Goal: Task Accomplishment & Management: Use online tool/utility

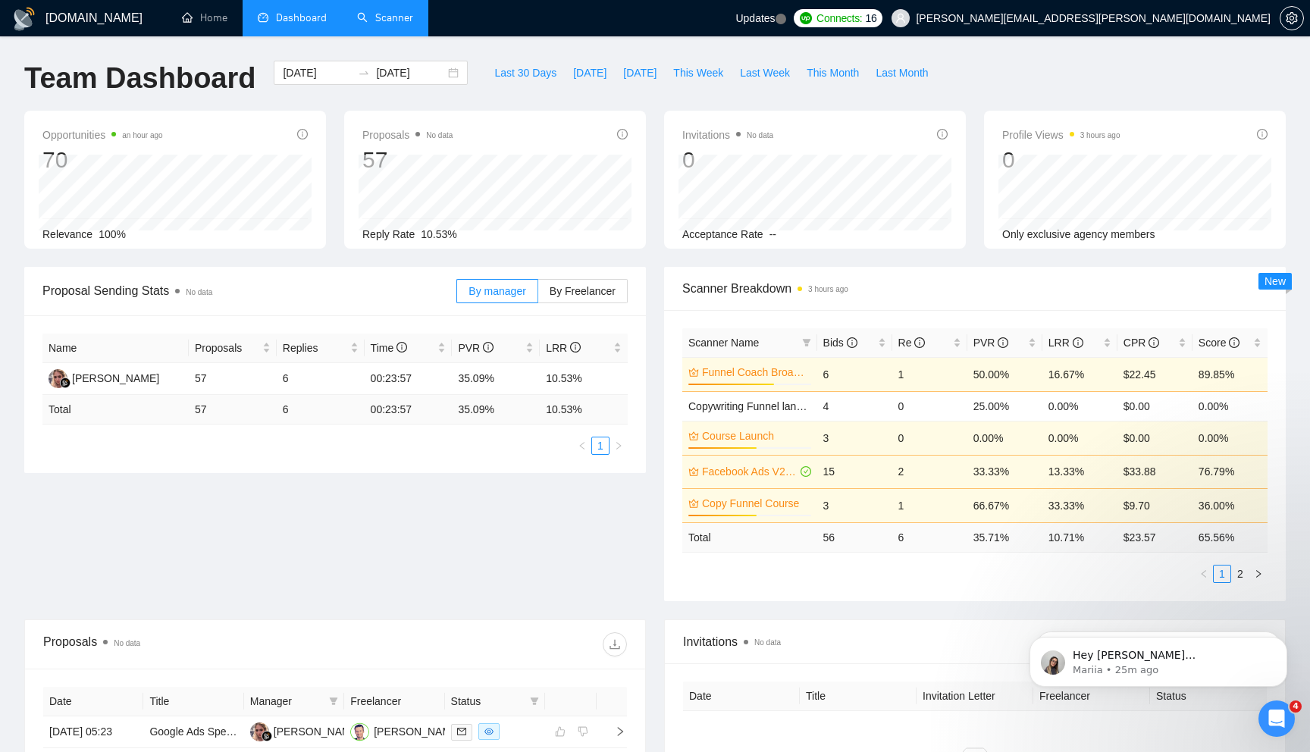
click at [395, 21] on link "Scanner" at bounding box center [385, 17] width 56 height 13
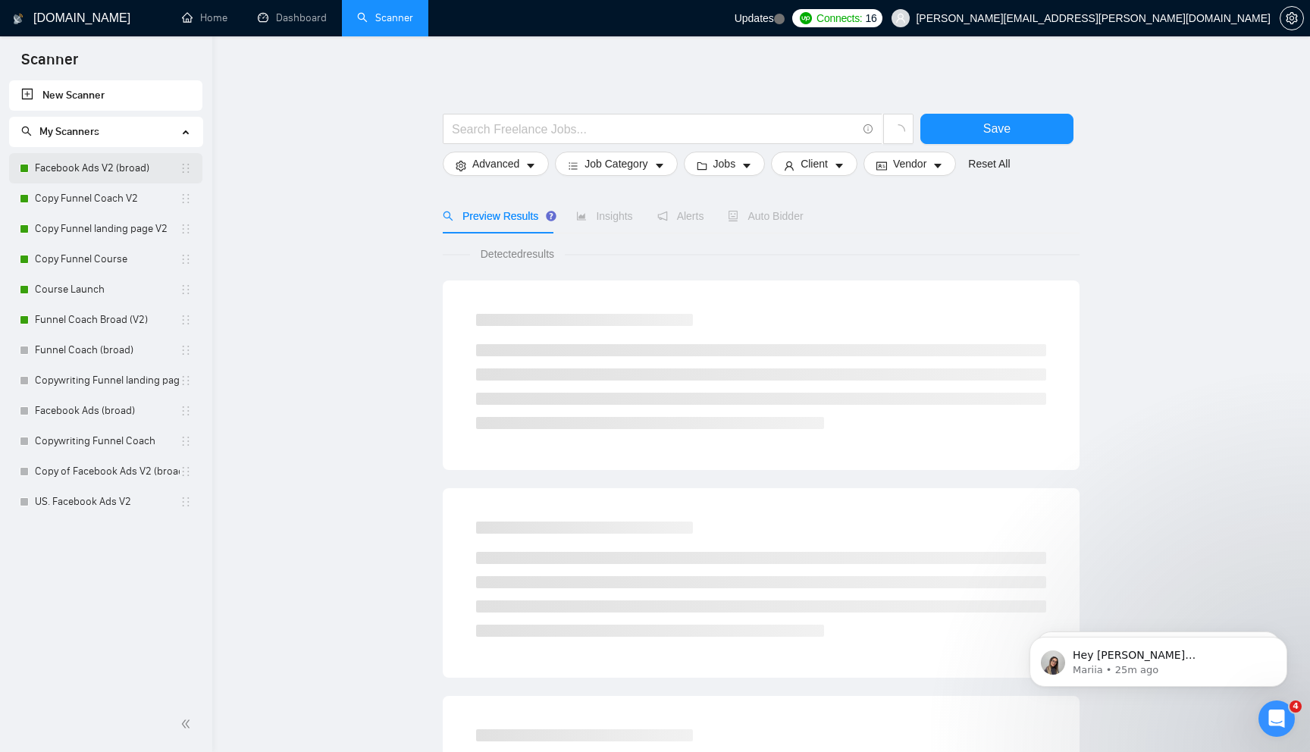
click at [136, 177] on link "Facebook Ads V2 (broad)" at bounding box center [107, 168] width 145 height 30
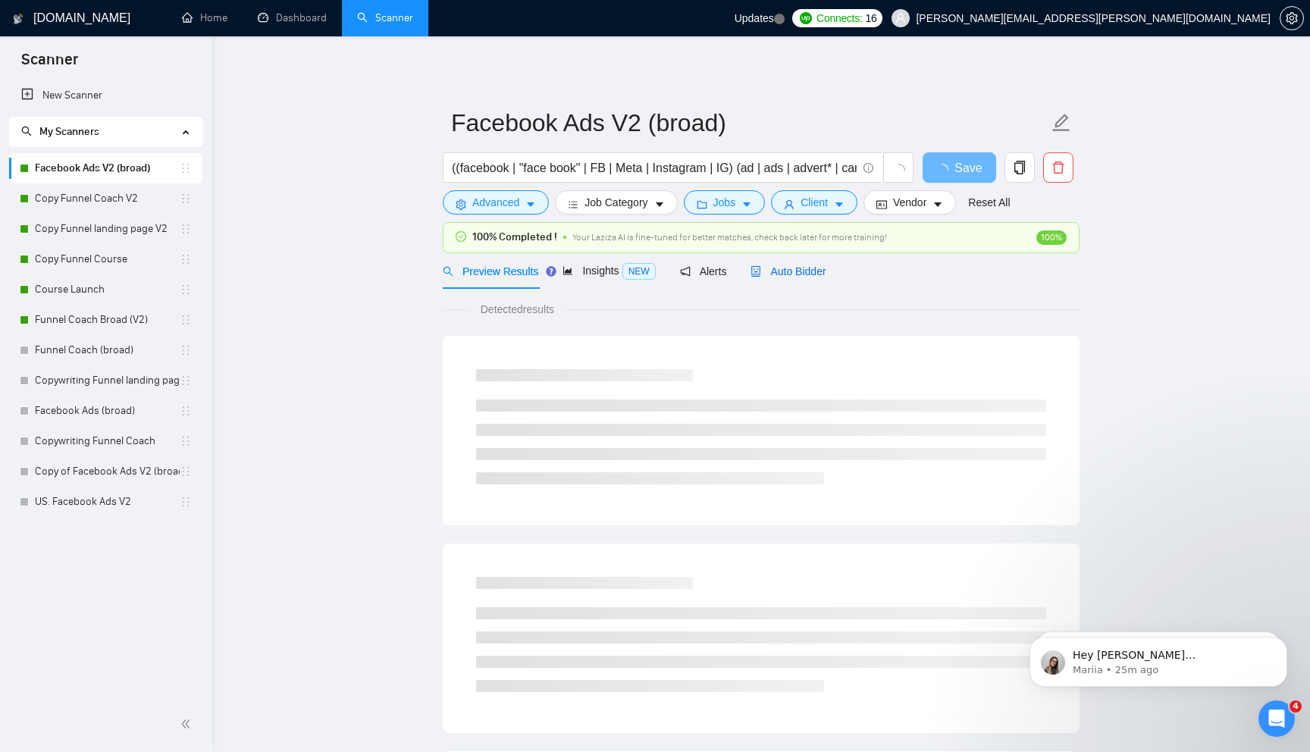
click at [820, 269] on span "Auto Bidder" at bounding box center [787, 271] width 75 height 12
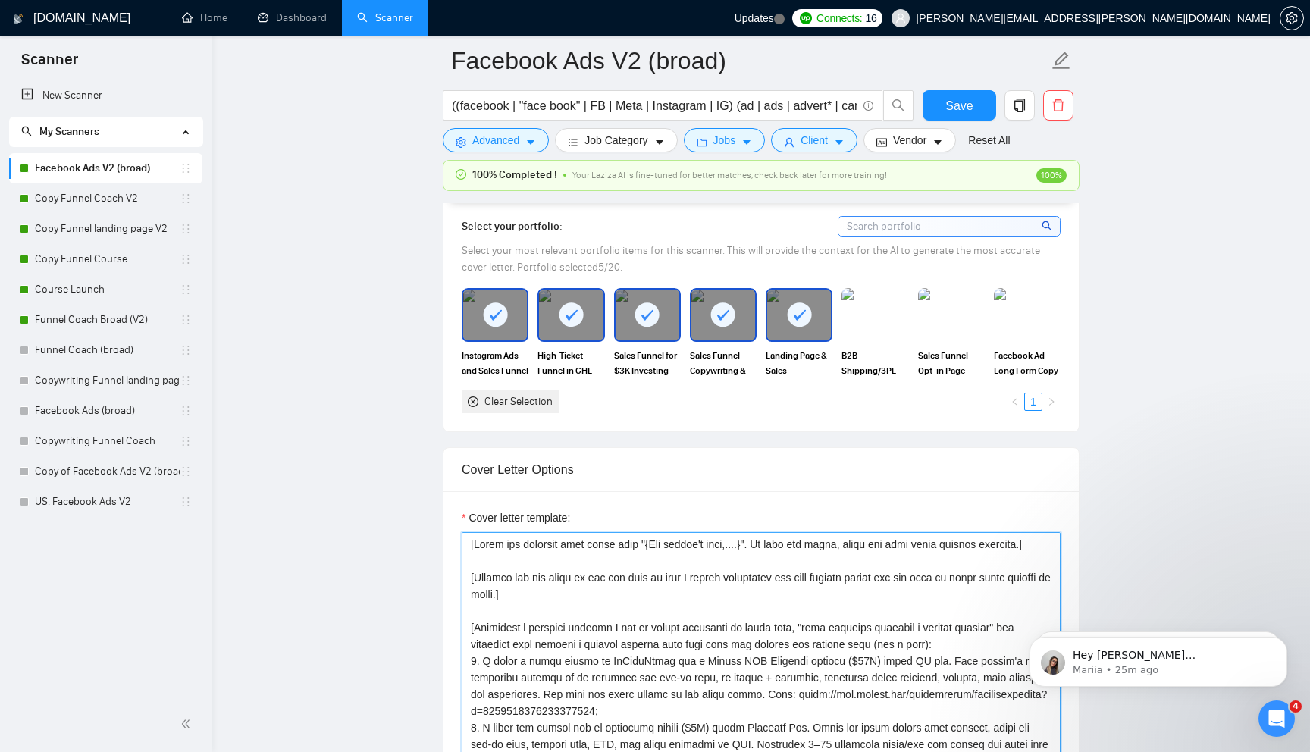
click at [555, 623] on textarea "Cover letter template:" at bounding box center [761, 702] width 599 height 341
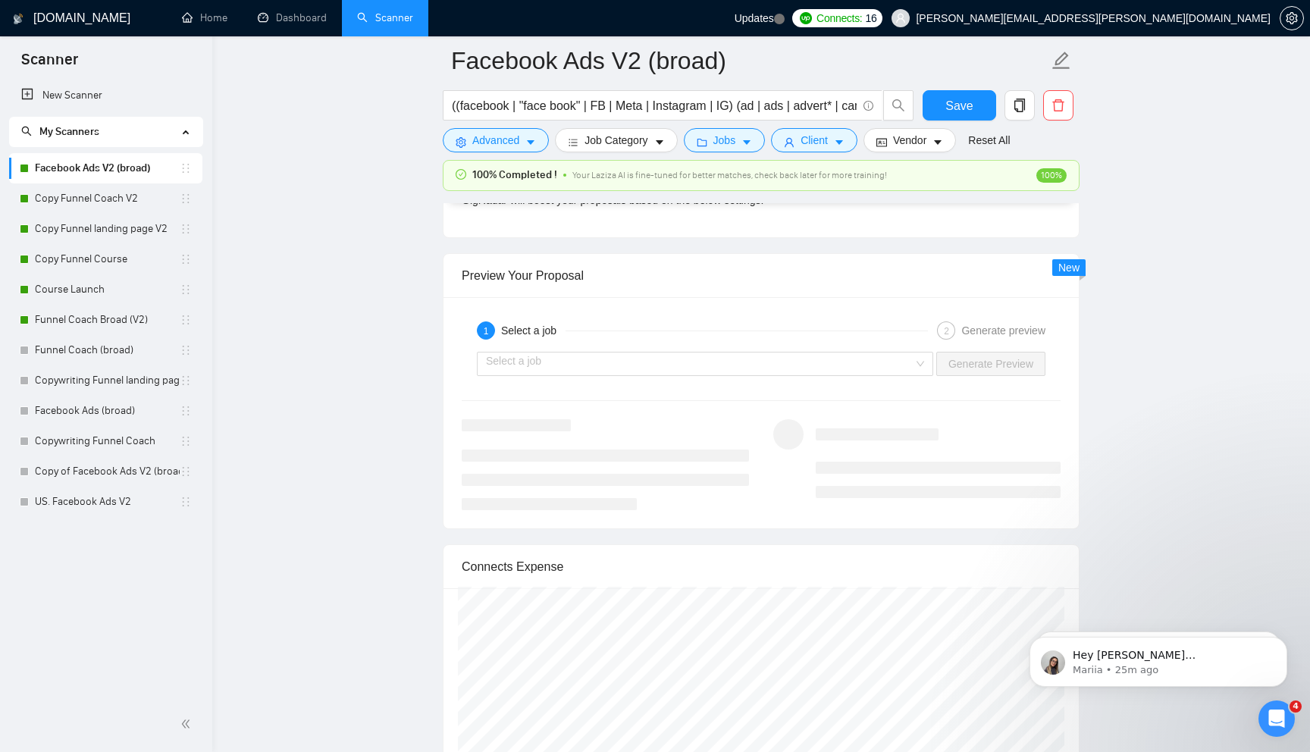
scroll to position [2798, 0]
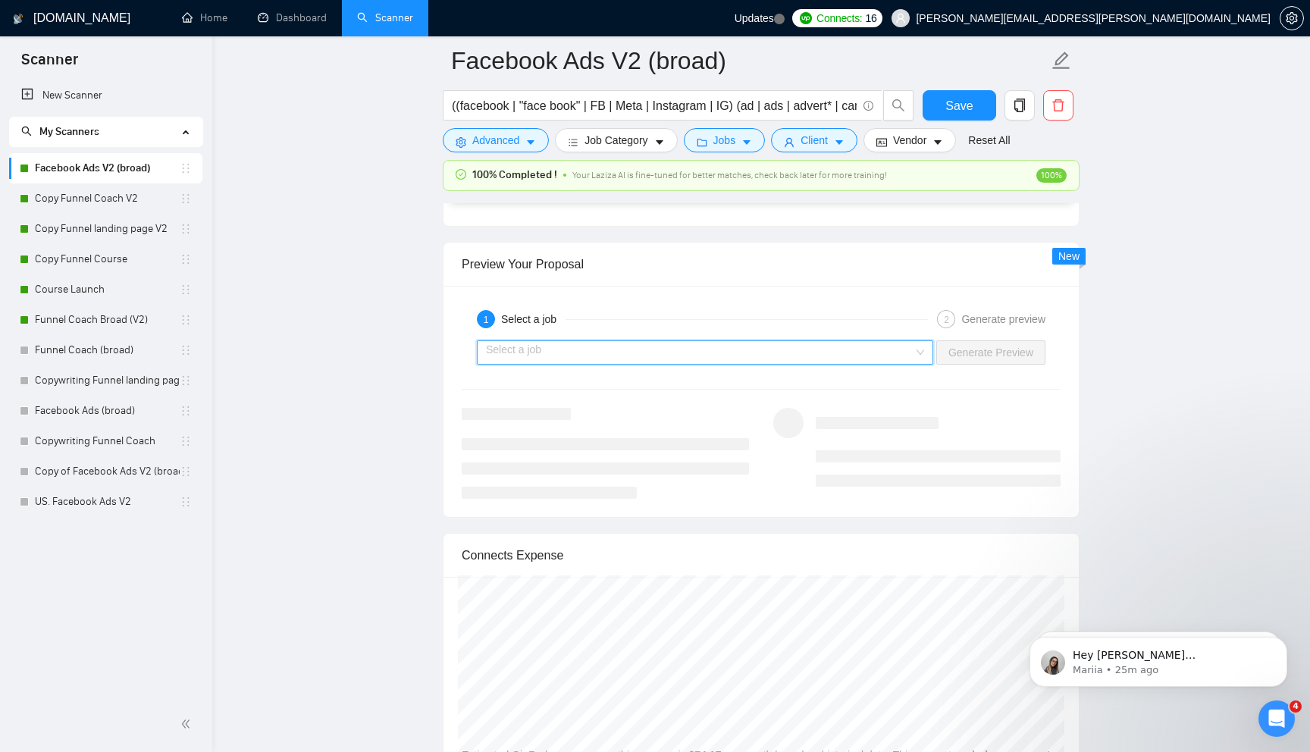
click at [803, 364] on input "search" at bounding box center [699, 352] width 427 height 23
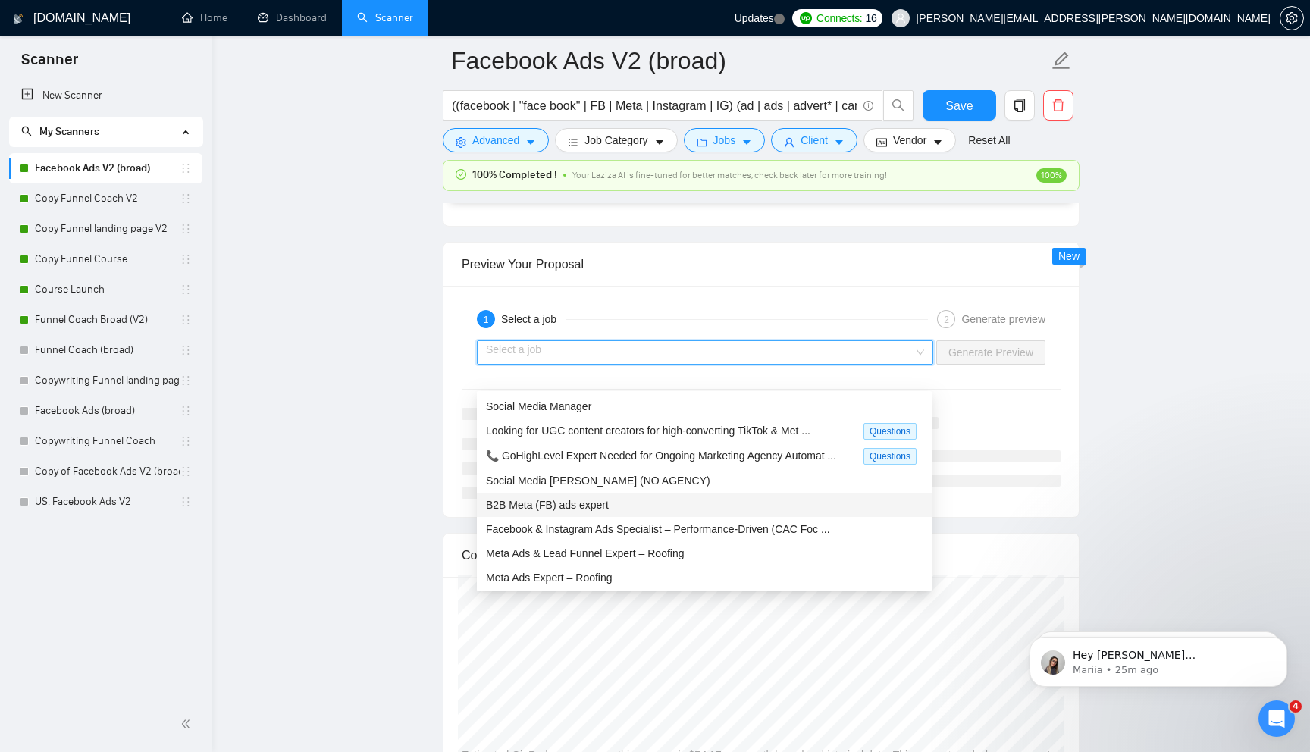
click at [689, 495] on div "B2B Meta (FB) ads expert" at bounding box center [704, 505] width 455 height 24
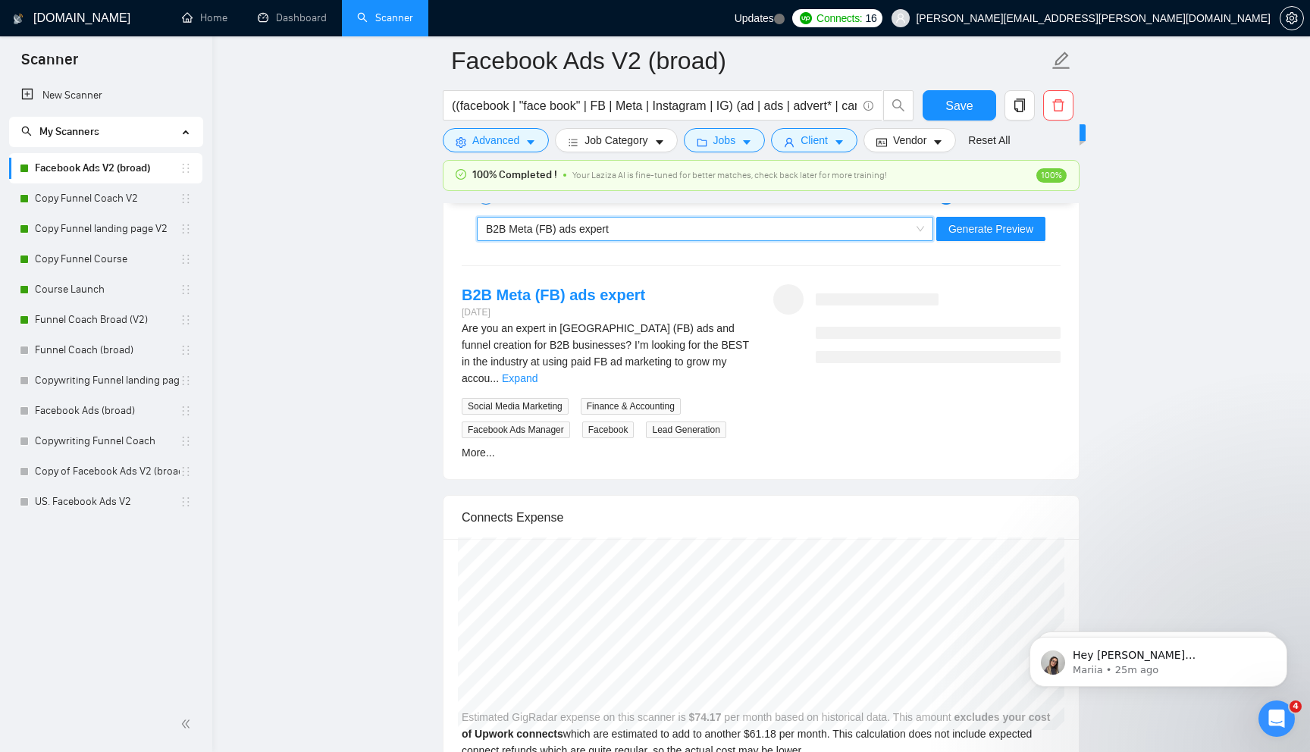
scroll to position [2917, 0]
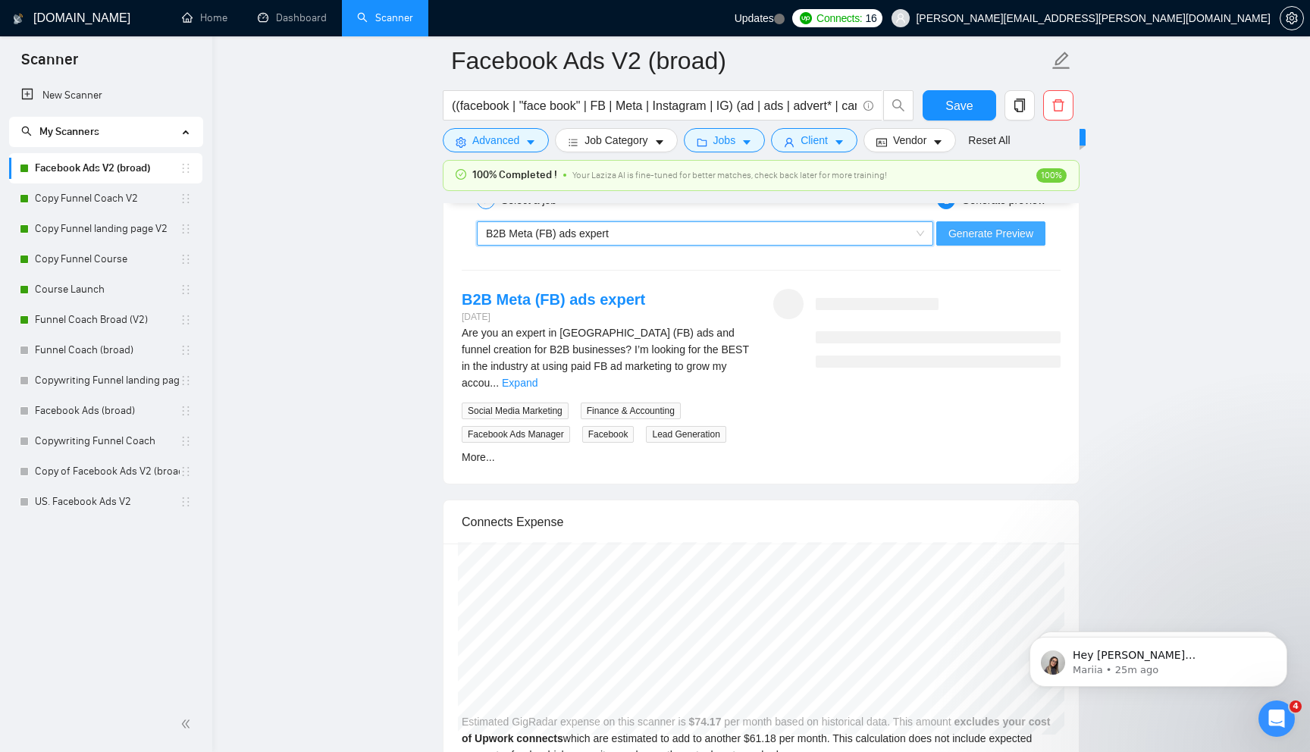
click at [975, 246] on button "Generate Preview" at bounding box center [990, 233] width 109 height 24
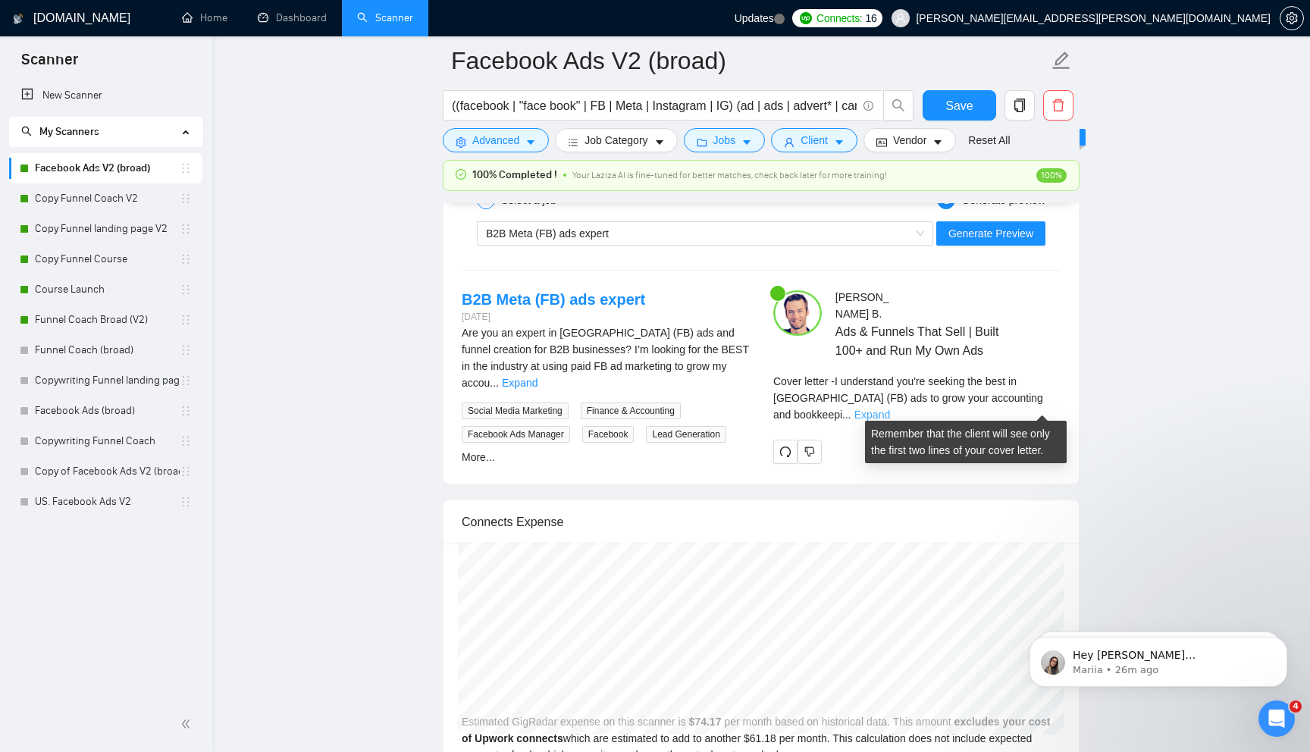
click at [890, 409] on link "Expand" at bounding box center [872, 415] width 36 height 12
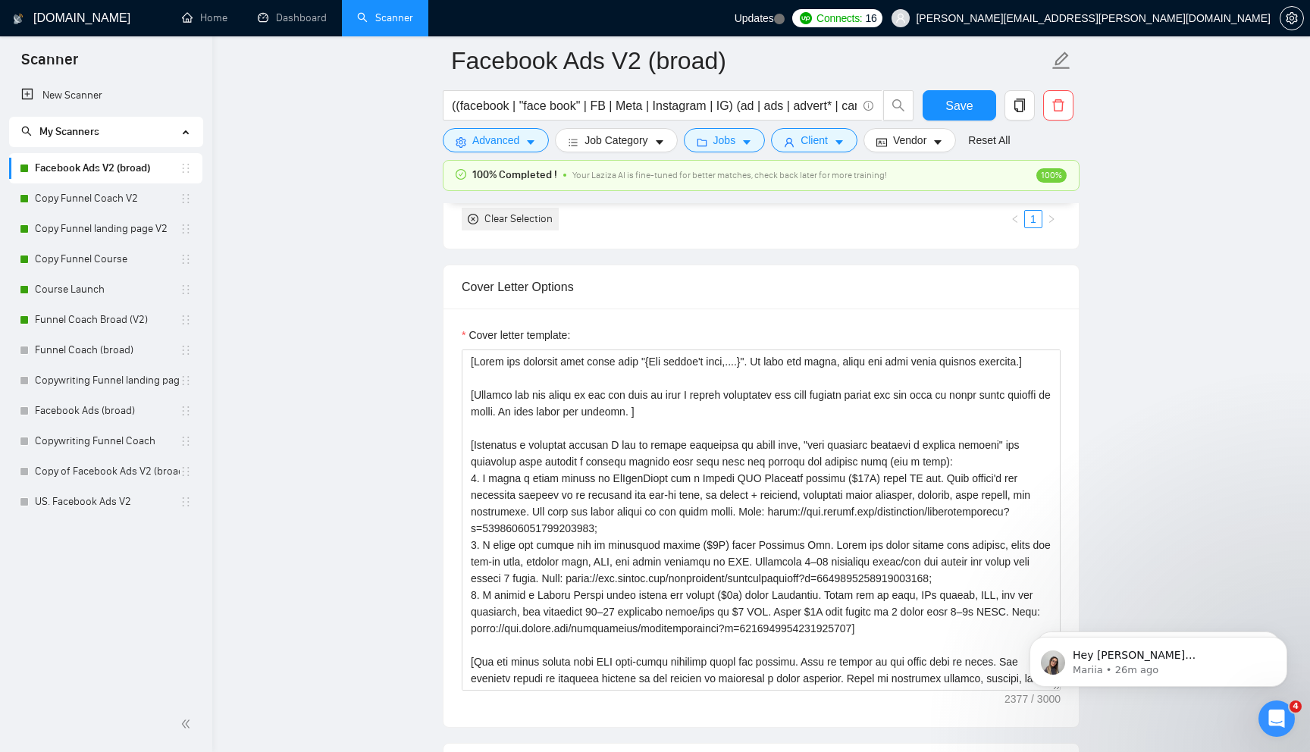
scroll to position [1580, 0]
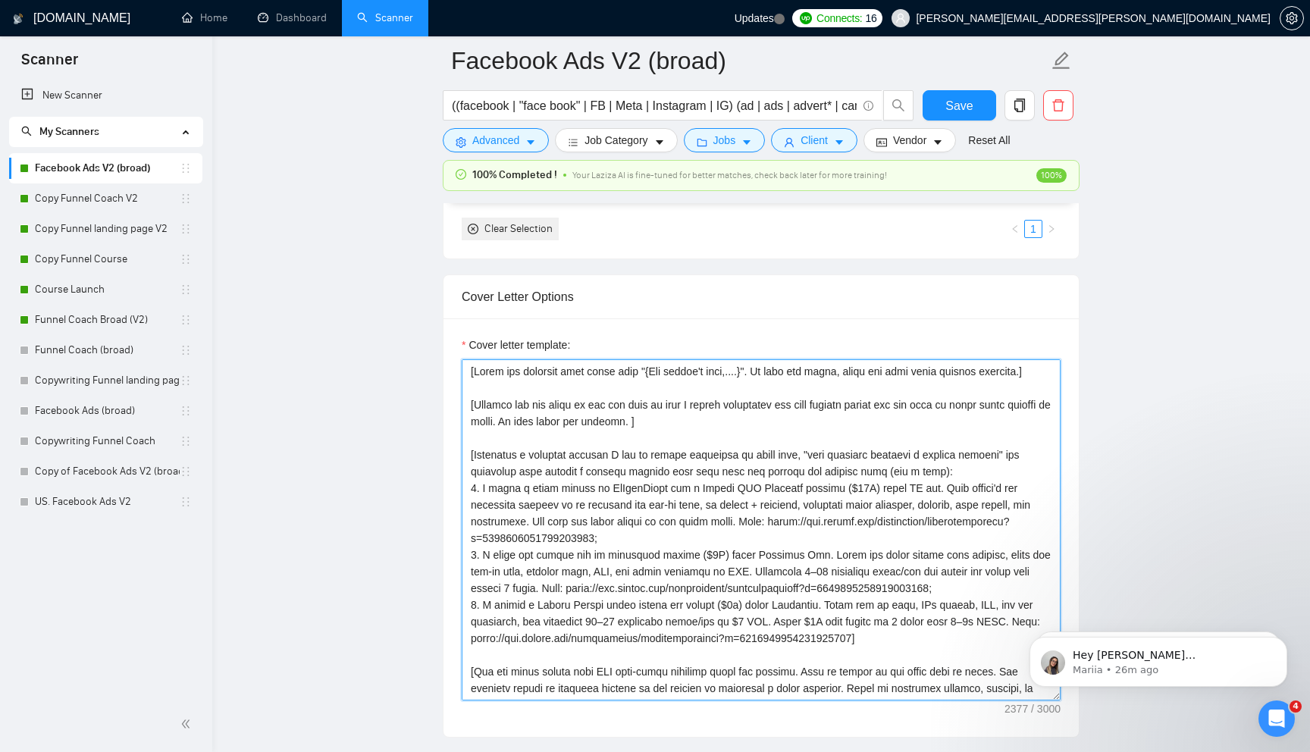
click at [558, 446] on textarea "Cover letter template:" at bounding box center [761, 529] width 599 height 341
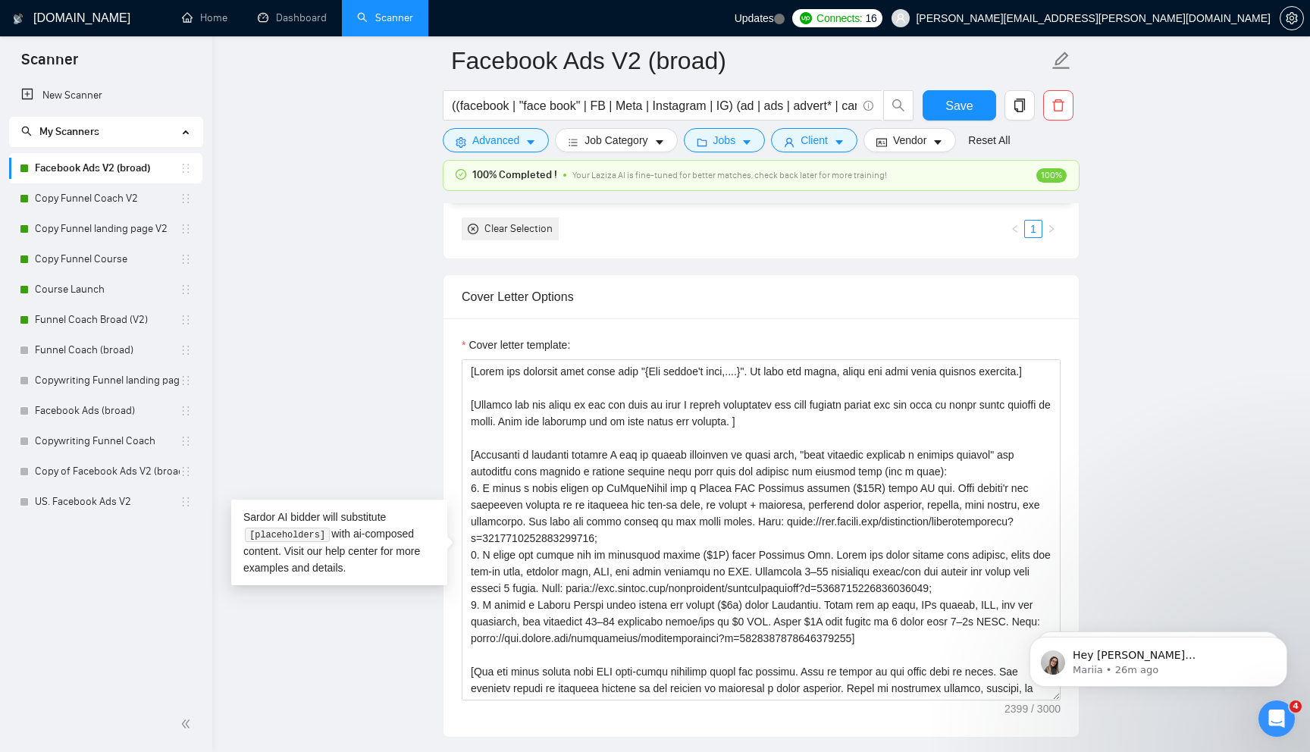
click at [896, 352] on div "Cover letter template:" at bounding box center [760, 527] width 635 height 418
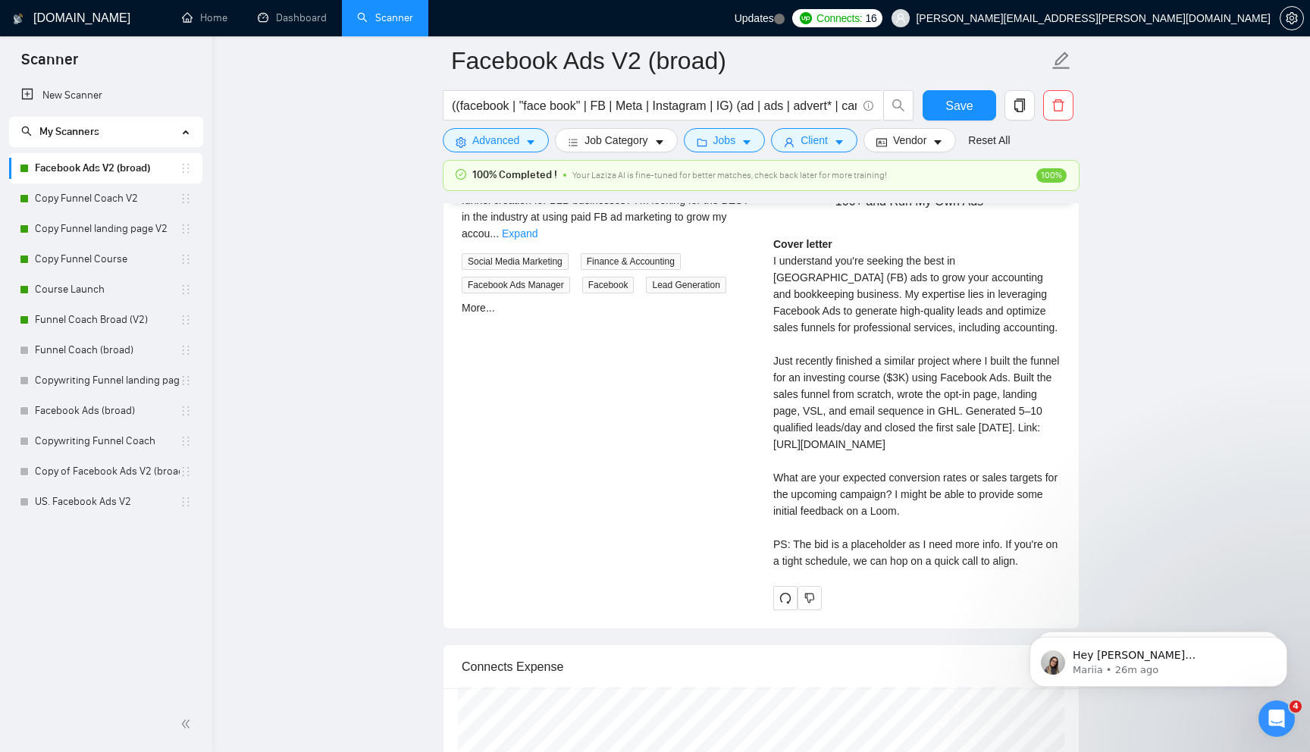
scroll to position [3036, 0]
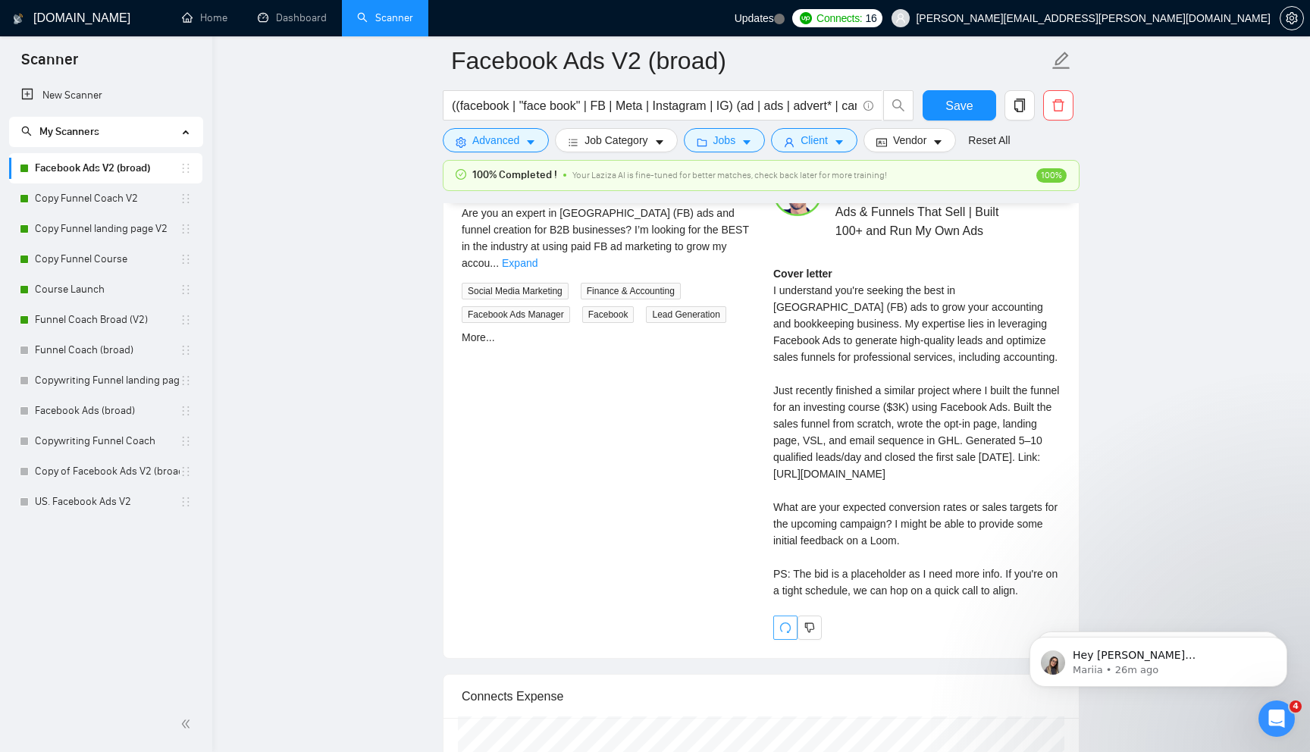
click at [787, 634] on icon "redo" at bounding box center [785, 628] width 12 height 12
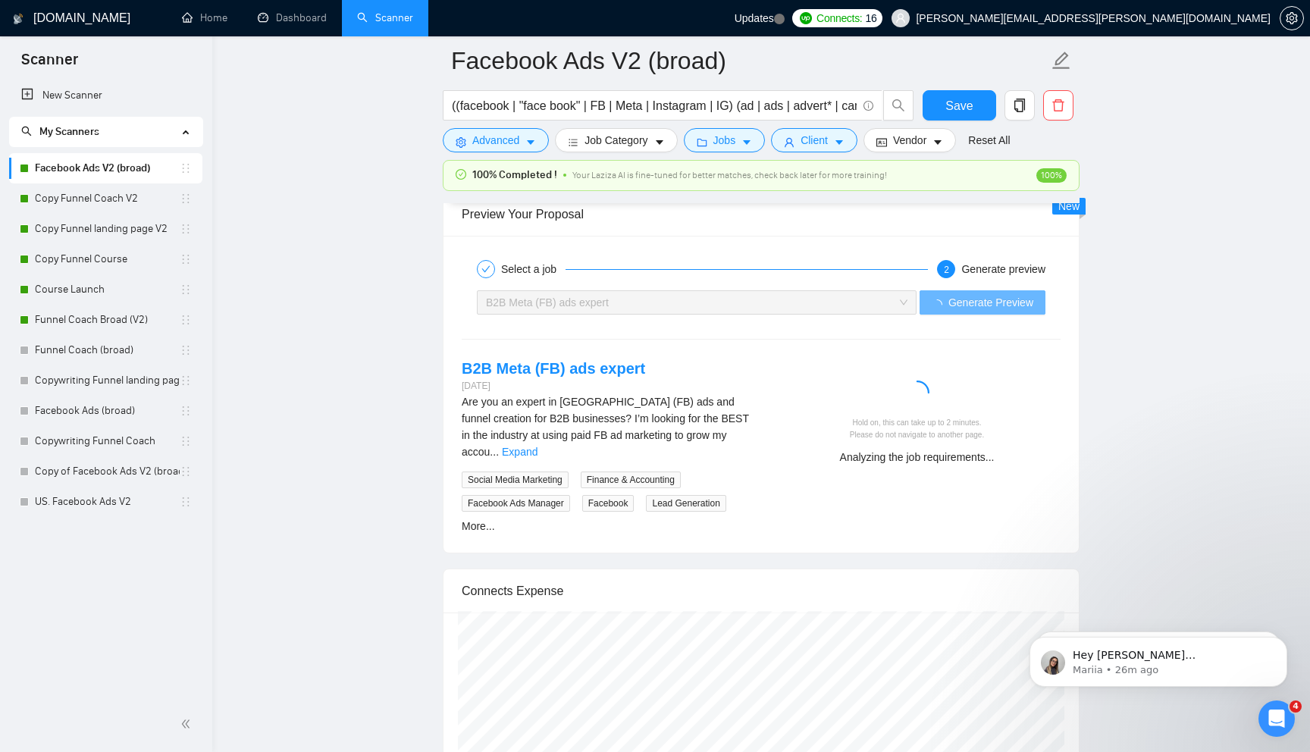
scroll to position [2845, 0]
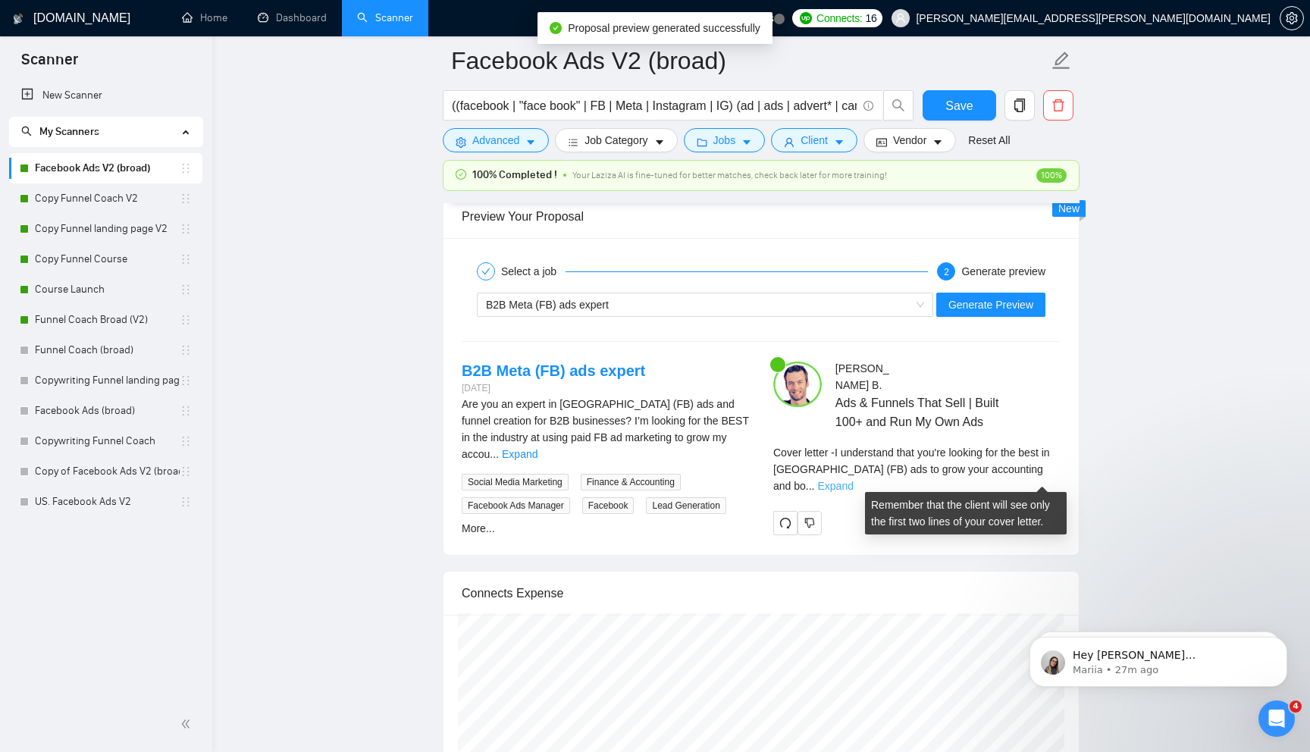
click at [853, 480] on link "Expand" at bounding box center [836, 486] width 36 height 12
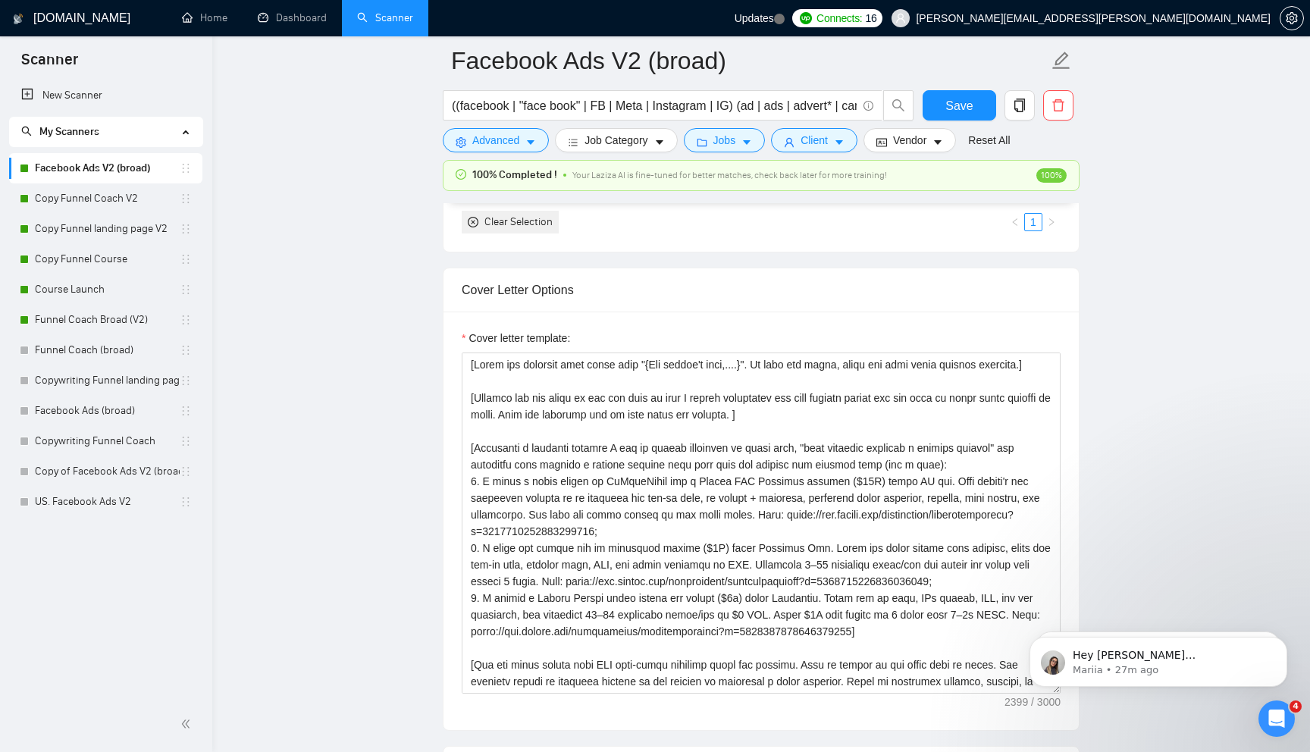
scroll to position [1582, 0]
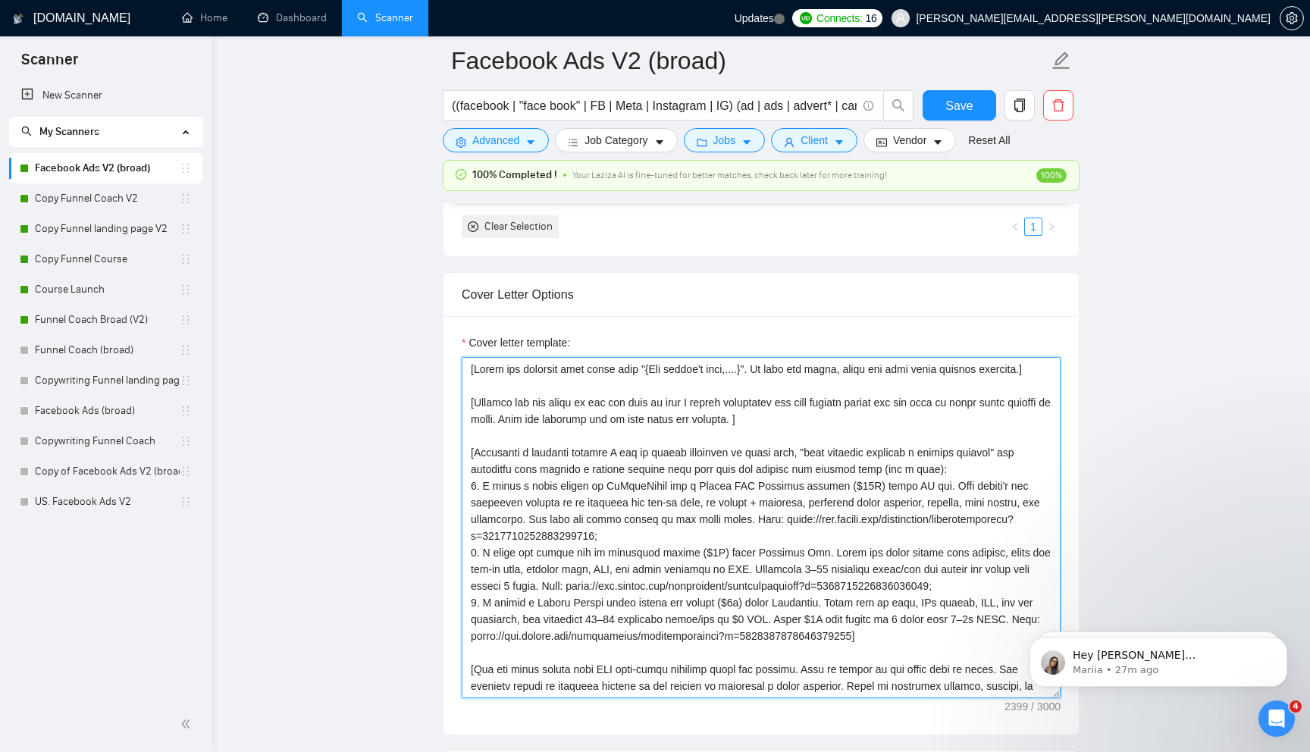
click at [699, 430] on textarea "Cover letter template:" at bounding box center [761, 527] width 599 height 341
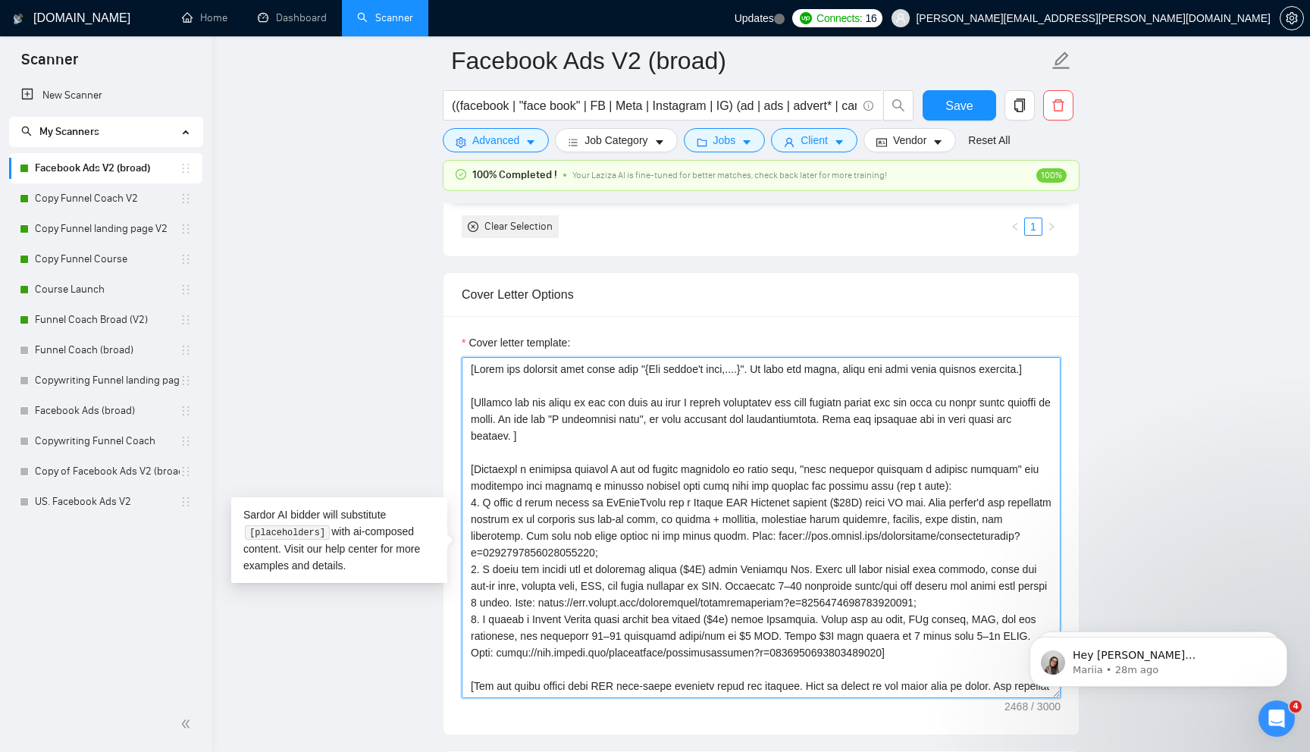
click at [738, 484] on textarea "Cover letter template:" at bounding box center [761, 527] width 599 height 341
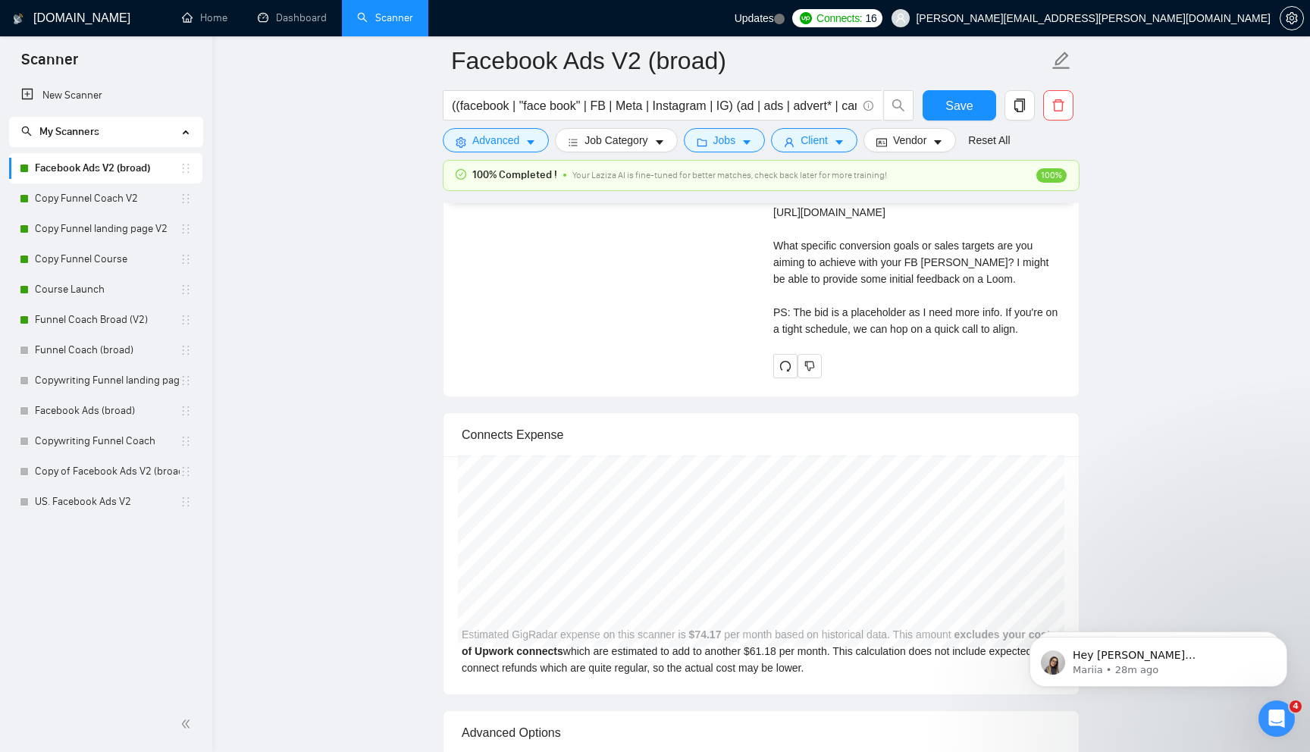
scroll to position [3107, 0]
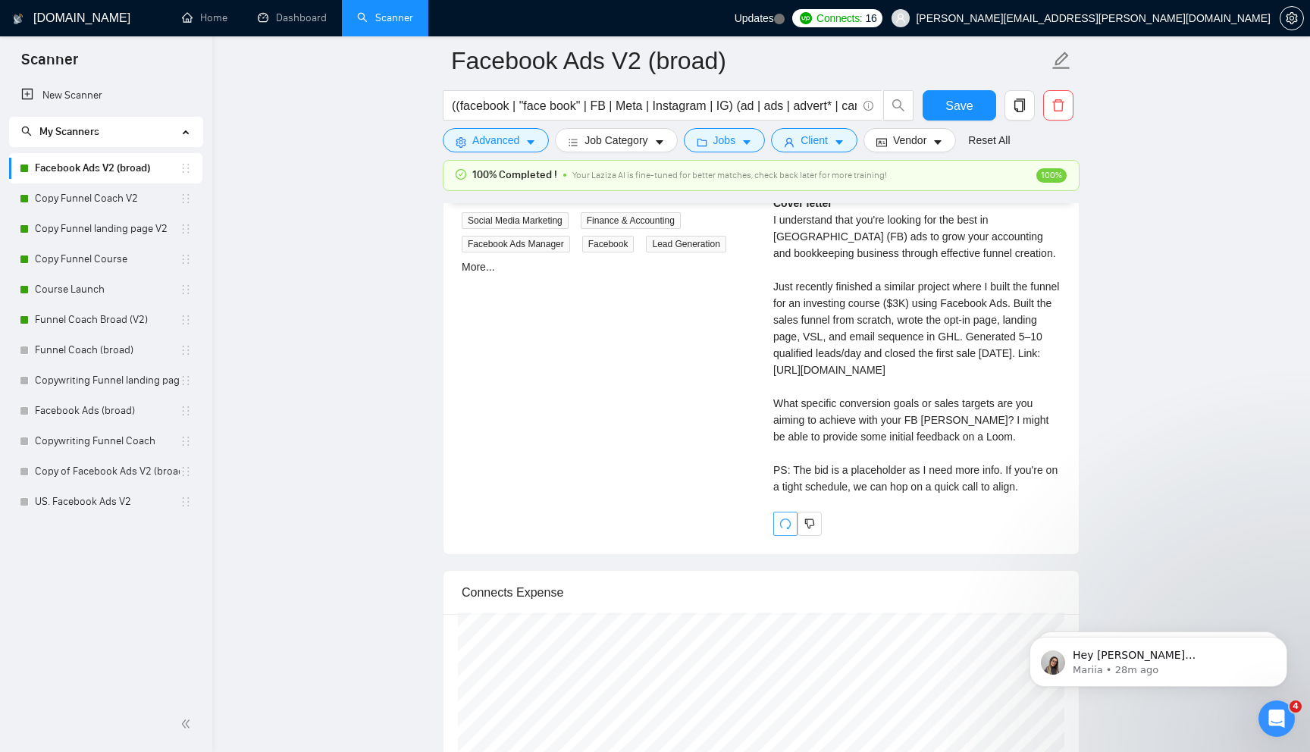
click at [786, 530] on icon "redo" at bounding box center [785, 524] width 12 height 12
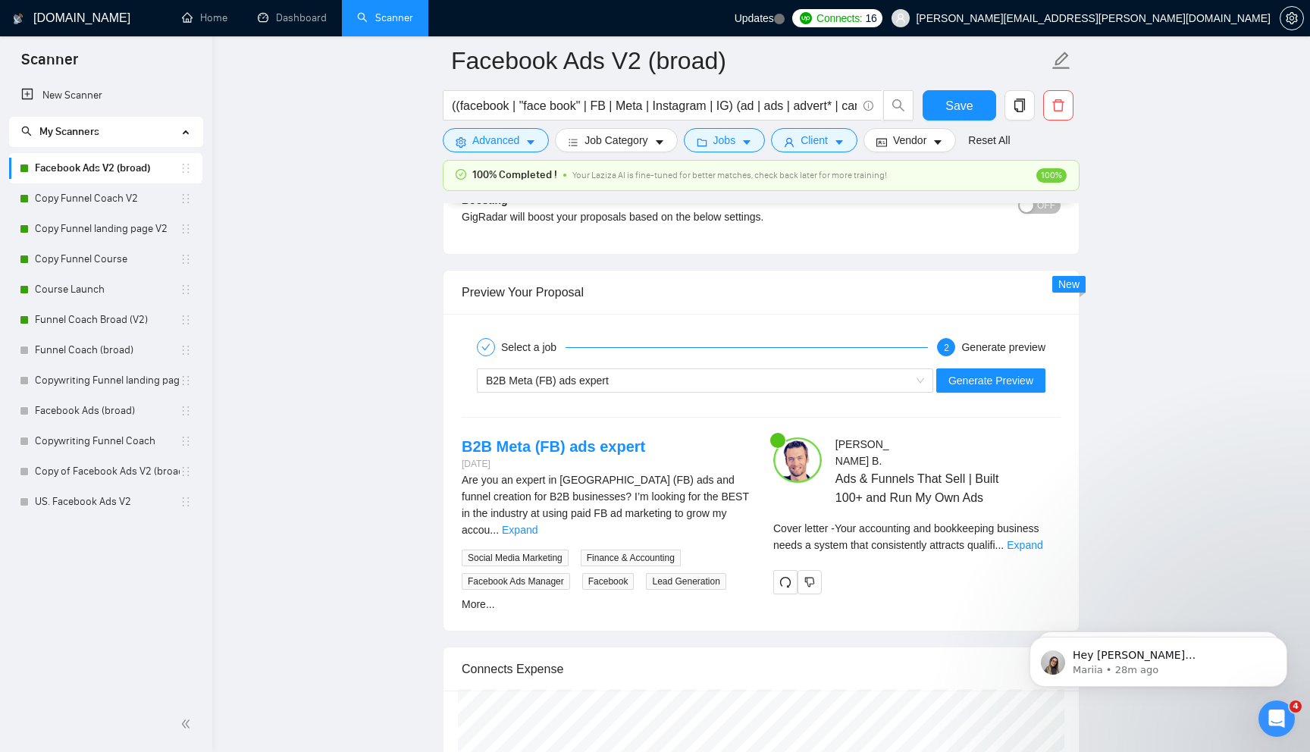
scroll to position [2800, 0]
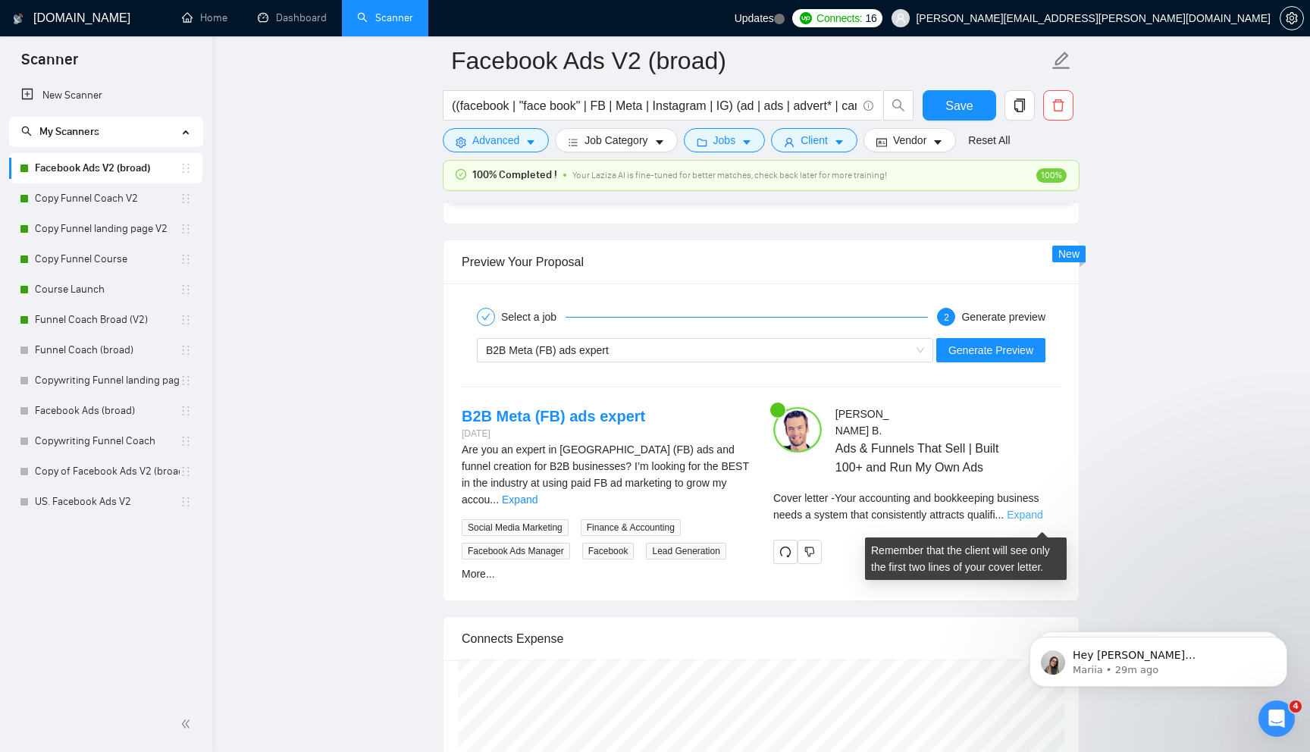
click at [1042, 519] on link "Expand" at bounding box center [1025, 515] width 36 height 12
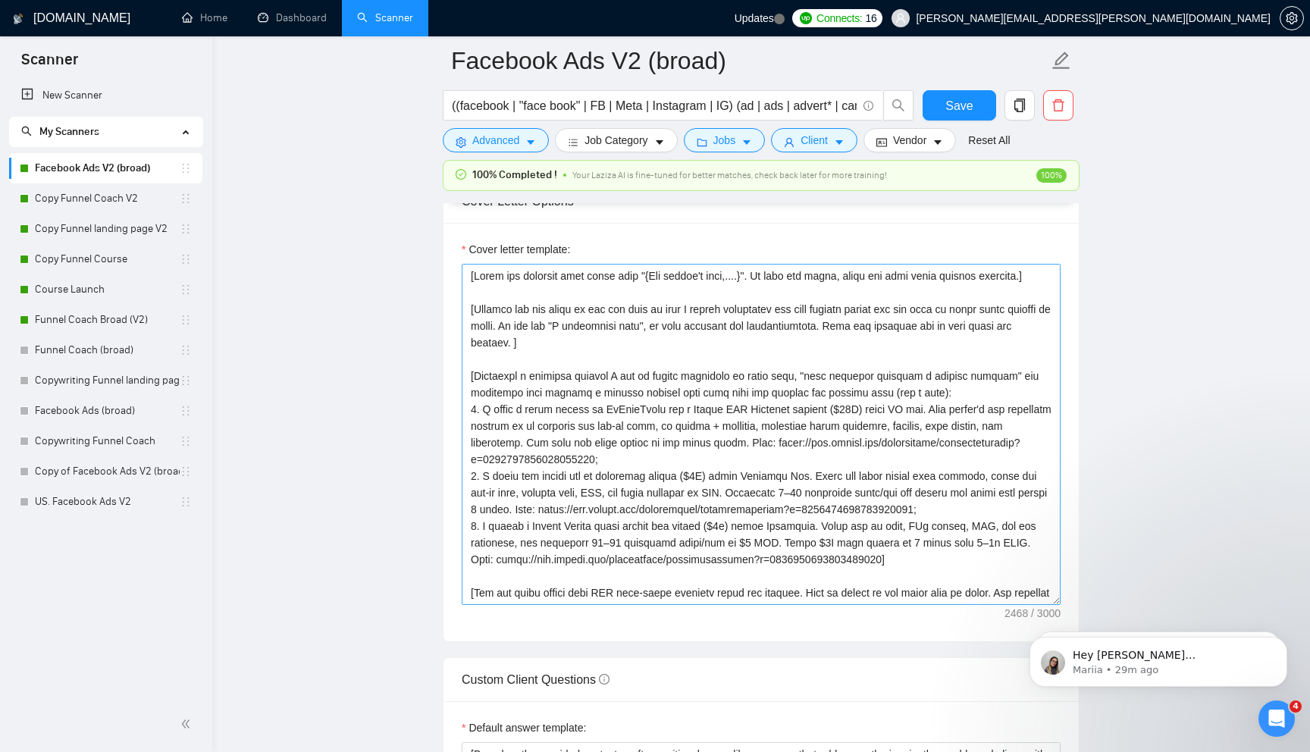
scroll to position [1669, 0]
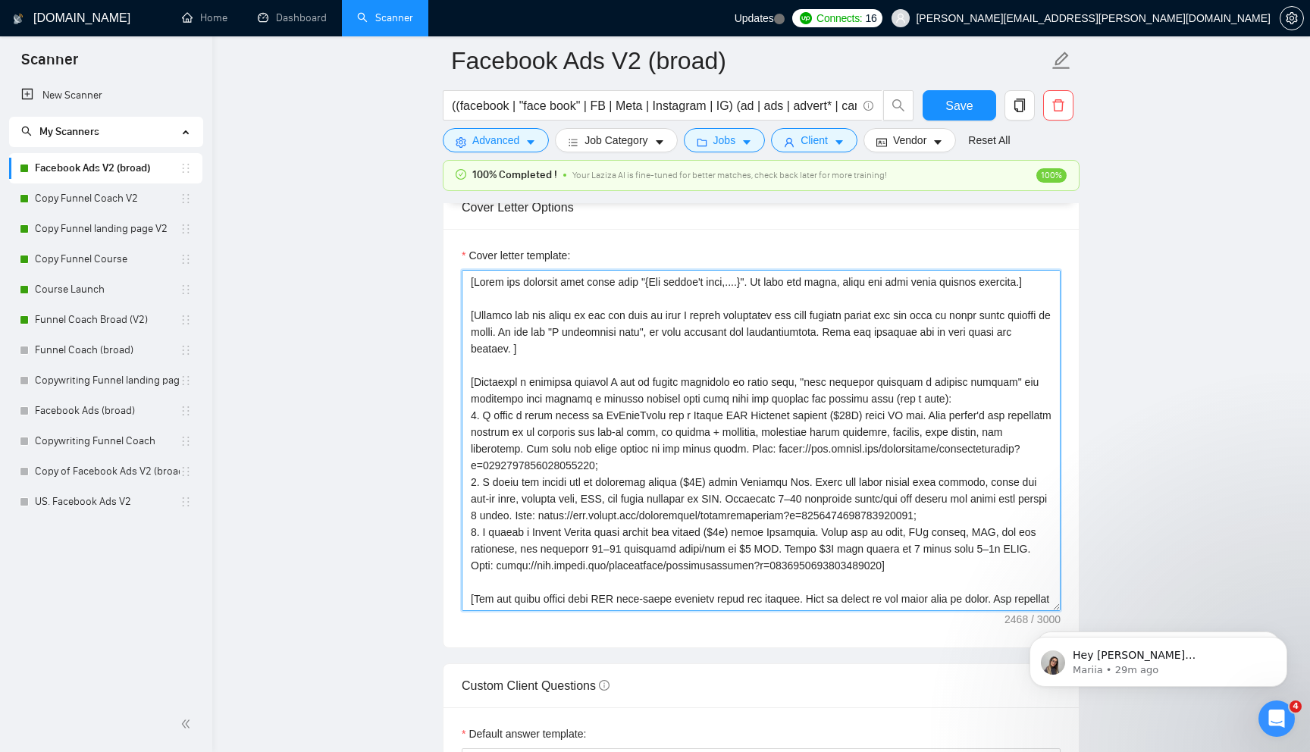
click at [563, 374] on textarea "Cover letter template:" at bounding box center [761, 440] width 599 height 341
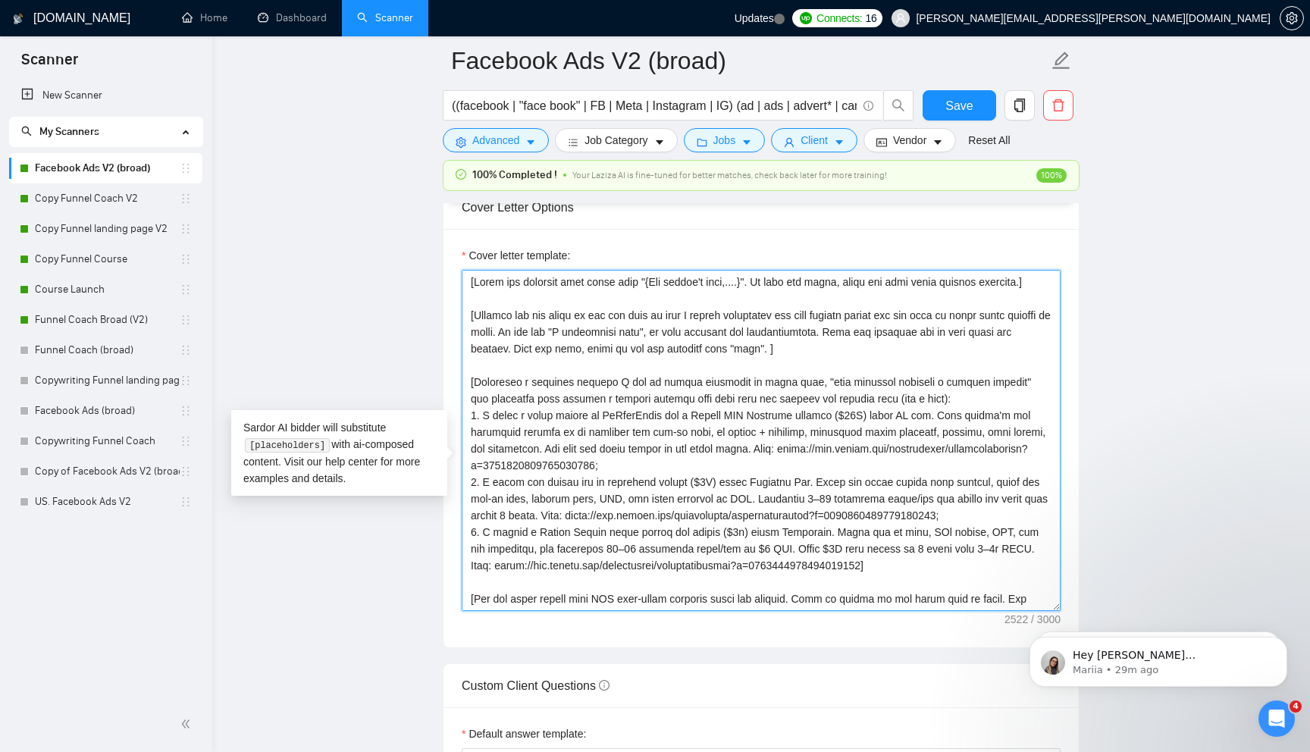
scroll to position [167, 0]
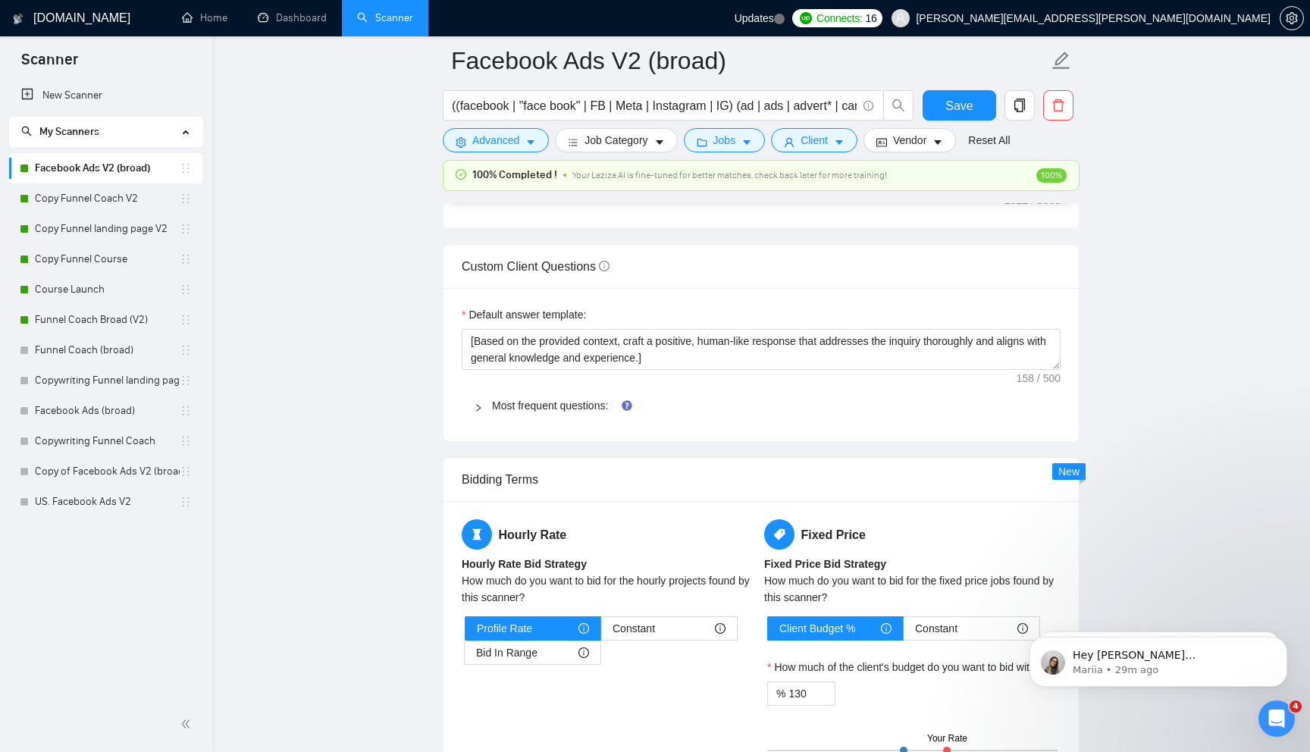
type textarea "[Lorem ips dolorsit amet conse adip "{Eli seddoe't inci,....}". Ut labo etd mag…"
click at [963, 414] on div "Most frequent questions:" at bounding box center [761, 405] width 599 height 35
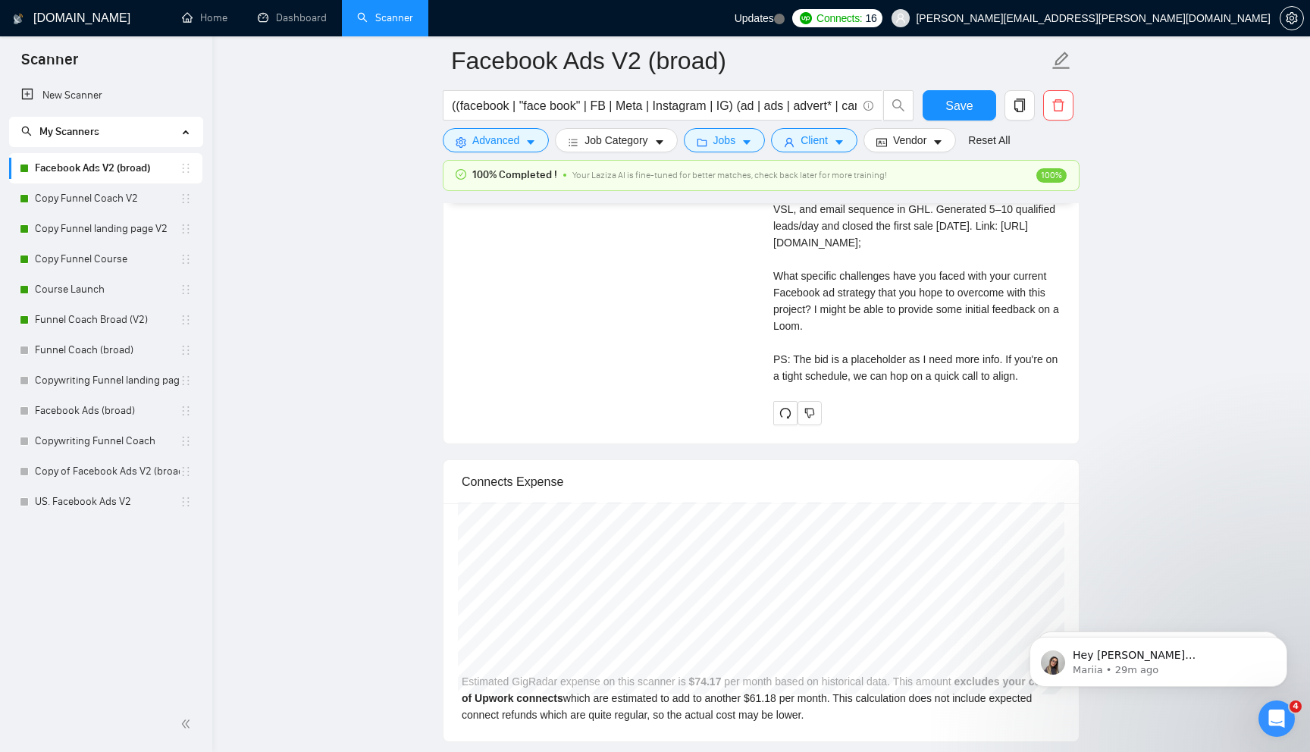
scroll to position [4590, 0]
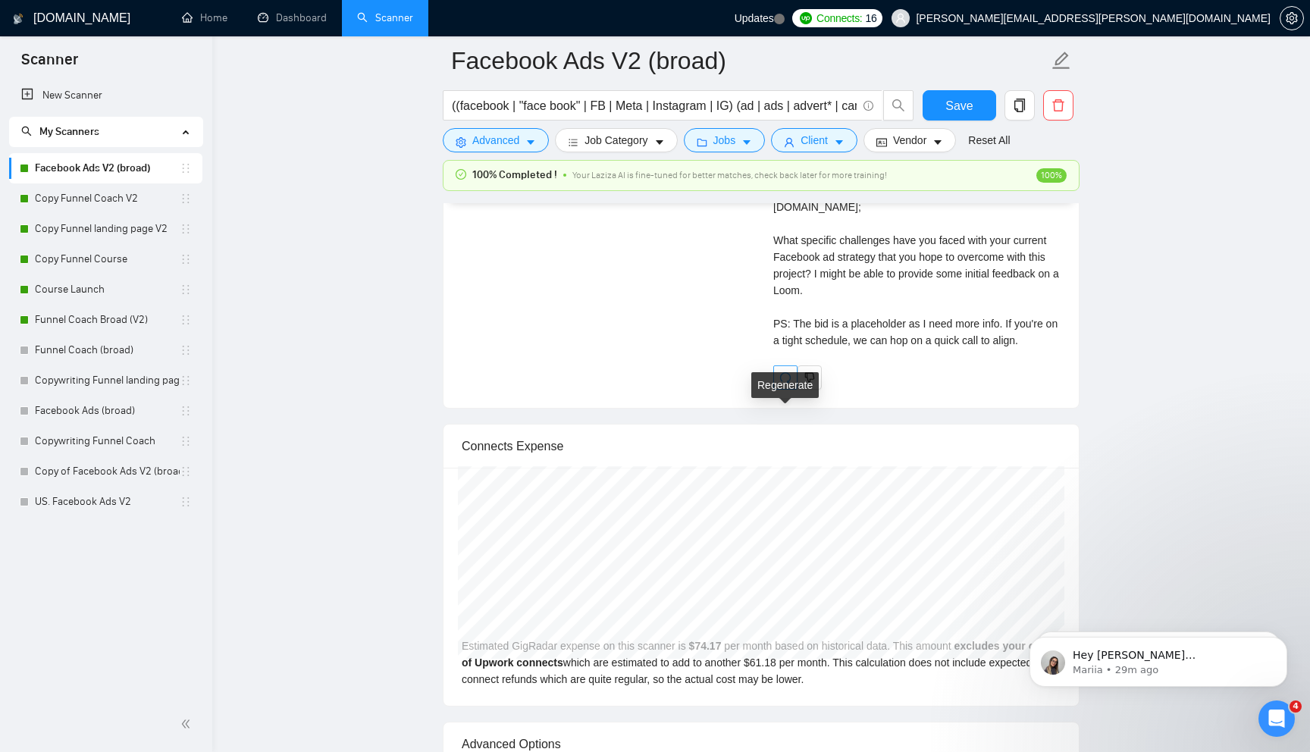
click at [787, 384] on icon "redo" at bounding box center [785, 377] width 12 height 12
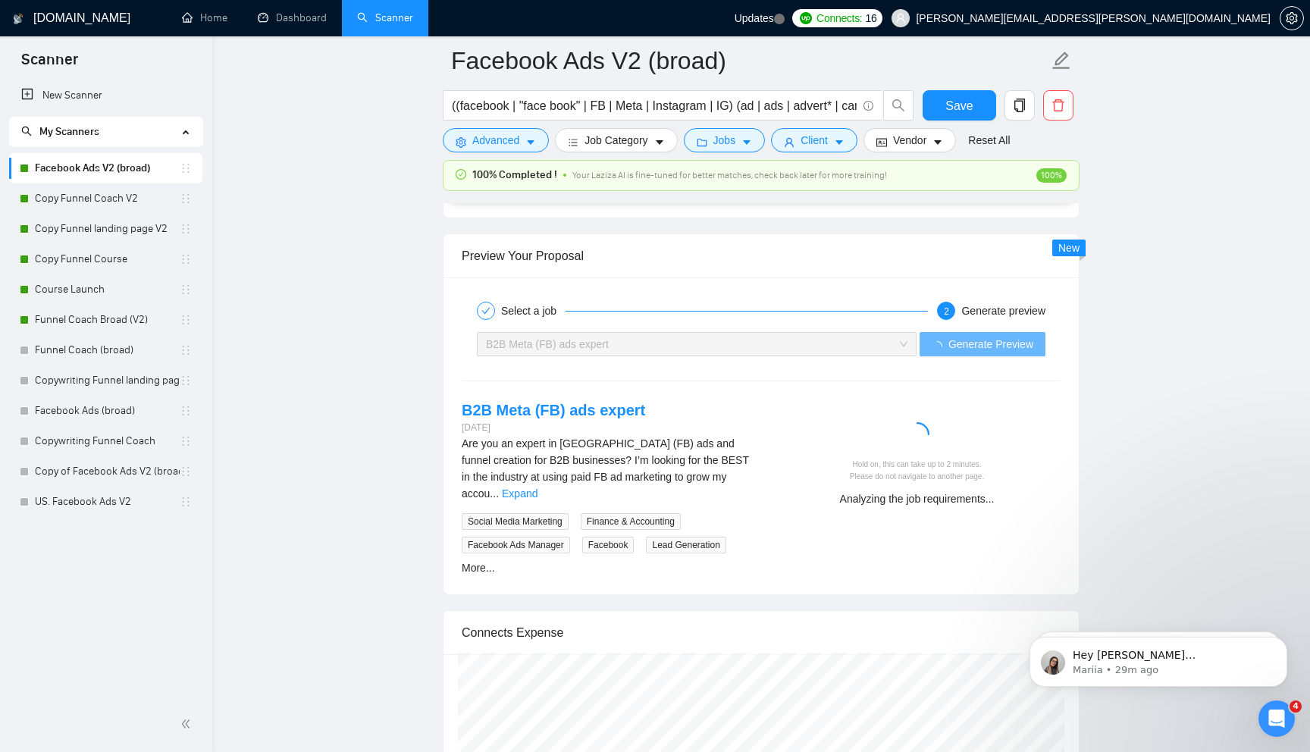
scroll to position [4136, 0]
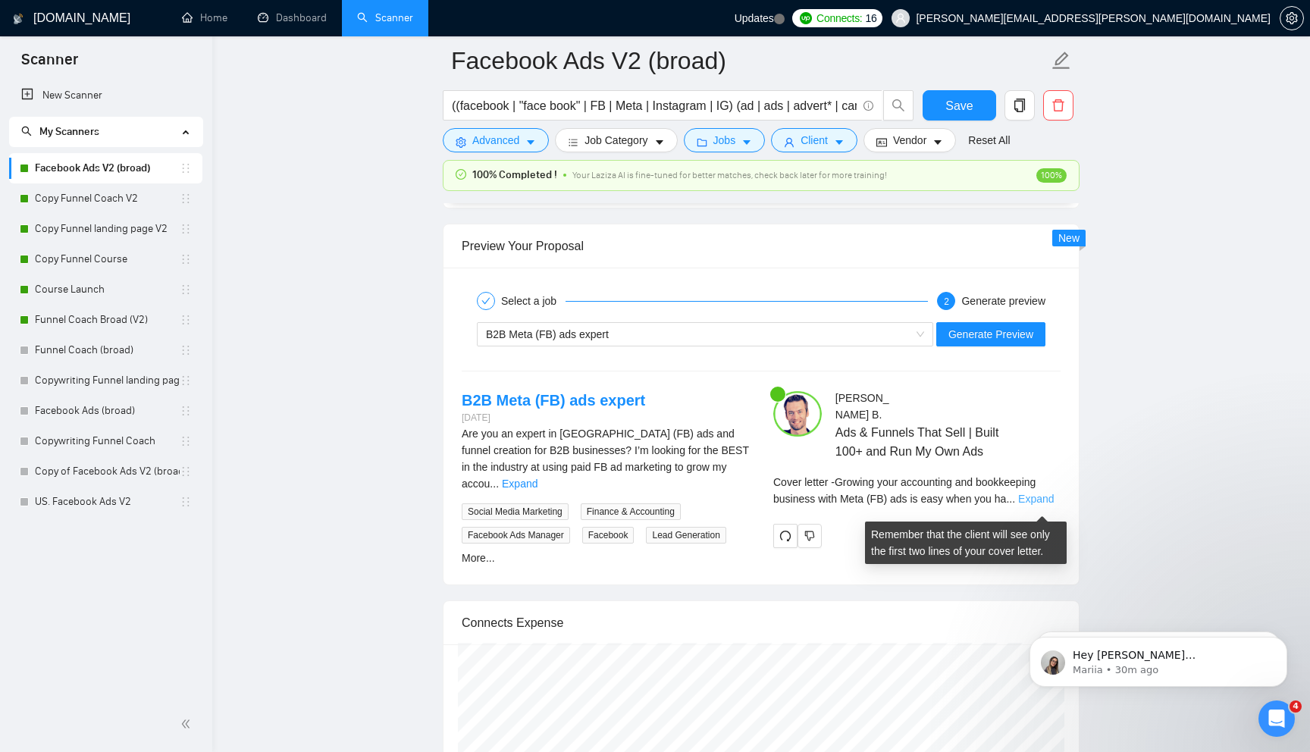
click at [1043, 499] on link "Expand" at bounding box center [1036, 499] width 36 height 12
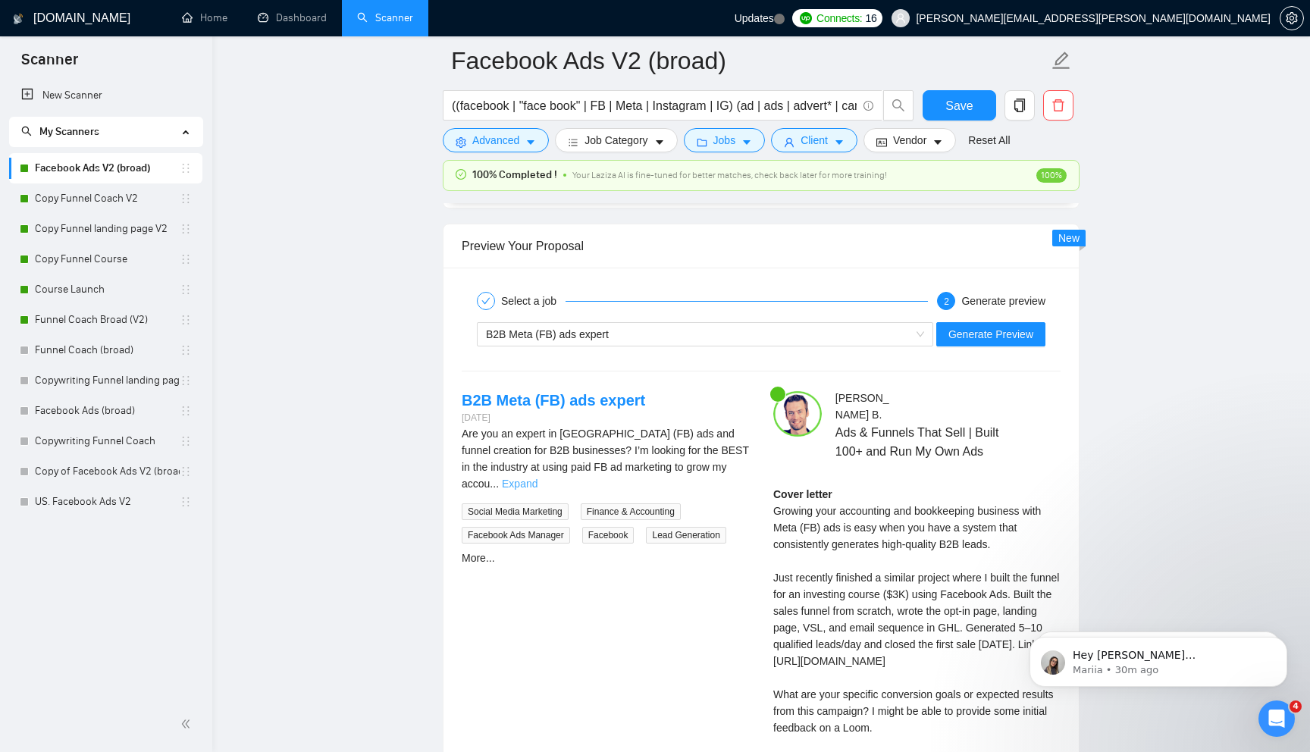
click at [537, 490] on link "Expand" at bounding box center [520, 484] width 36 height 12
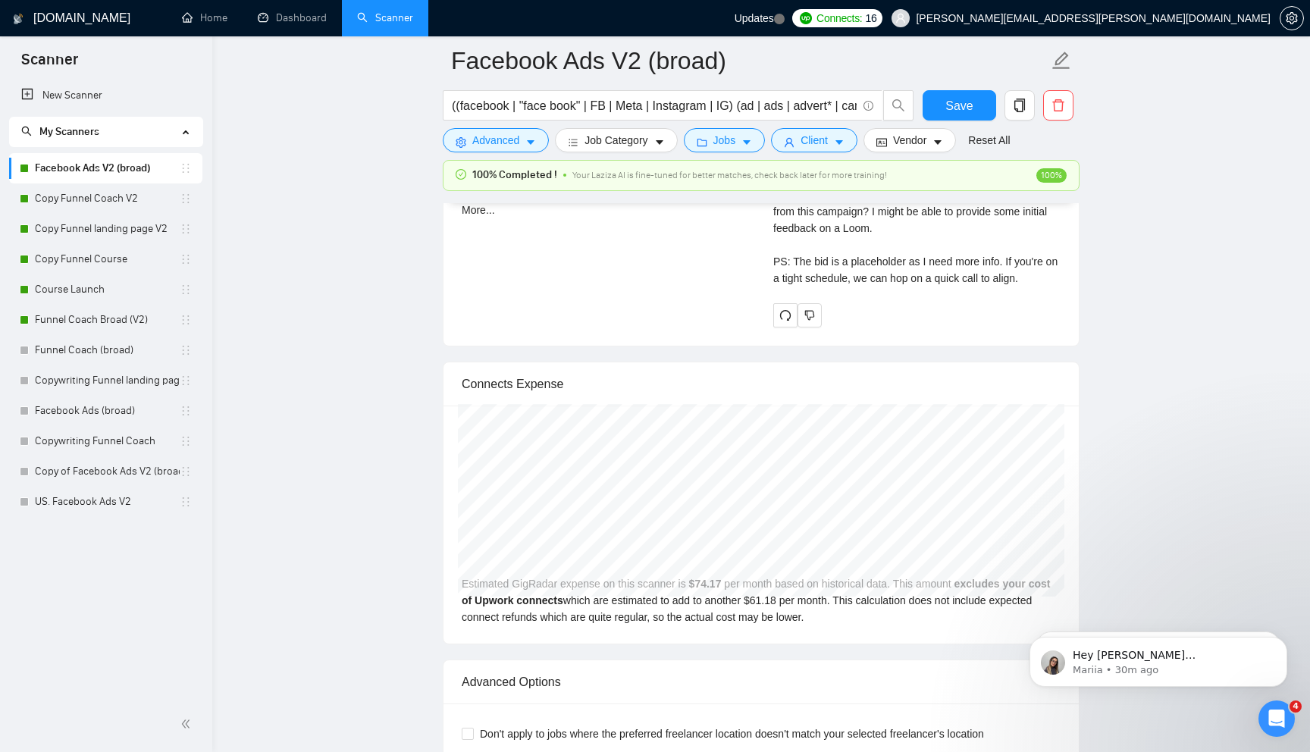
scroll to position [4645, 0]
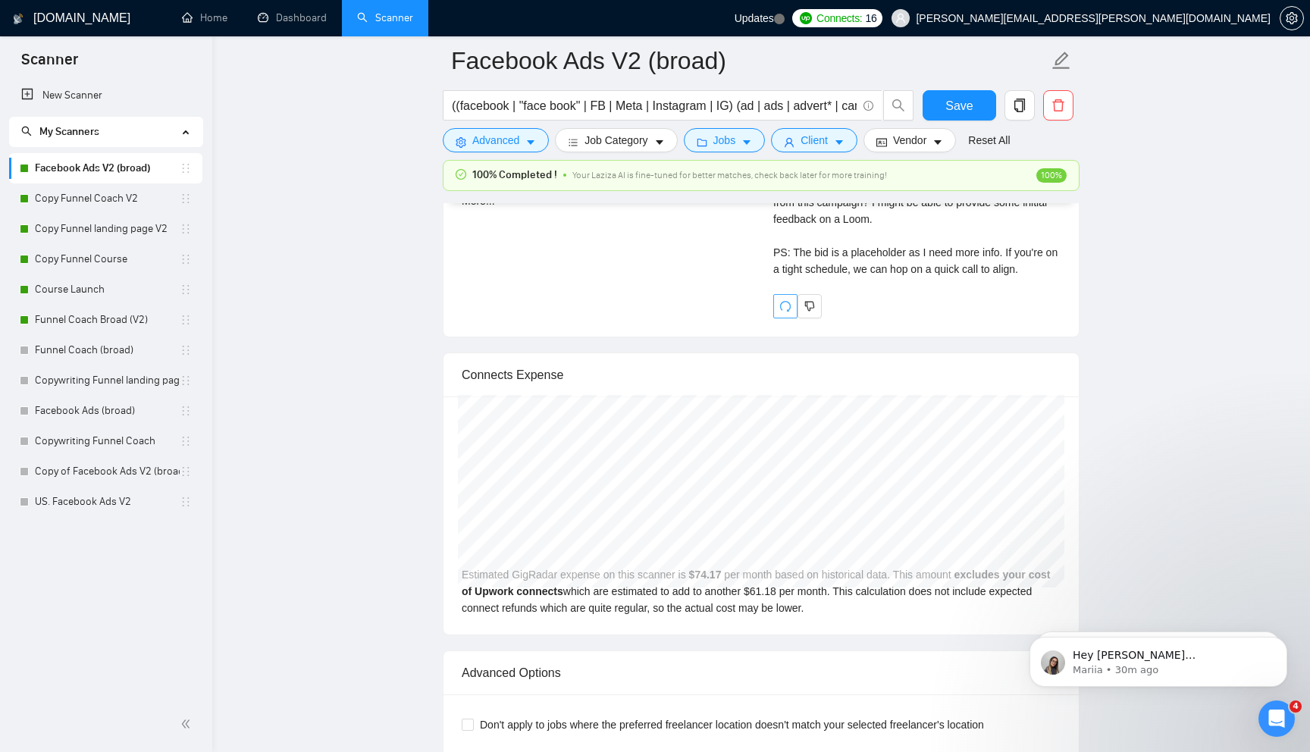
click at [781, 318] on button "button" at bounding box center [785, 306] width 24 height 24
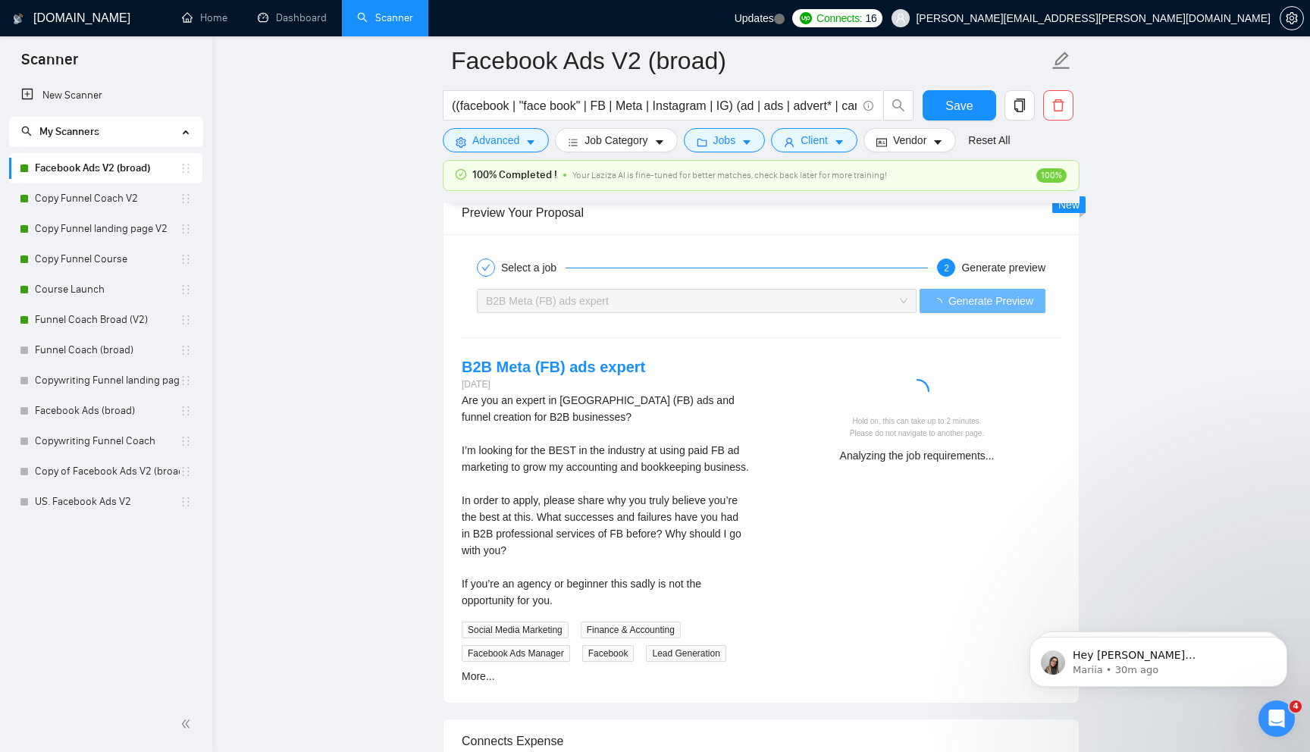
scroll to position [4164, 0]
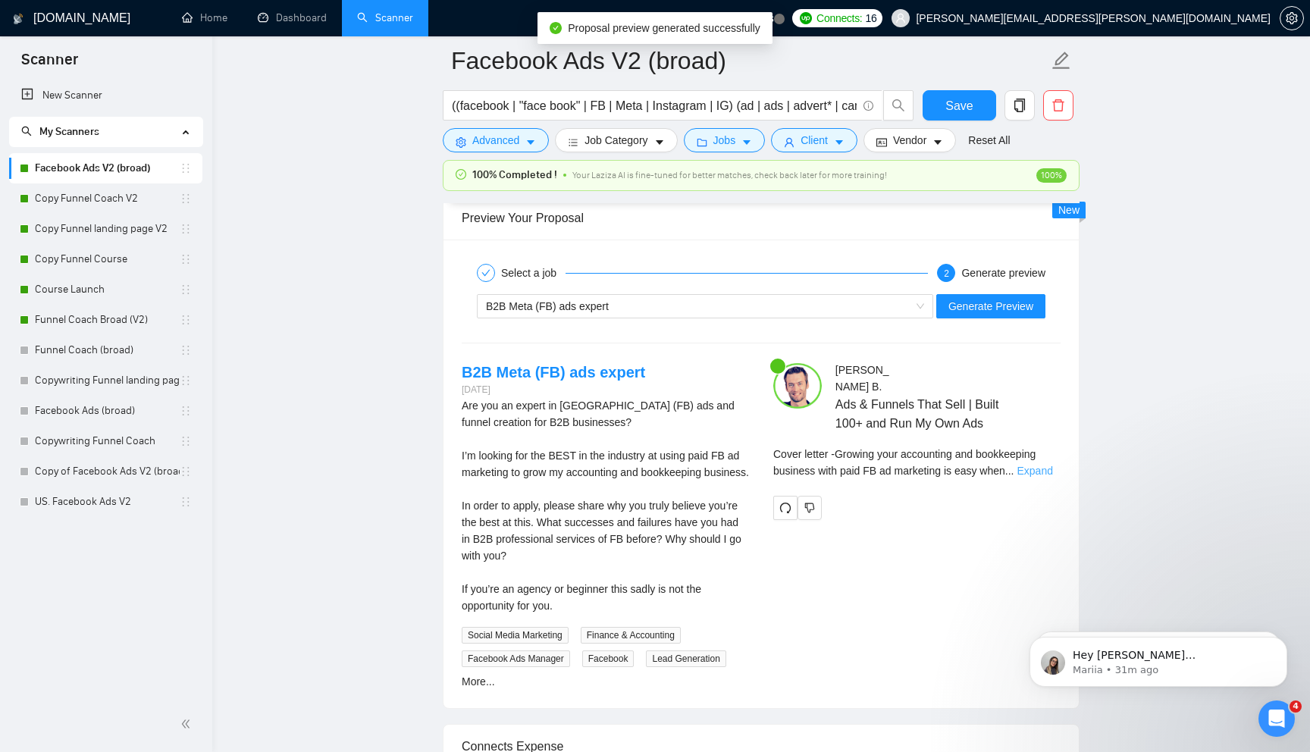
click at [1033, 474] on link "Expand" at bounding box center [1035, 471] width 36 height 12
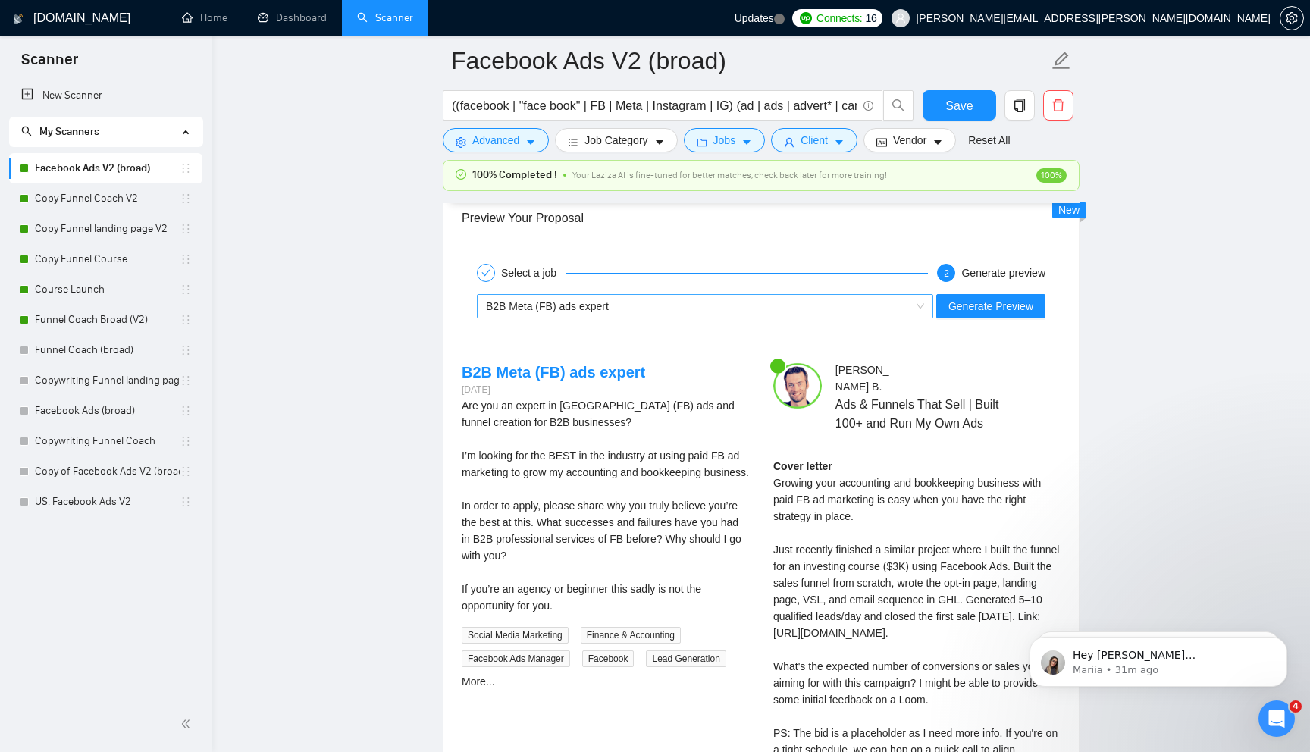
click at [840, 318] on div "B2B Meta (FB) ads expert" at bounding box center [698, 306] width 424 height 23
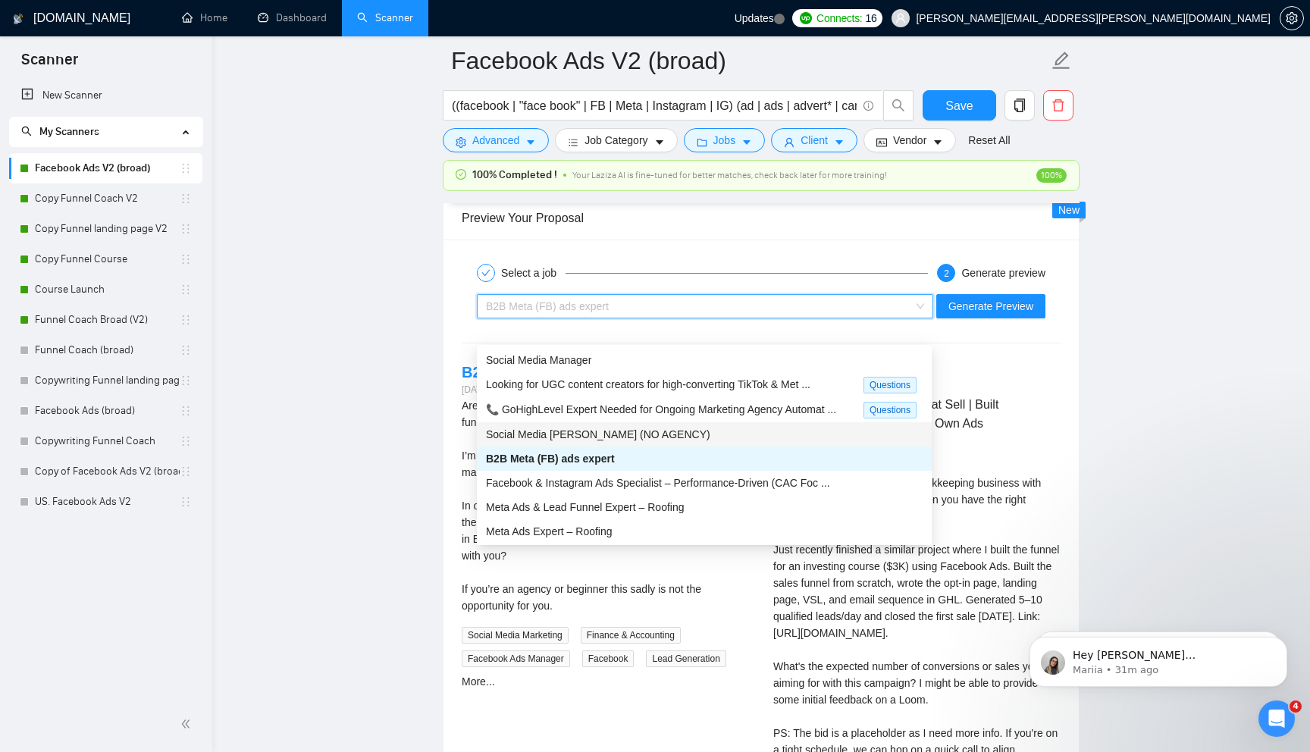
click at [676, 427] on div "Social Media [PERSON_NAME] (NO AGENCY)" at bounding box center [704, 434] width 437 height 17
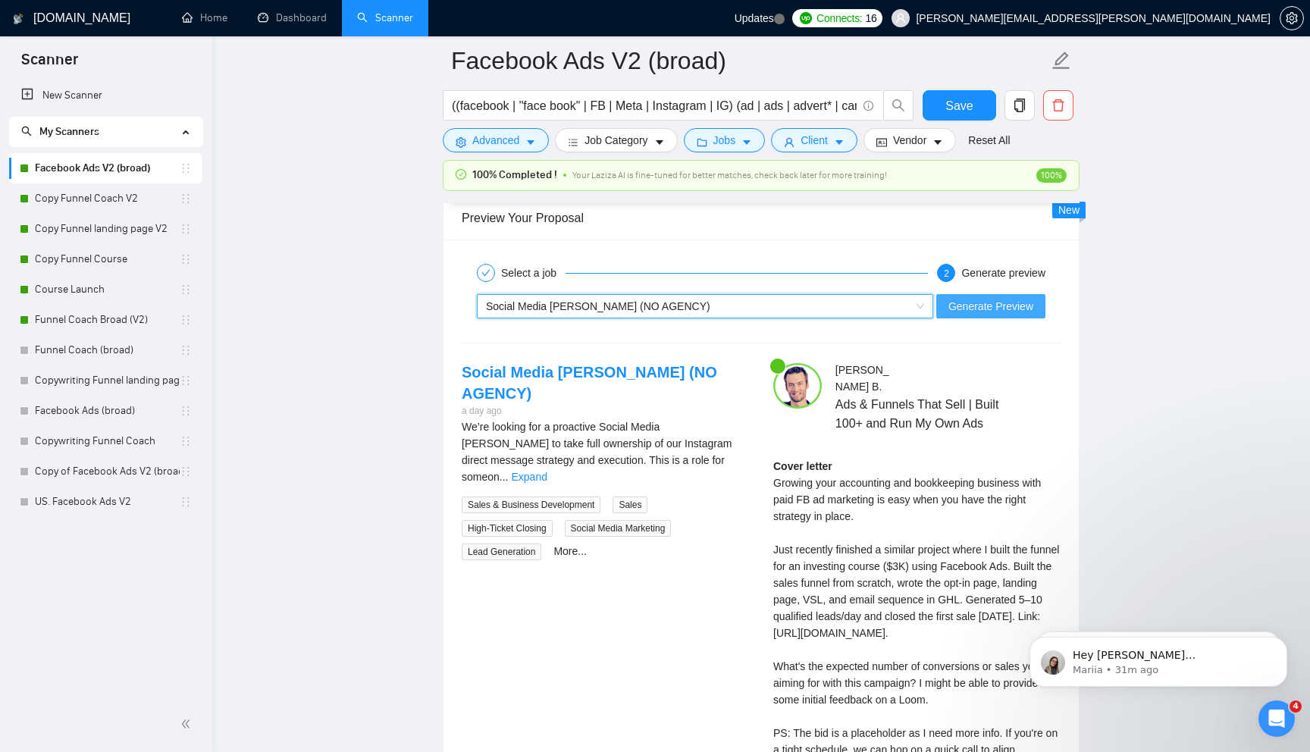
click at [982, 318] on button "Generate Preview" at bounding box center [990, 306] width 109 height 24
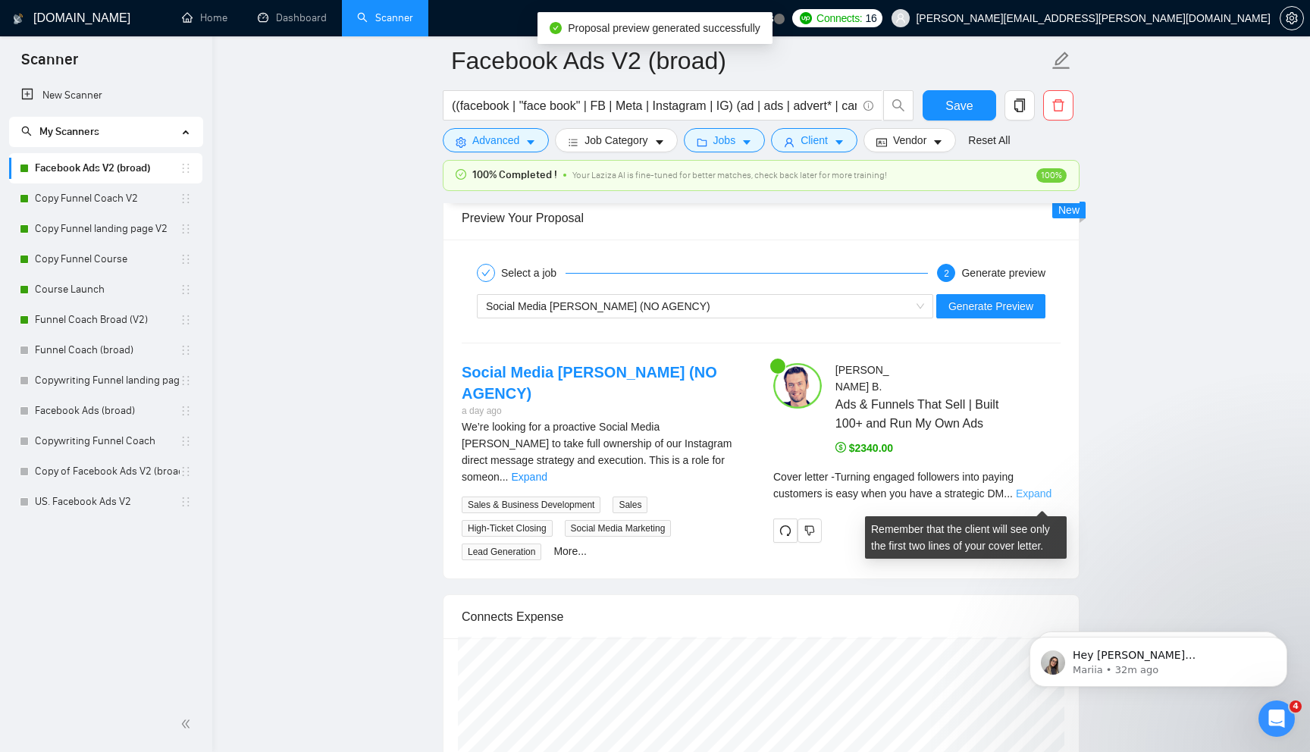
click at [1035, 496] on link "Expand" at bounding box center [1034, 493] width 36 height 12
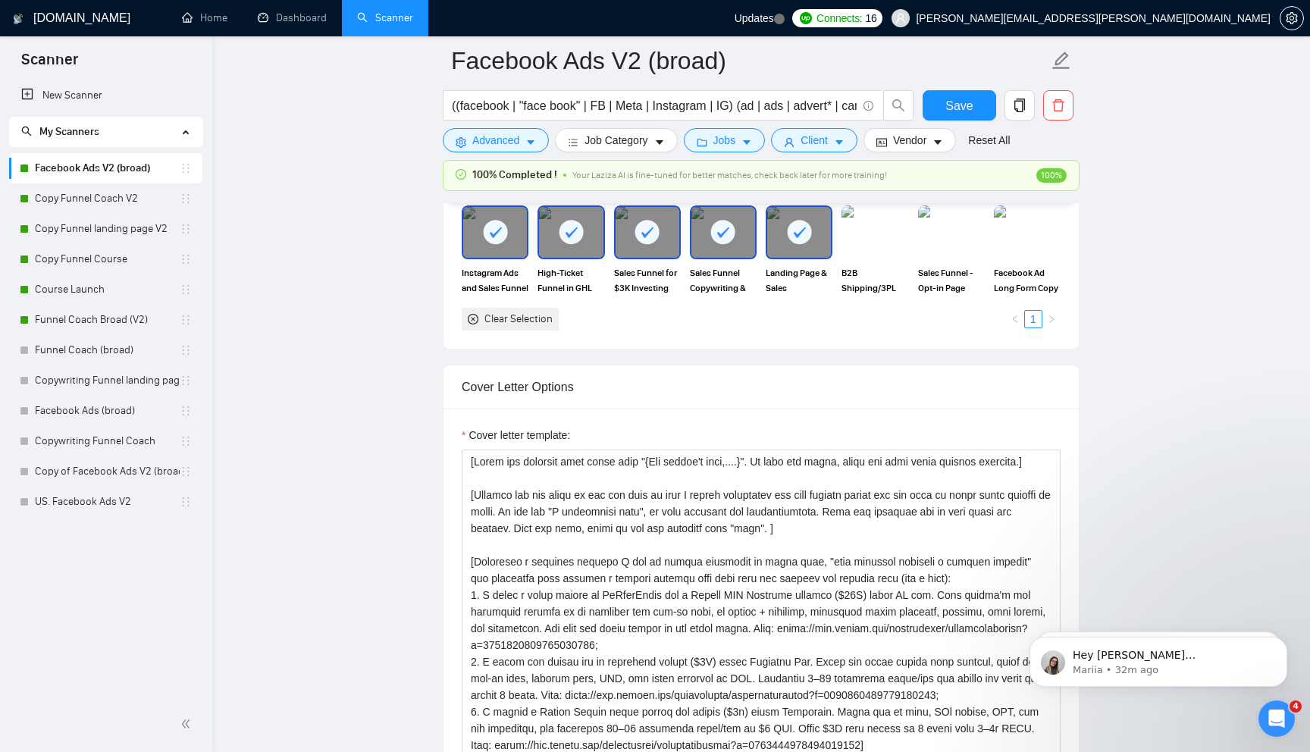
scroll to position [1471, 0]
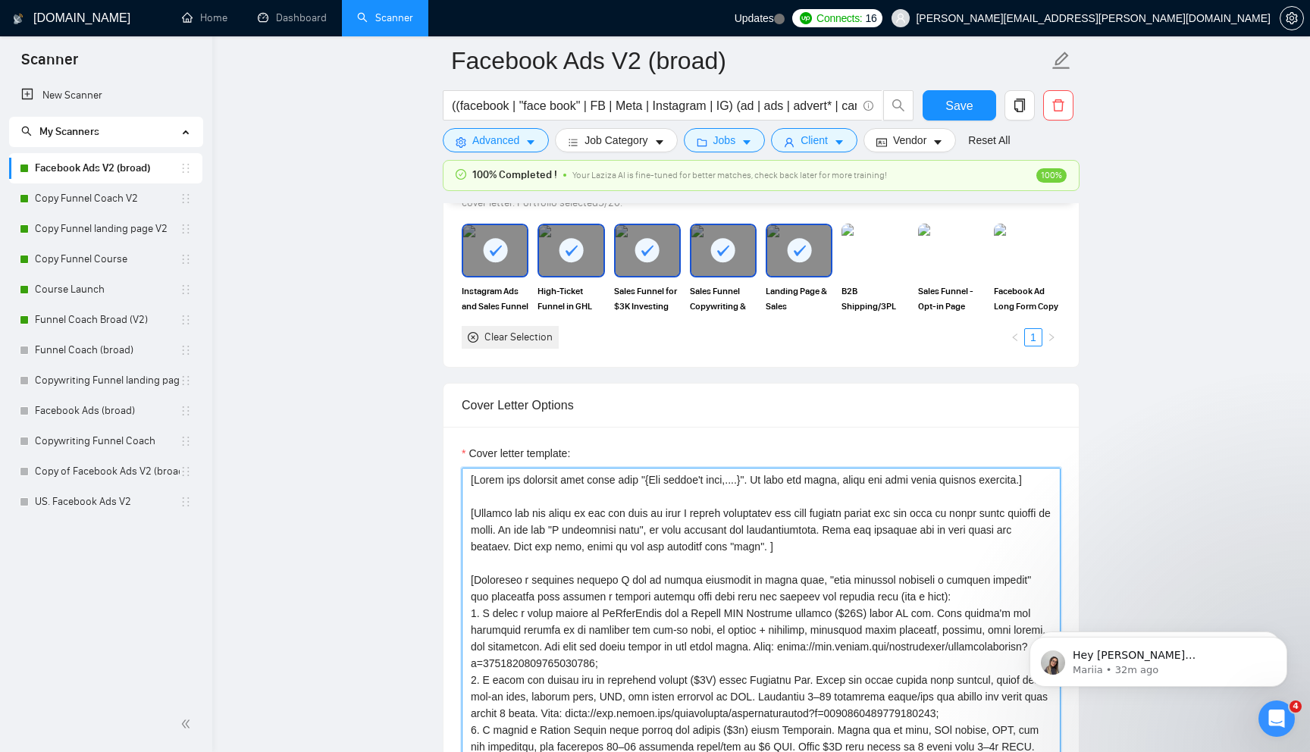
click at [892, 559] on textarea "Cover letter template:" at bounding box center [761, 638] width 599 height 341
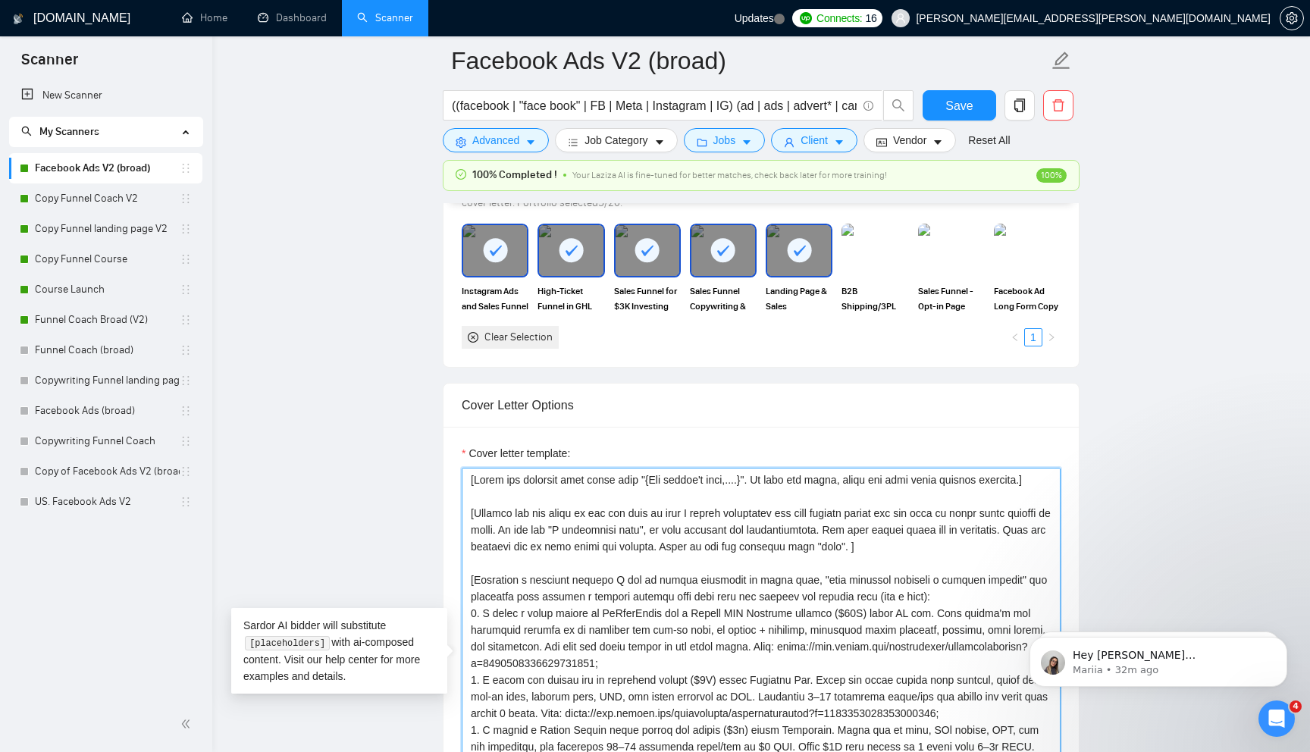
click at [961, 574] on textarea "Cover letter template:" at bounding box center [761, 638] width 599 height 341
click at [949, 609] on textarea "Cover letter template:" at bounding box center [761, 638] width 599 height 341
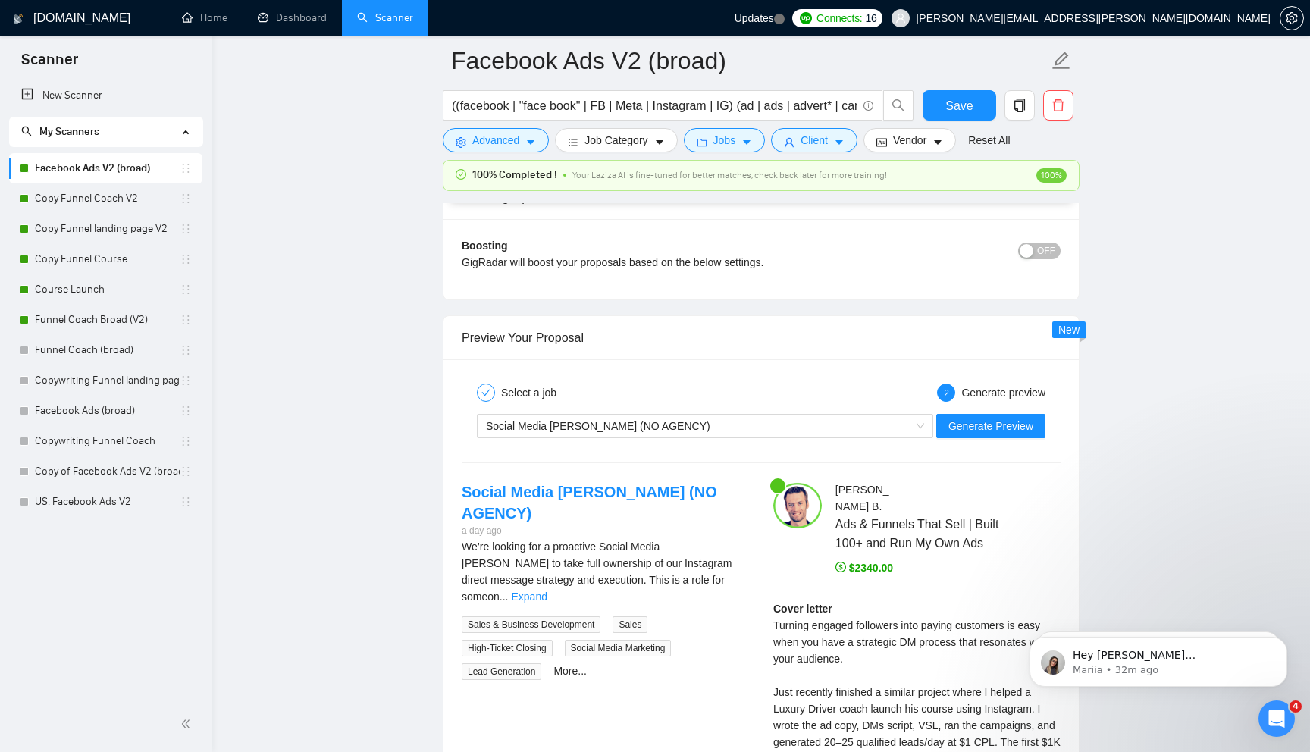
scroll to position [4225, 0]
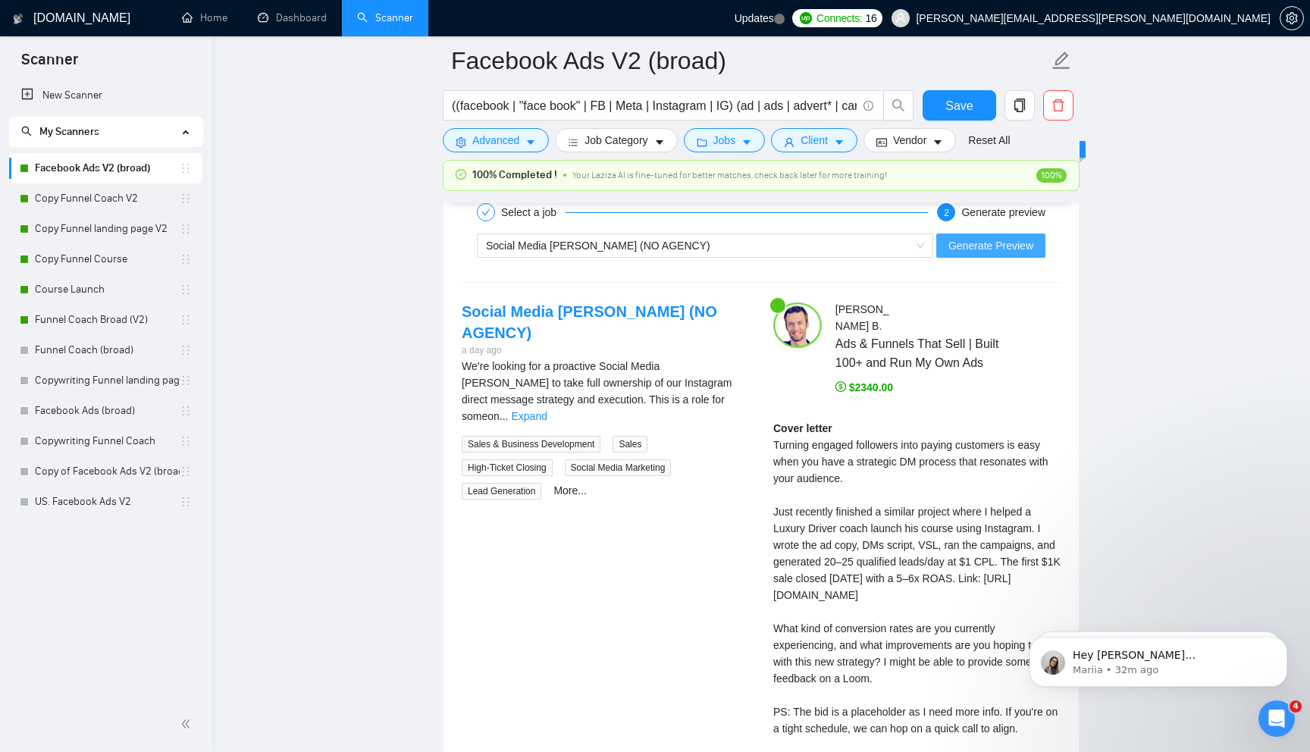
type textarea "[Lorem ips dolorsit amet conse adip "{Eli seddoe't inci,....}". Ut labo etd mag…"
click at [970, 254] on span "Generate Preview" at bounding box center [990, 245] width 85 height 17
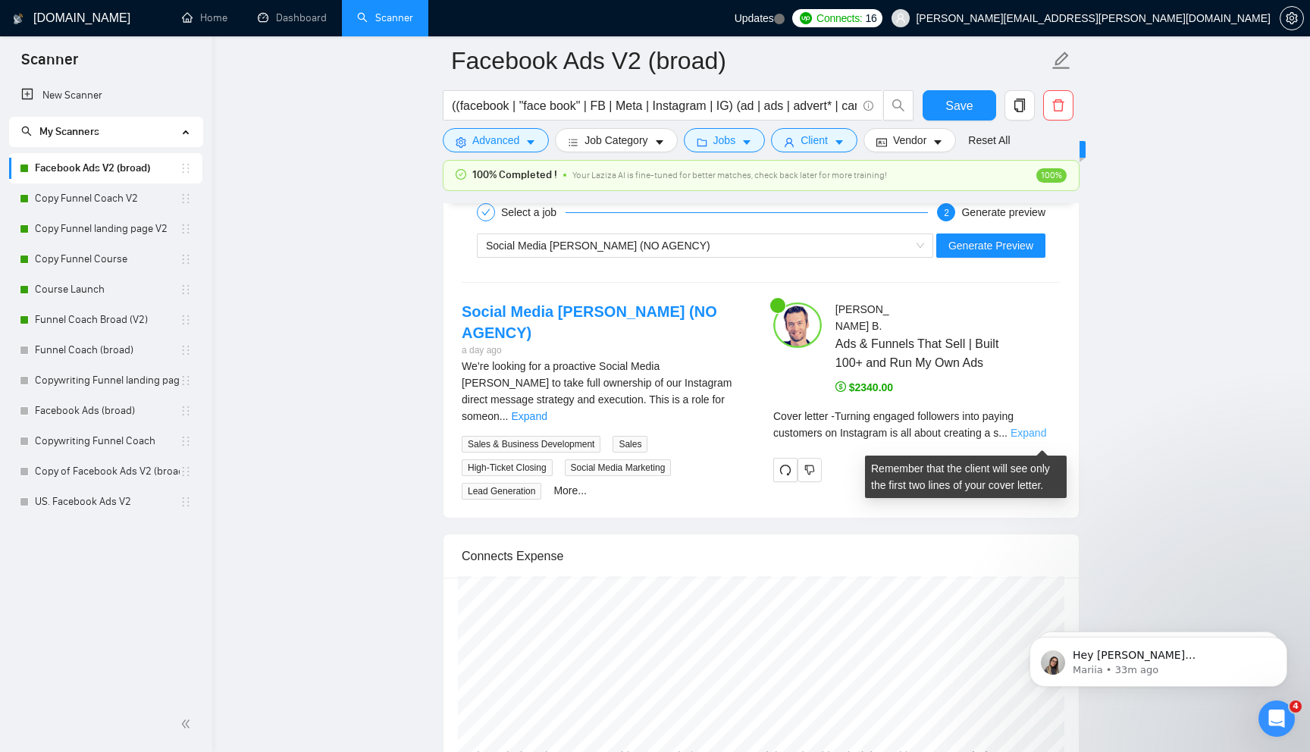
click at [1034, 439] on link "Expand" at bounding box center [1028, 433] width 36 height 12
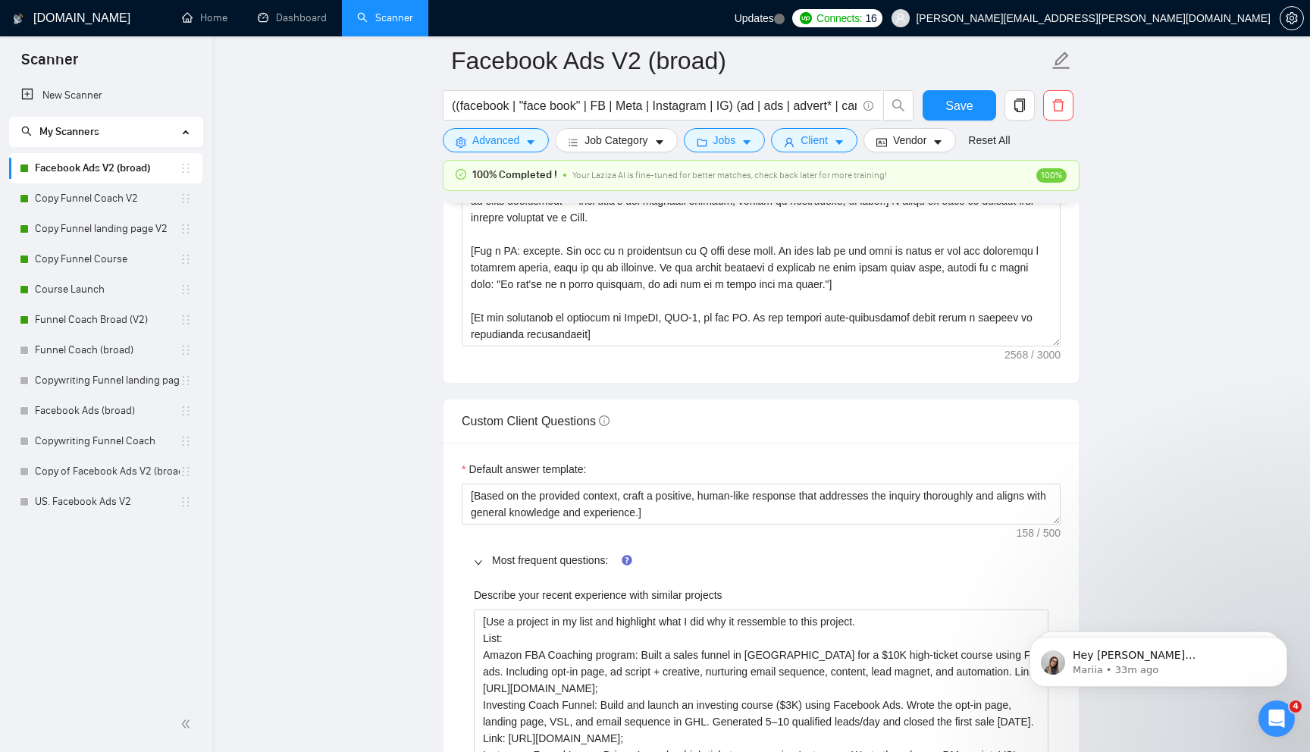
scroll to position [1947, 0]
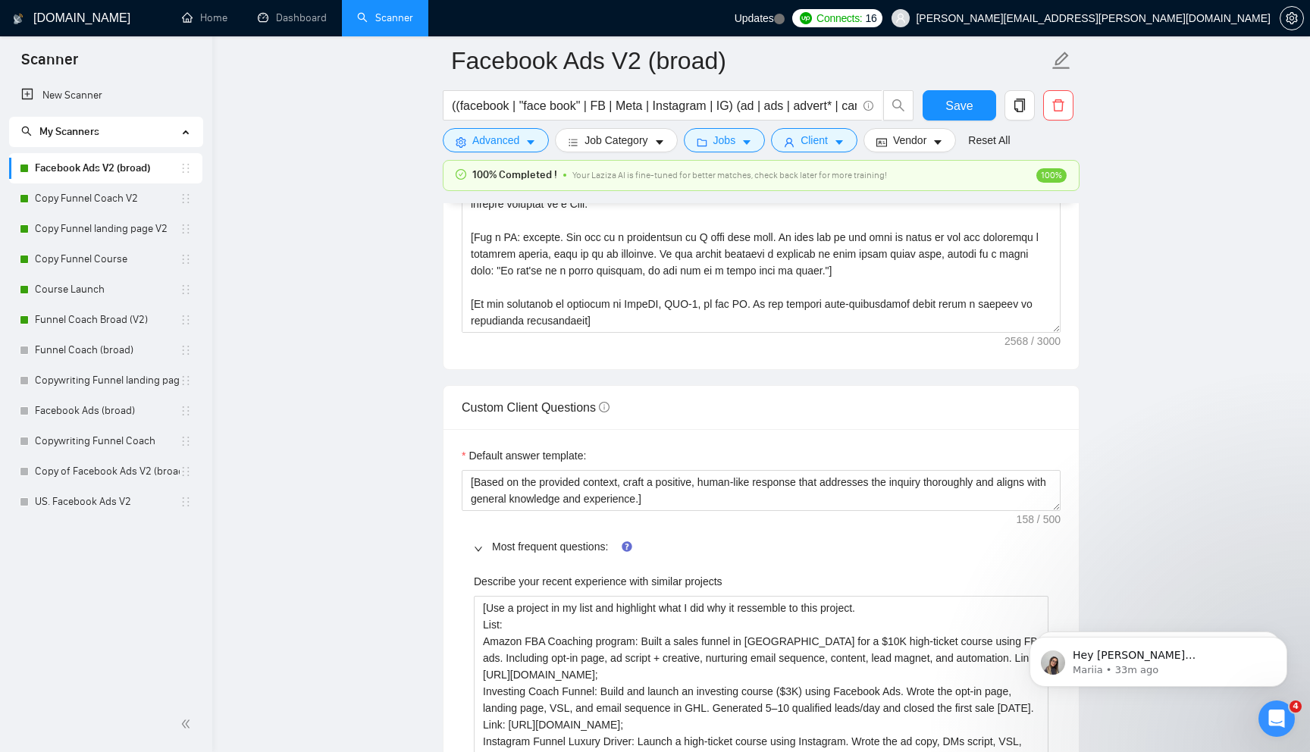
click at [483, 555] on div at bounding box center [483, 546] width 18 height 17
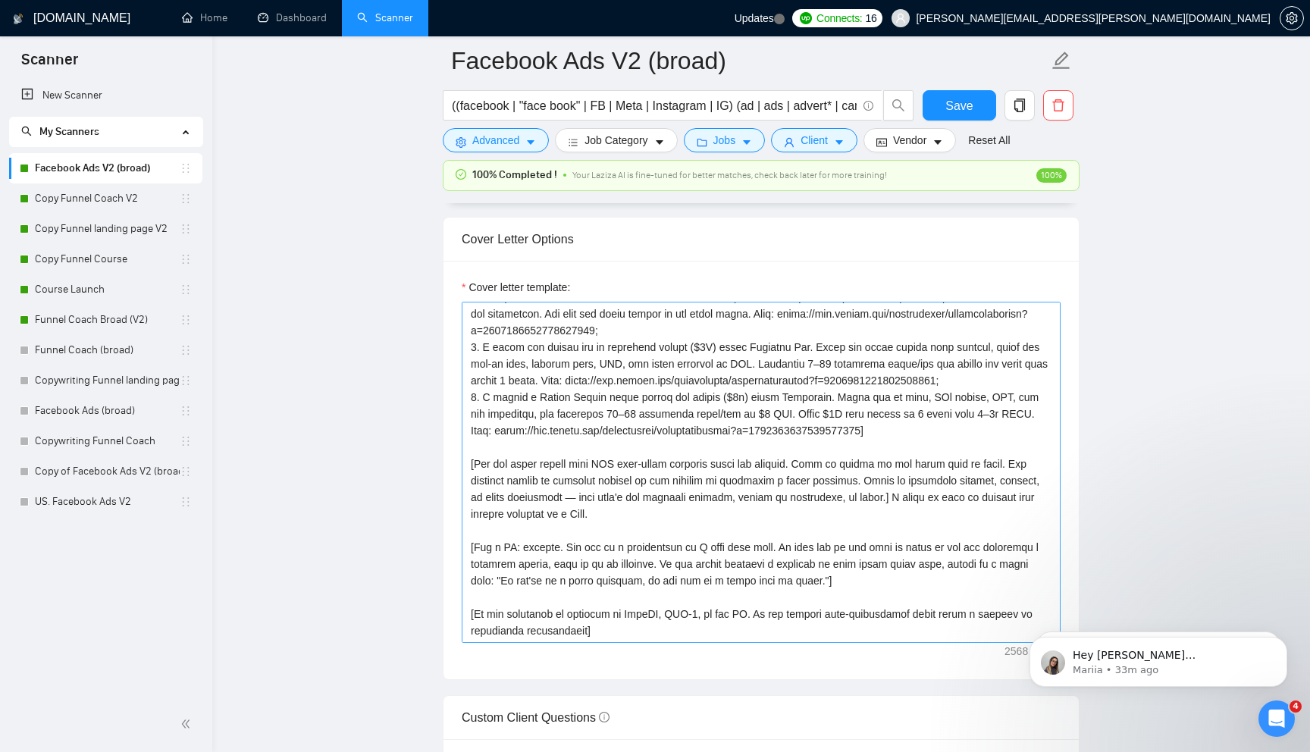
scroll to position [0, 0]
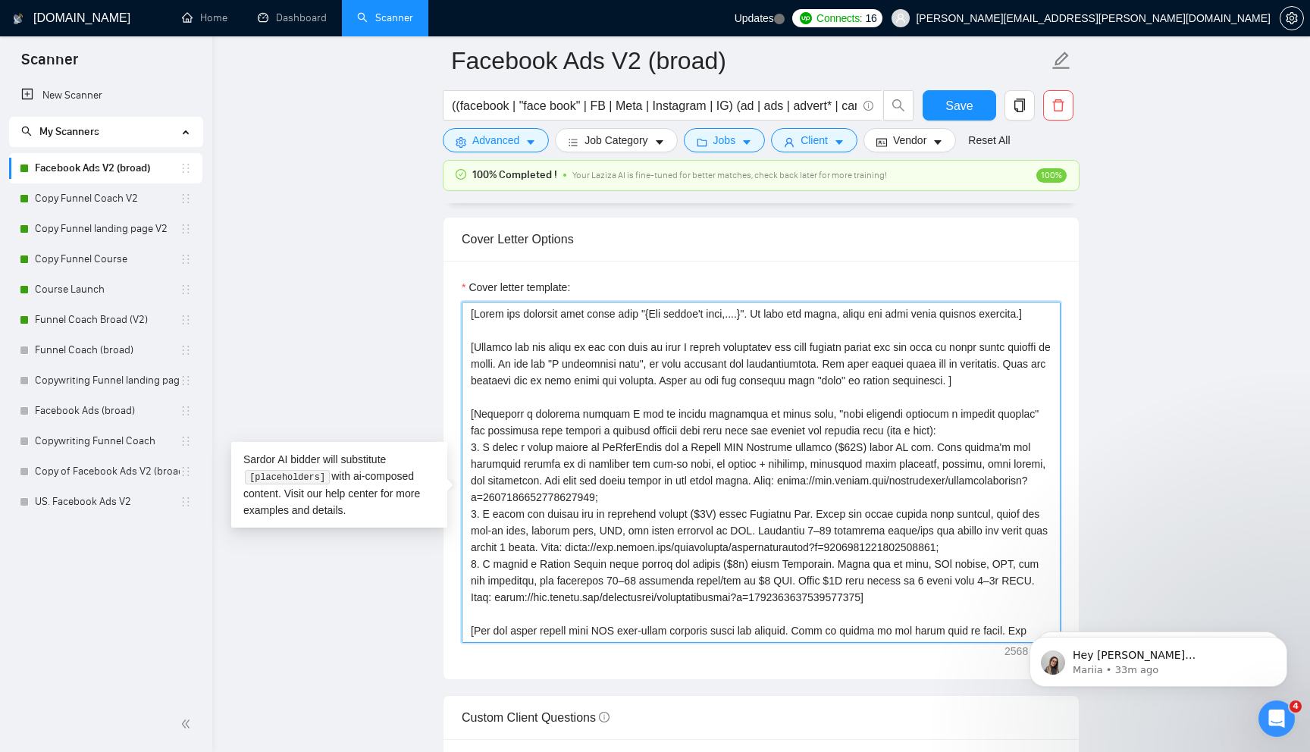
click at [524, 375] on textarea "Cover letter template:" at bounding box center [761, 472] width 599 height 341
click at [622, 424] on textarea "Cover letter template:" at bounding box center [761, 472] width 599 height 341
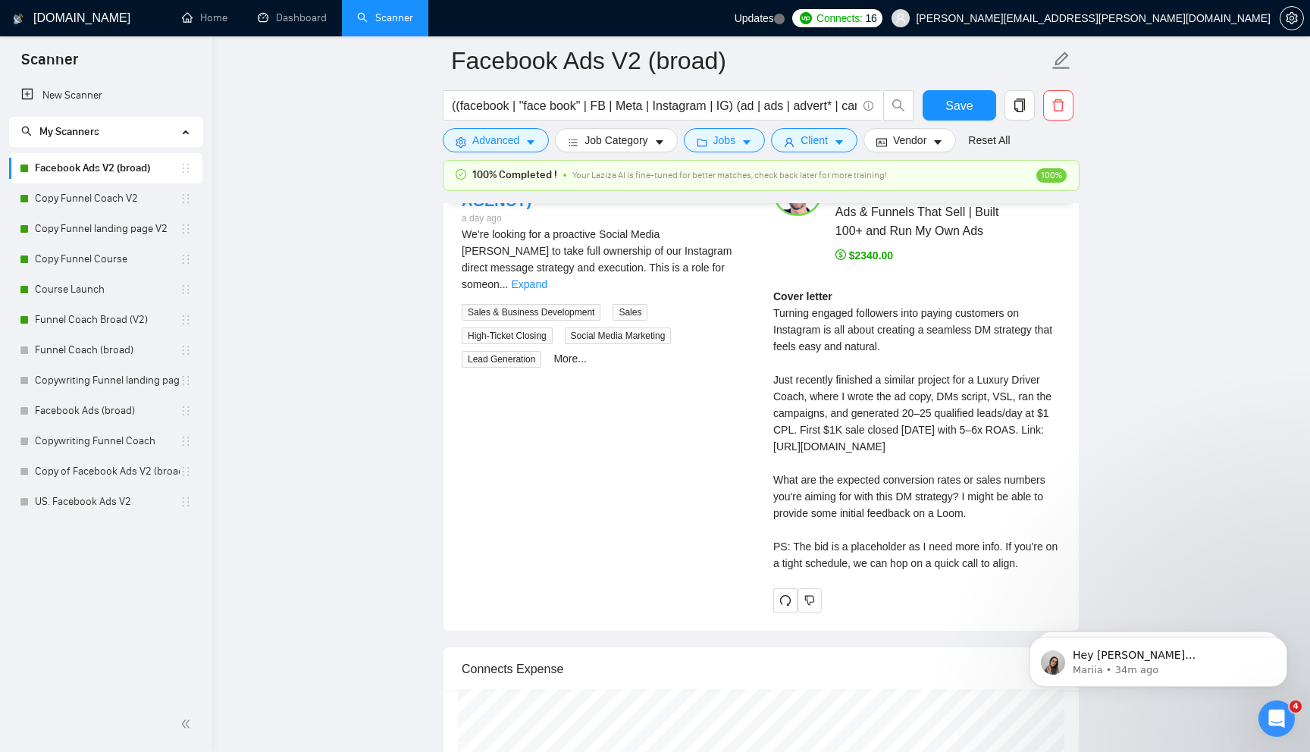
scroll to position [3052, 0]
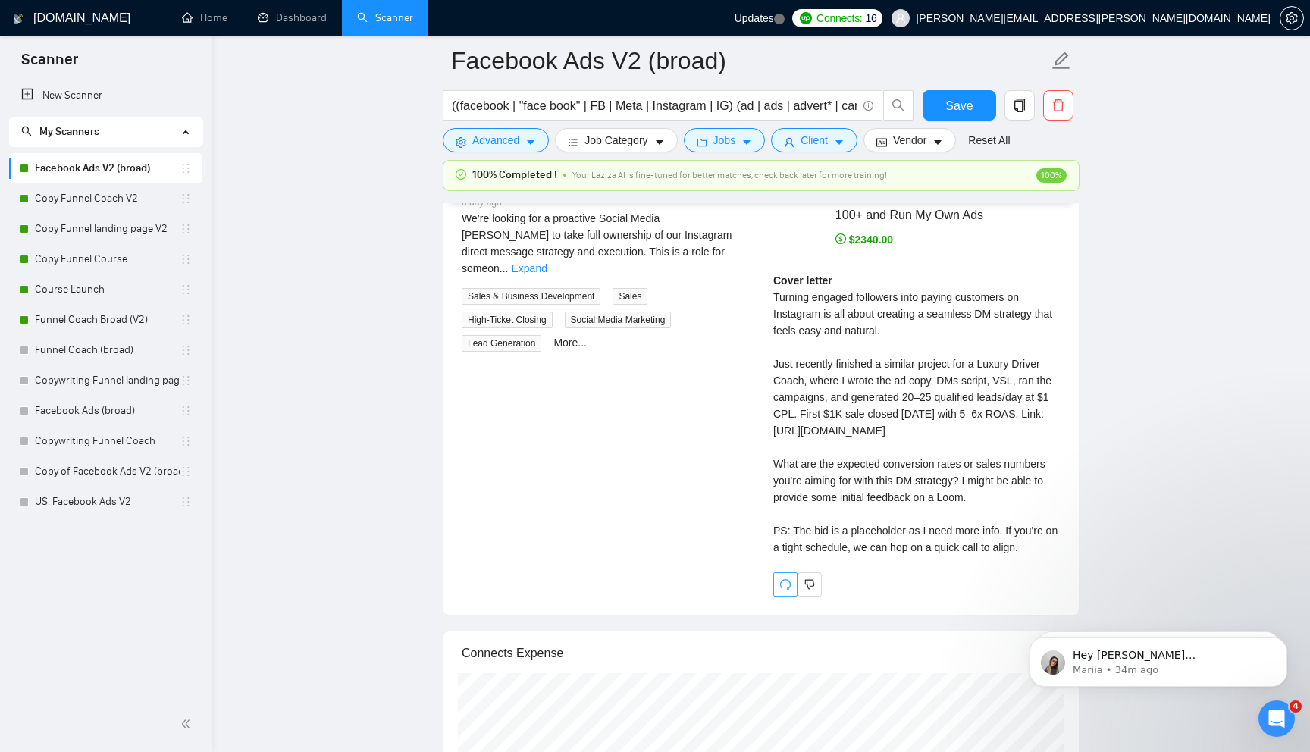
click at [787, 590] on icon "redo" at bounding box center [785, 584] width 12 height 12
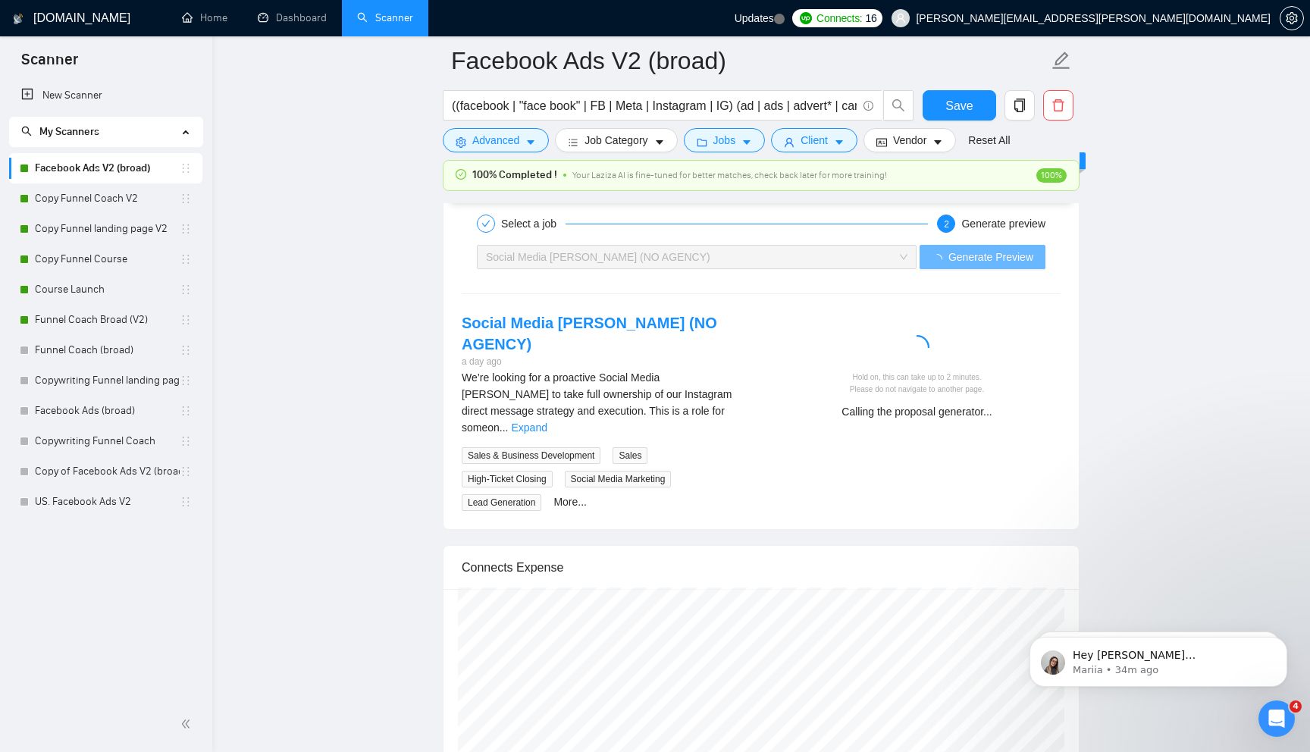
scroll to position [2865, 0]
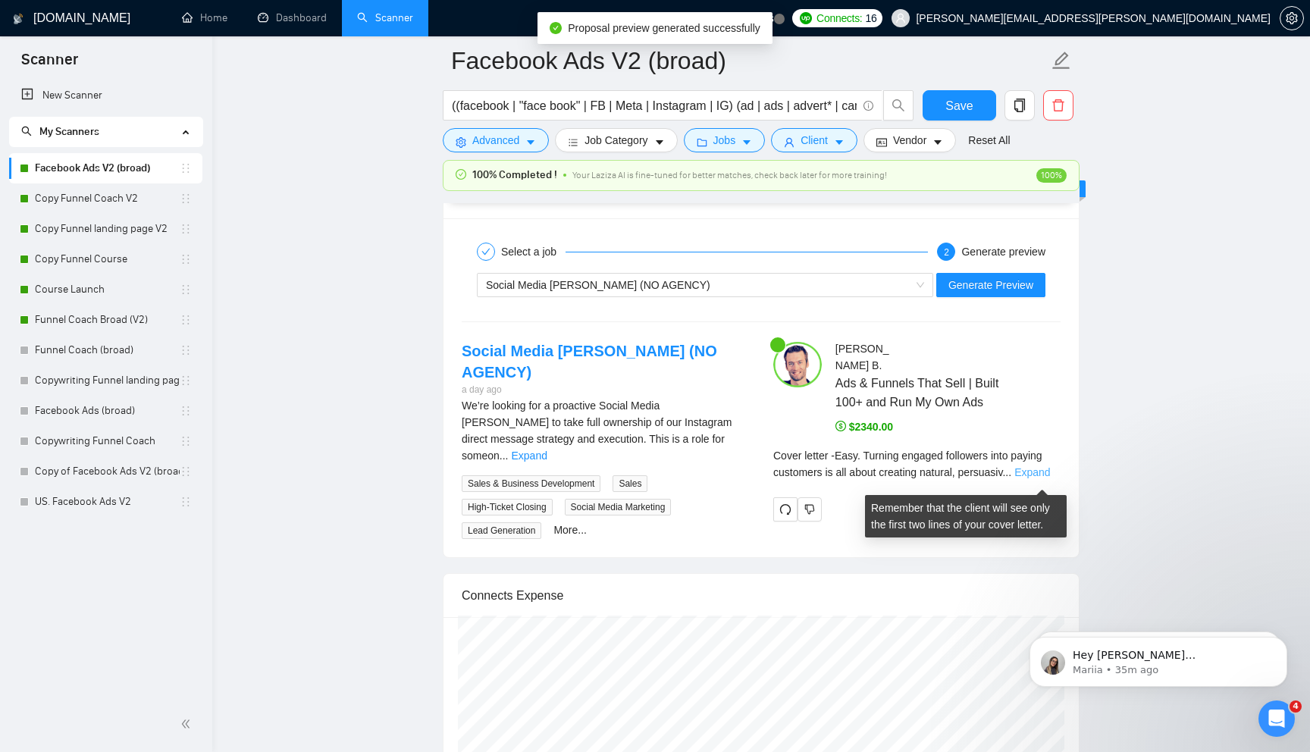
click at [1042, 478] on link "Expand" at bounding box center [1032, 472] width 36 height 12
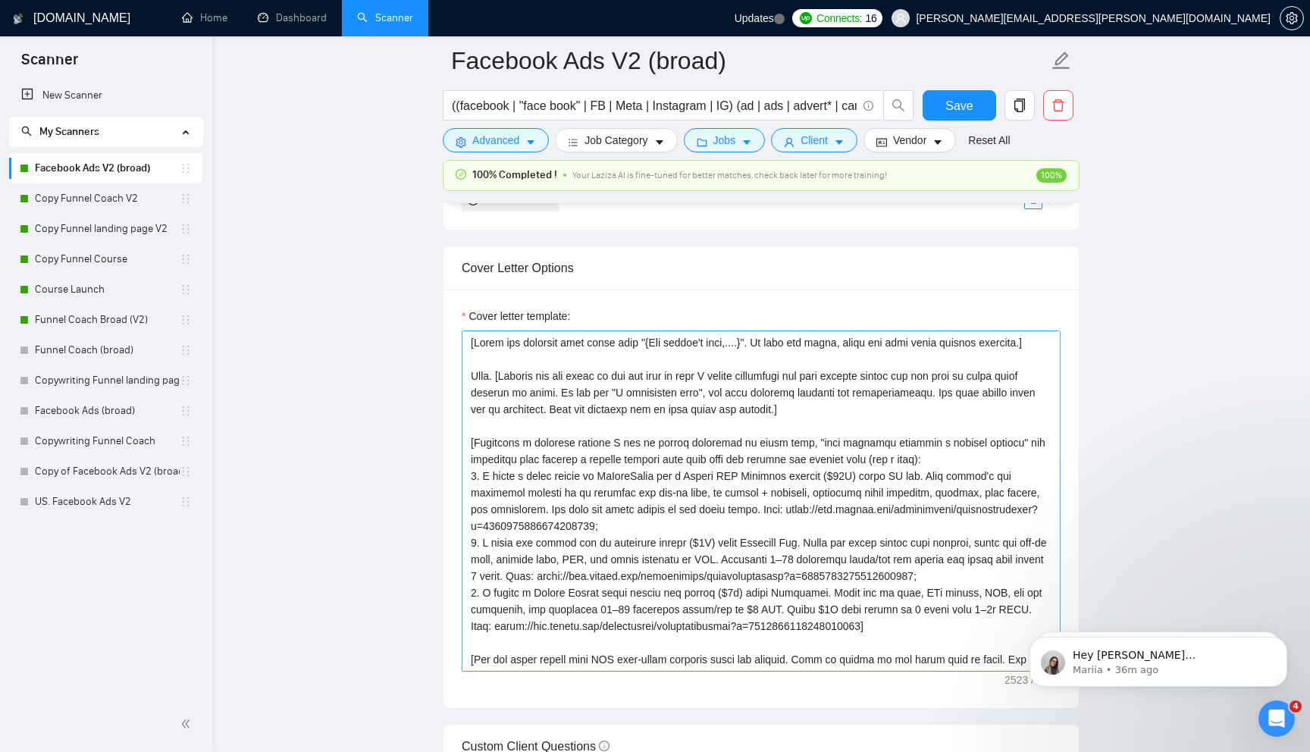
scroll to position [1599, 0]
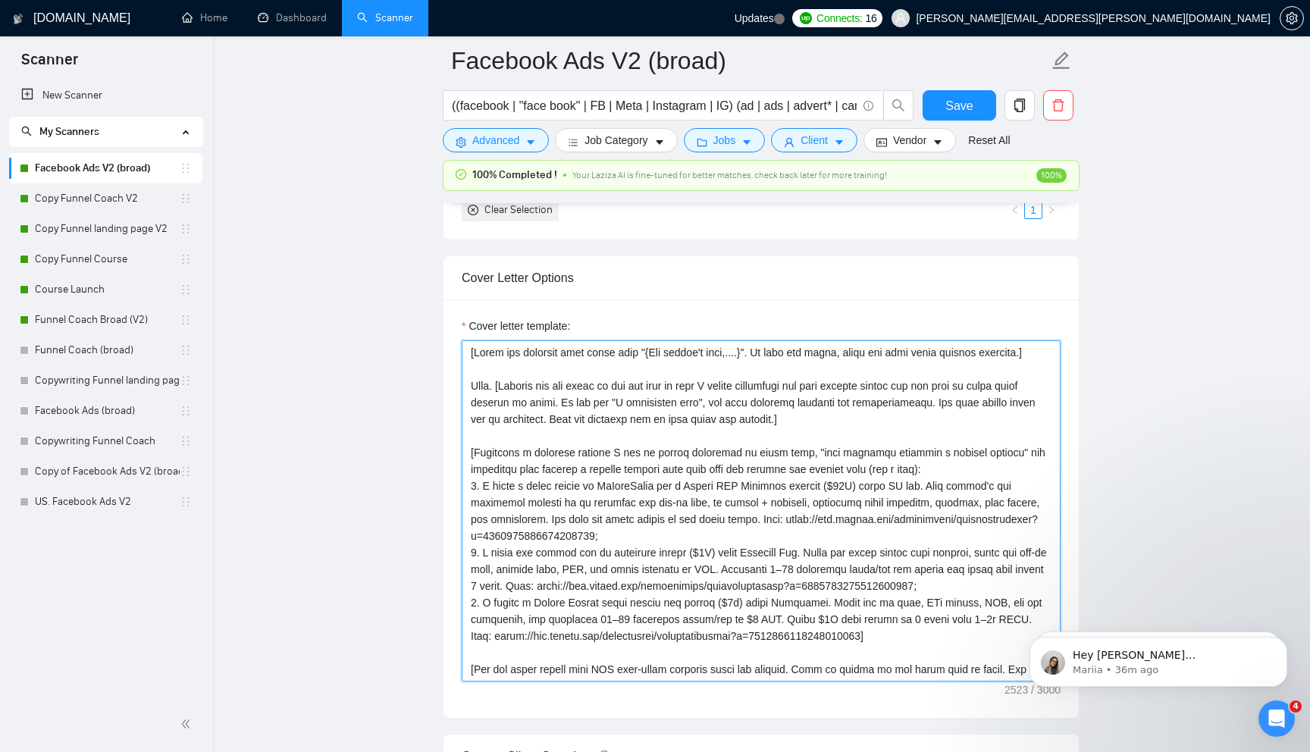
click at [756, 428] on textarea "Cover letter template:" at bounding box center [761, 510] width 599 height 341
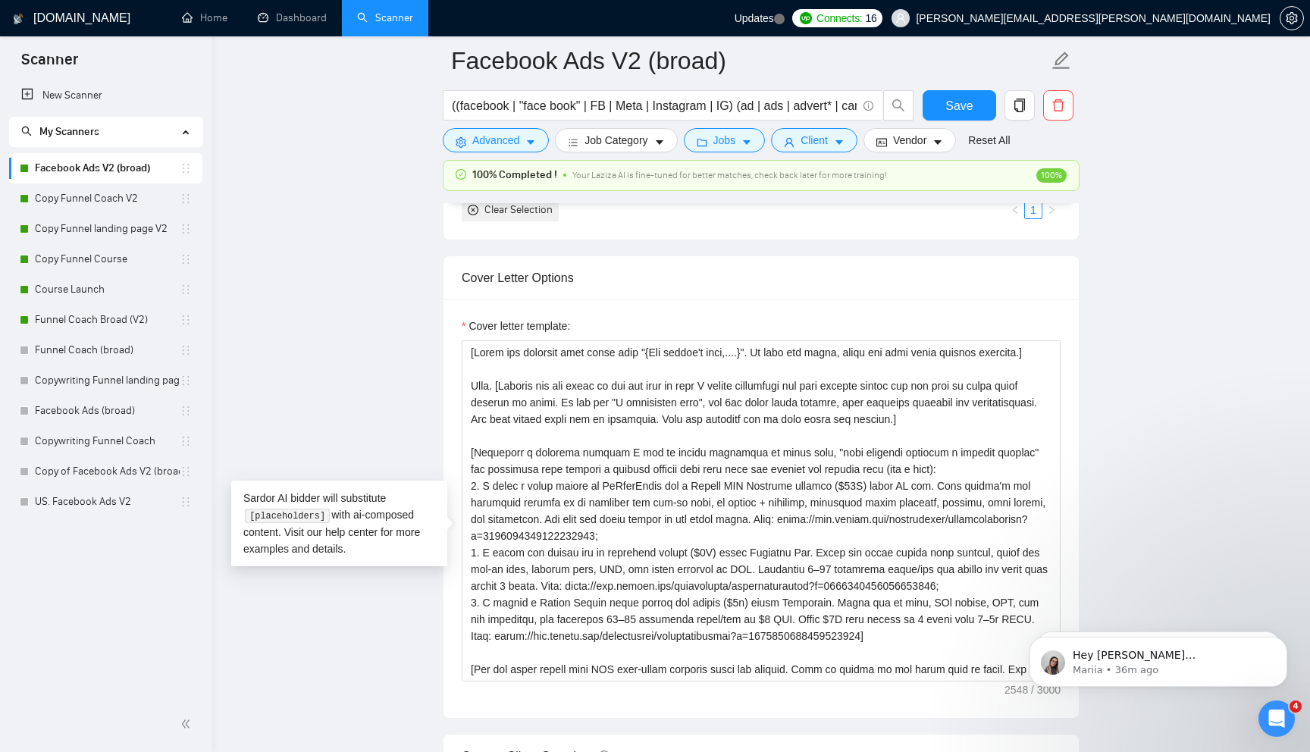
click at [881, 330] on div "Cover letter template:" at bounding box center [760, 508] width 635 height 418
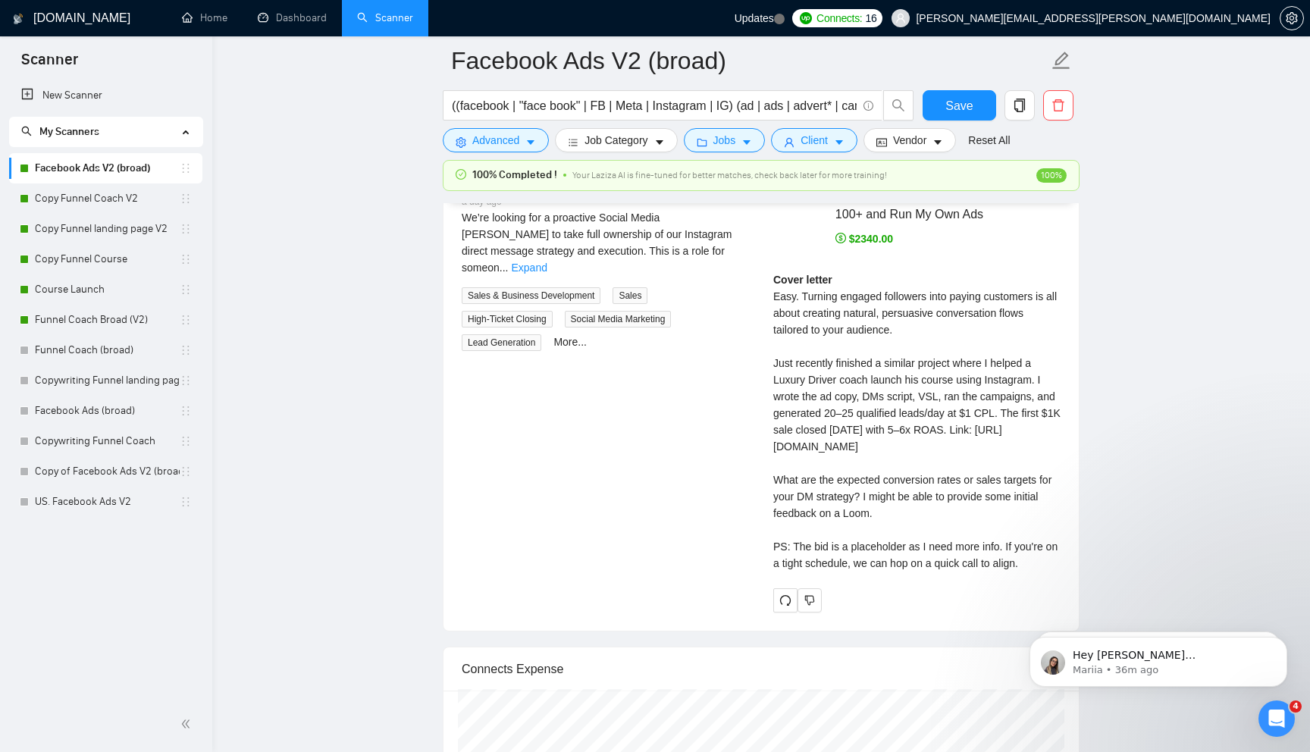
scroll to position [3168, 0]
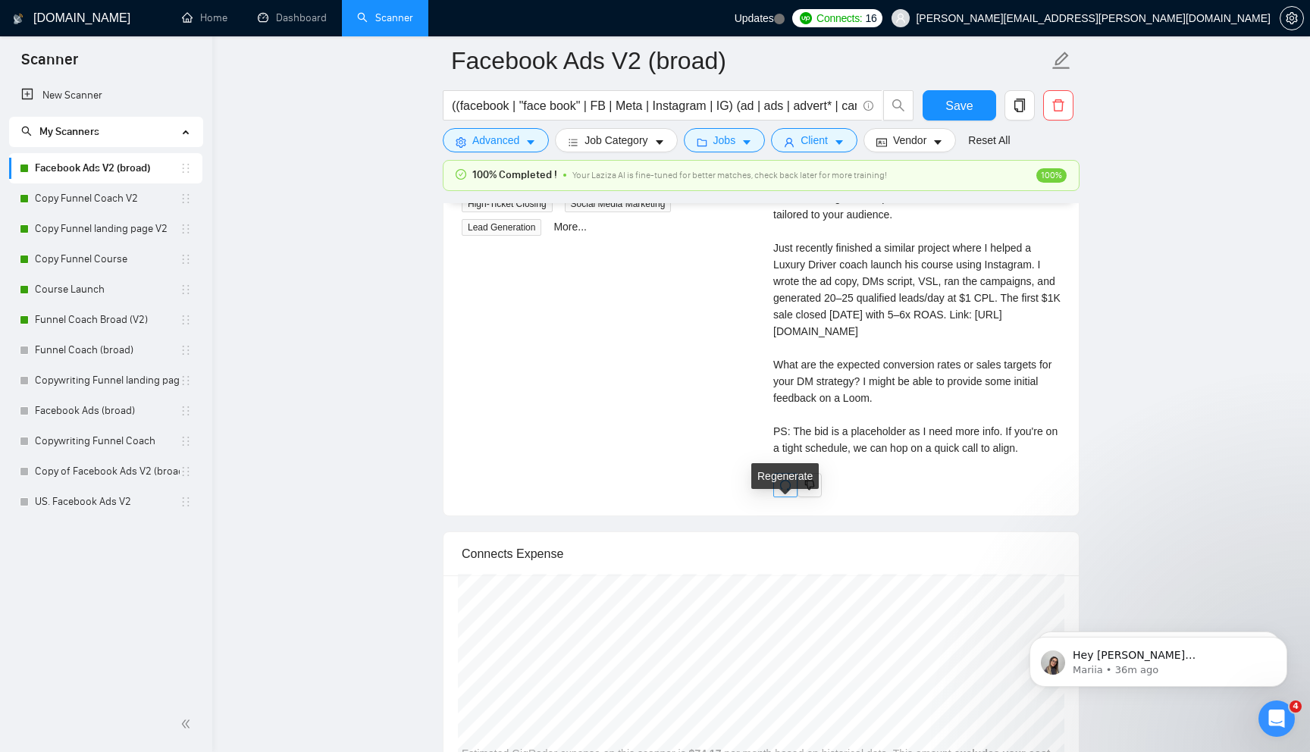
click at [781, 490] on icon "redo" at bounding box center [785, 485] width 11 height 11
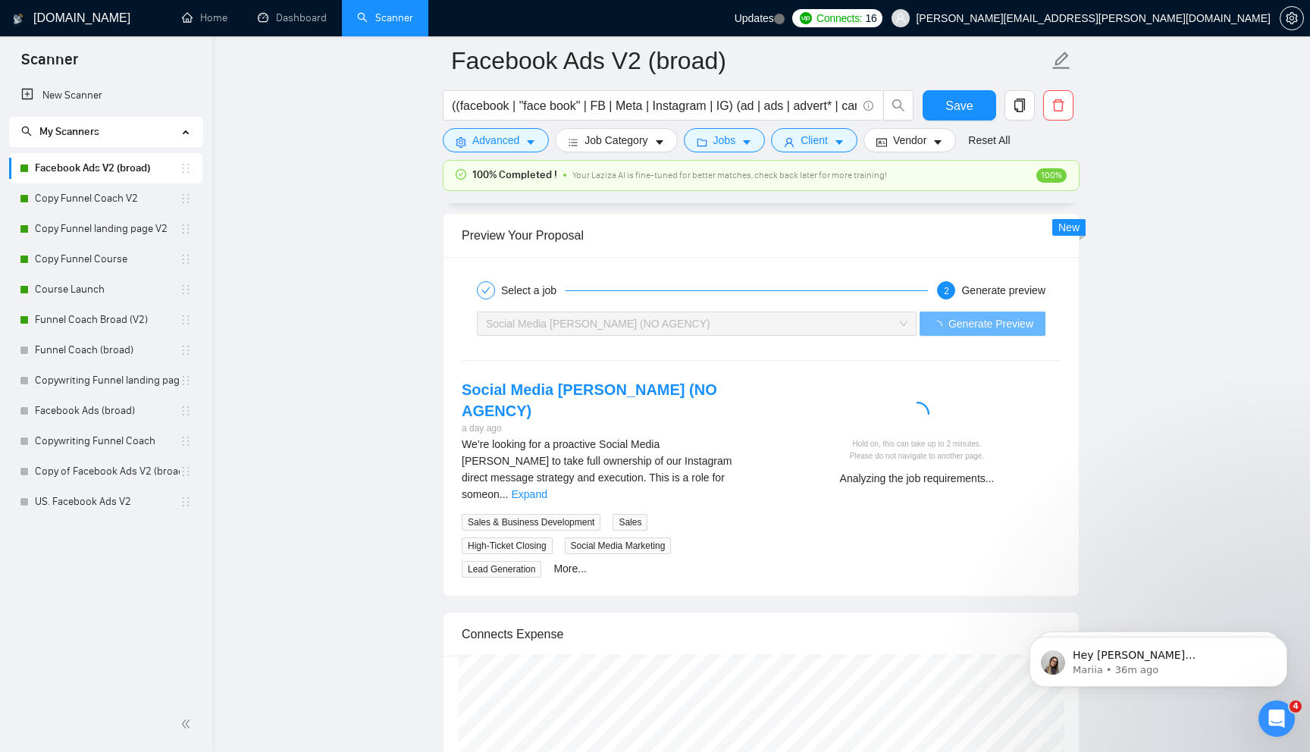
scroll to position [2829, 0]
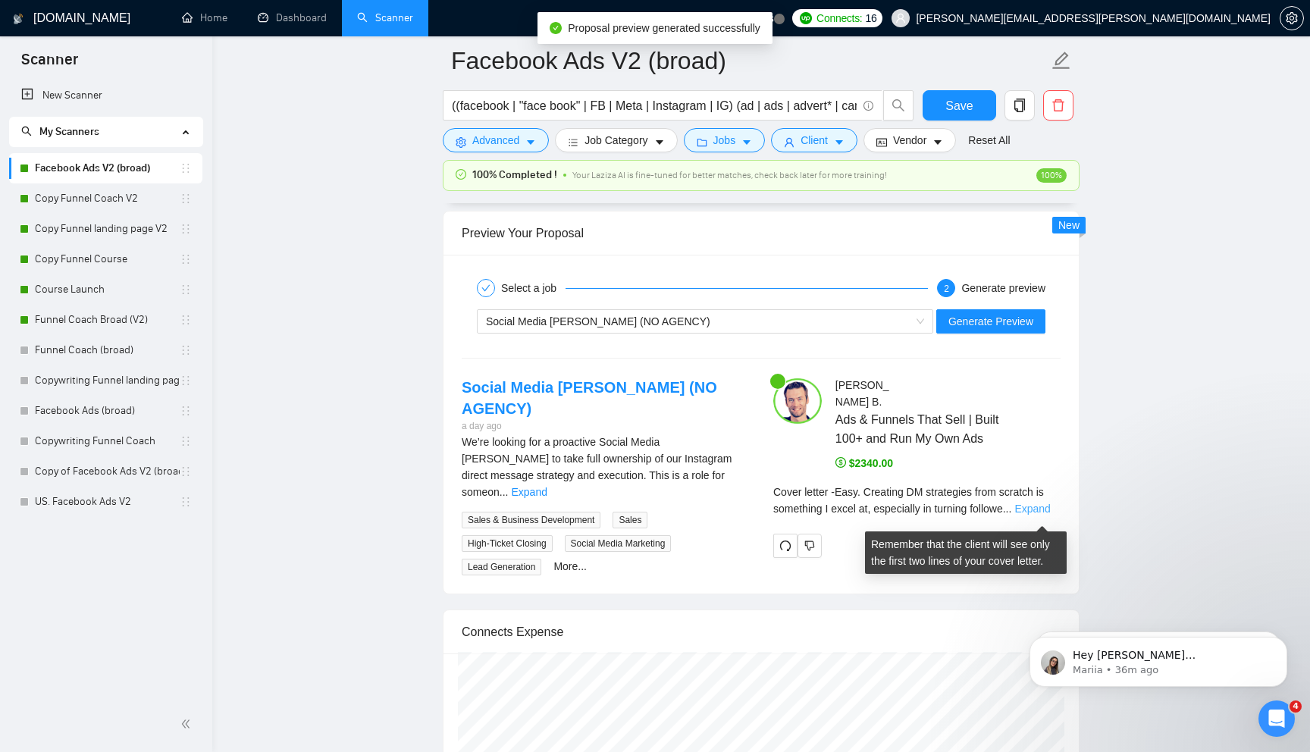
click at [1039, 515] on link "Expand" at bounding box center [1032, 509] width 36 height 12
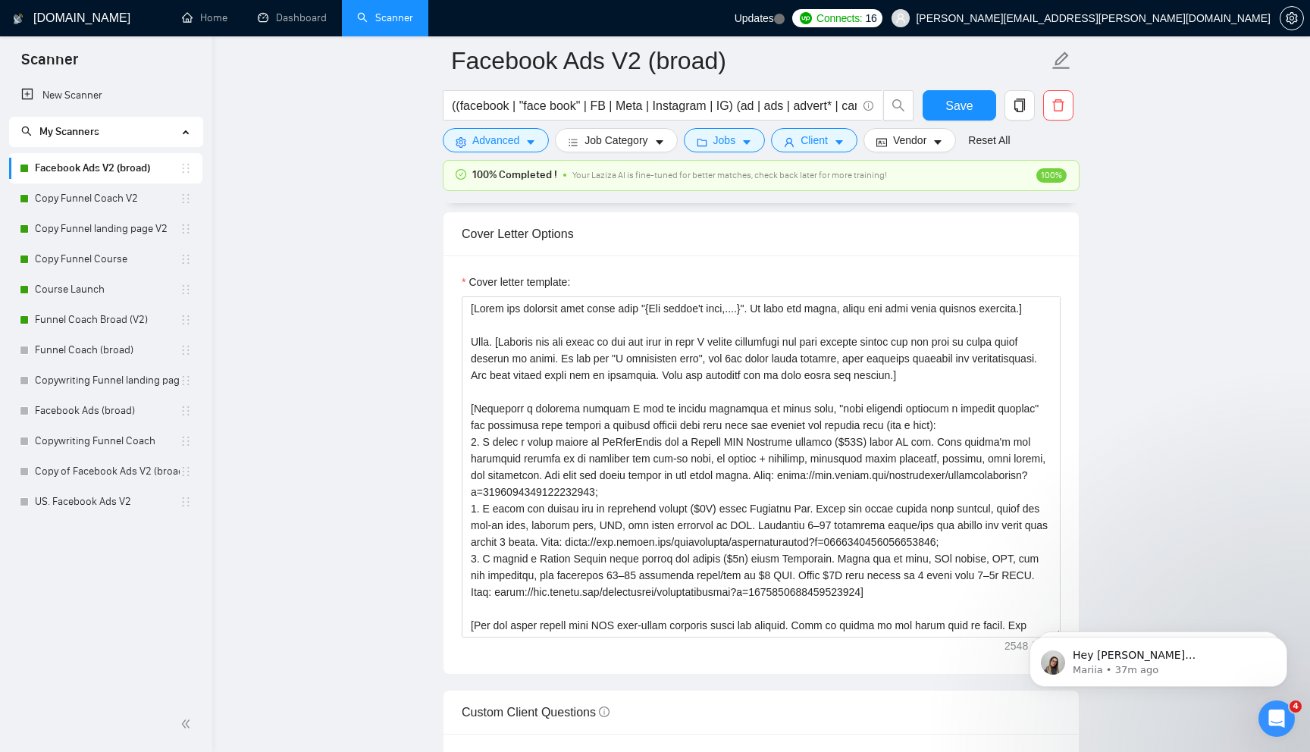
scroll to position [1634, 0]
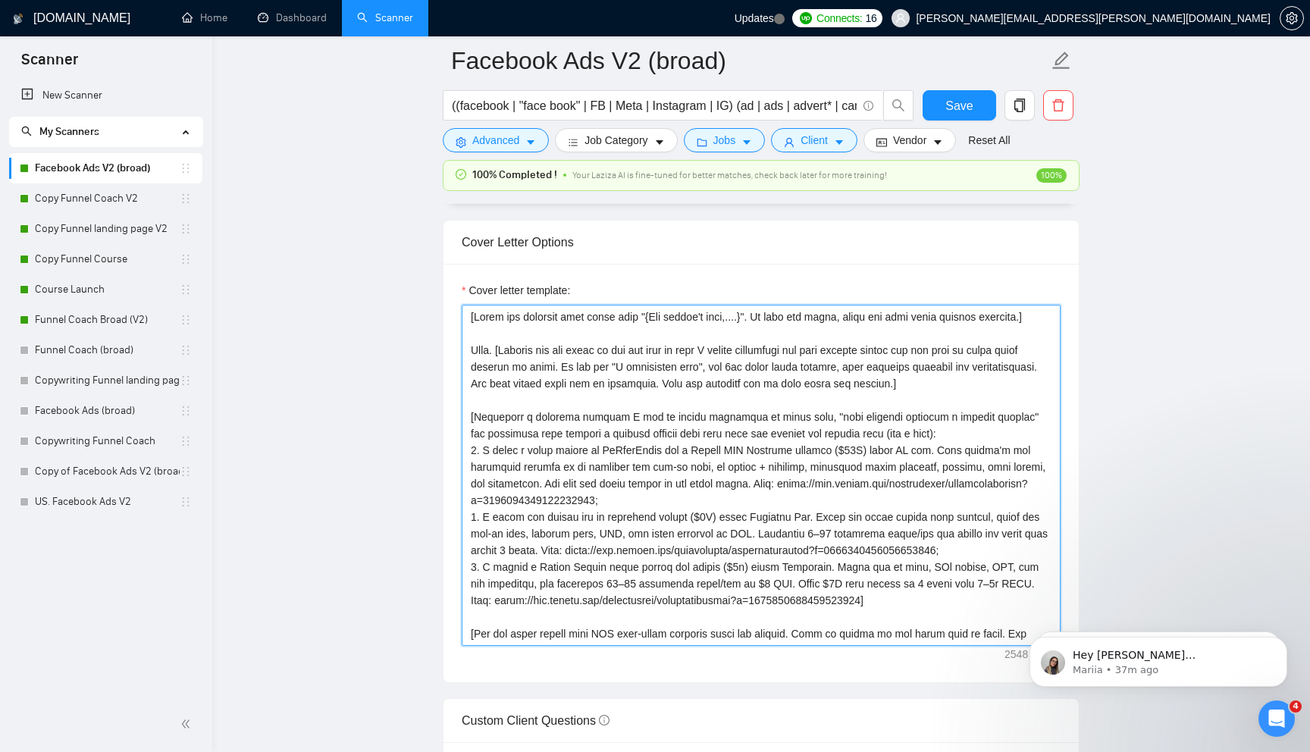
click at [683, 377] on textarea "Cover letter template:" at bounding box center [761, 475] width 599 height 341
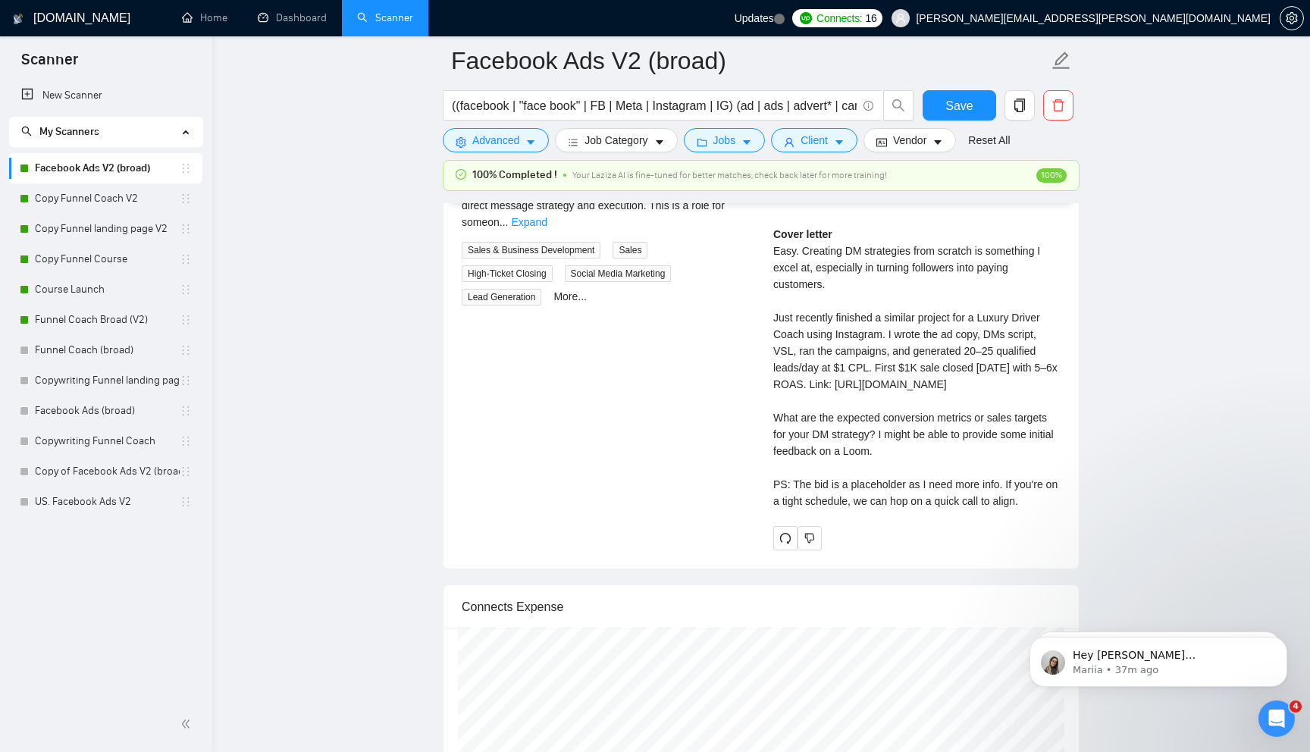
scroll to position [3103, 0]
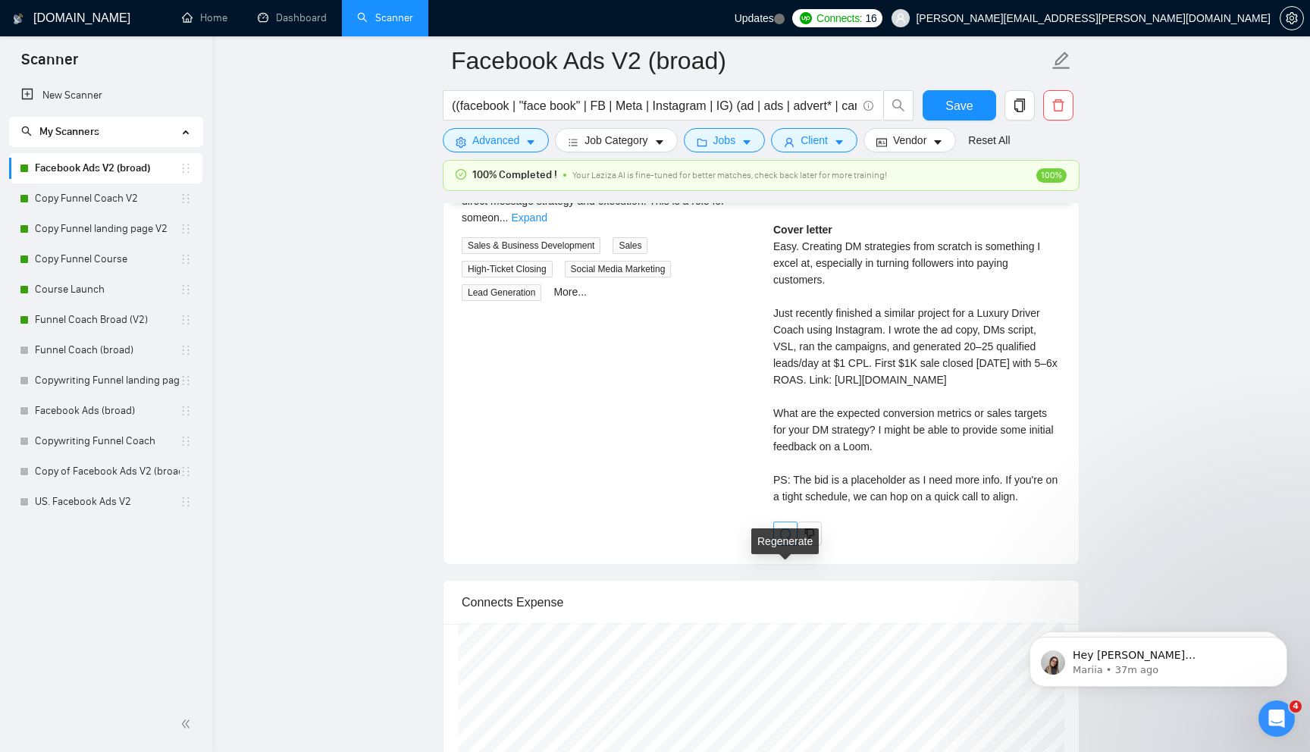
click at [788, 540] on icon "redo" at bounding box center [785, 534] width 12 height 12
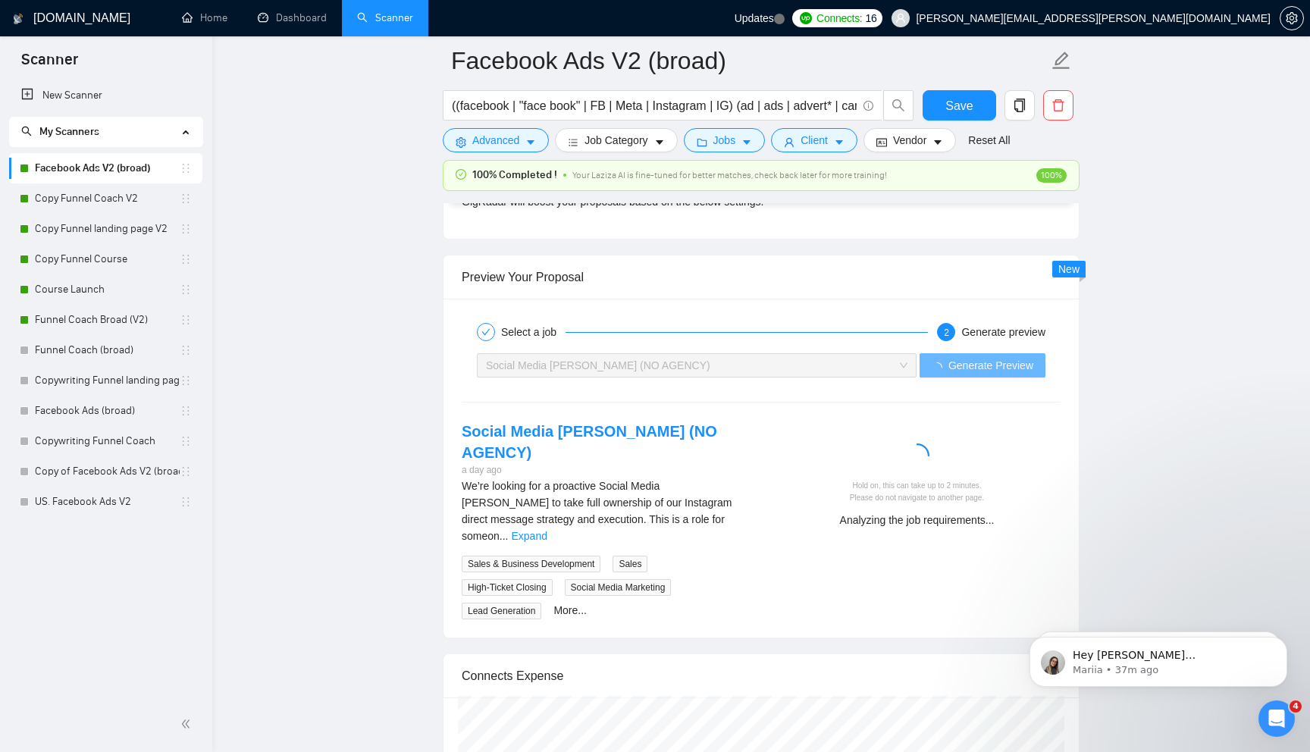
scroll to position [2815, 0]
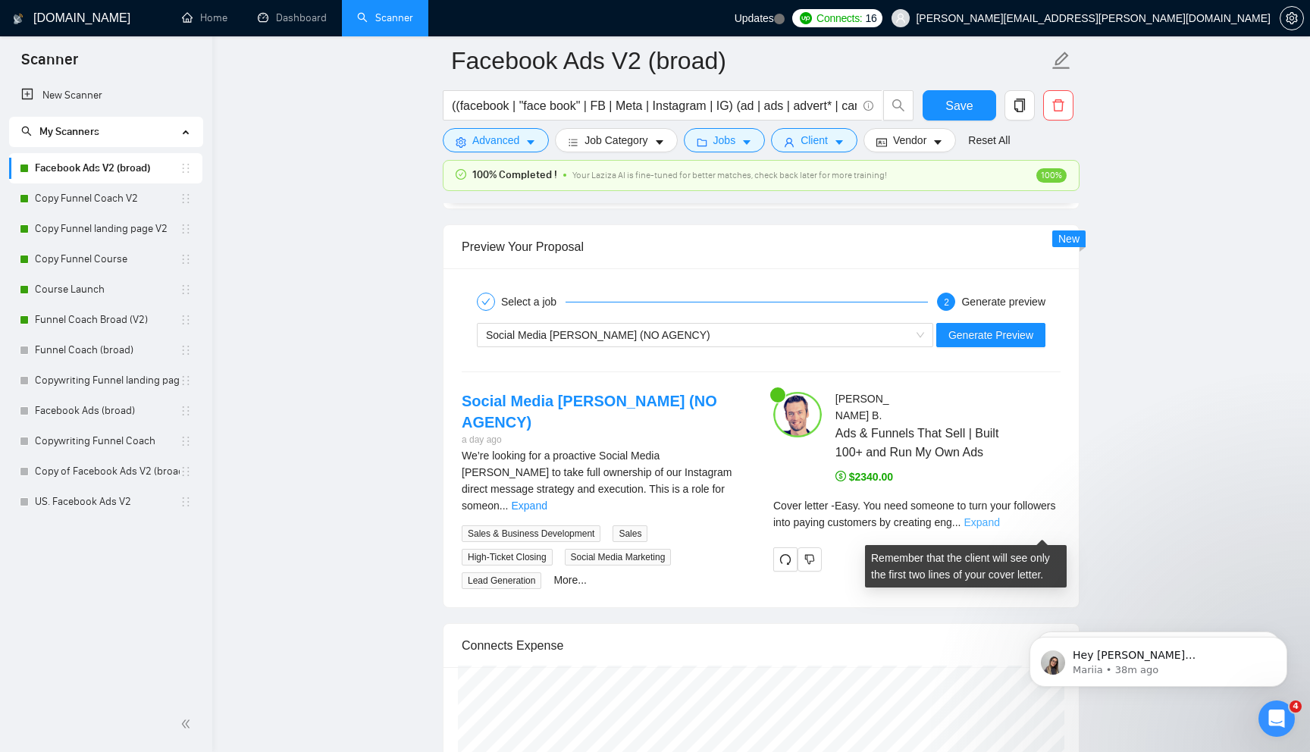
click at [999, 528] on link "Expand" at bounding box center [981, 522] width 36 height 12
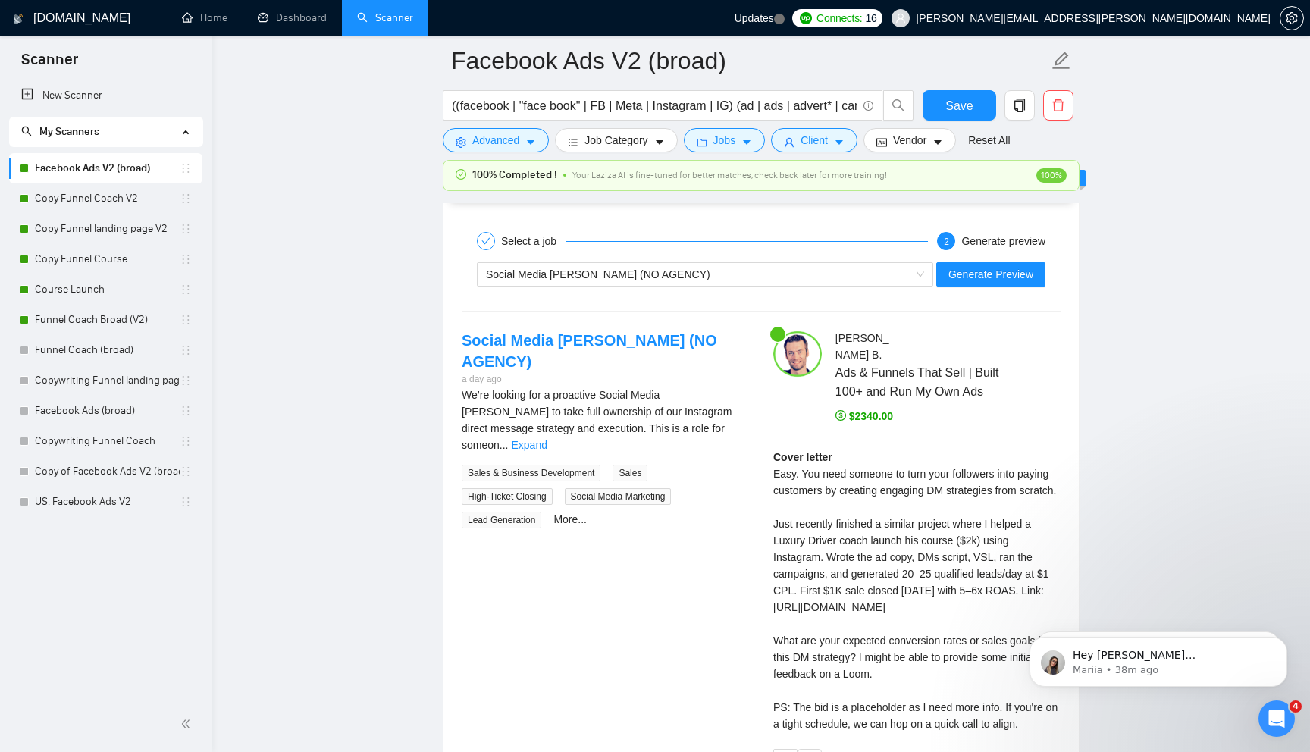
scroll to position [2887, 0]
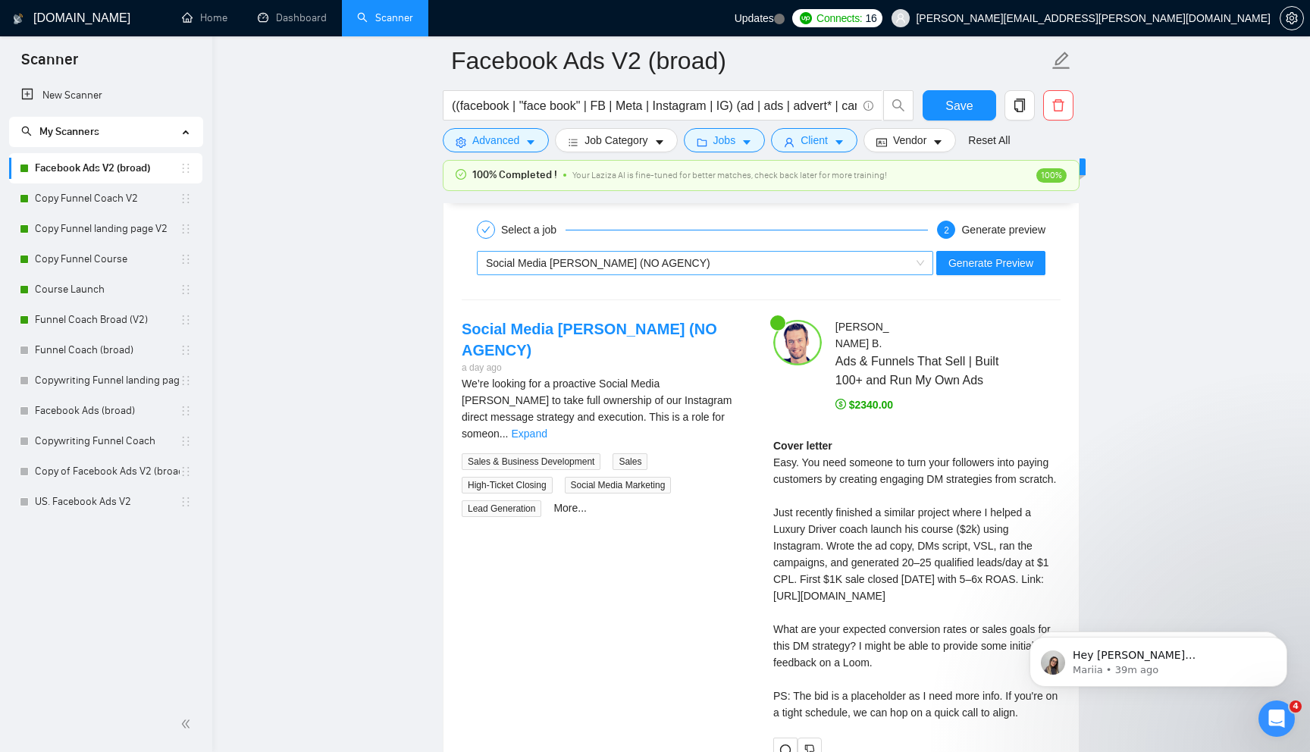
click at [829, 274] on div "Social Media [PERSON_NAME] (NO AGENCY)" at bounding box center [698, 263] width 424 height 23
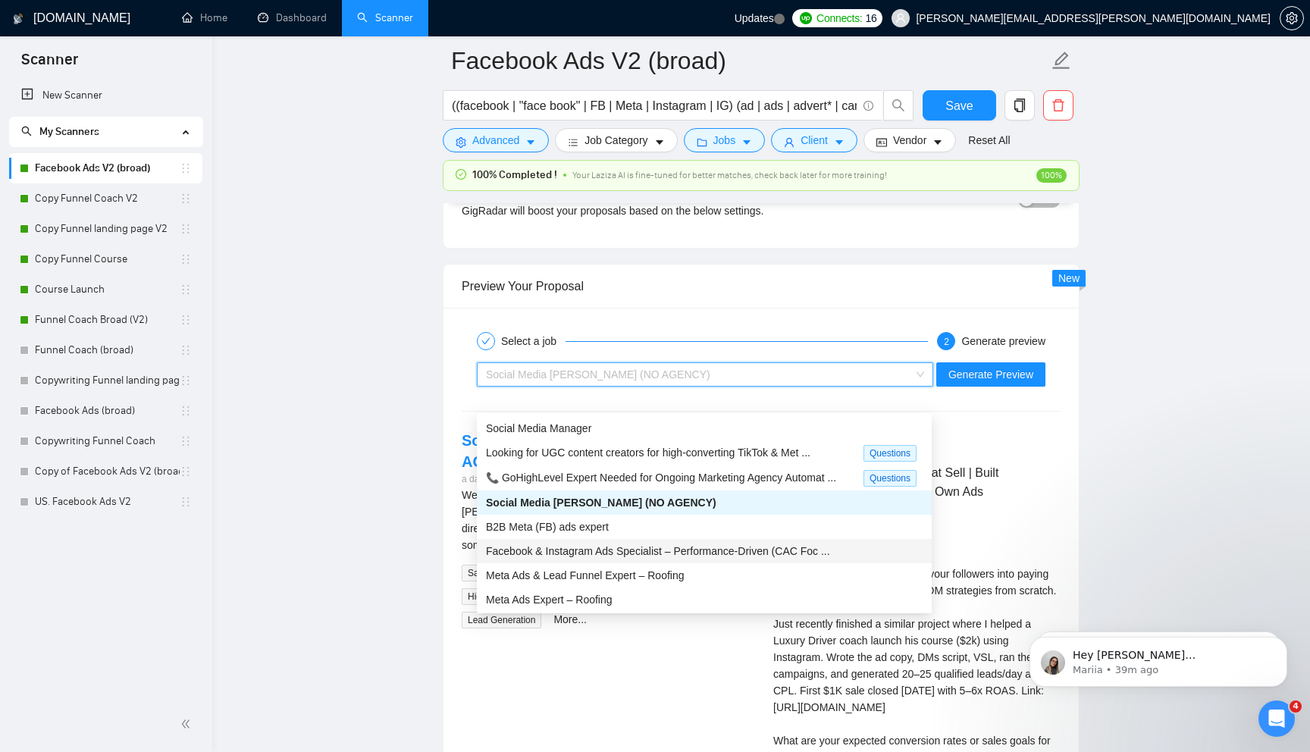
scroll to position [2745, 0]
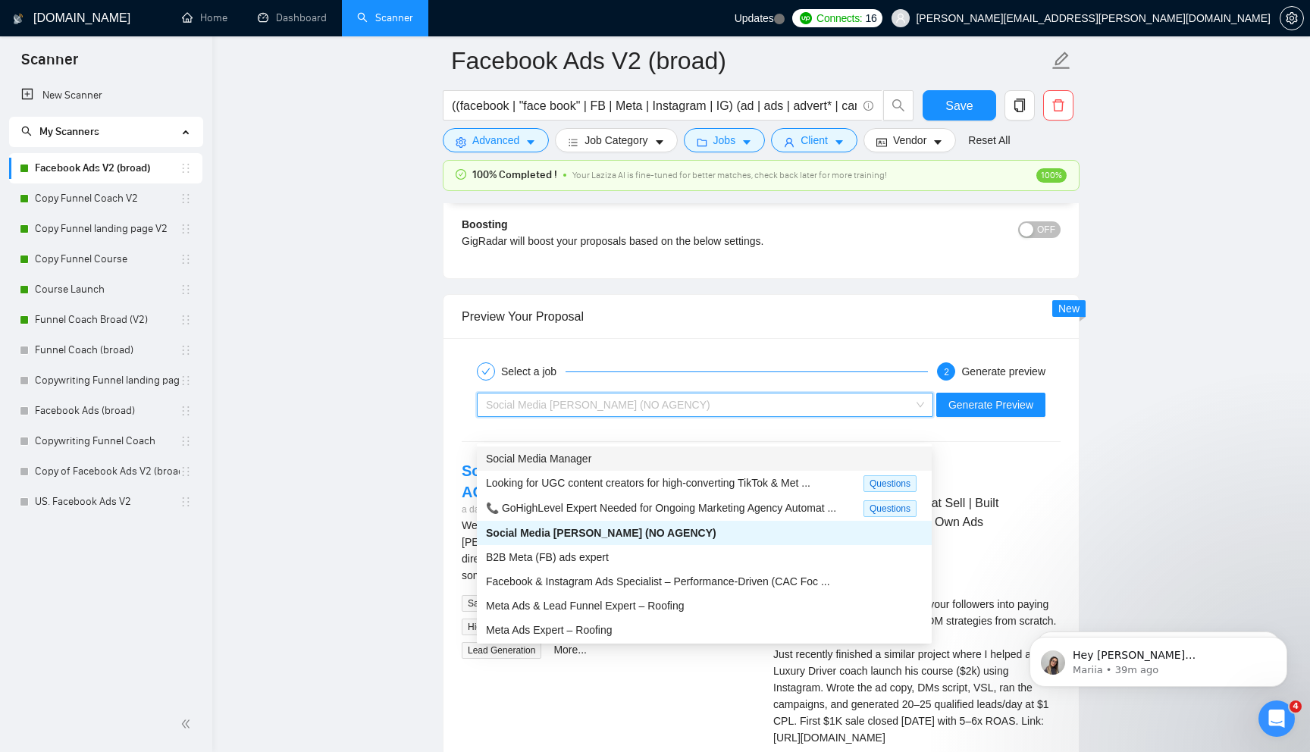
click at [653, 462] on div "Social Media Manager" at bounding box center [704, 458] width 437 height 17
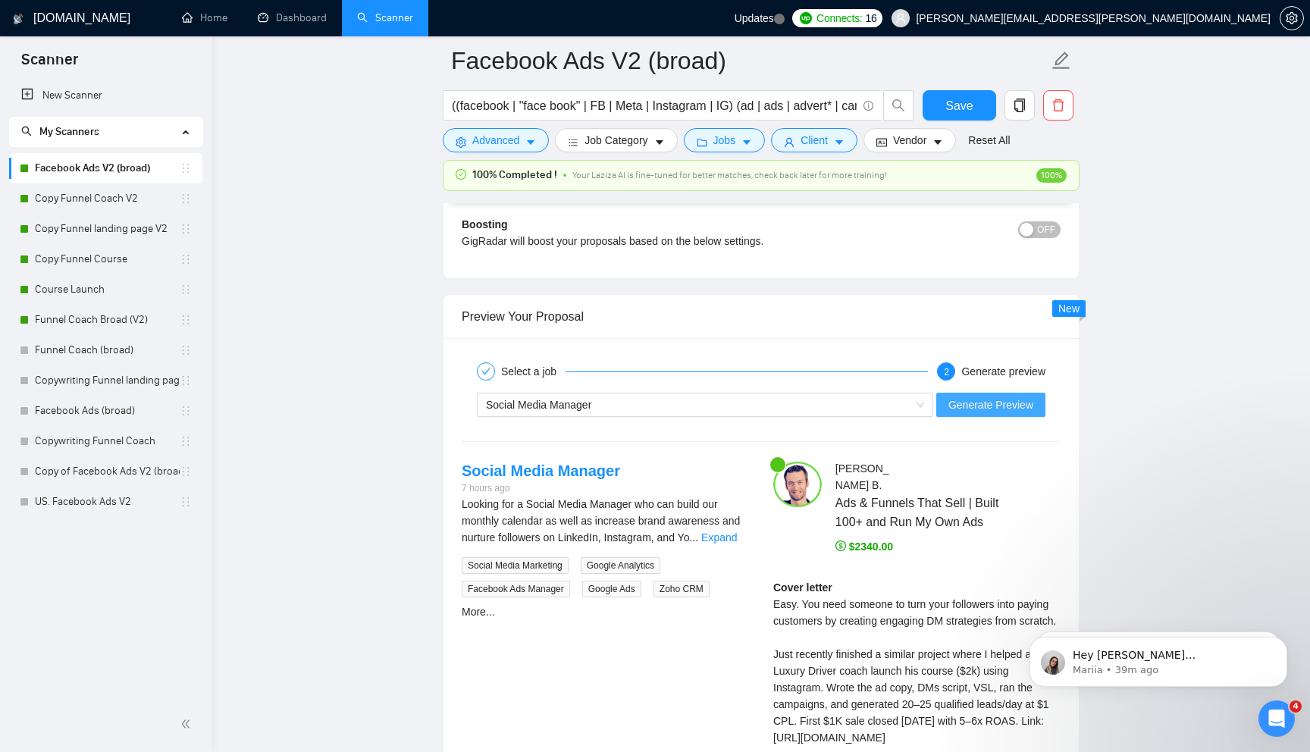
click at [966, 413] on span "Generate Preview" at bounding box center [990, 404] width 85 height 17
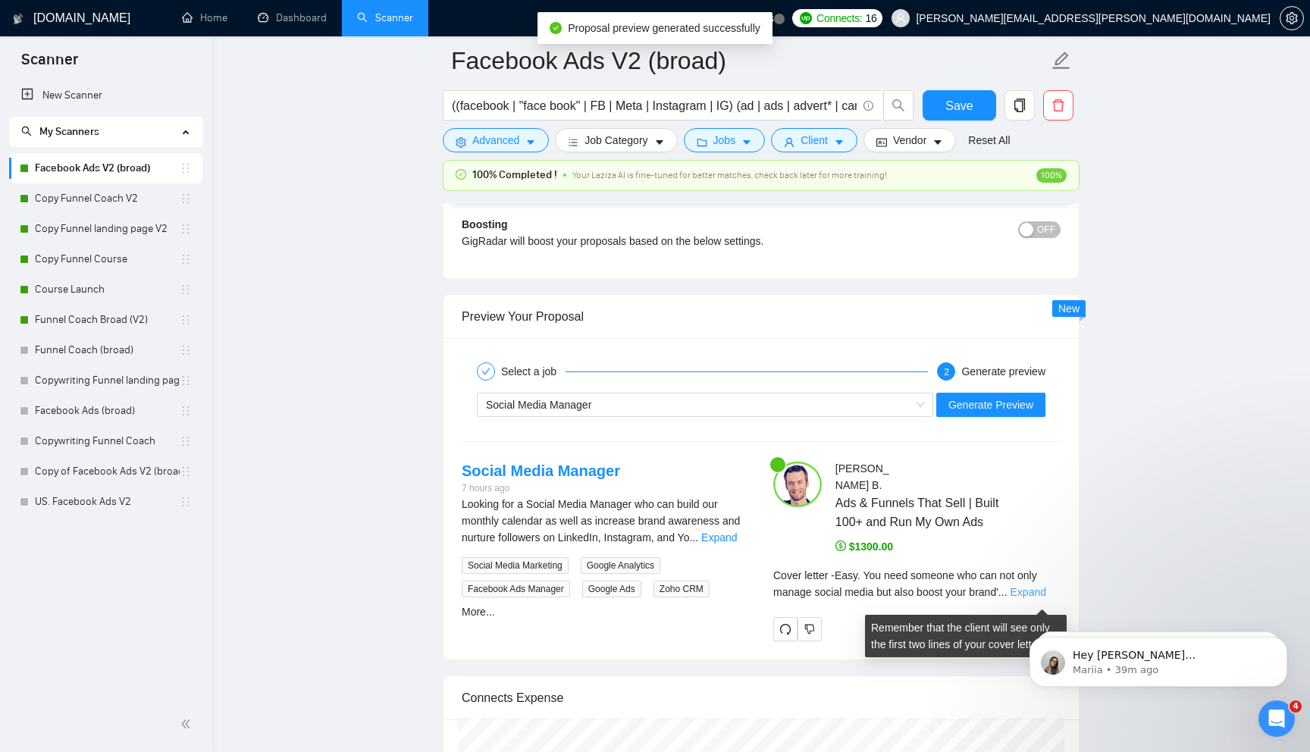
click at [1041, 597] on link "Expand" at bounding box center [1028, 592] width 36 height 12
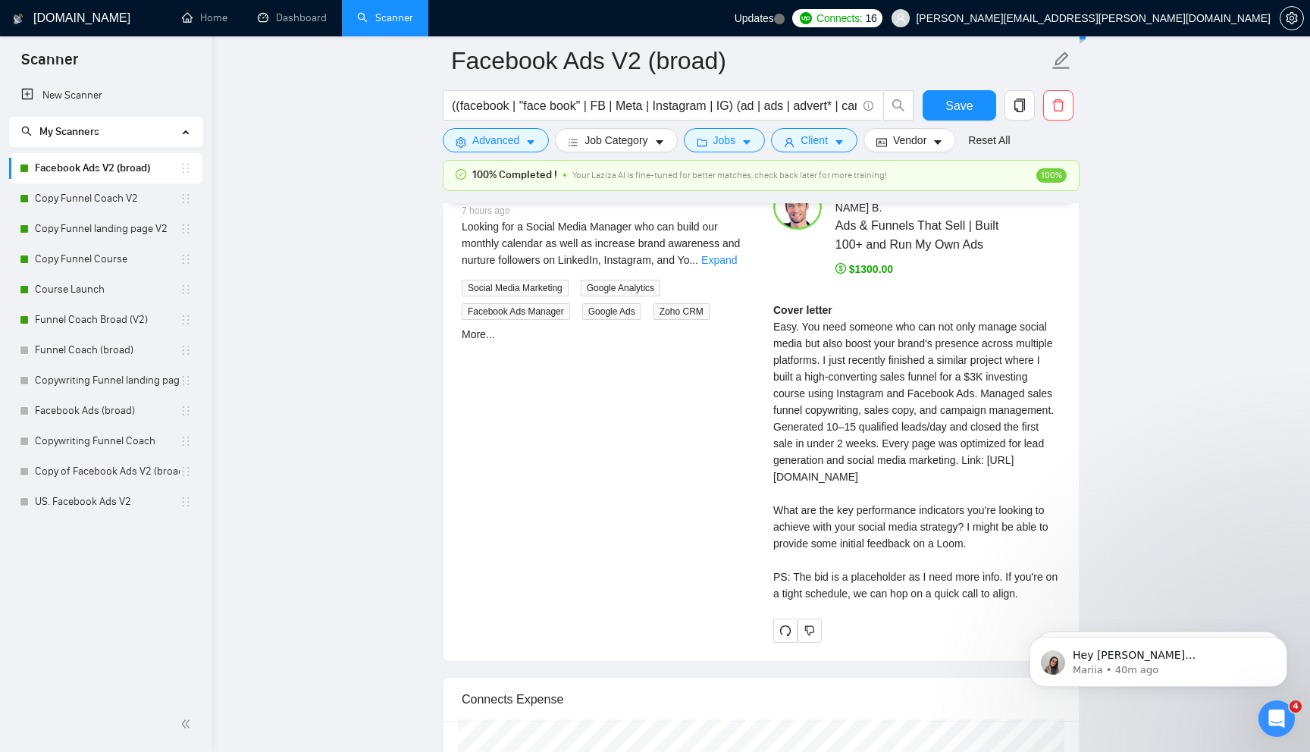
scroll to position [2996, 0]
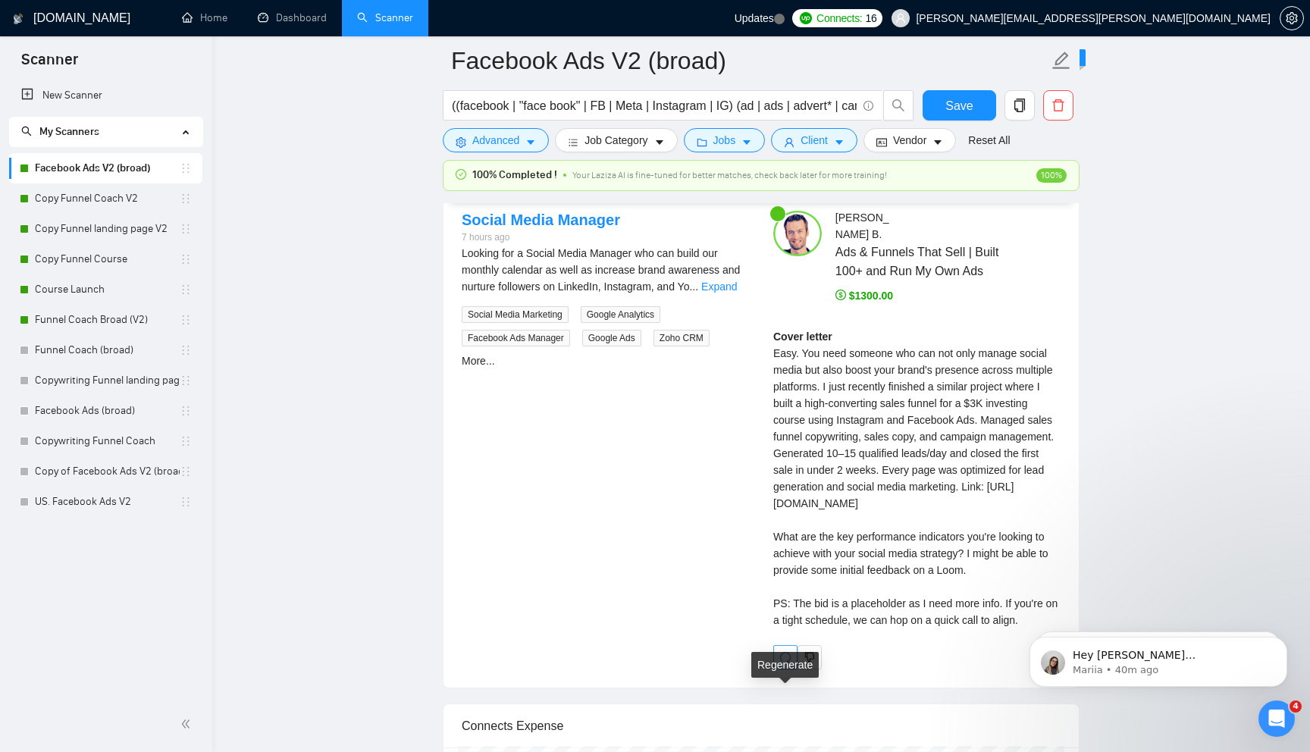
click at [779, 663] on icon "redo" at bounding box center [785, 657] width 12 height 12
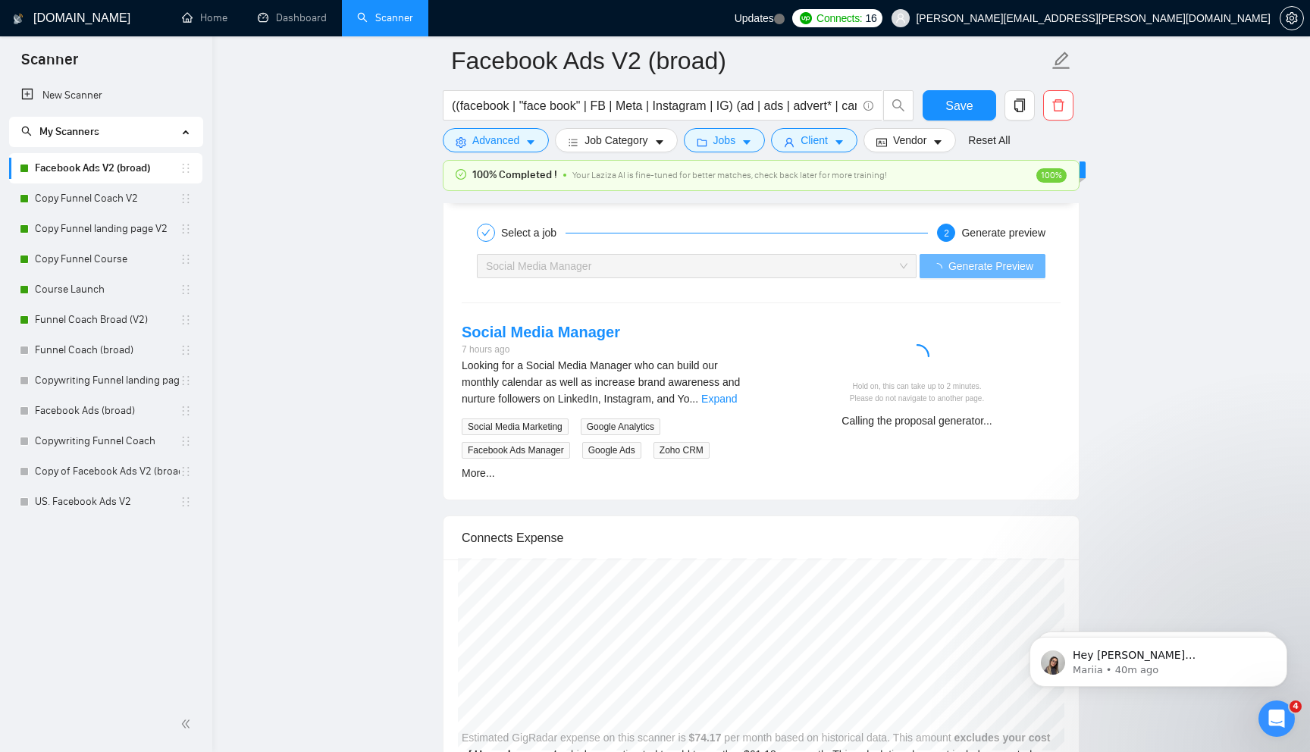
scroll to position [2883, 0]
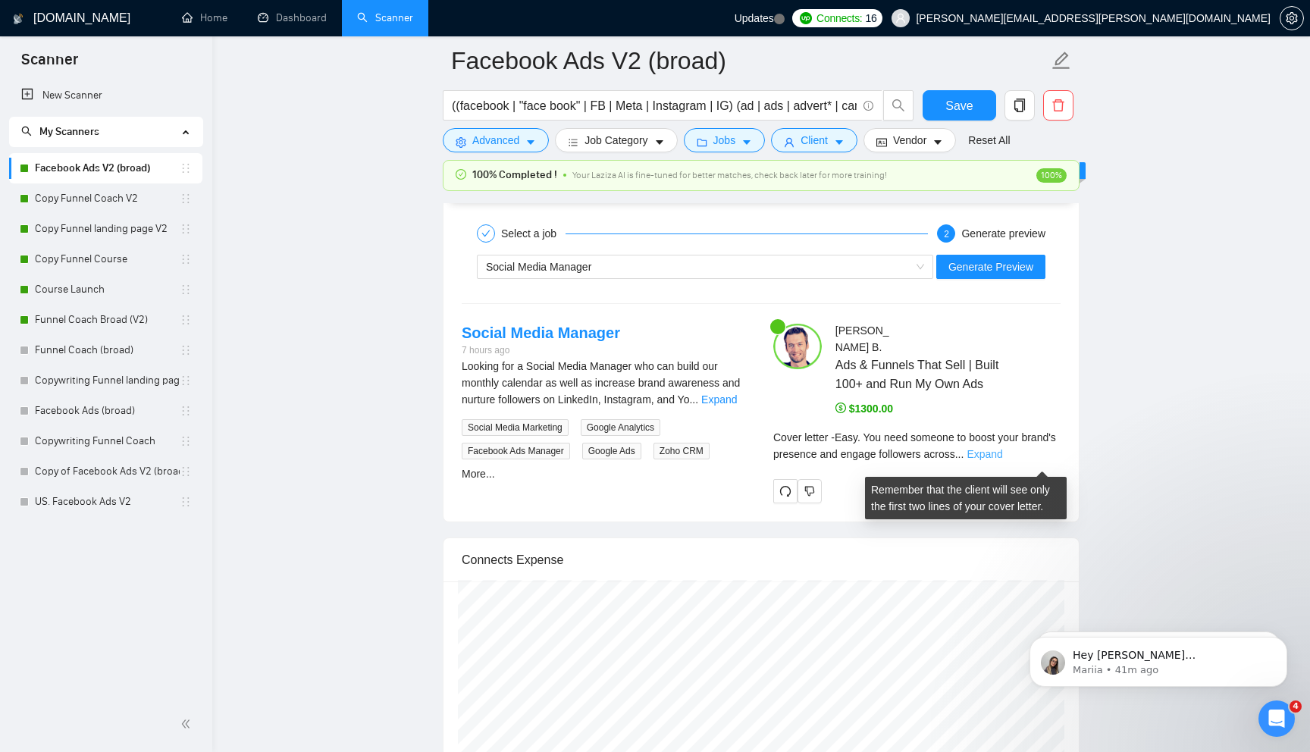
click at [1002, 460] on link "Expand" at bounding box center [984, 454] width 36 height 12
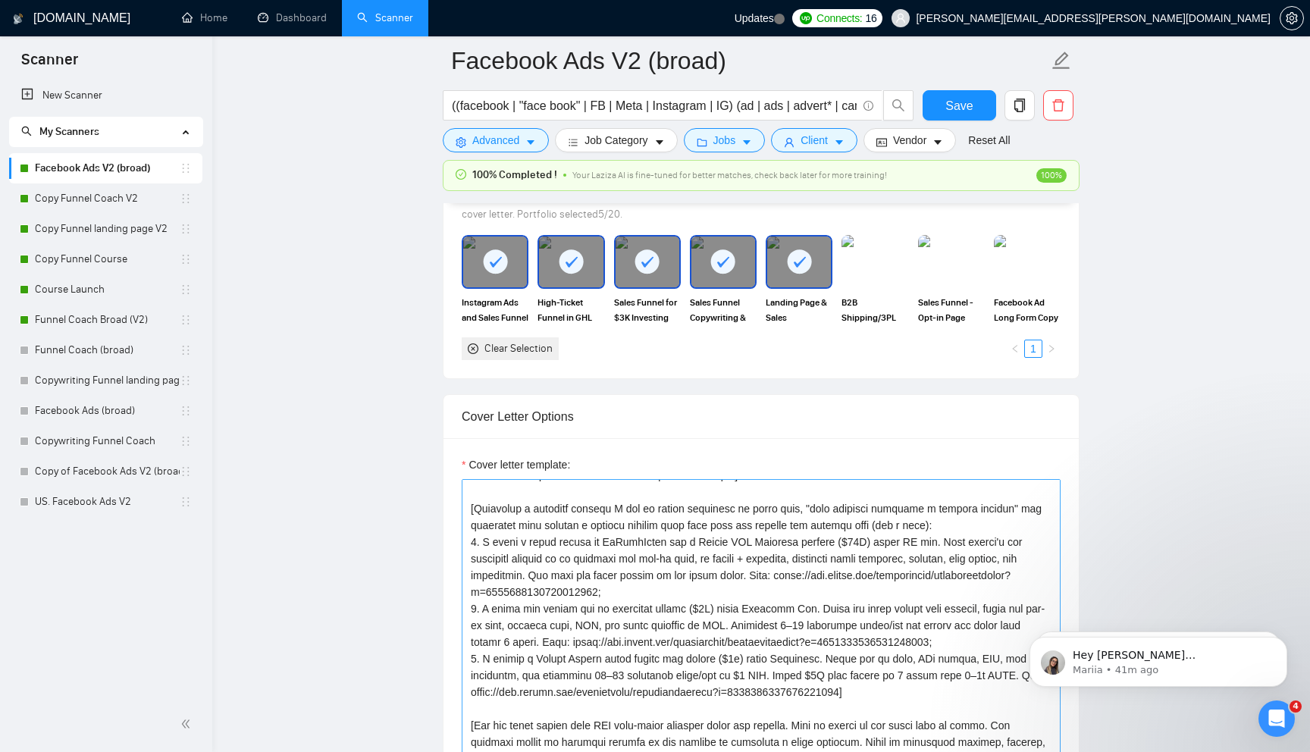
scroll to position [0, 0]
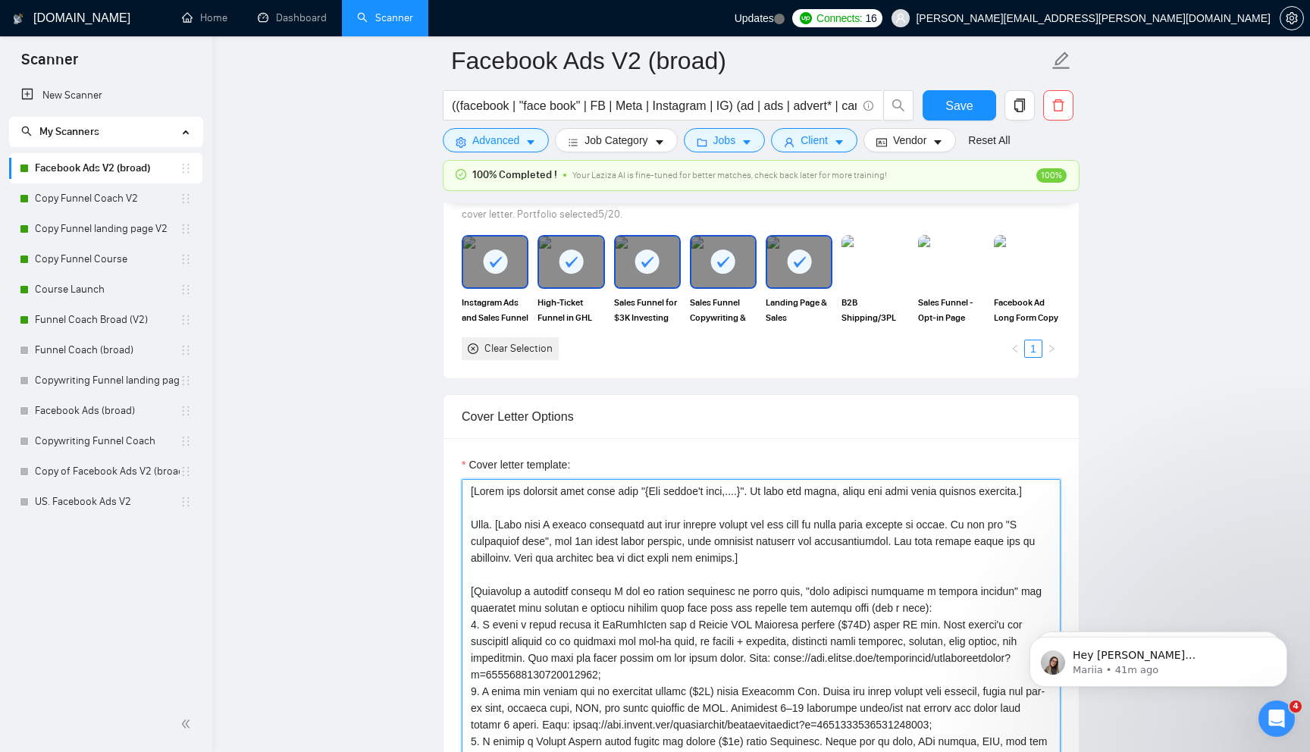
click at [698, 566] on textarea "Cover letter template:" at bounding box center [761, 649] width 599 height 341
paste textarea "level"
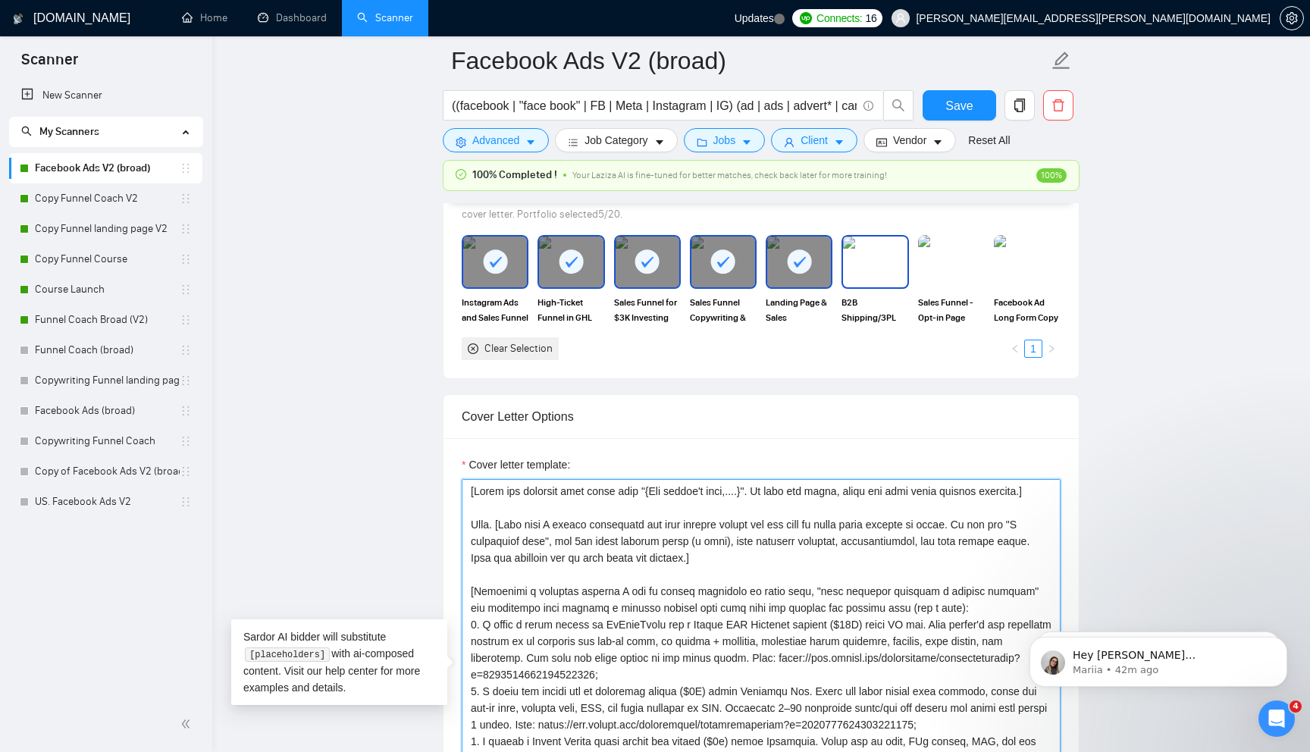
type textarea "[Lorem ips dolorsit amet conse adip "{Eli seddoe't inci,....}". Ut labo etd mag…"
click at [877, 277] on img at bounding box center [875, 261] width 64 height 50
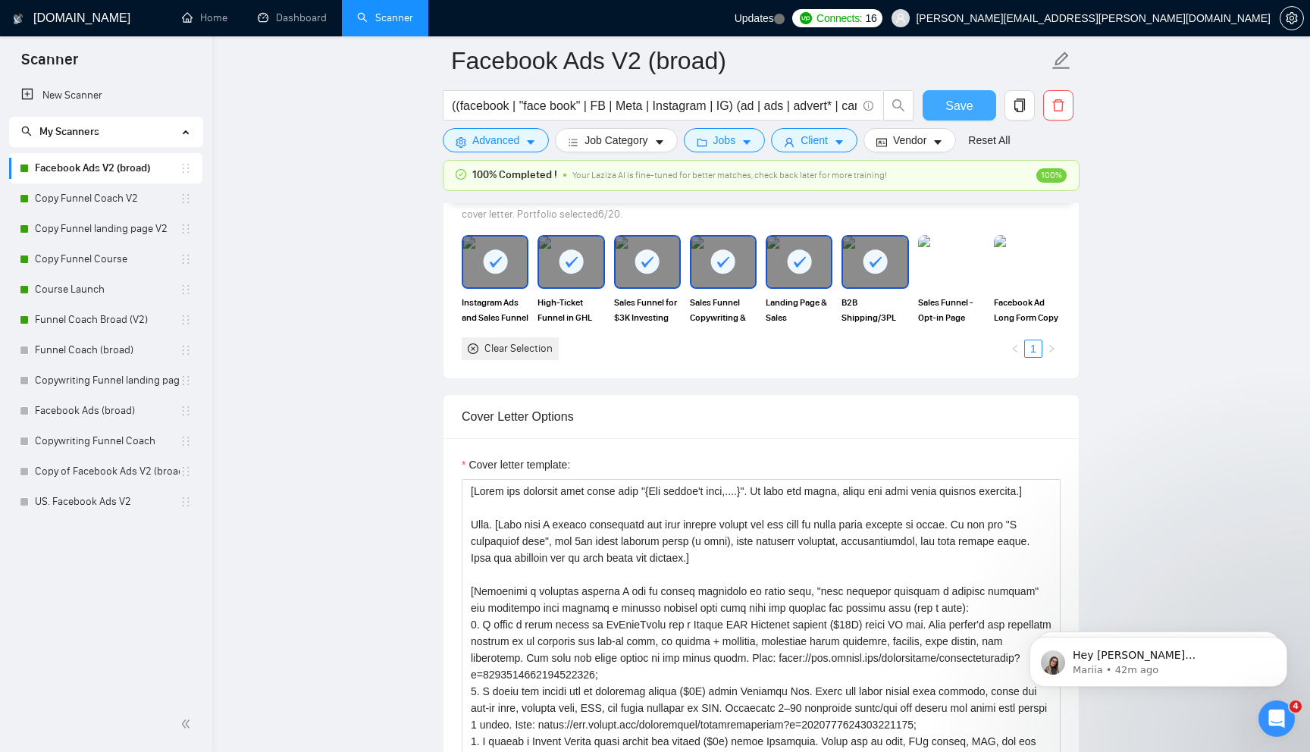
click at [944, 114] on button "Save" at bounding box center [959, 105] width 74 height 30
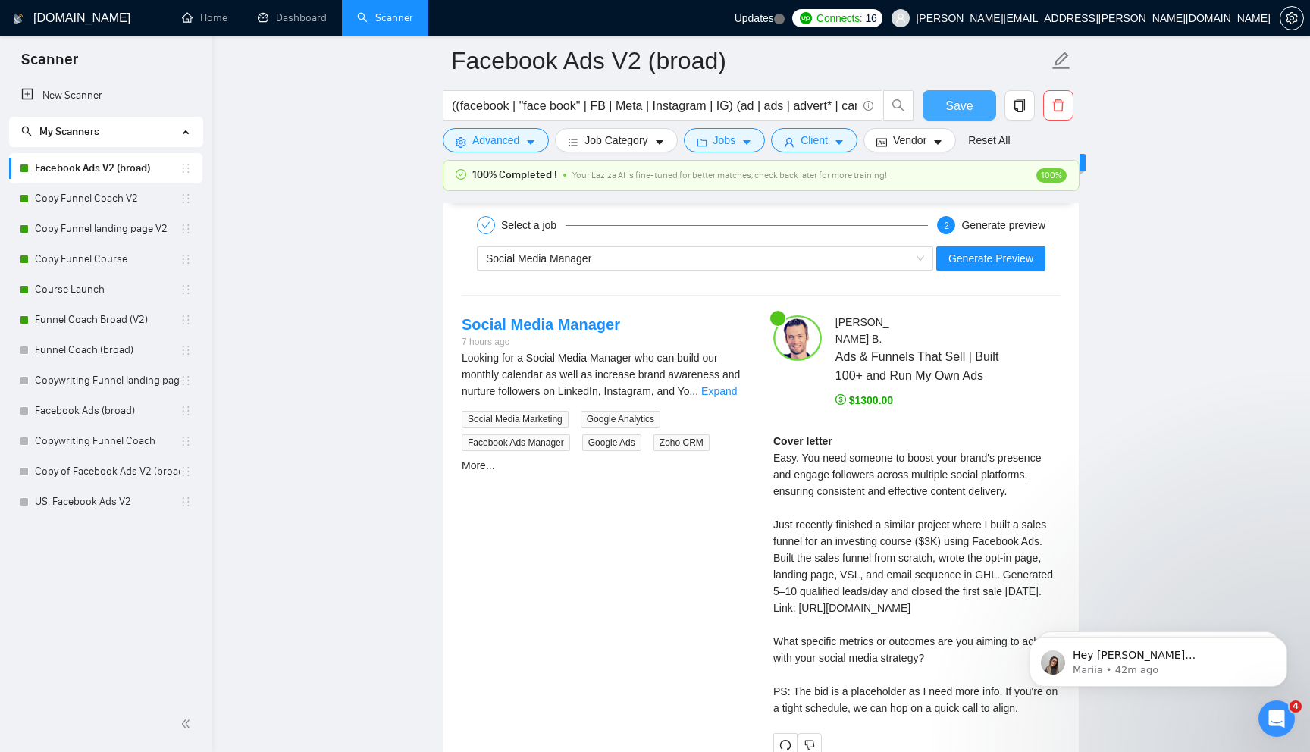
scroll to position [2900, 0]
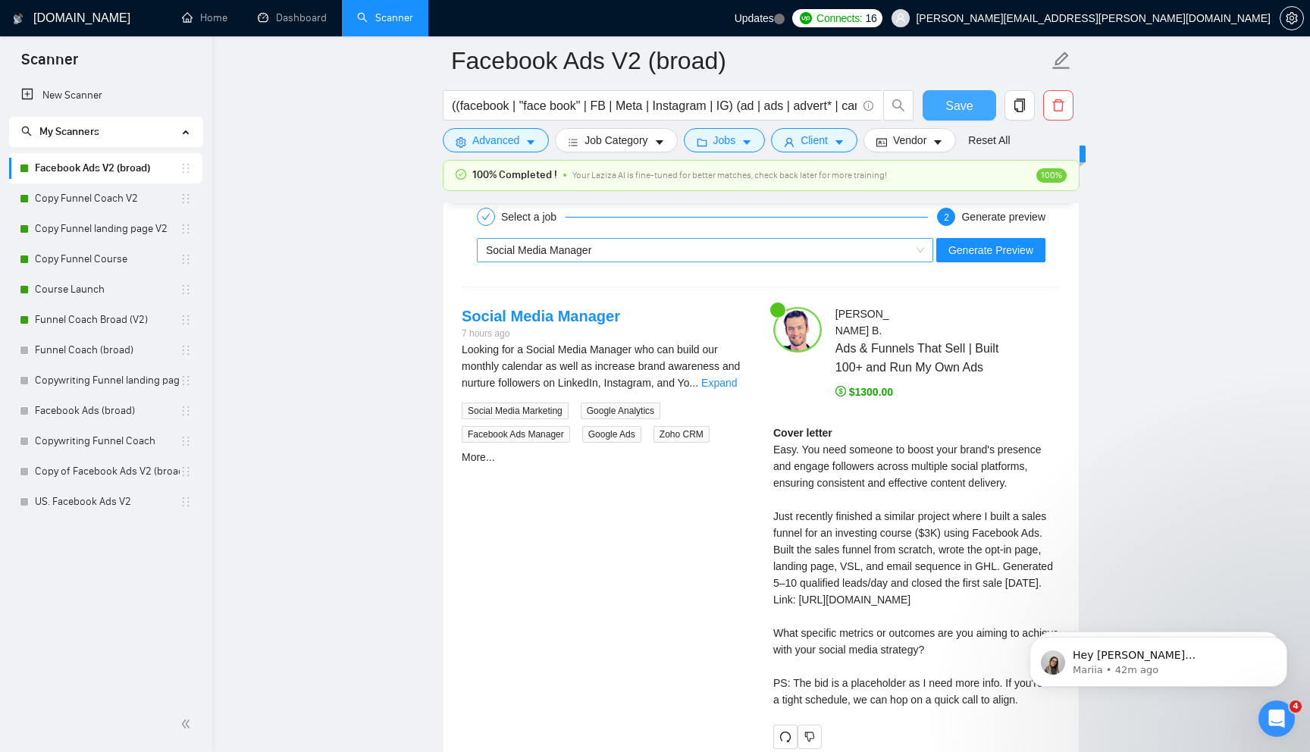
click at [826, 262] on div "Social Media Manager" at bounding box center [698, 250] width 424 height 23
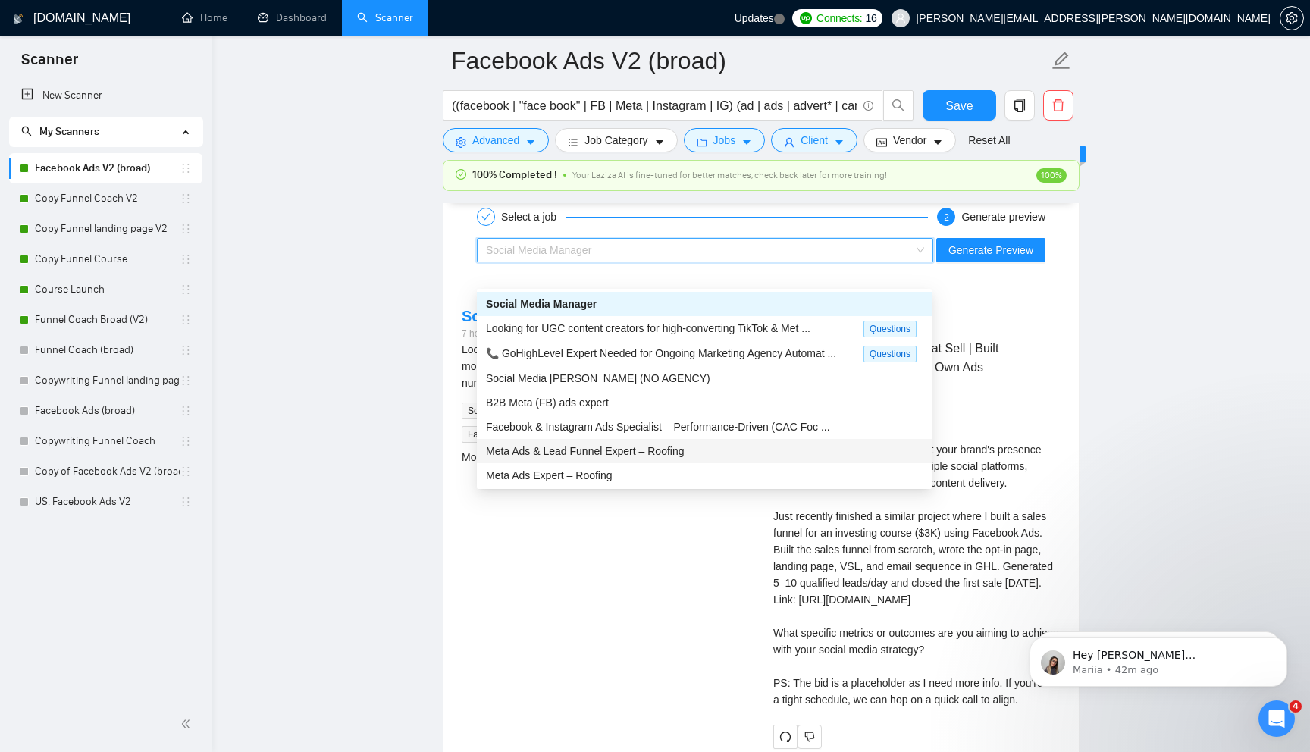
click at [669, 447] on span "Meta Ads & Lead Funnel Expert – Roofing" at bounding box center [585, 451] width 199 height 12
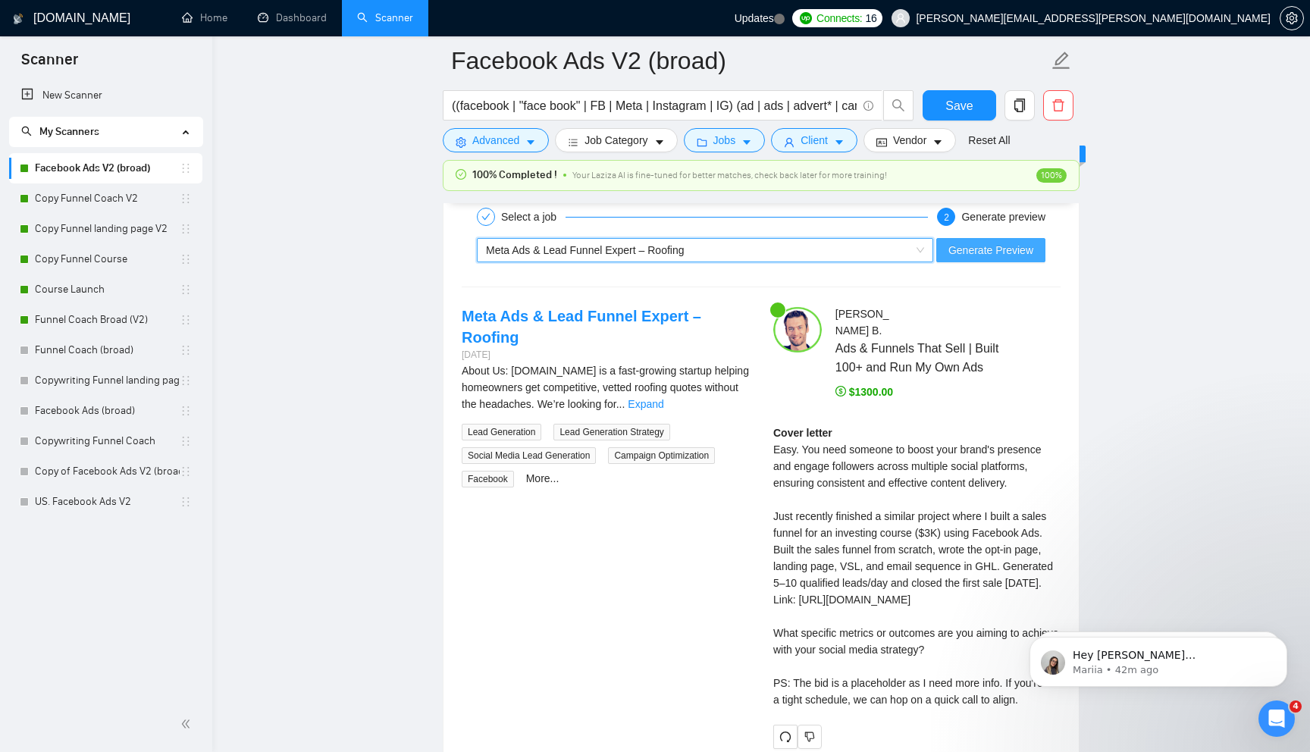
click at [968, 258] on span "Generate Preview" at bounding box center [990, 250] width 85 height 17
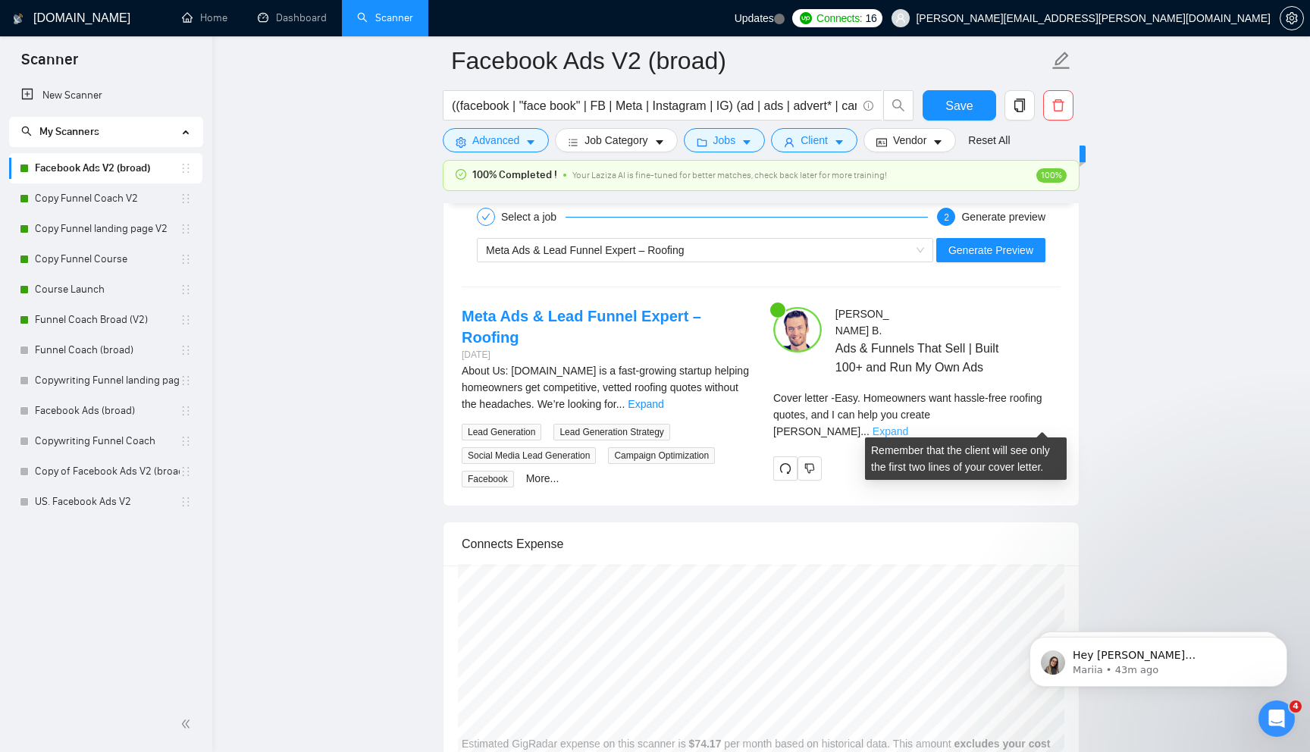
click at [908, 425] on link "Expand" at bounding box center [890, 431] width 36 height 12
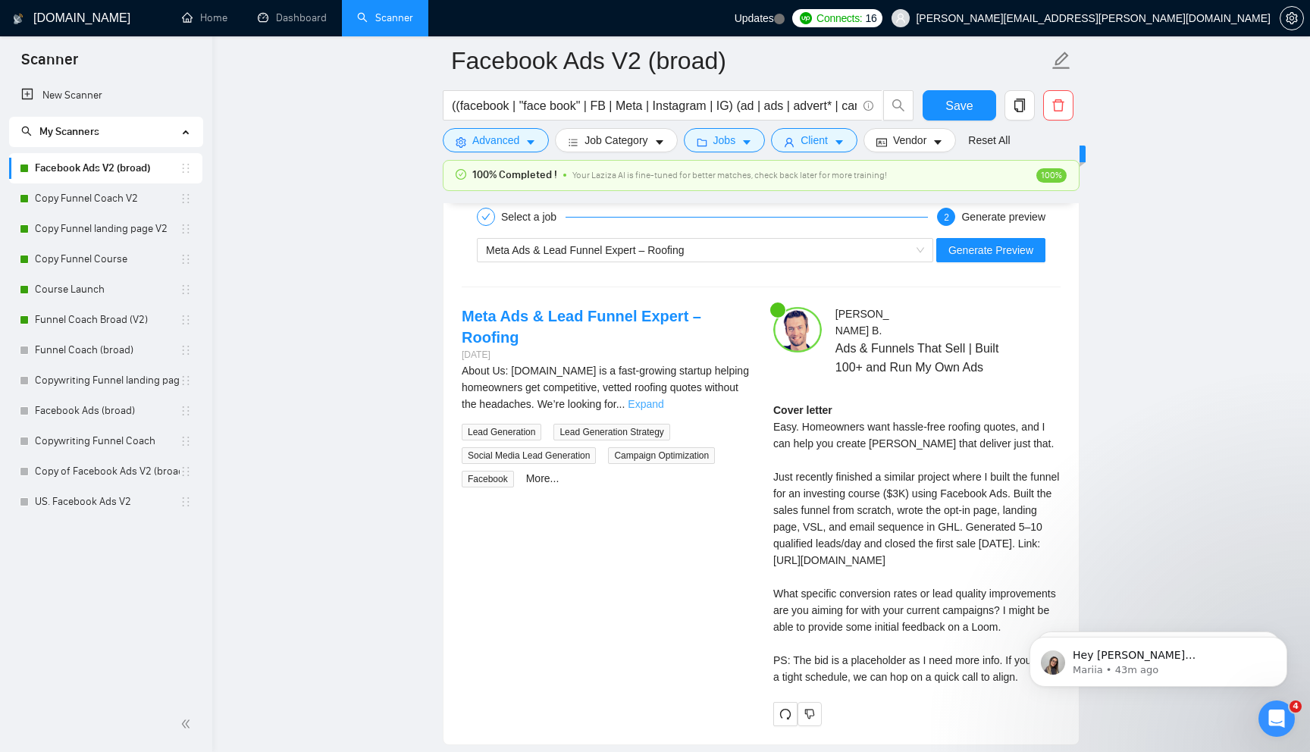
click at [663, 410] on link "Expand" at bounding box center [646, 404] width 36 height 12
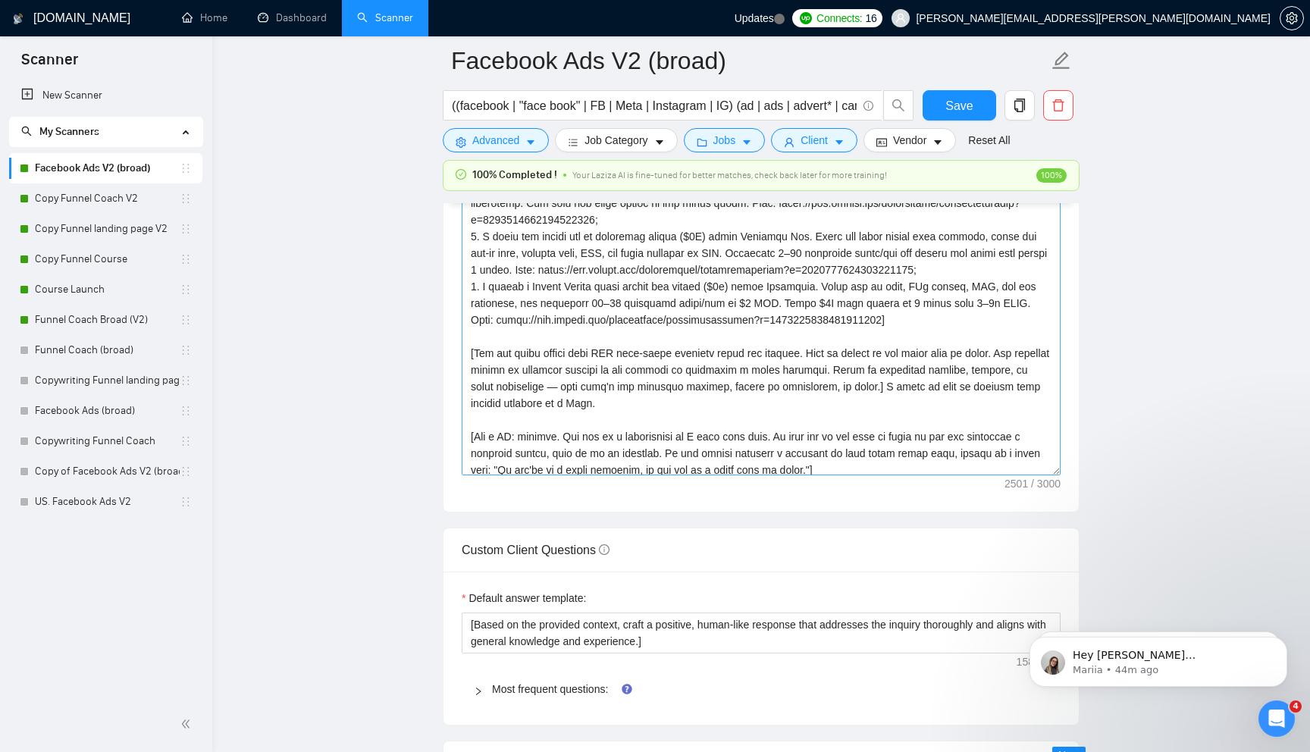
scroll to position [117, 0]
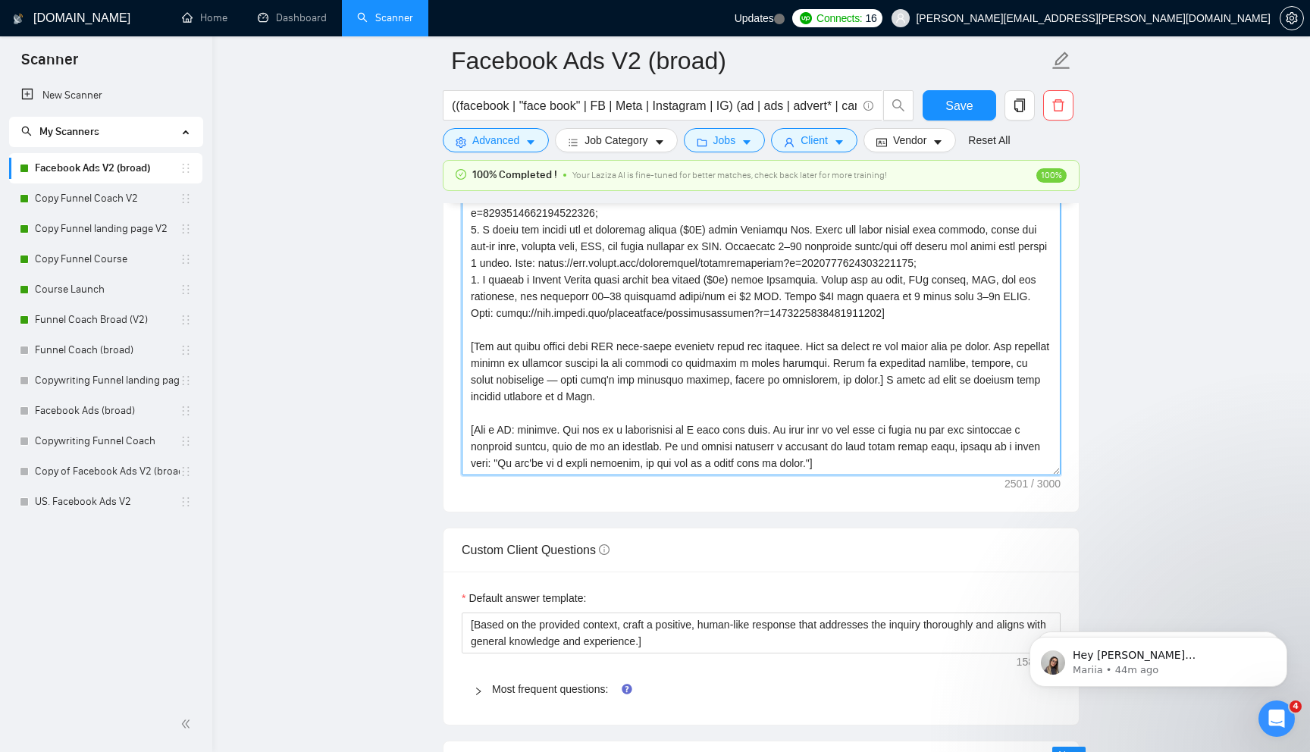
click at [941, 405] on textarea "Cover letter template:" at bounding box center [761, 304] width 599 height 341
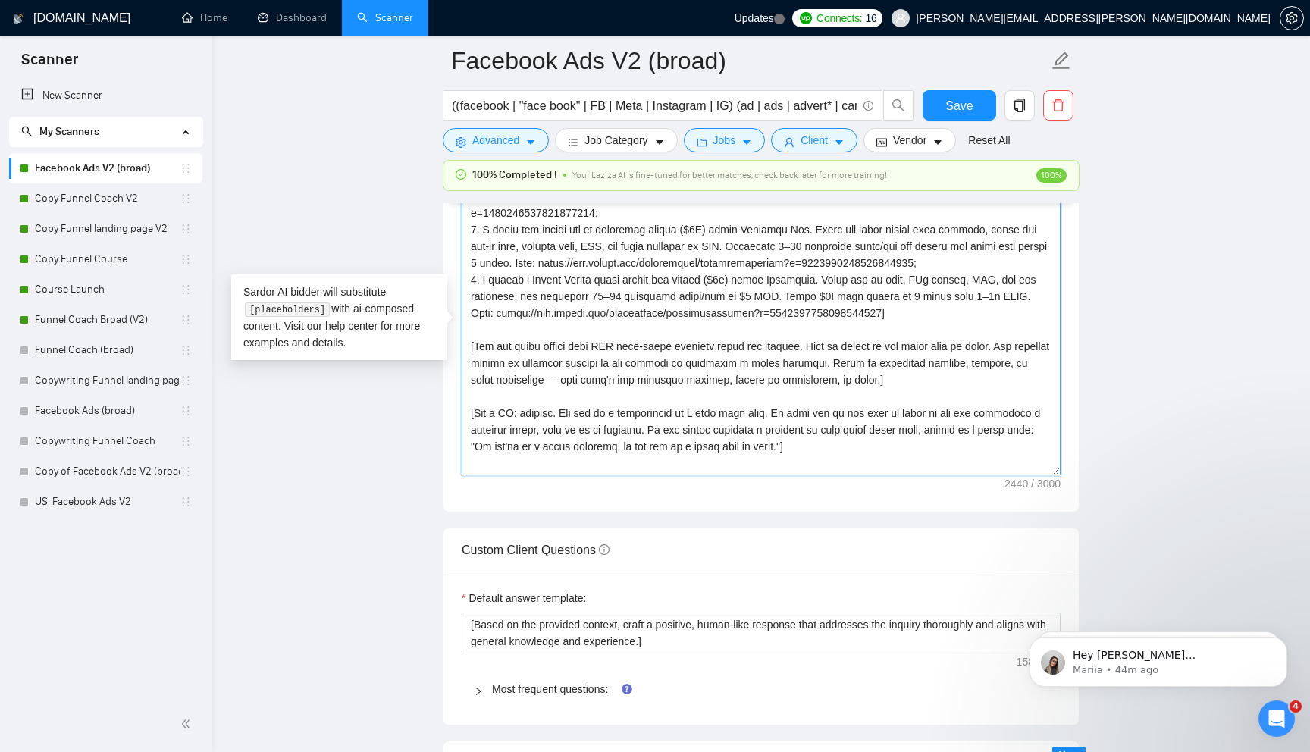
scroll to position [0, 0]
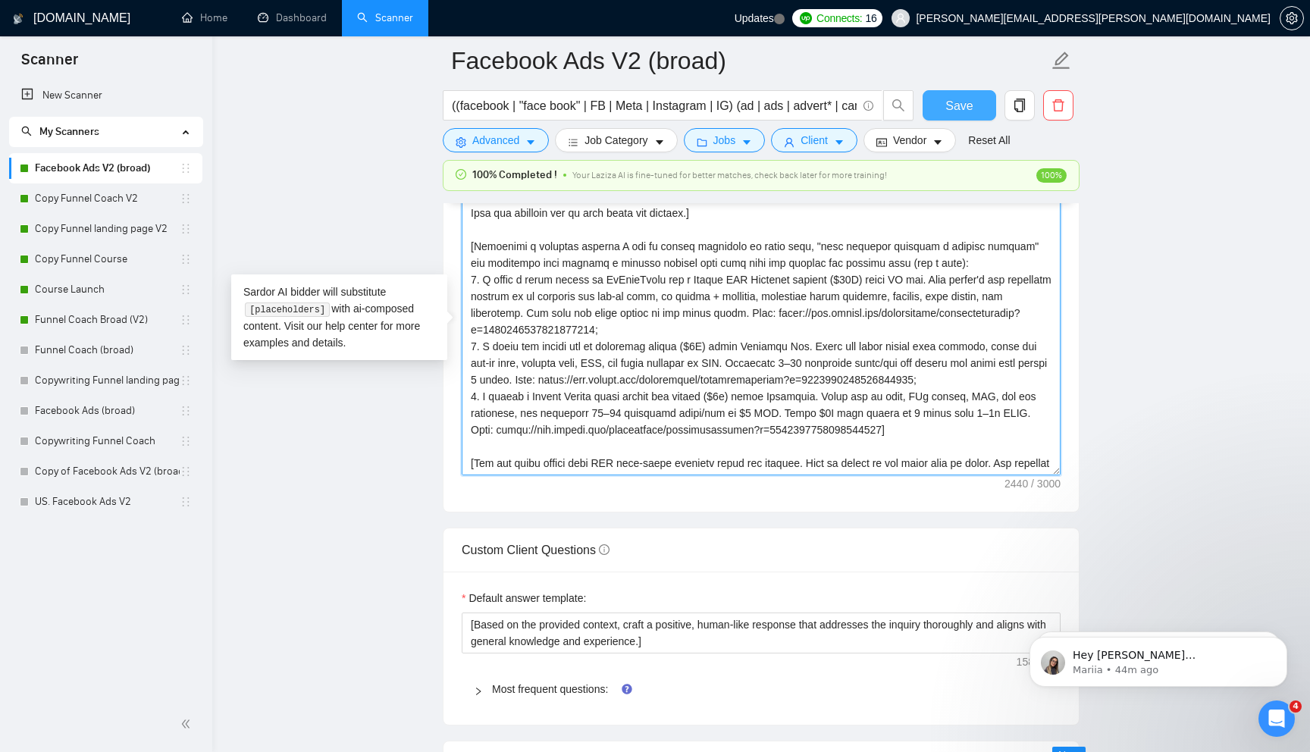
type textarea "[Lorem ips dolorsit amet conse adip "{Eli seddoe't inci,....}". Ut labo etd mag…"
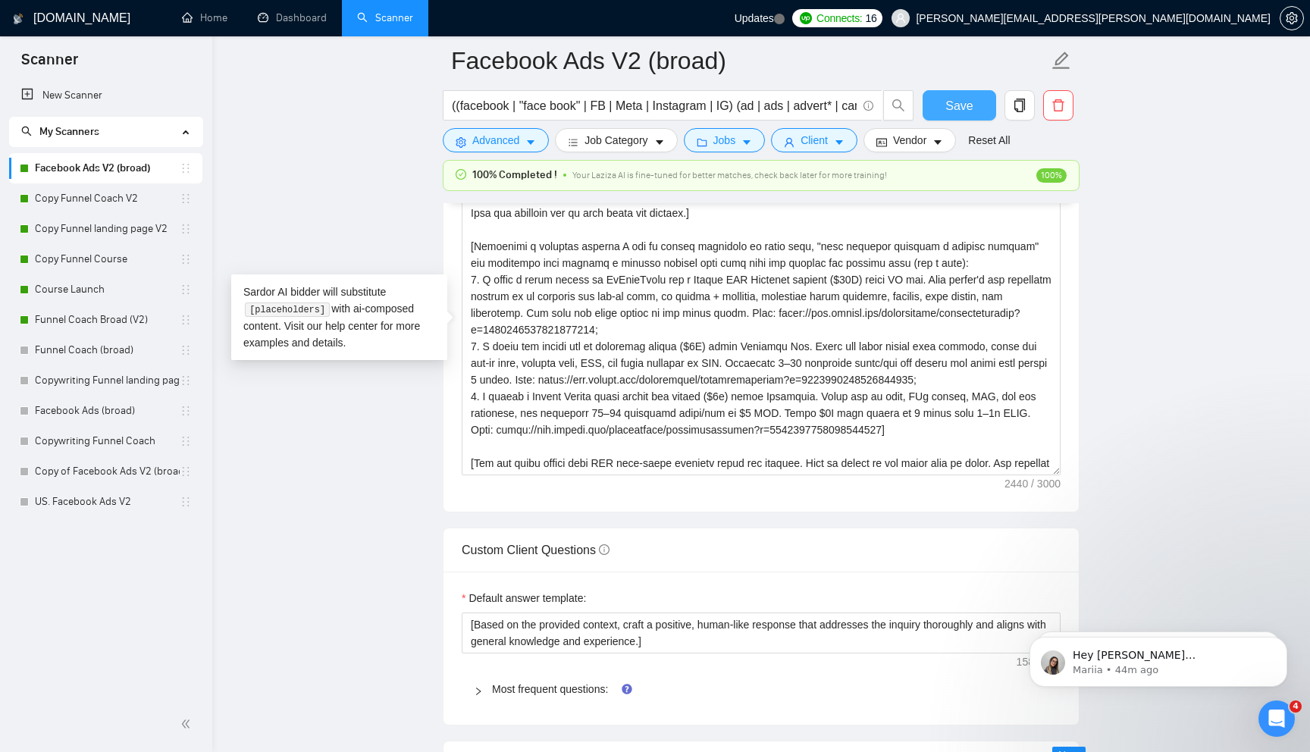
click at [961, 110] on span "Save" at bounding box center [958, 105] width 27 height 19
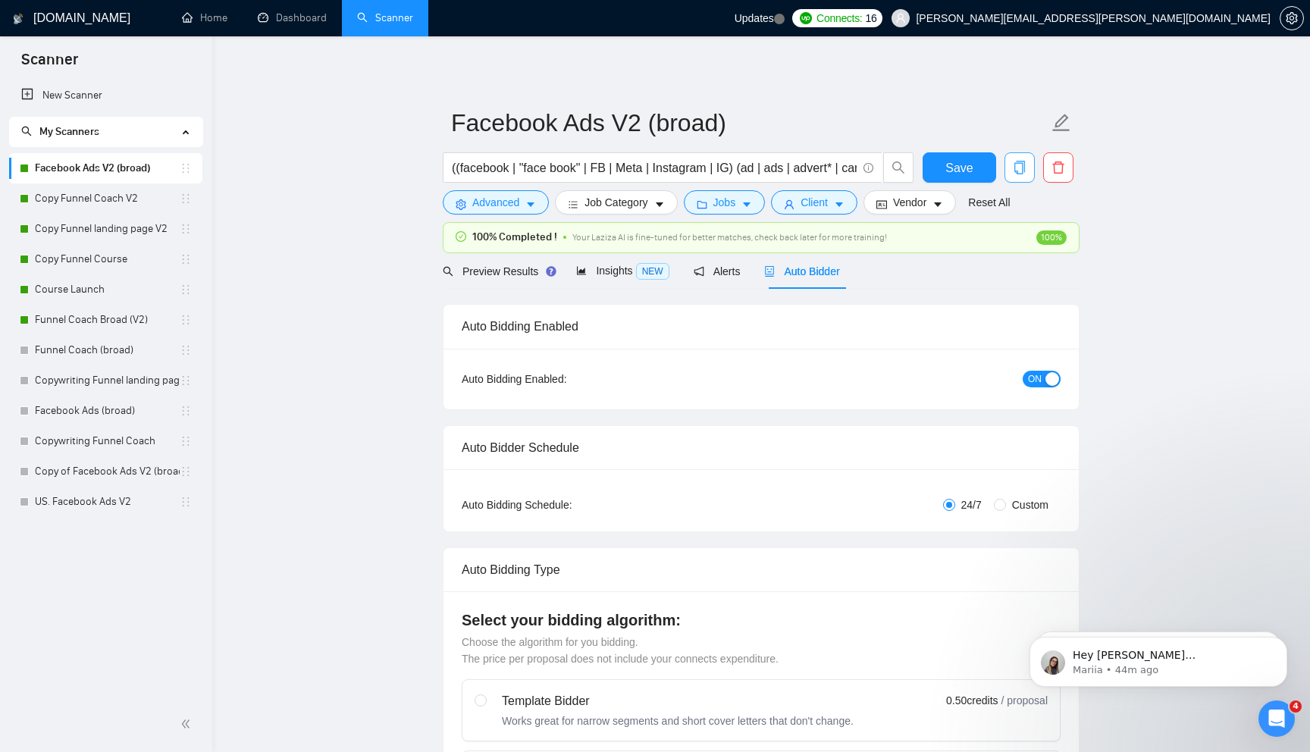
click at [1023, 168] on icon "copy" at bounding box center [1020, 168] width 14 height 14
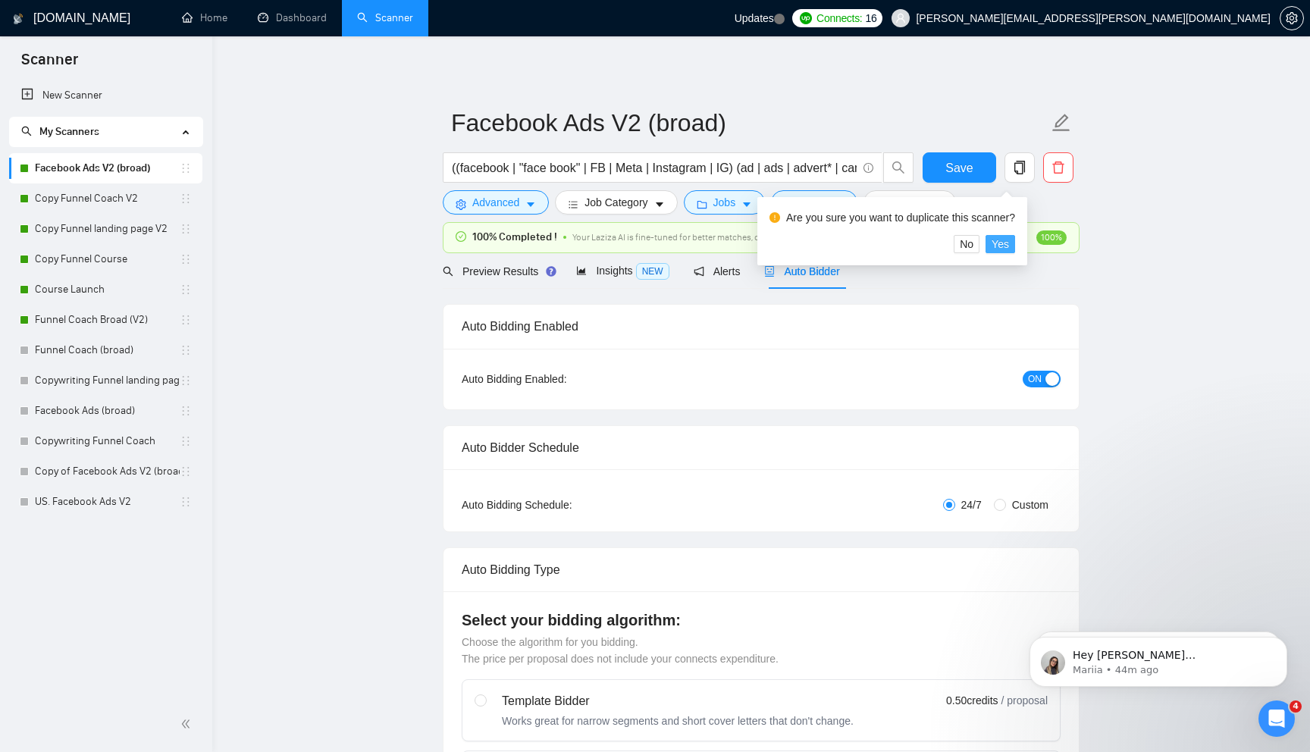
click at [1008, 244] on span "Yes" at bounding box center [999, 244] width 17 height 17
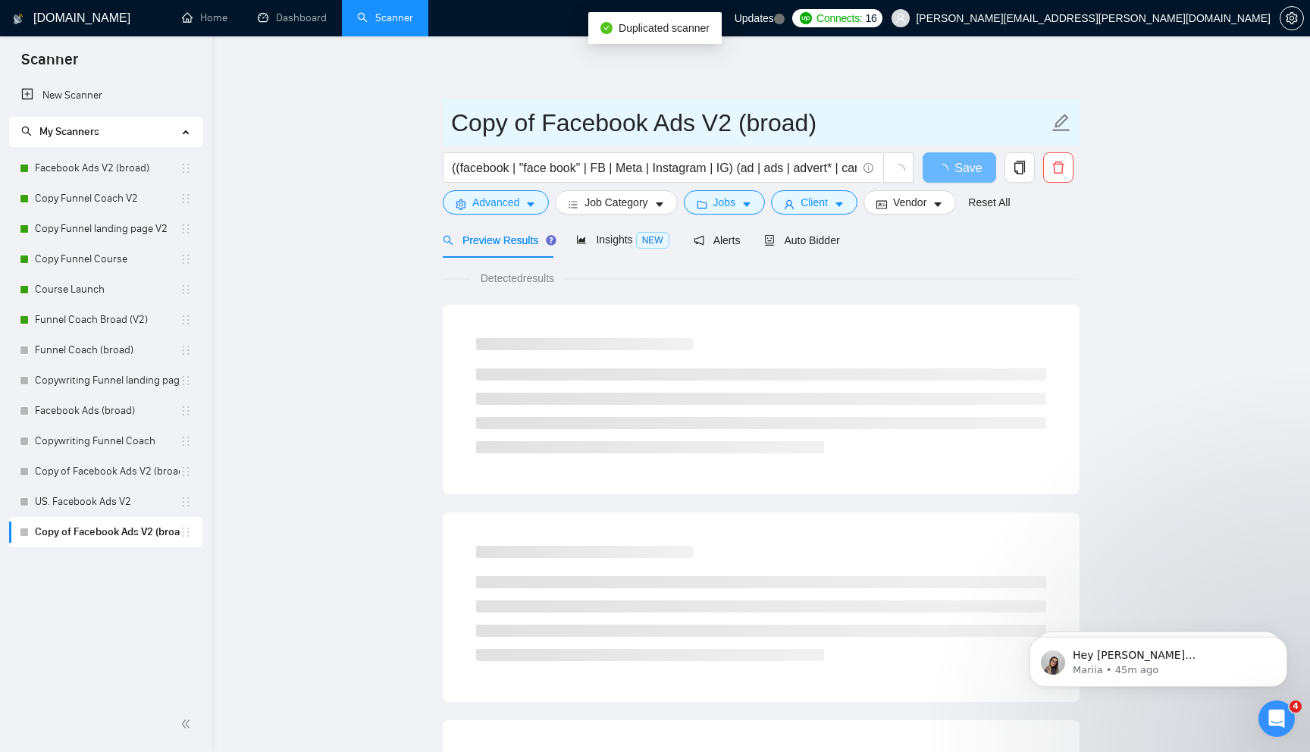
click at [540, 128] on input "Copy of Facebook Ads V2 (broad)" at bounding box center [749, 123] width 597 height 38
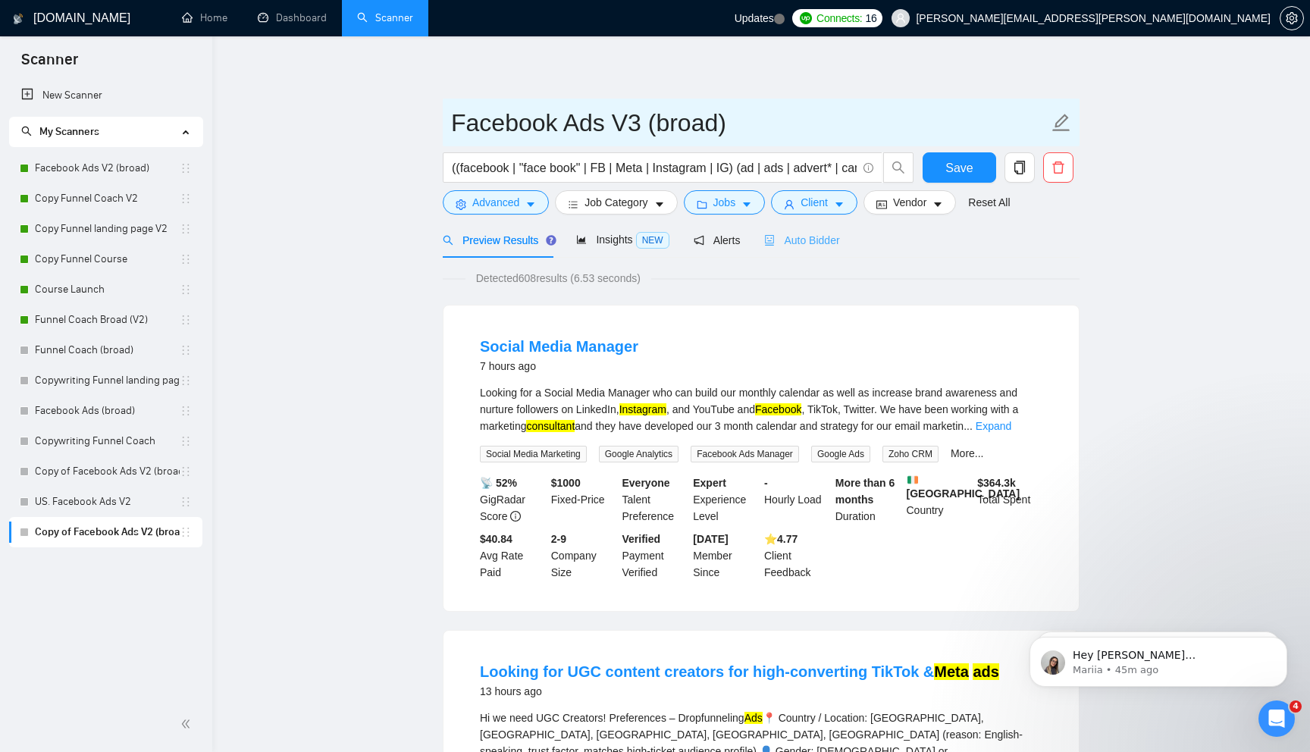
type input "Facebook Ads V3 (broad)"
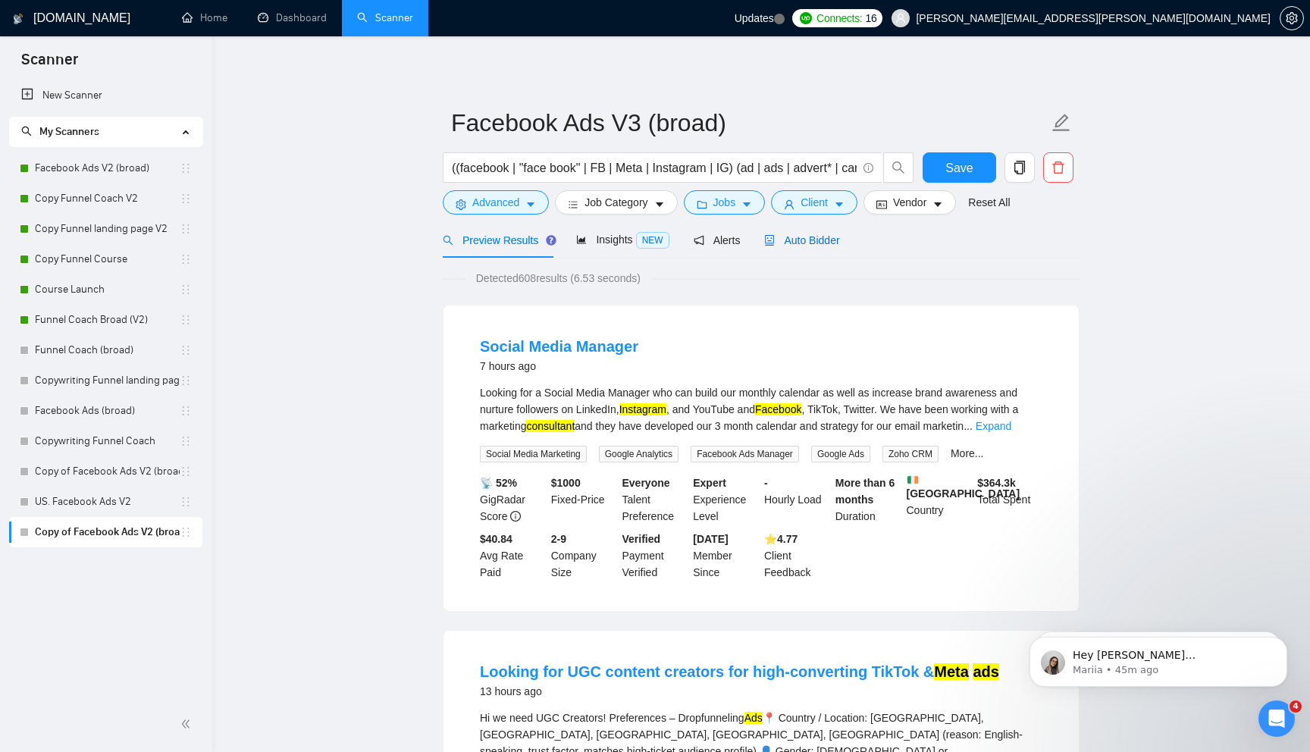
click at [788, 239] on span "Auto Bidder" at bounding box center [801, 240] width 75 height 12
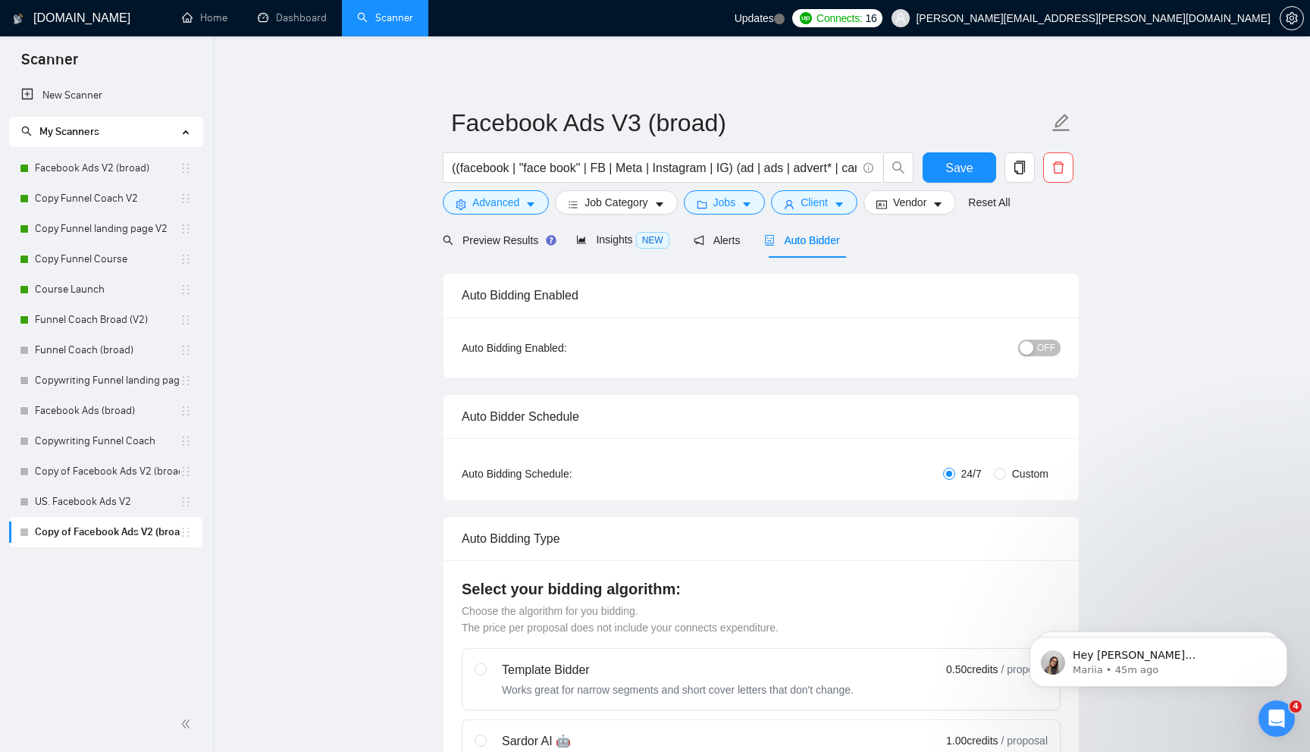
click at [1045, 347] on span "OFF" at bounding box center [1046, 348] width 18 height 17
click at [962, 174] on span "Save" at bounding box center [958, 167] width 27 height 19
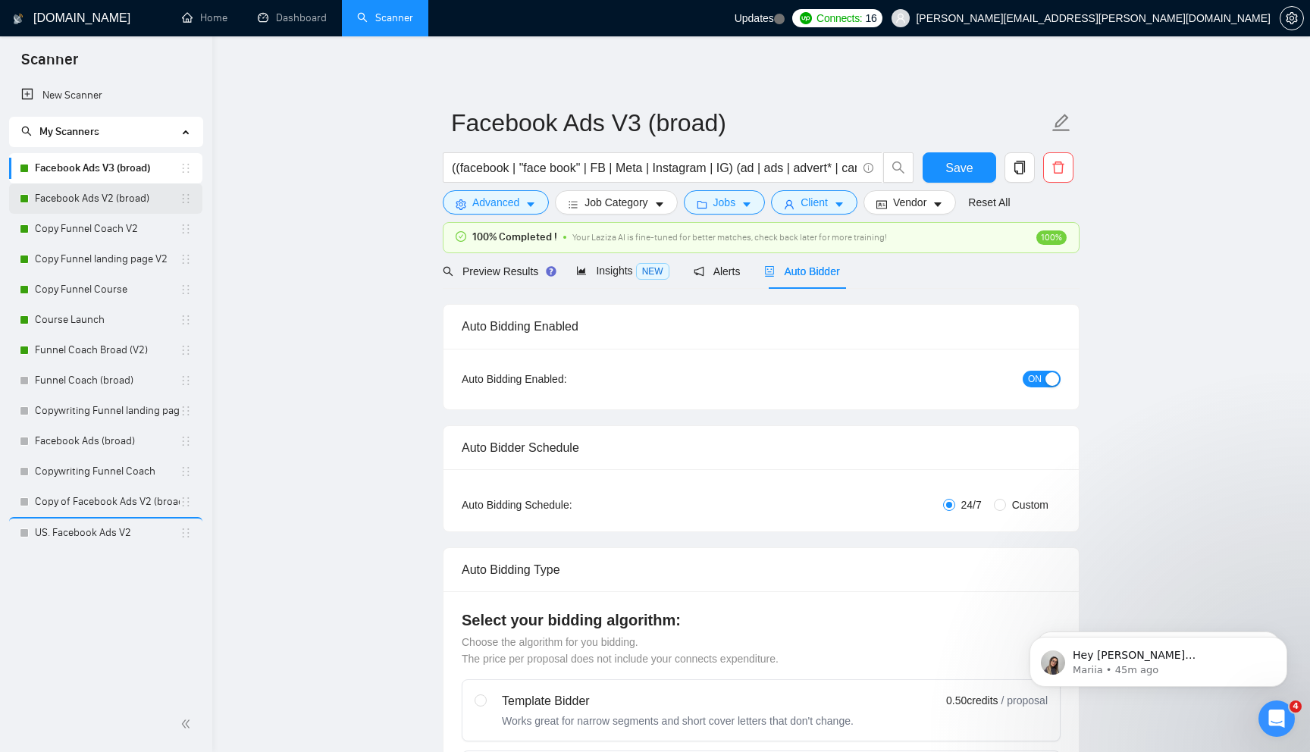
click at [151, 207] on link "Facebook Ads V2 (broad)" at bounding box center [107, 198] width 145 height 30
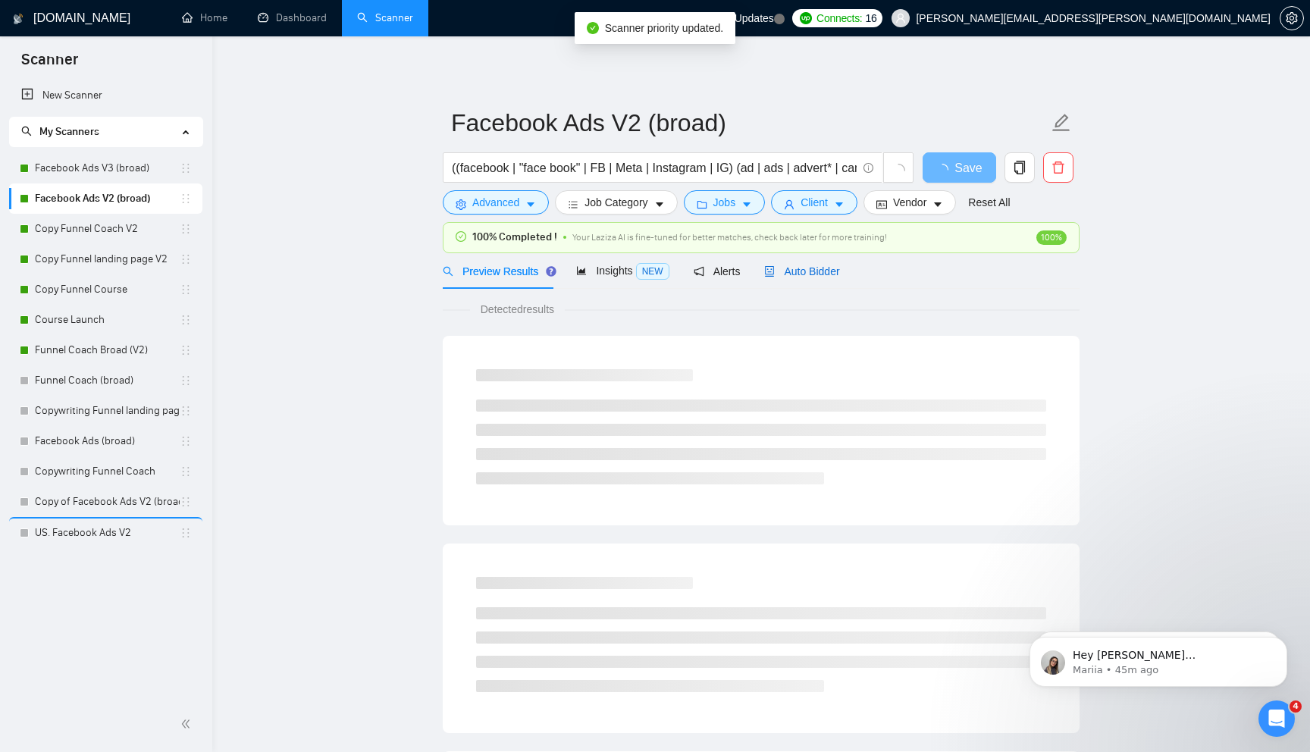
click at [817, 275] on span "Auto Bidder" at bounding box center [801, 271] width 75 height 12
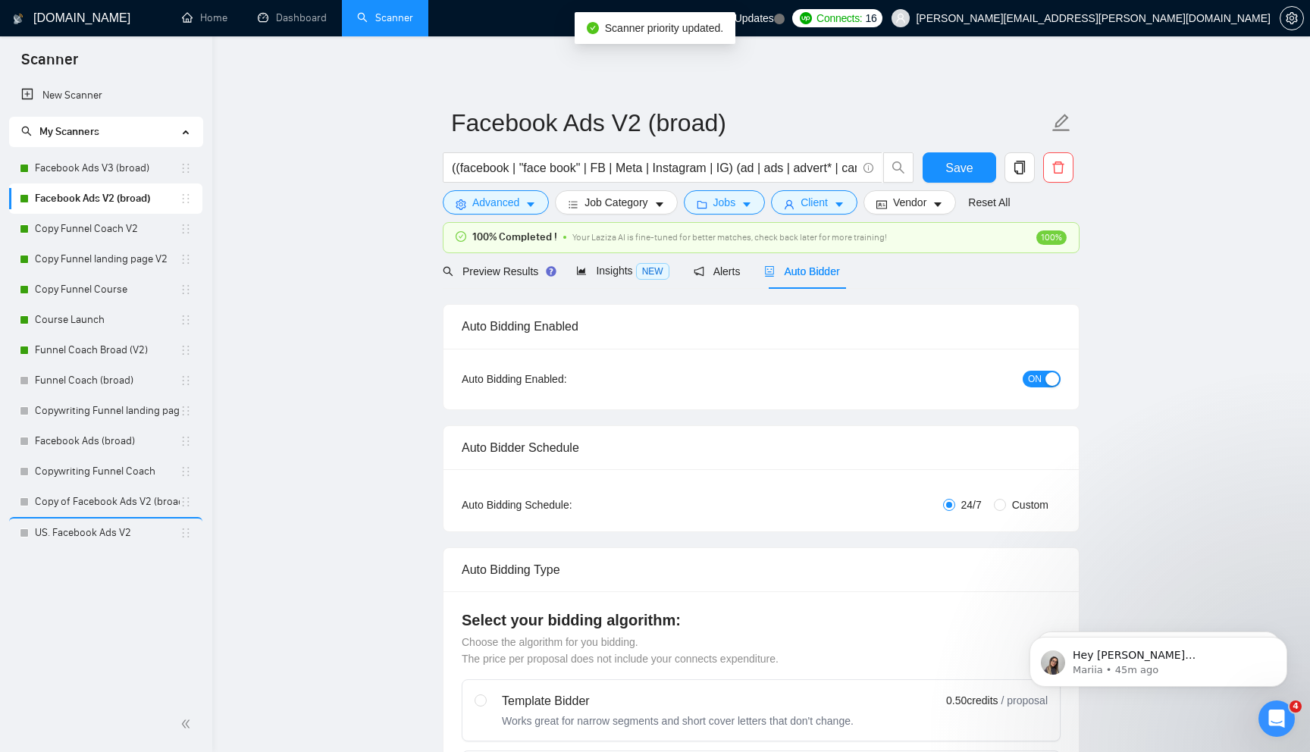
click at [1042, 387] on div "ON" at bounding box center [960, 379] width 199 height 24
click at [1042, 380] on button "ON" at bounding box center [1042, 379] width 38 height 17
click at [961, 167] on span "Save" at bounding box center [958, 167] width 27 height 19
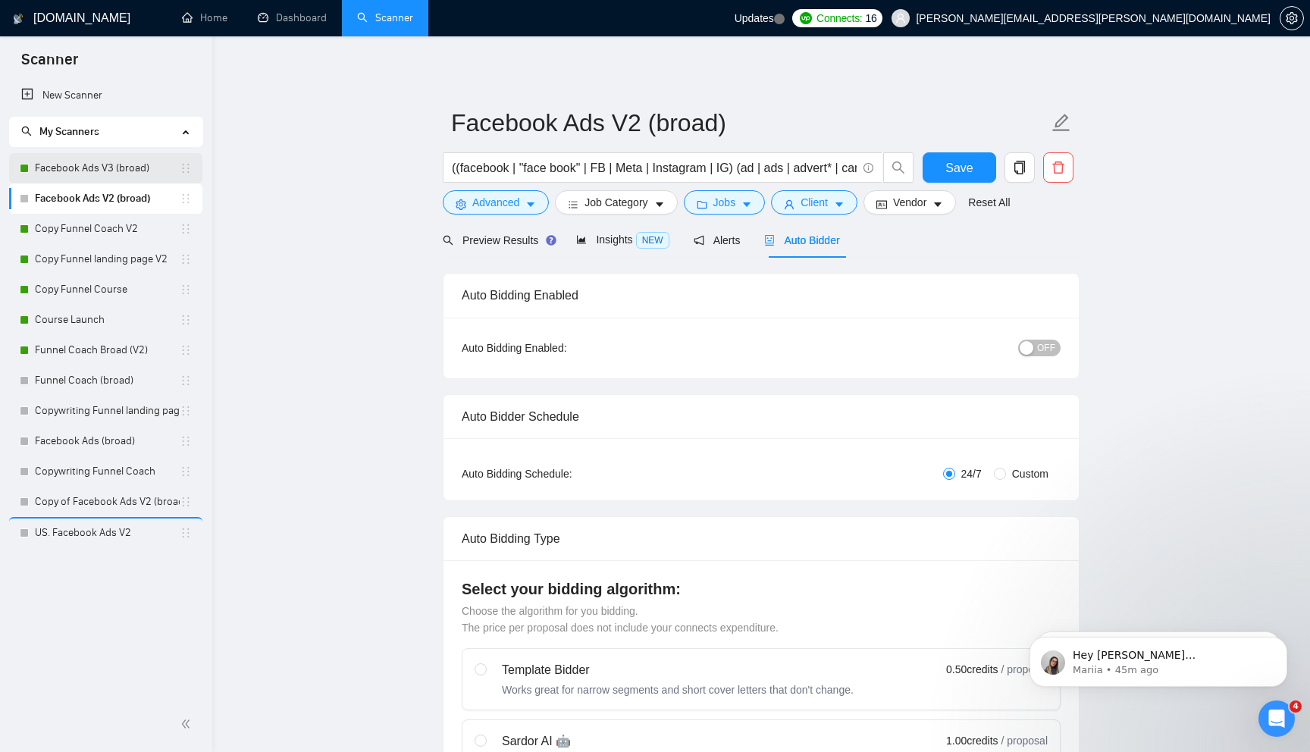
click at [142, 171] on link "Facebook Ads V3 (broad)" at bounding box center [107, 168] width 145 height 30
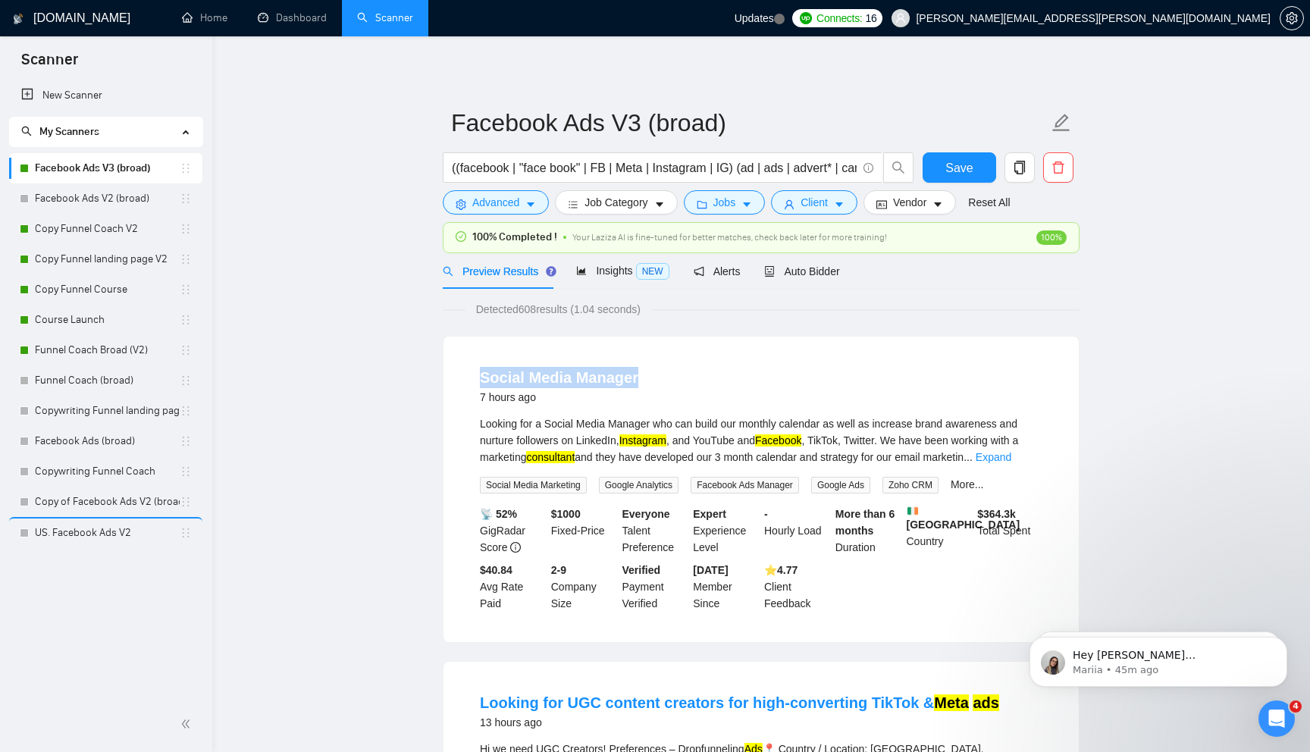
drag, startPoint x: 713, startPoint y: 380, endPoint x: 483, endPoint y: 379, distance: 230.4
click at [483, 379] on div "Social Media Manager 7 hours ago" at bounding box center [761, 386] width 562 height 39
copy link "Social Media Manager"
click at [542, 201] on button "Advanced" at bounding box center [496, 202] width 106 height 24
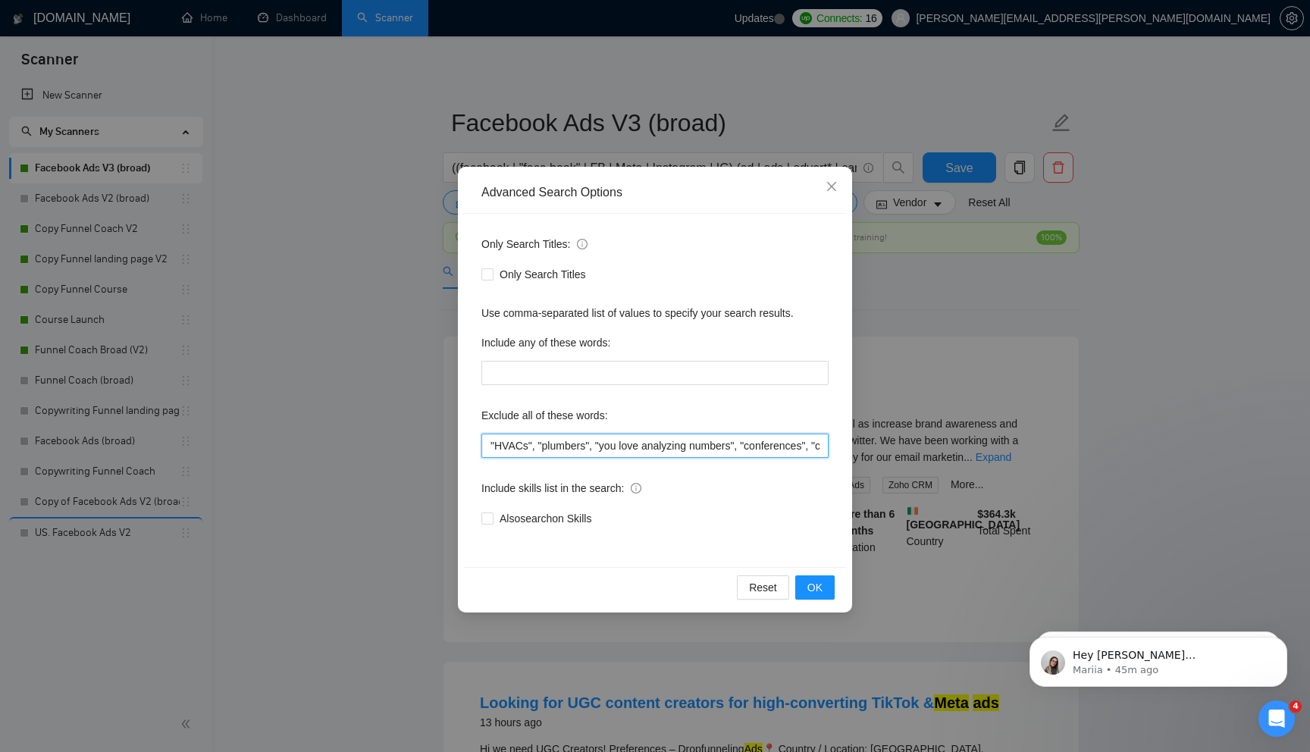
click at [526, 451] on input ""HVACs", "plumbers", "you love analyzing numbers", "conferences", "concerts", "…" at bounding box center [654, 446] width 347 height 24
paste input "Social Media Manager"
click at [816, 579] on span "OK" at bounding box center [814, 587] width 15 height 17
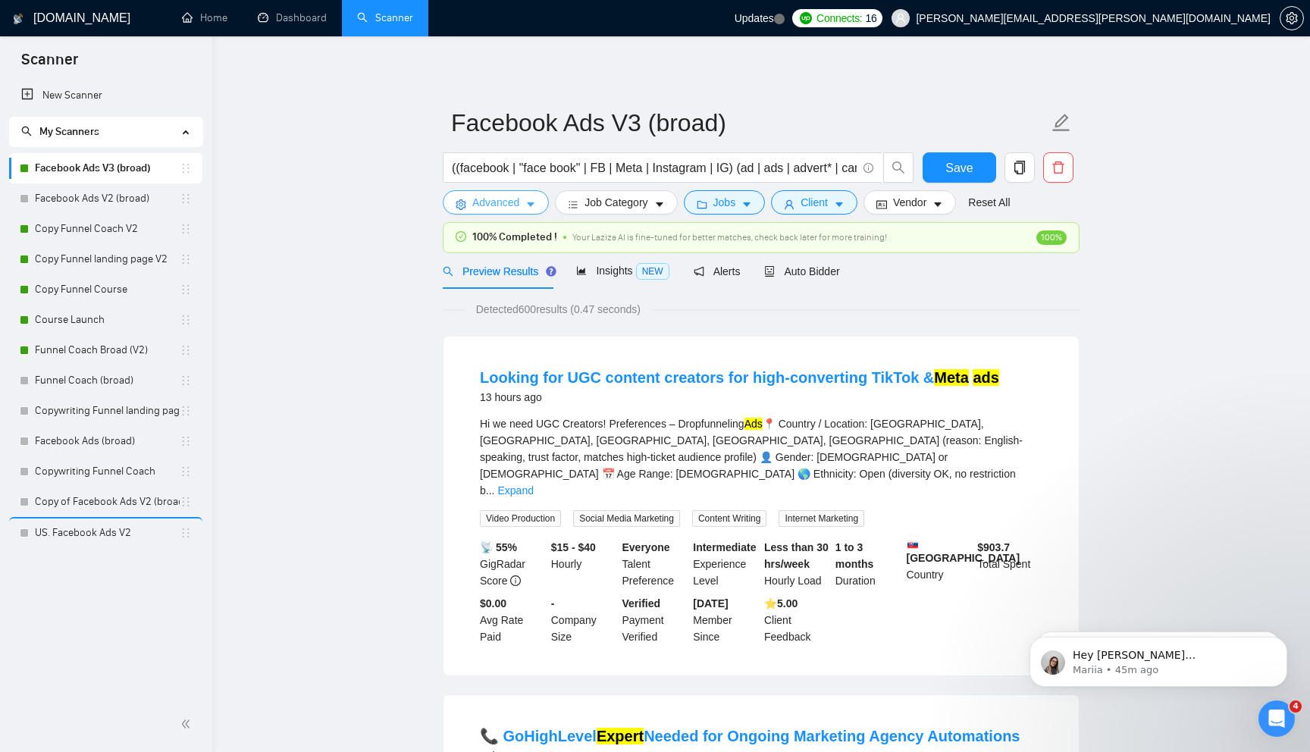
click at [523, 208] on button "Advanced" at bounding box center [496, 202] width 106 height 24
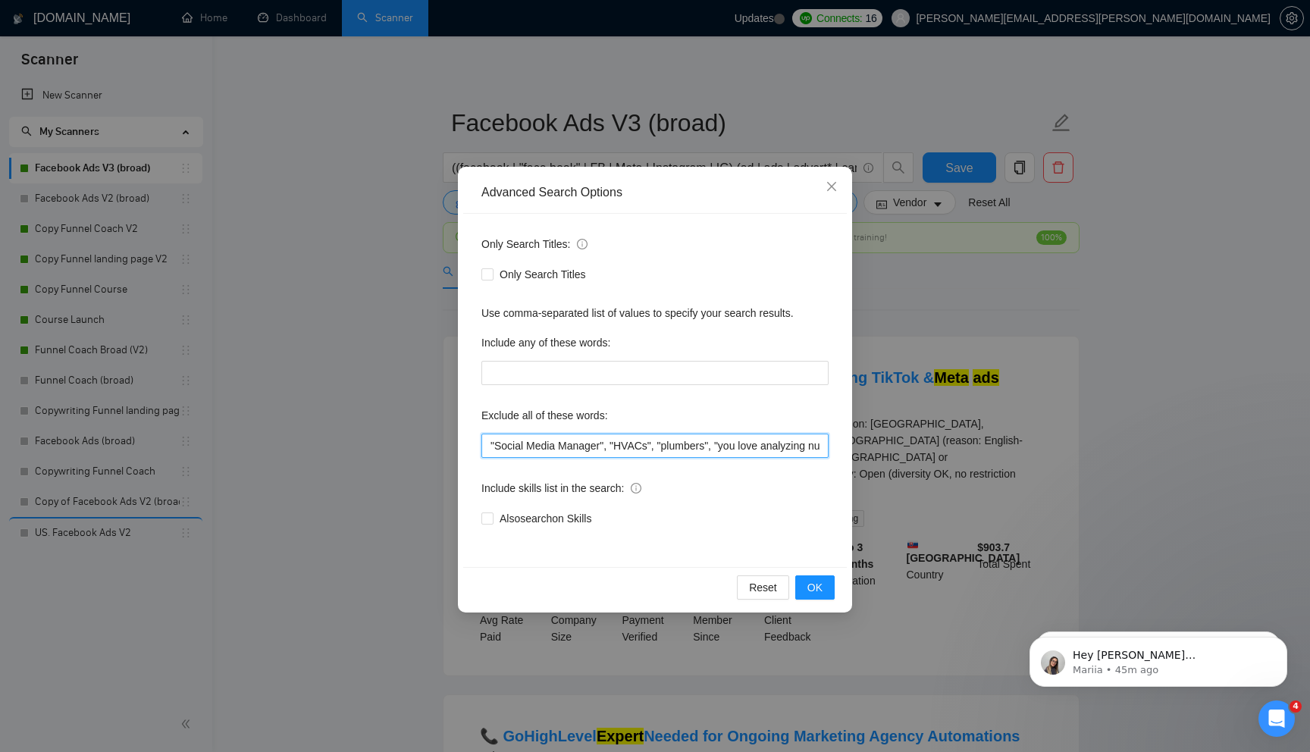
click at [518, 443] on input ""Social Media Manager", "HVACs", "plumbers", "you love analyzing numbers", "con…" at bounding box center [654, 446] width 347 height 24
click at [814, 584] on span "OK" at bounding box center [814, 587] width 15 height 17
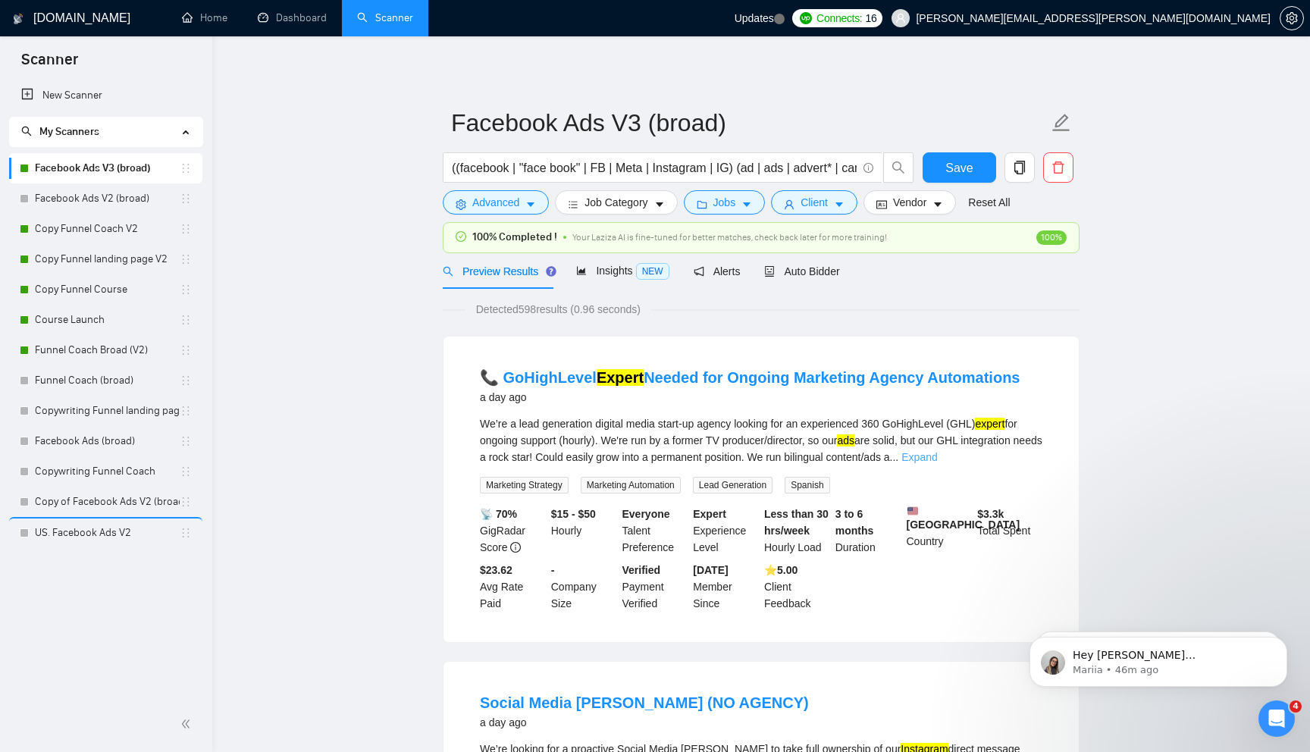
click at [937, 456] on link "Expand" at bounding box center [919, 457] width 36 height 12
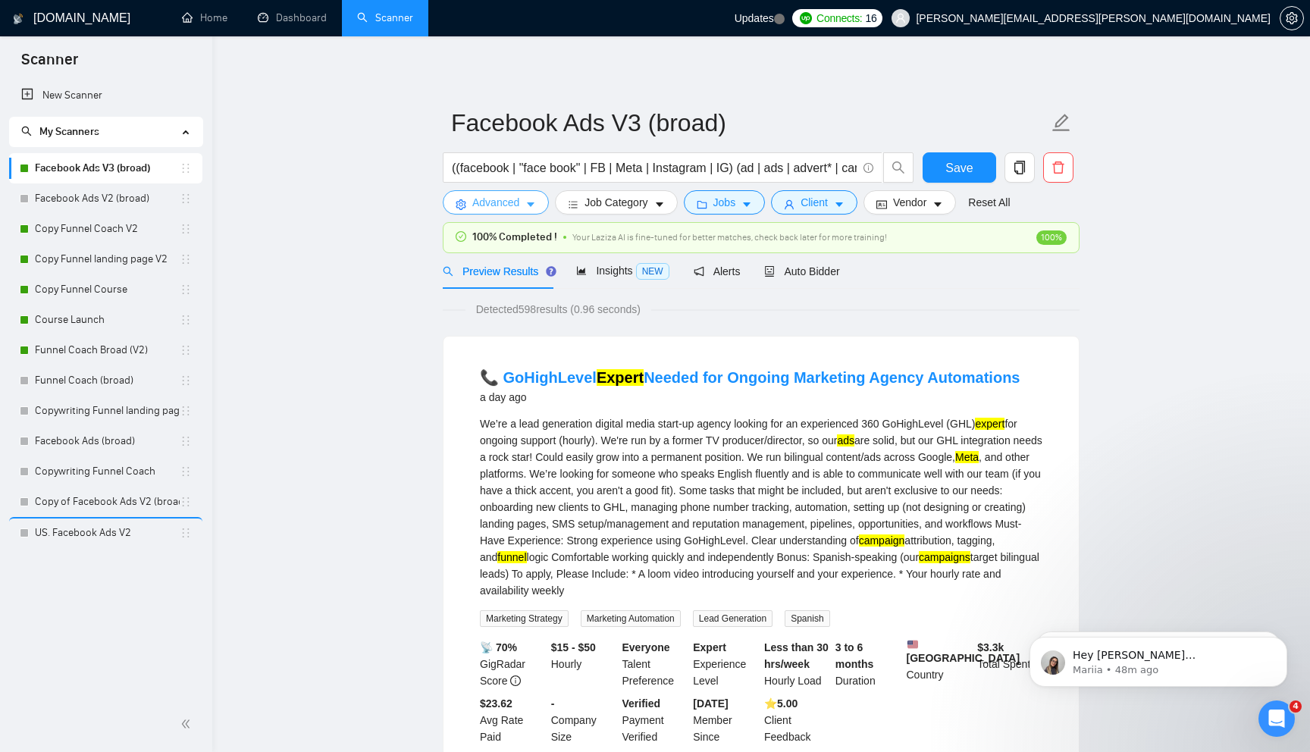
click at [501, 207] on span "Advanced" at bounding box center [495, 202] width 47 height 17
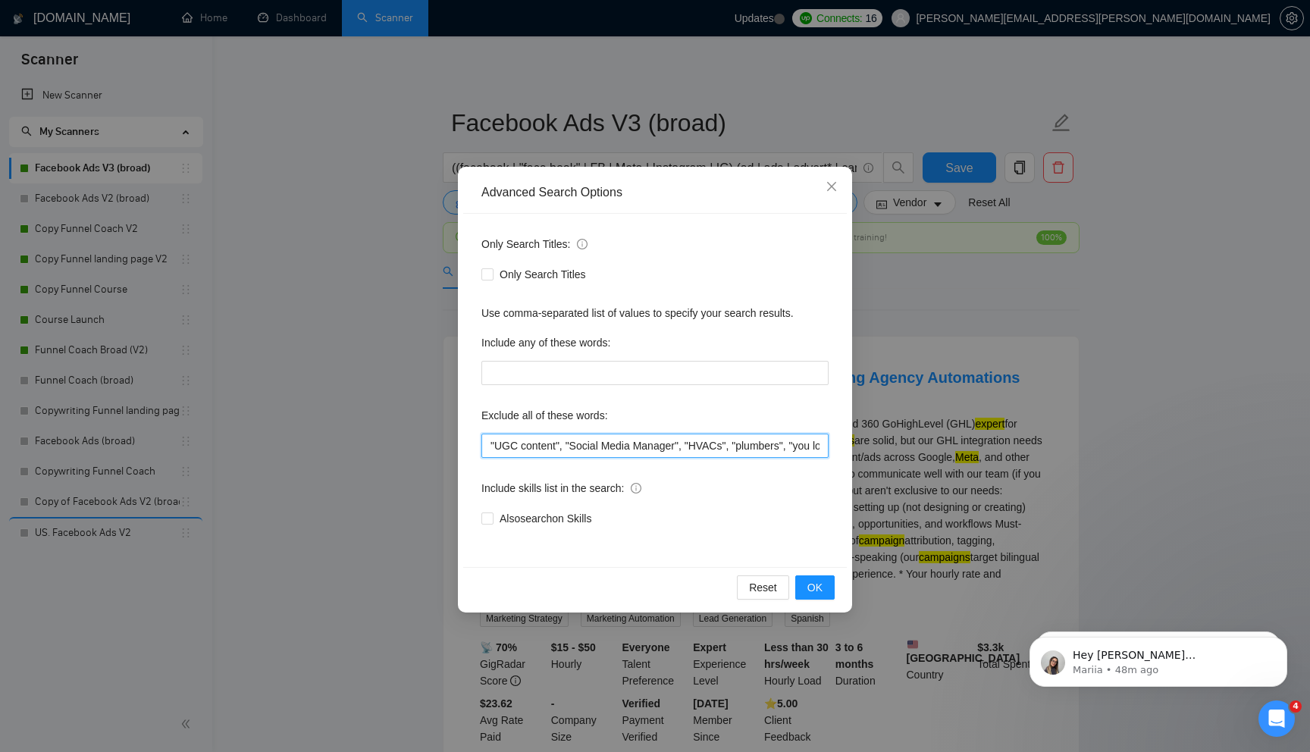
click at [514, 453] on input ""UGC content", "Social Media Manager", "HVACs", "plumbers", "you love analyzing…" at bounding box center [654, 446] width 347 height 24
click at [810, 578] on button "OK" at bounding box center [814, 587] width 39 height 24
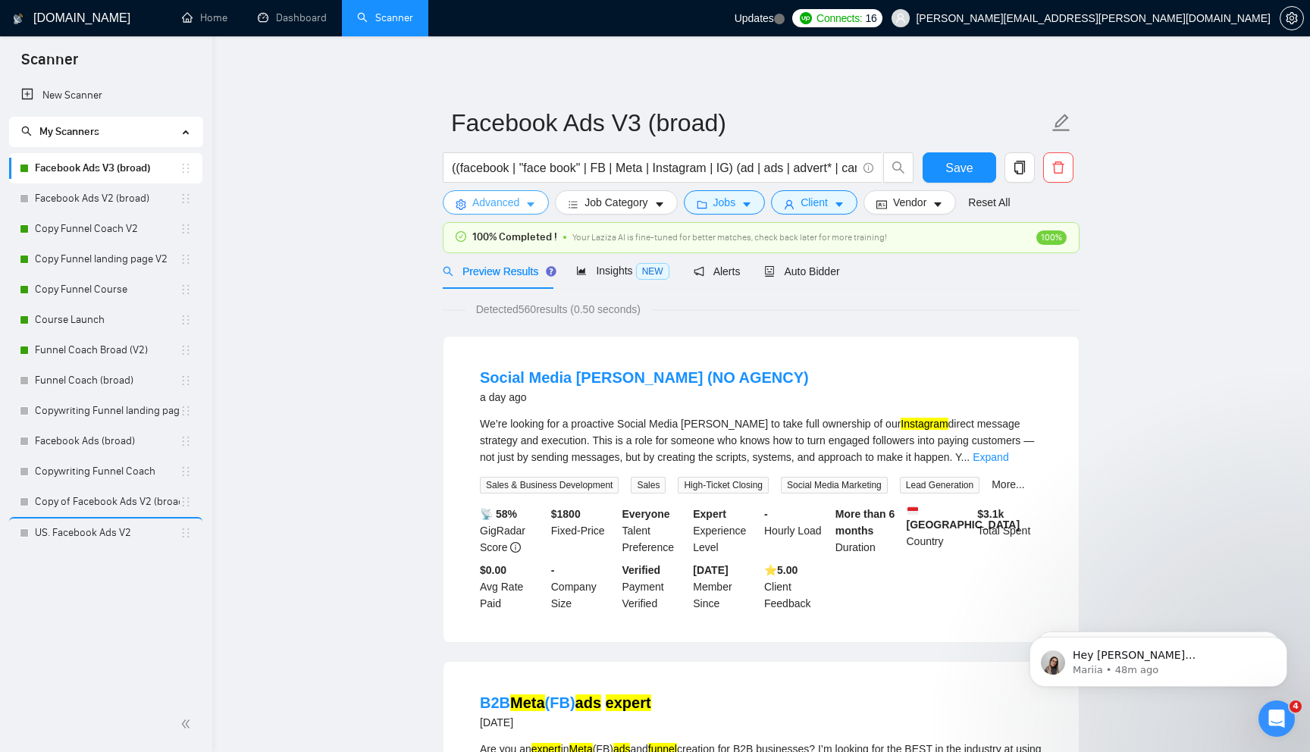
click at [509, 202] on span "Advanced" at bounding box center [495, 202] width 47 height 17
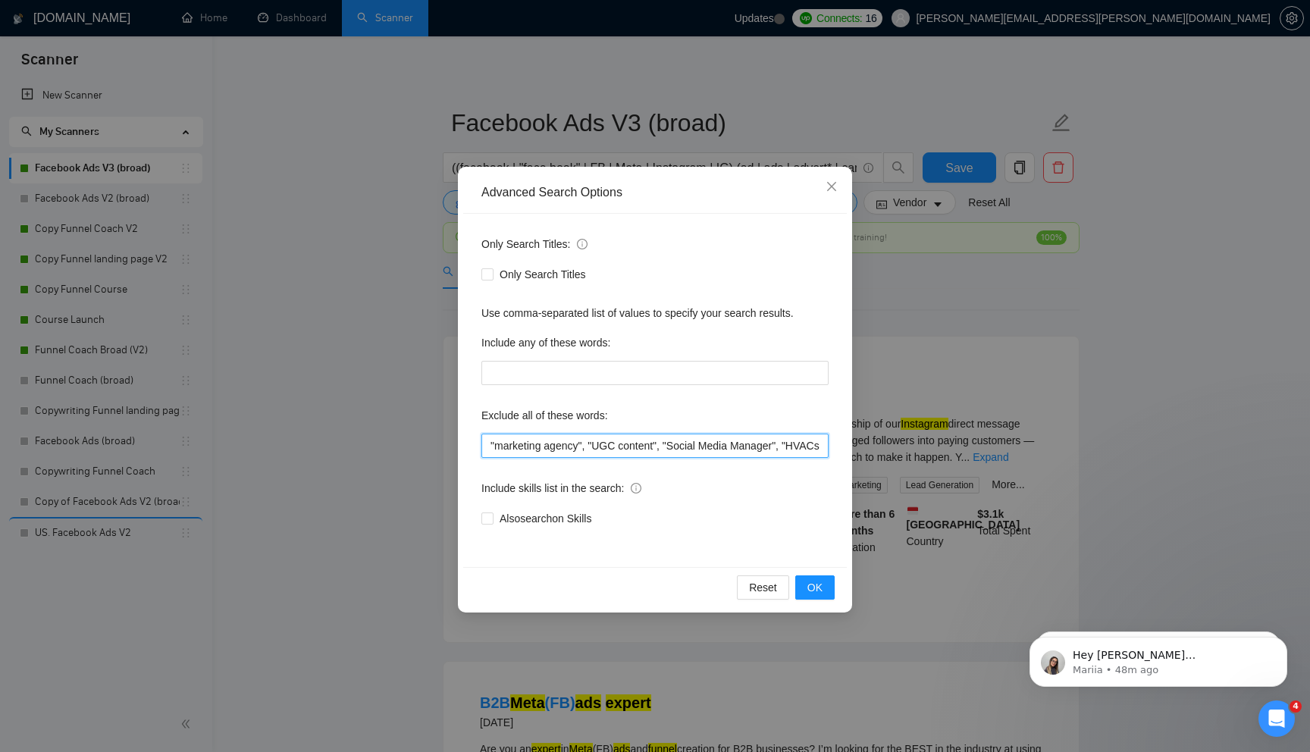
click at [504, 443] on input ""marketing agency", "UGC content", "Social Media Manager", "HVACs", "plumbers",…" at bounding box center [654, 446] width 347 height 24
click at [809, 588] on span "OK" at bounding box center [814, 587] width 15 height 17
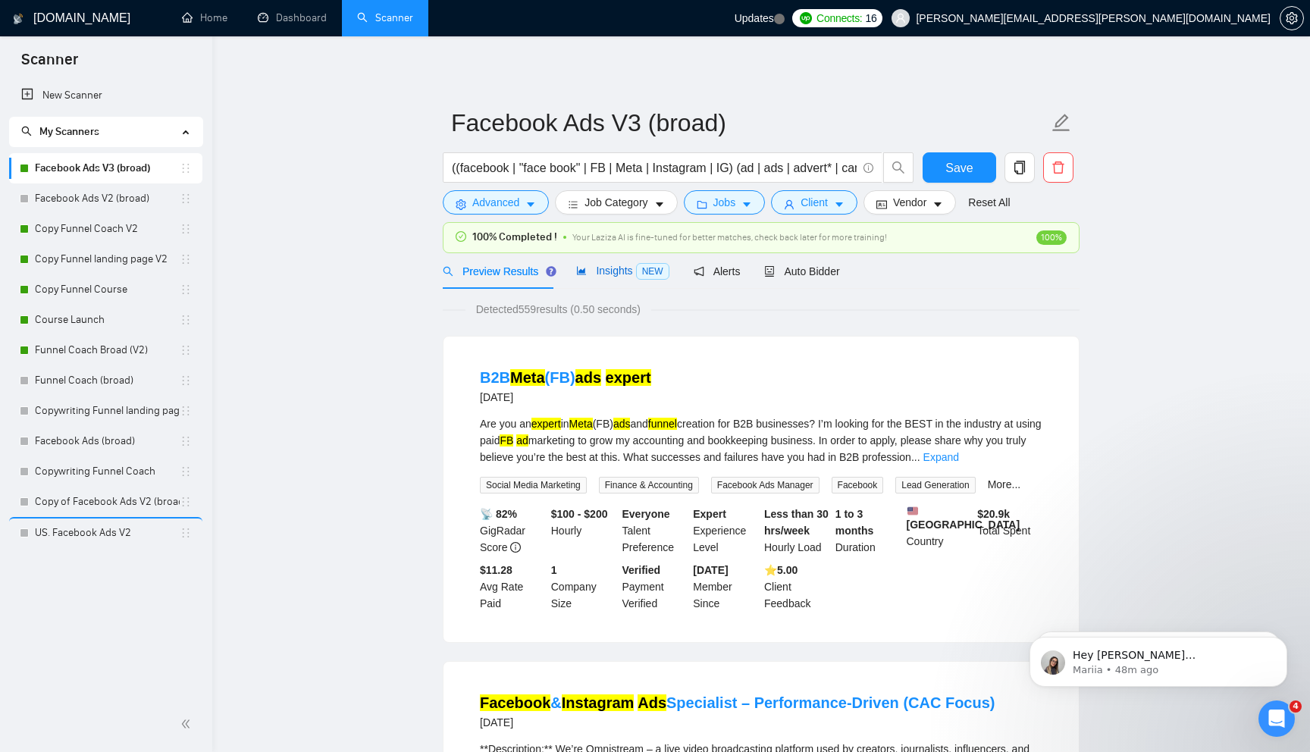
click at [622, 275] on span "Insights NEW" at bounding box center [622, 271] width 92 height 12
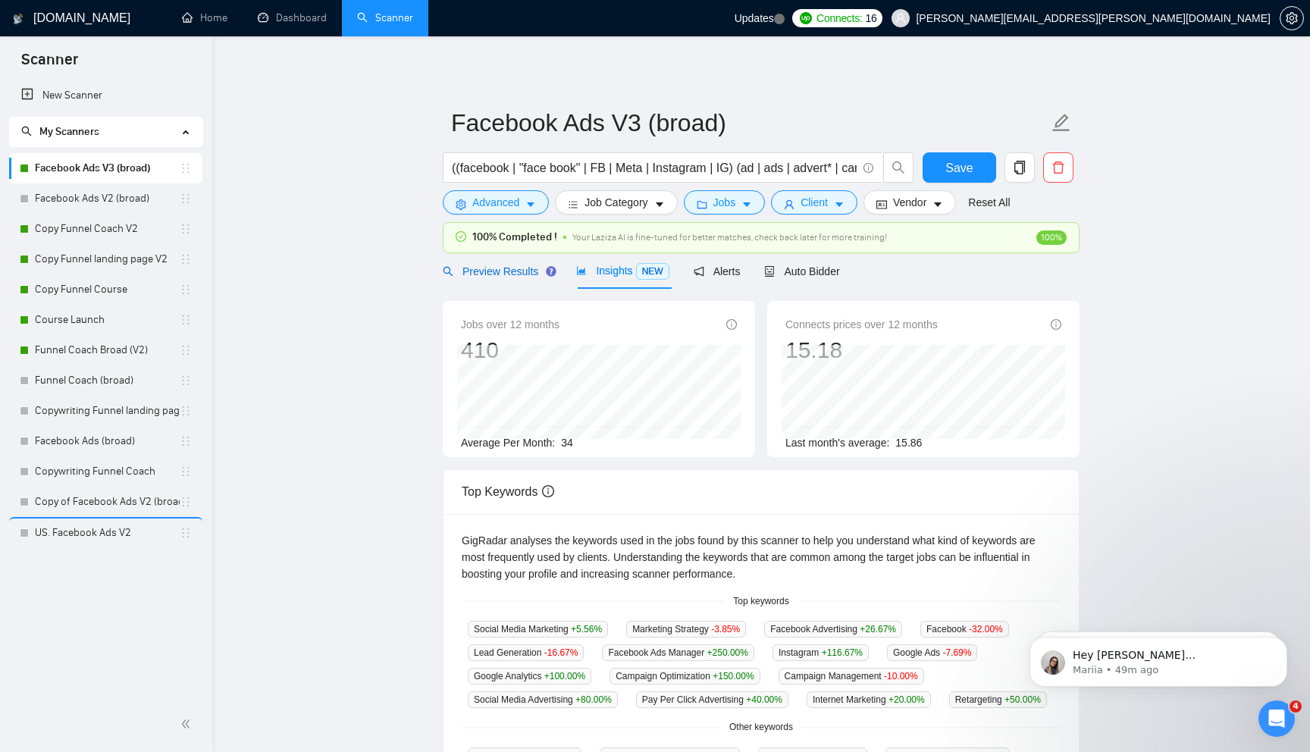
click at [501, 269] on span "Preview Results" at bounding box center [497, 271] width 109 height 12
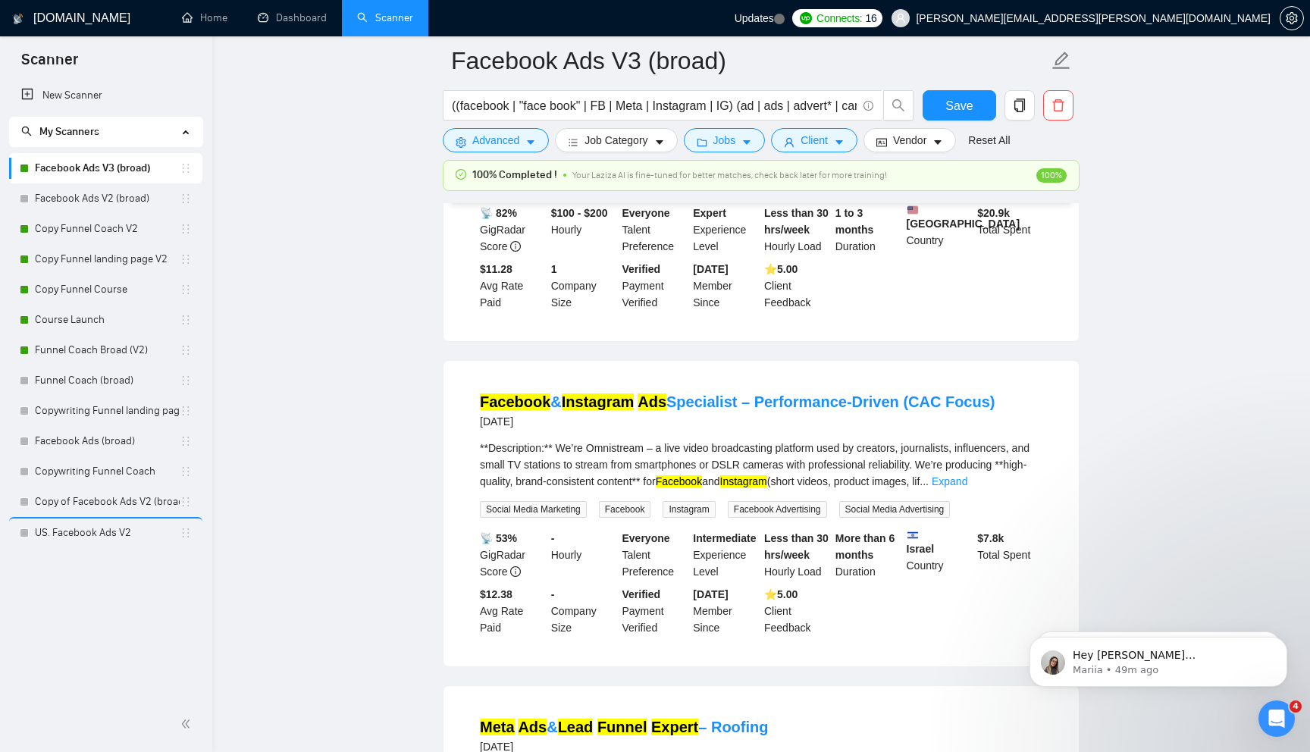
scroll to position [331, 0]
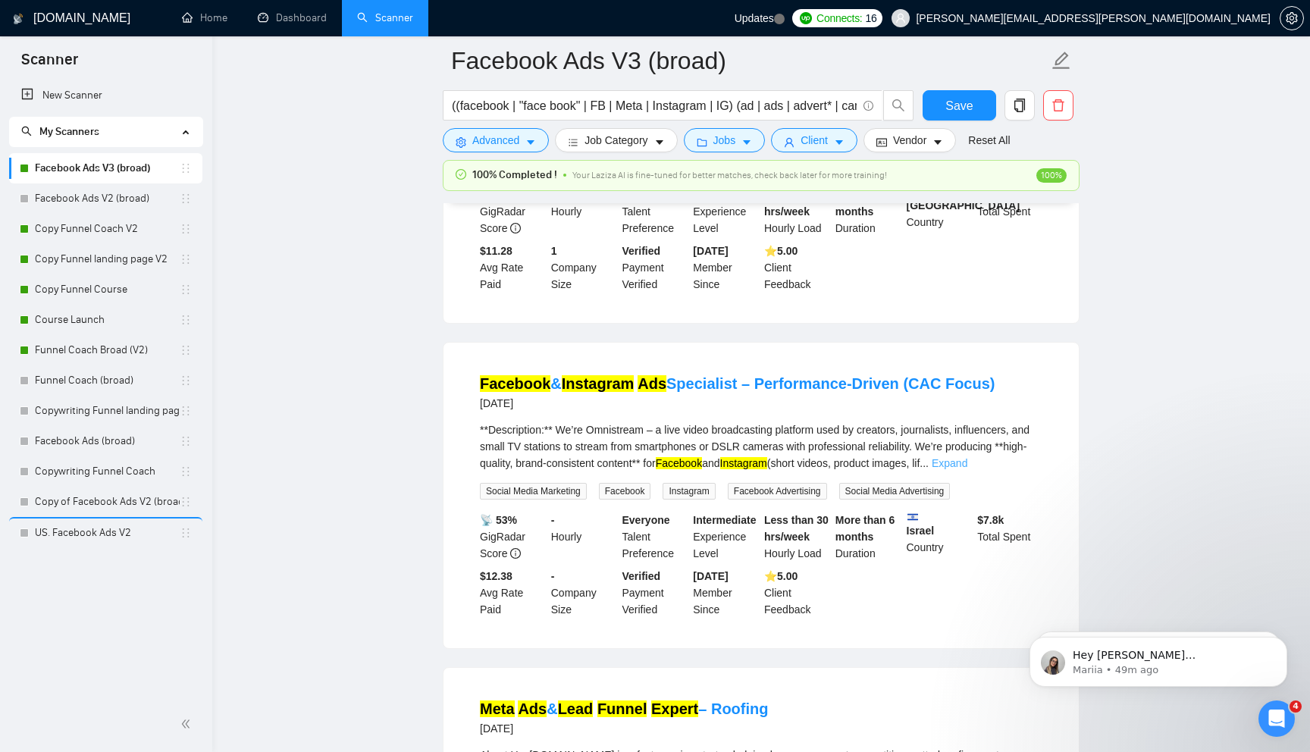
click at [967, 469] on link "Expand" at bounding box center [950, 463] width 36 height 12
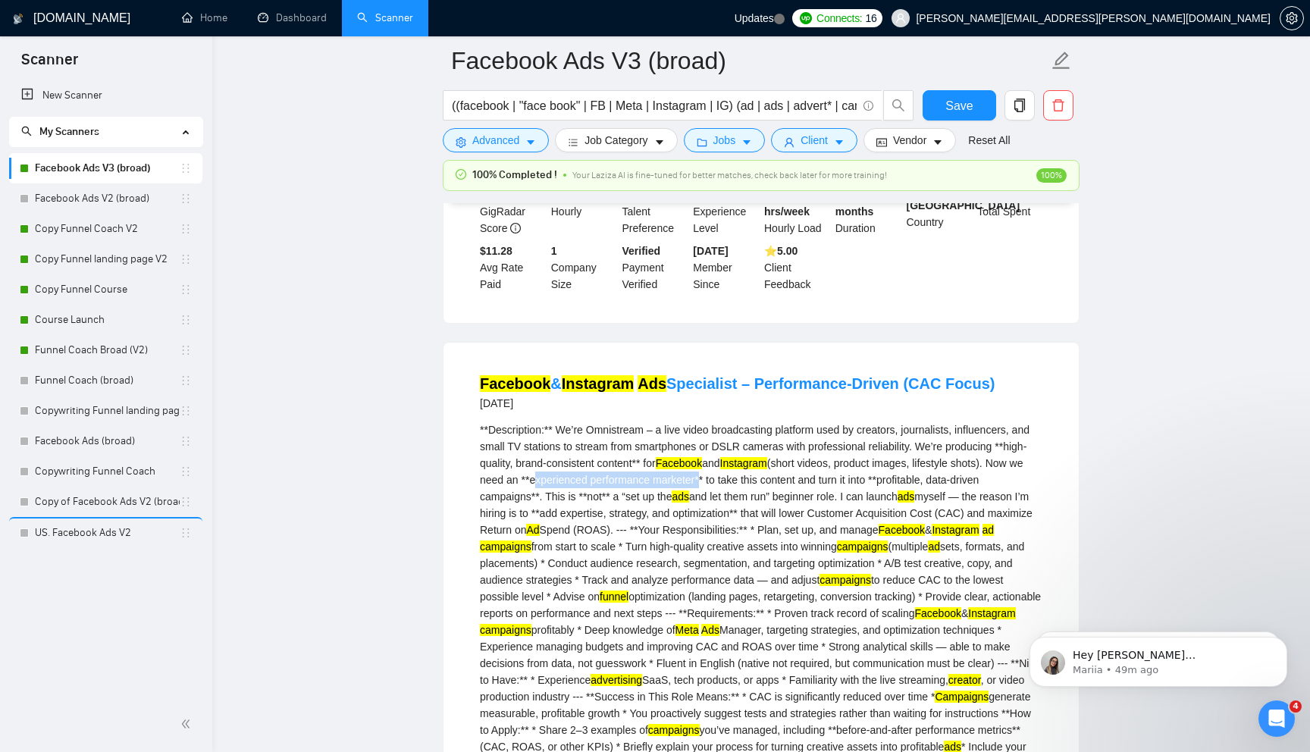
drag, startPoint x: 609, startPoint y: 490, endPoint x: 780, endPoint y: 493, distance: 170.6
click at [781, 493] on div "**Description:** We’re Omnistream – a live video broadcasting platform used by …" at bounding box center [761, 596] width 562 height 350
copy div "experienced performance marketer"
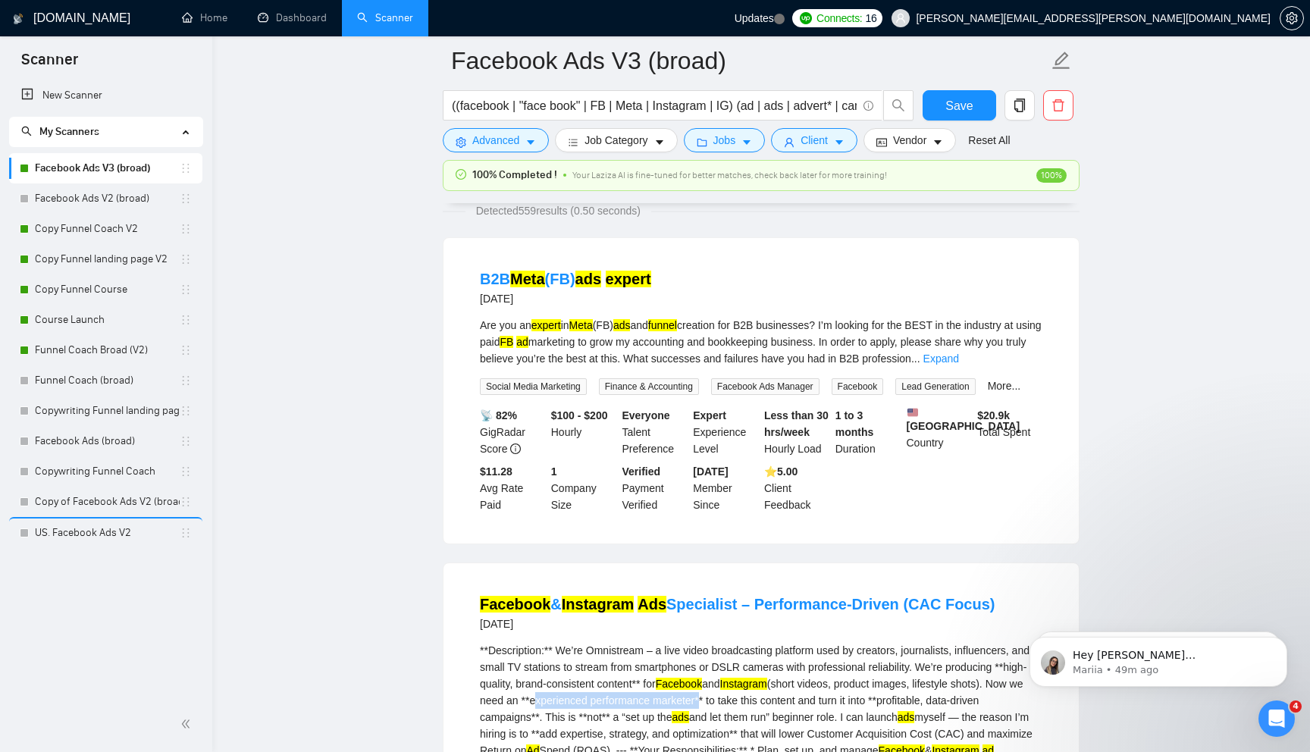
scroll to position [9, 0]
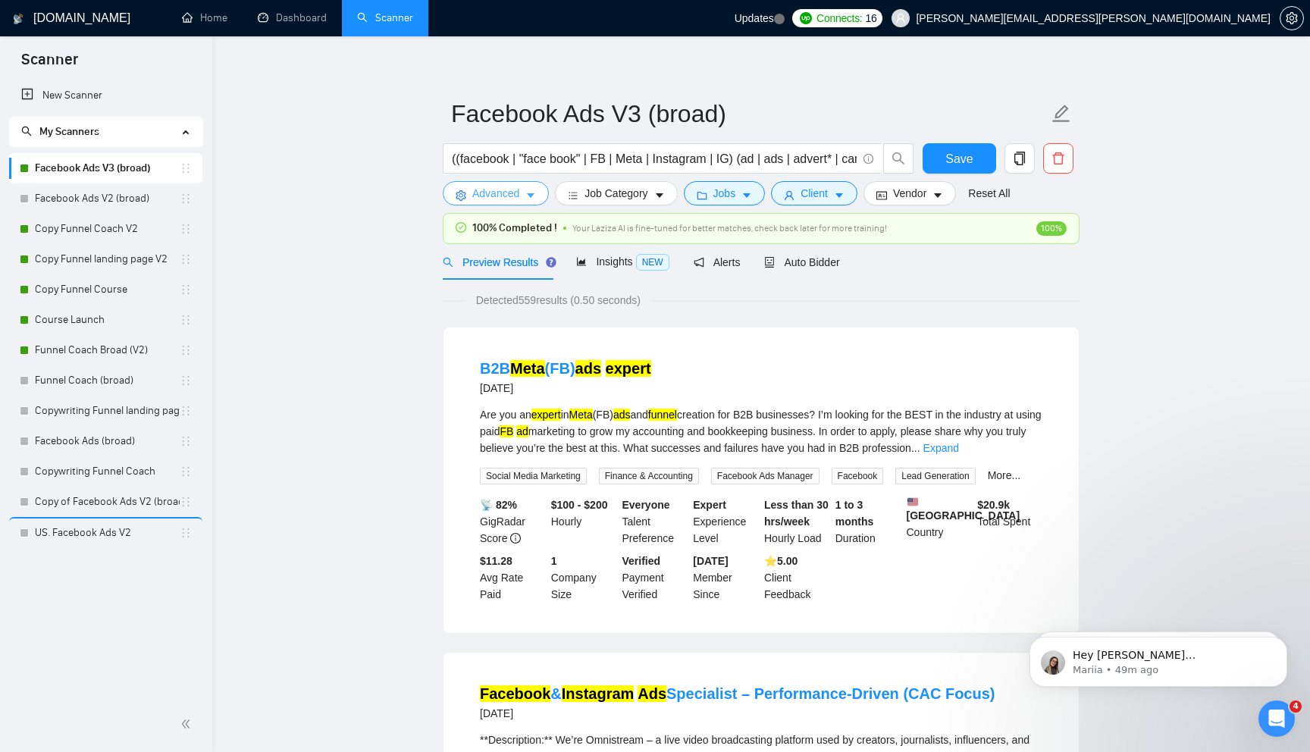
click at [518, 196] on span "Advanced" at bounding box center [495, 193] width 47 height 17
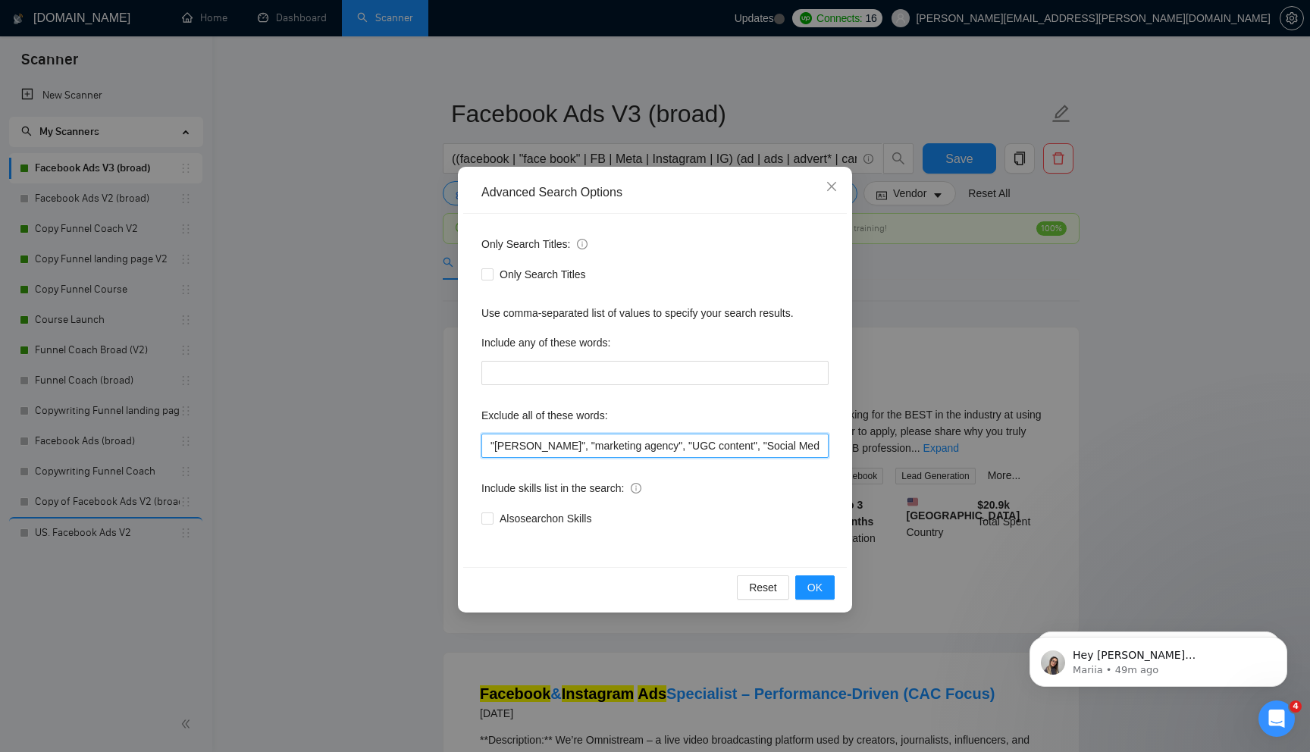
click at [516, 442] on input ""[PERSON_NAME]", "marketing agency", "UGC content", "Social Media Manager", "HV…" at bounding box center [654, 446] width 347 height 24
paste input "experienced performance marketer"
click at [812, 580] on span "OK" at bounding box center [814, 587] width 15 height 17
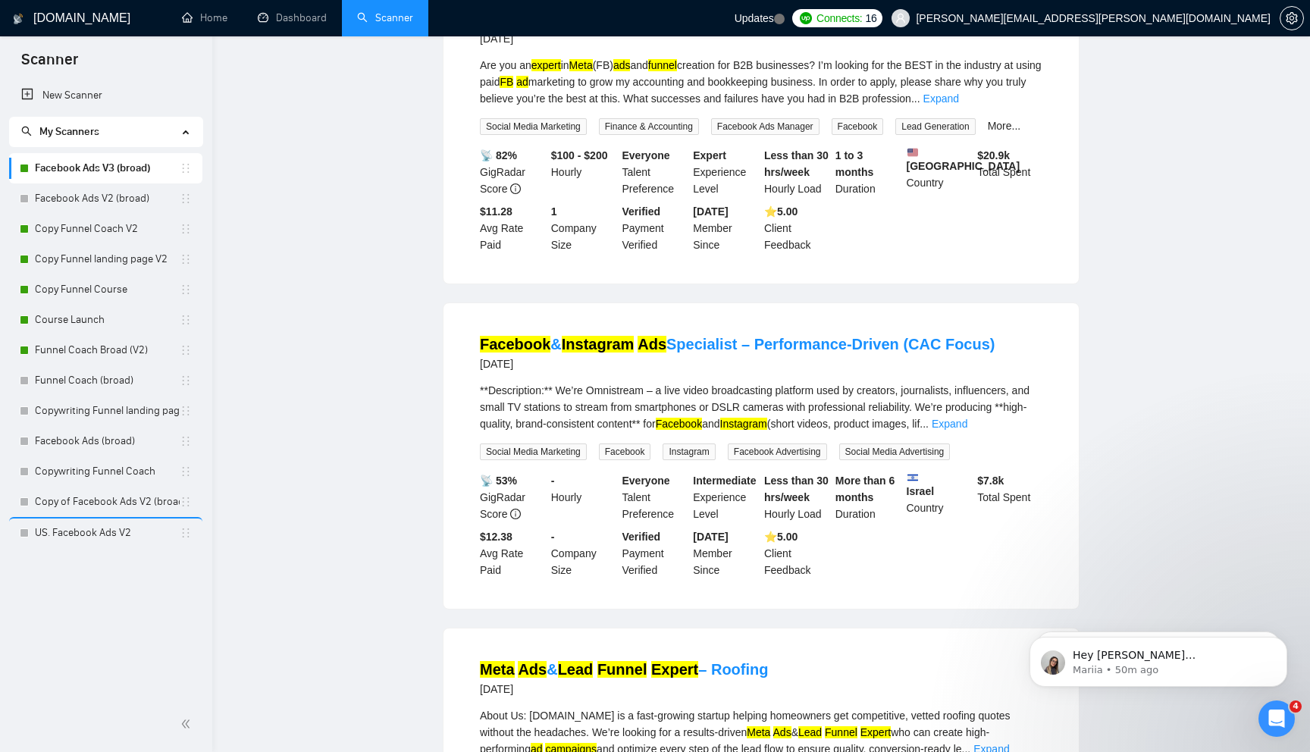
scroll to position [0, 0]
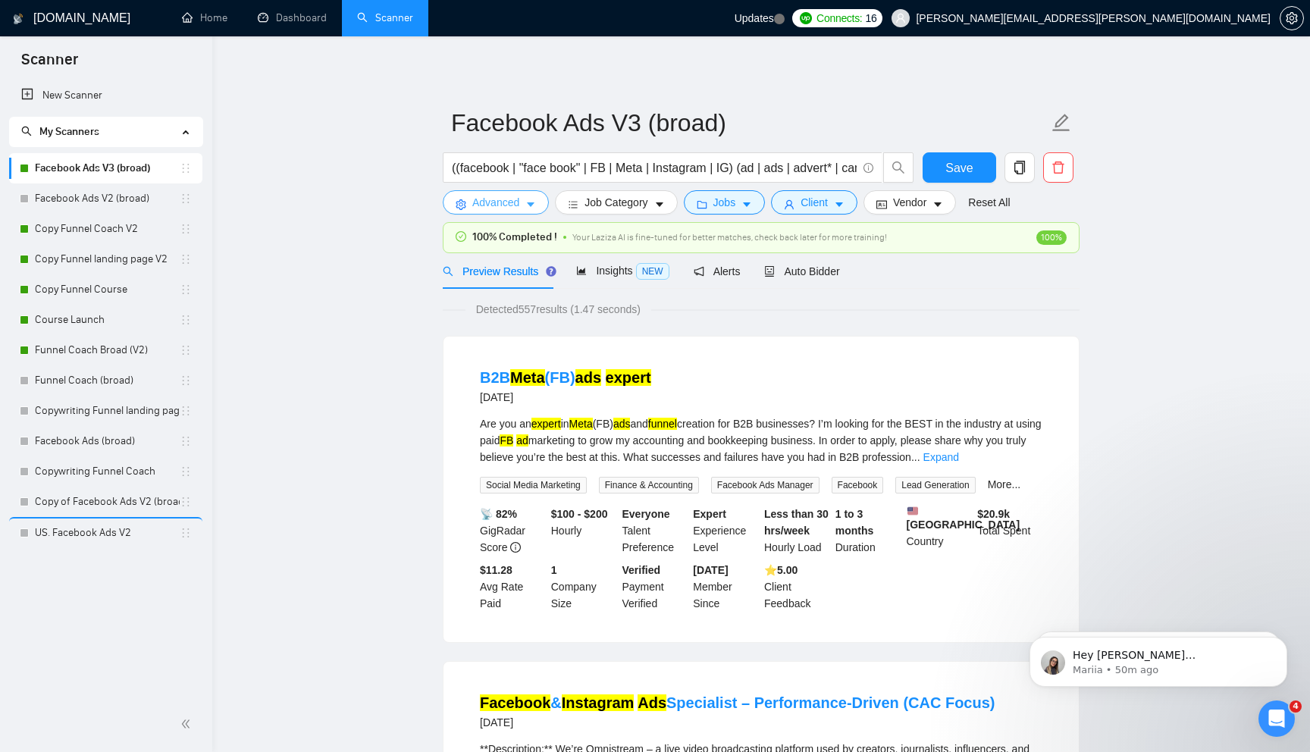
click at [498, 205] on span "Advanced" at bounding box center [495, 202] width 47 height 17
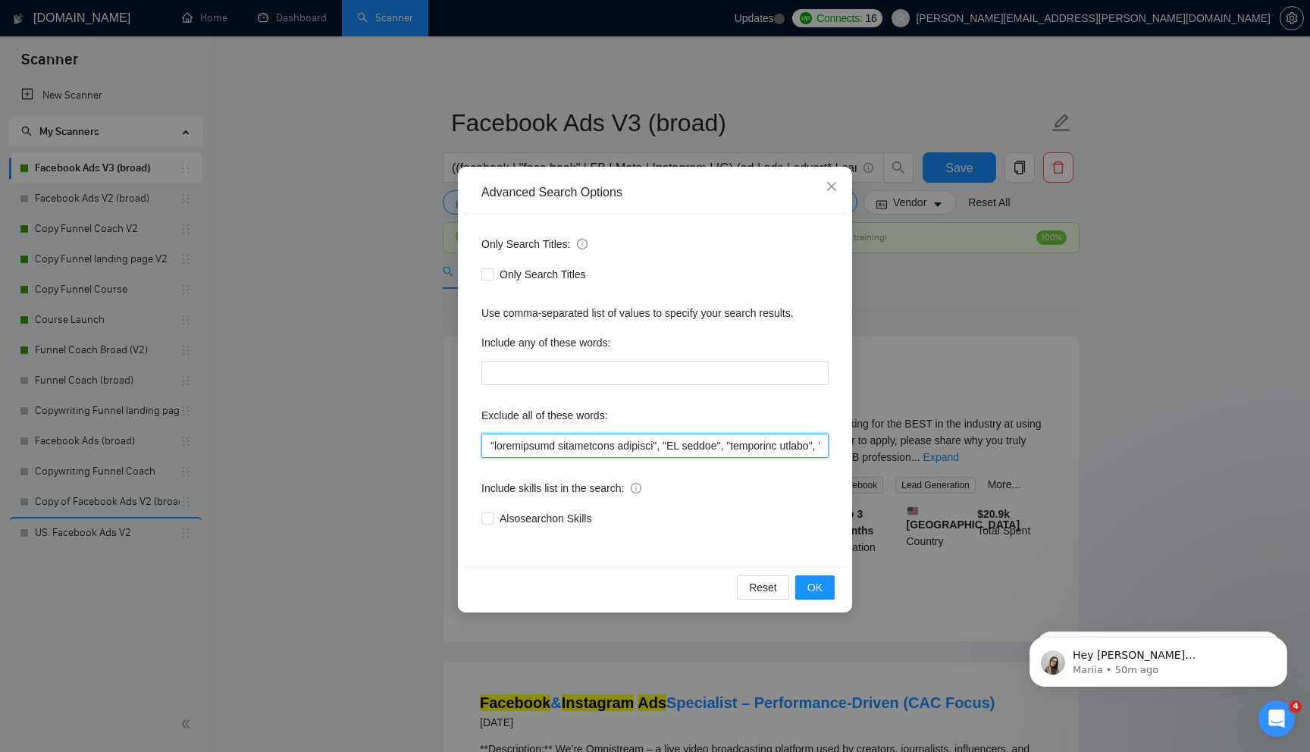
click at [515, 446] on input "text" at bounding box center [654, 446] width 347 height 24
click at [803, 578] on button "OK" at bounding box center [814, 587] width 39 height 24
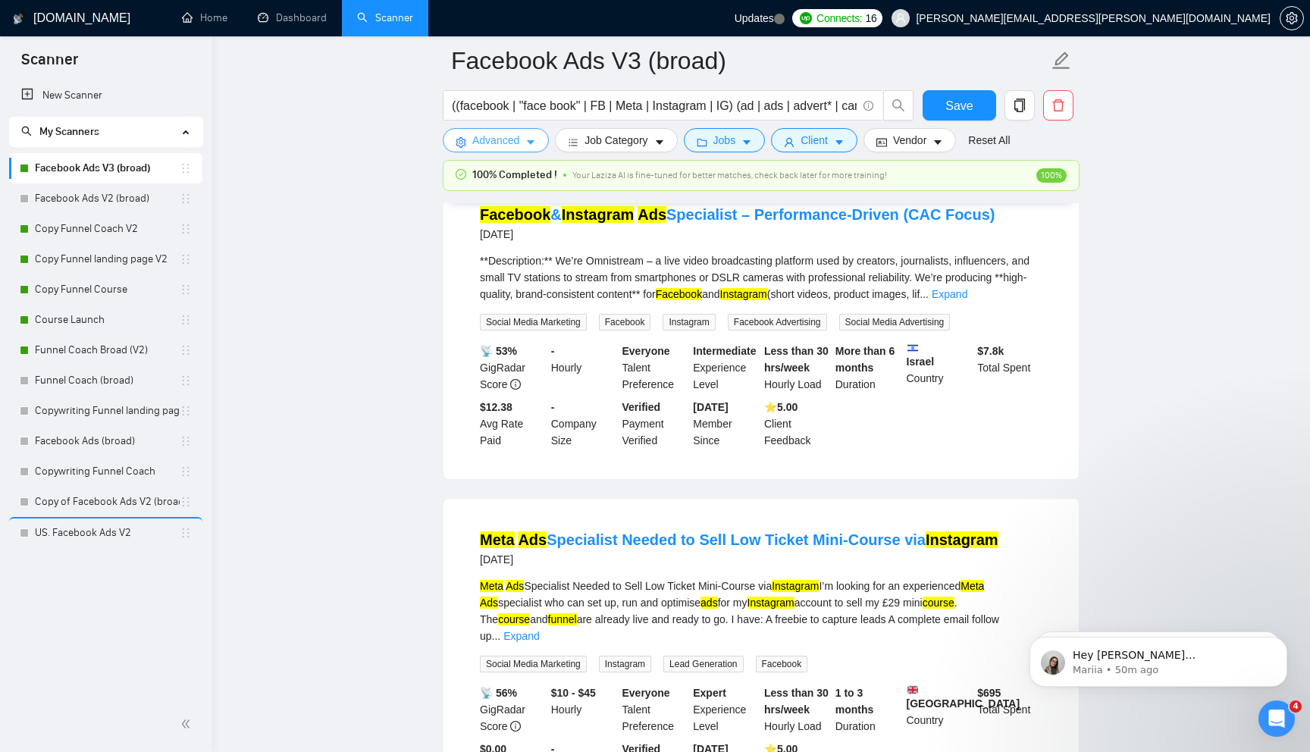
scroll to position [218, 0]
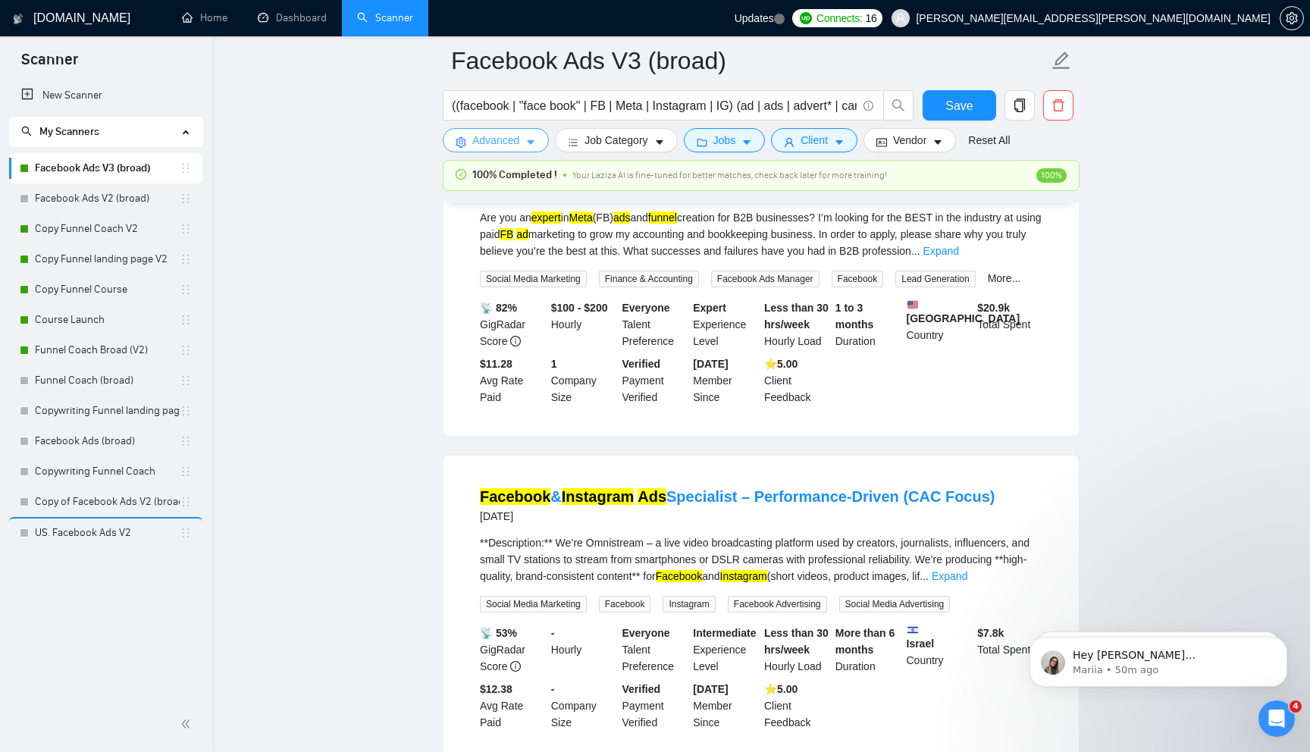
click at [487, 144] on span "Advanced" at bounding box center [495, 140] width 47 height 17
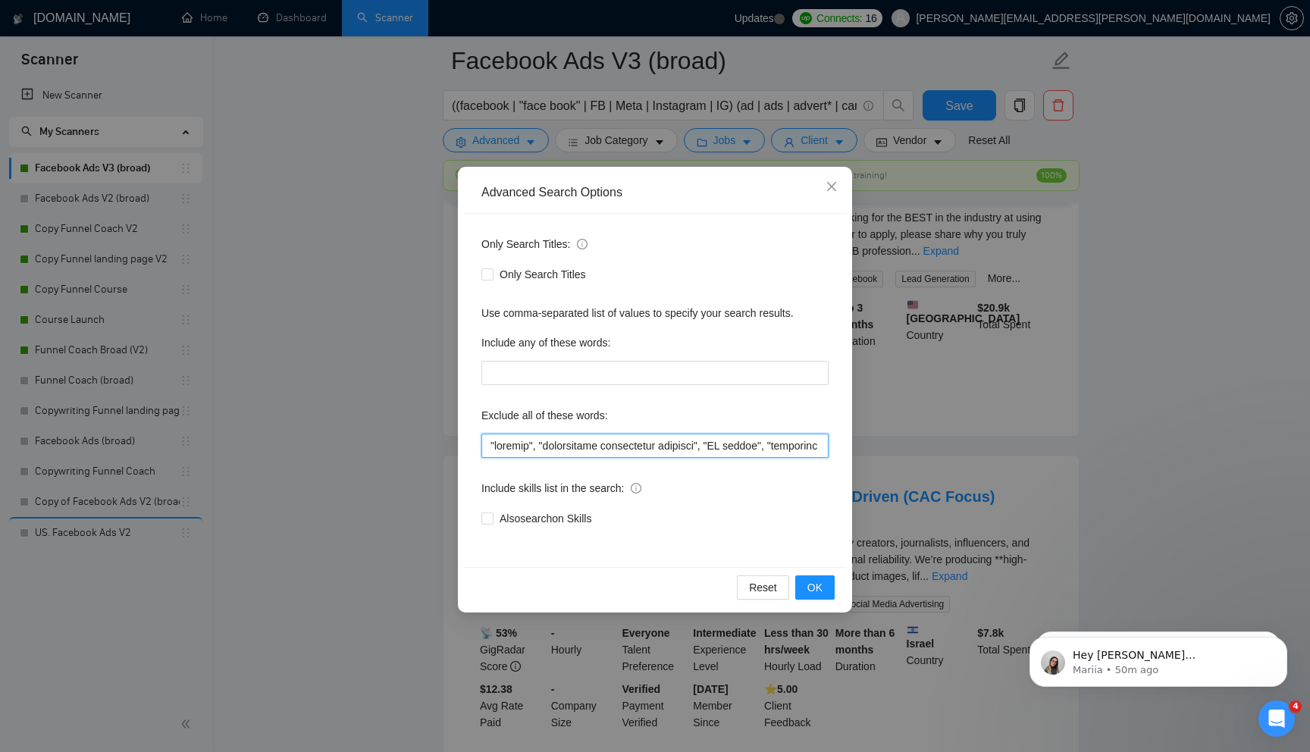
click at [504, 443] on input "text" at bounding box center [654, 446] width 347 height 24
click at [815, 588] on span "OK" at bounding box center [814, 587] width 15 height 17
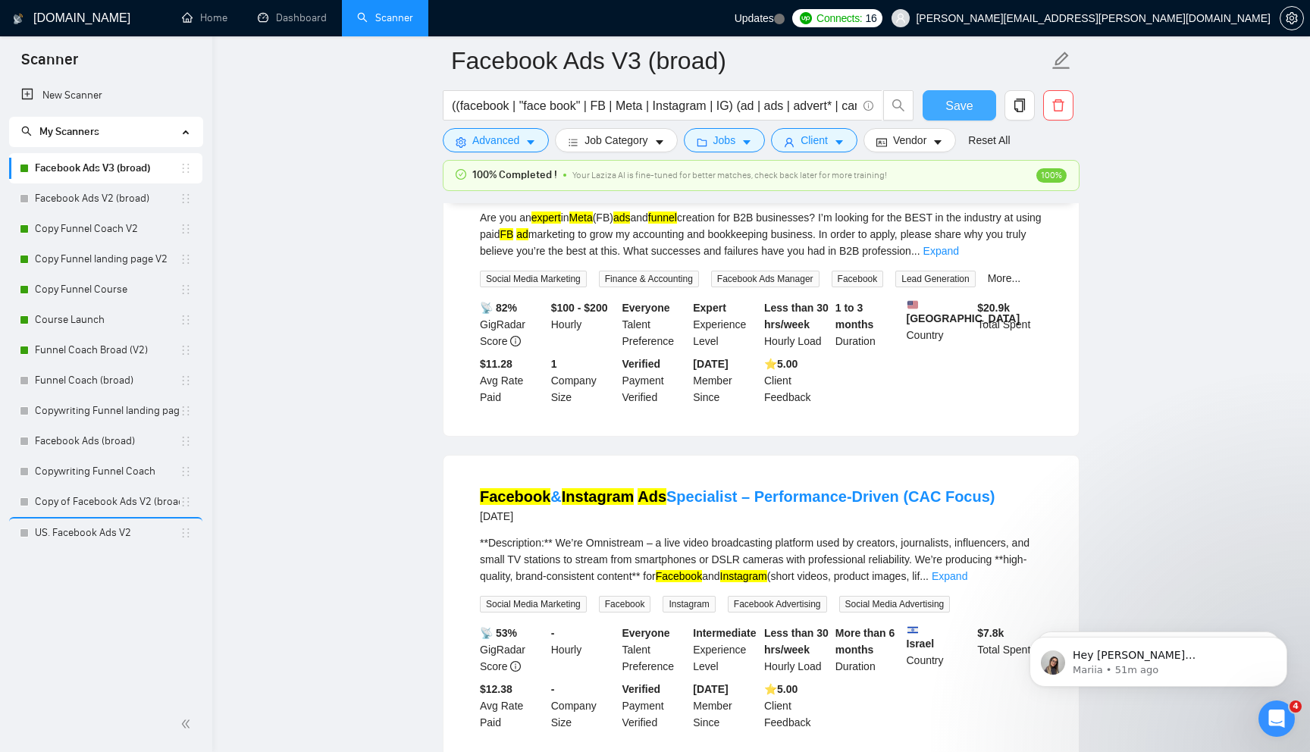
click at [947, 111] on span "Save" at bounding box center [958, 105] width 27 height 19
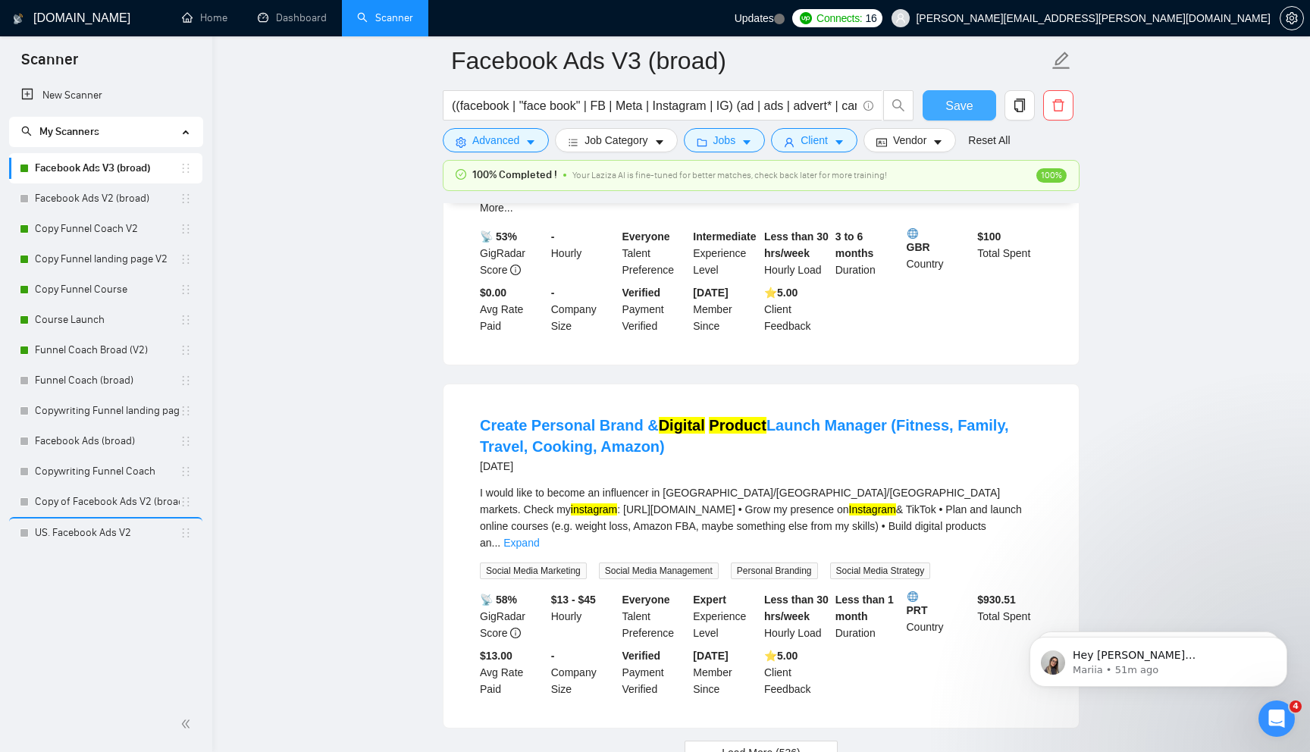
scroll to position [3020, 0]
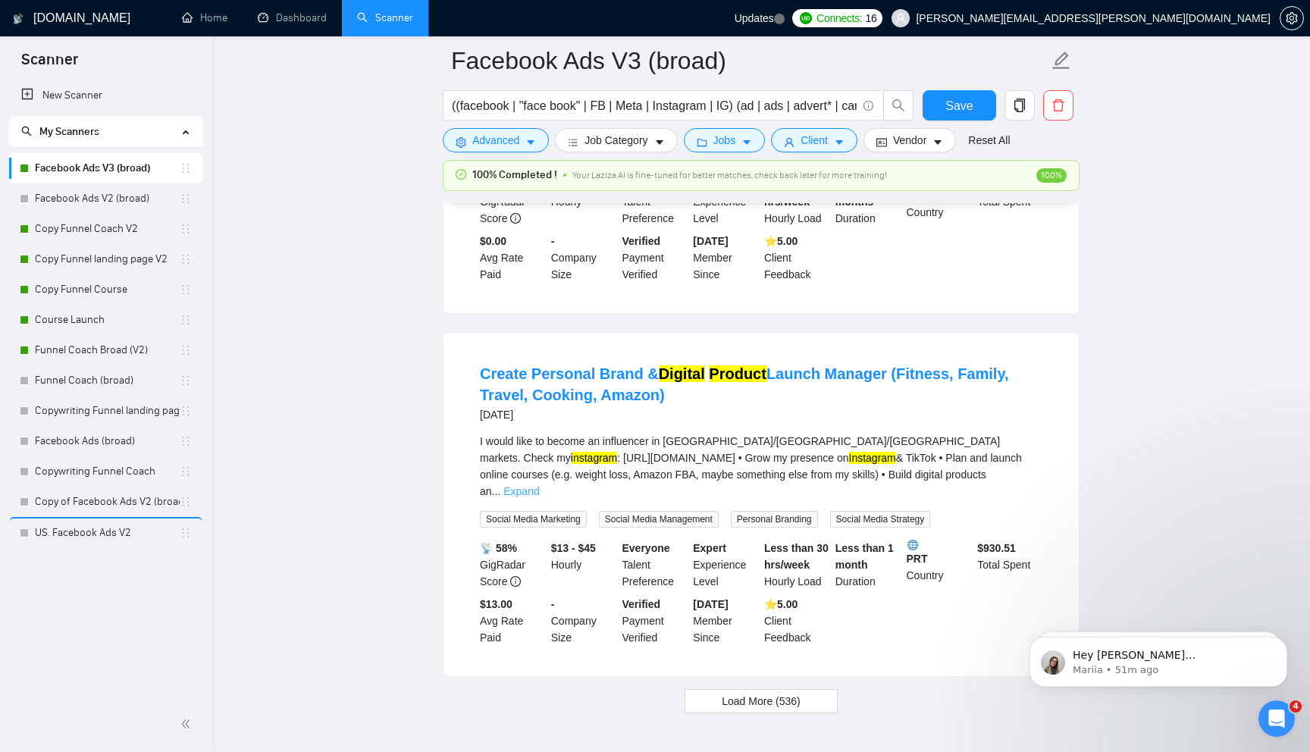
click at [539, 485] on link "Expand" at bounding box center [521, 491] width 36 height 12
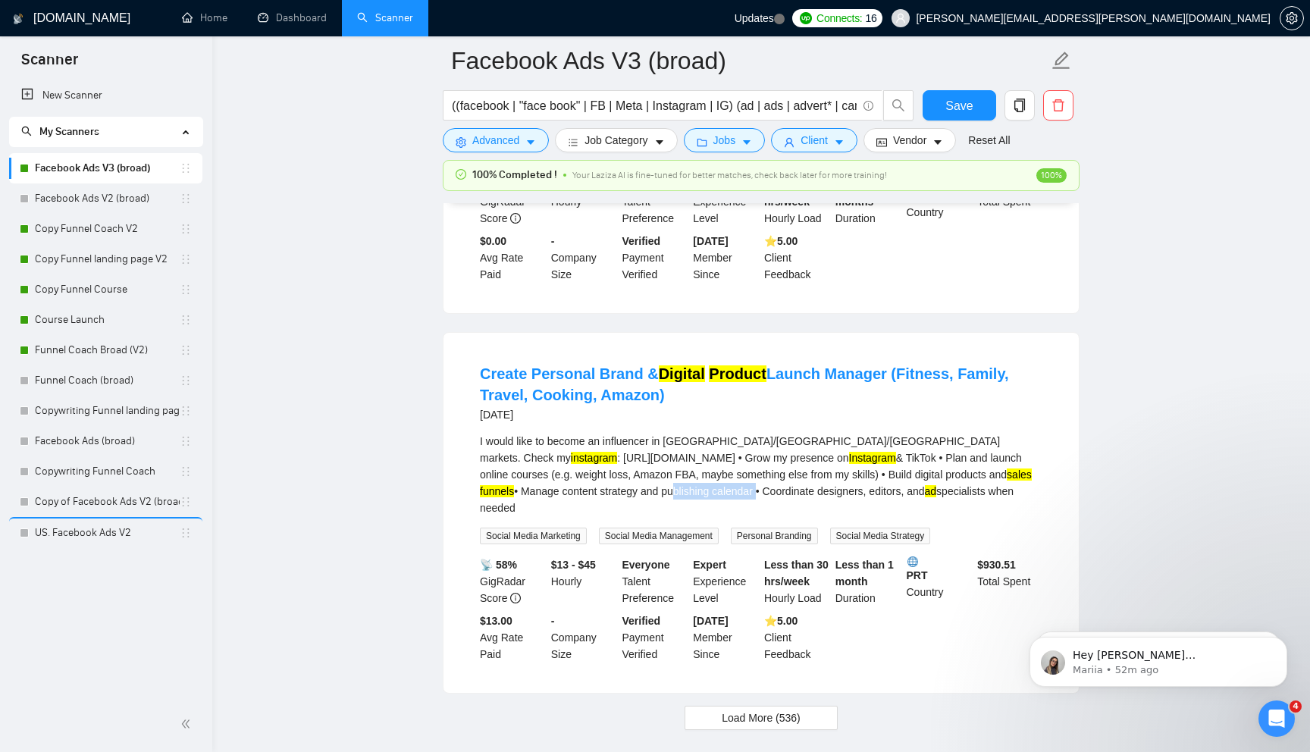
drag, startPoint x: 673, startPoint y: 488, endPoint x: 763, endPoint y: 490, distance: 90.2
click at [763, 490] on div "I would like to become an influencer in [GEOGRAPHIC_DATA]/[GEOGRAPHIC_DATA]/[GE…" at bounding box center [761, 474] width 562 height 83
drag, startPoint x: 648, startPoint y: 485, endPoint x: 529, endPoint y: 484, distance: 119.0
click at [529, 484] on div "I would like to become an influencer in [GEOGRAPHIC_DATA]/[GEOGRAPHIC_DATA]/[GE…" at bounding box center [761, 474] width 562 height 83
copy div "Manage content strategy"
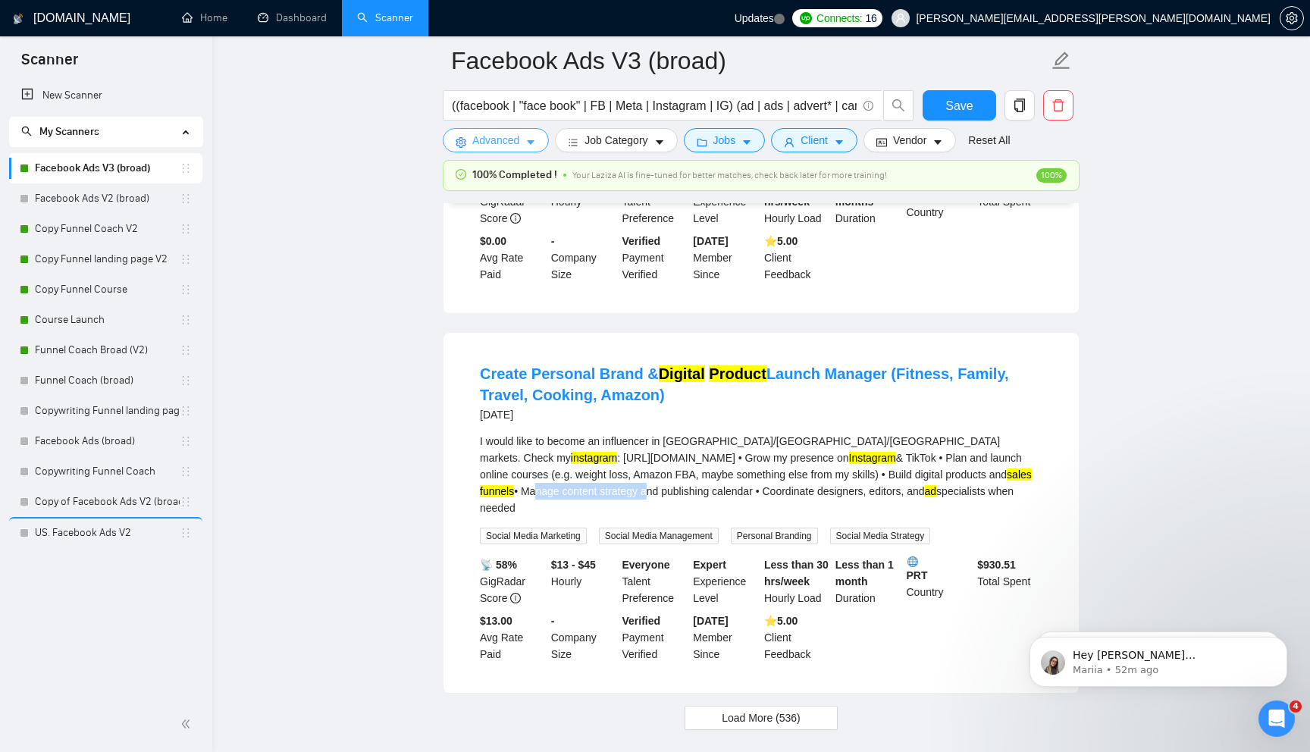
click at [511, 145] on span "Advanced" at bounding box center [495, 140] width 47 height 17
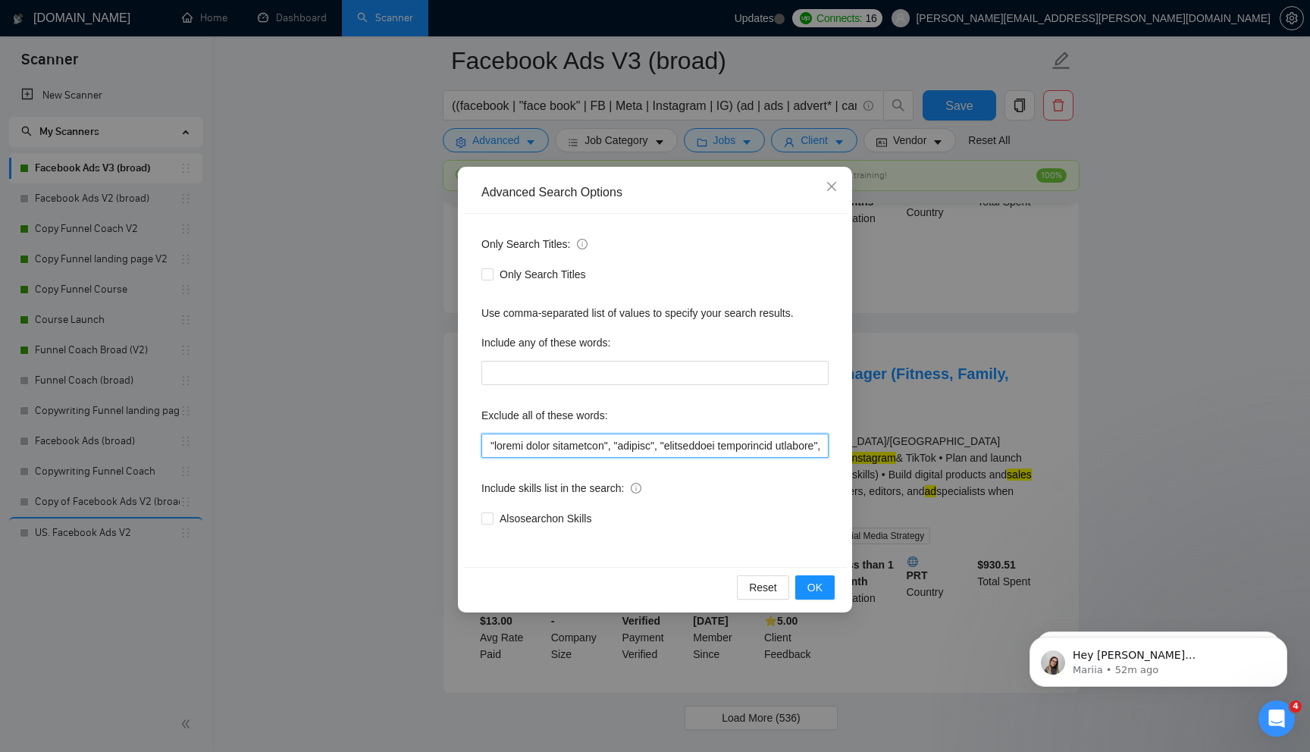
click at [504, 451] on input "text" at bounding box center [654, 446] width 347 height 24
paste input "Manage content strategy"
type input ""Manage content strategy", "social media management", "roofing", "experienced p…"
click at [816, 586] on span "OK" at bounding box center [814, 587] width 15 height 17
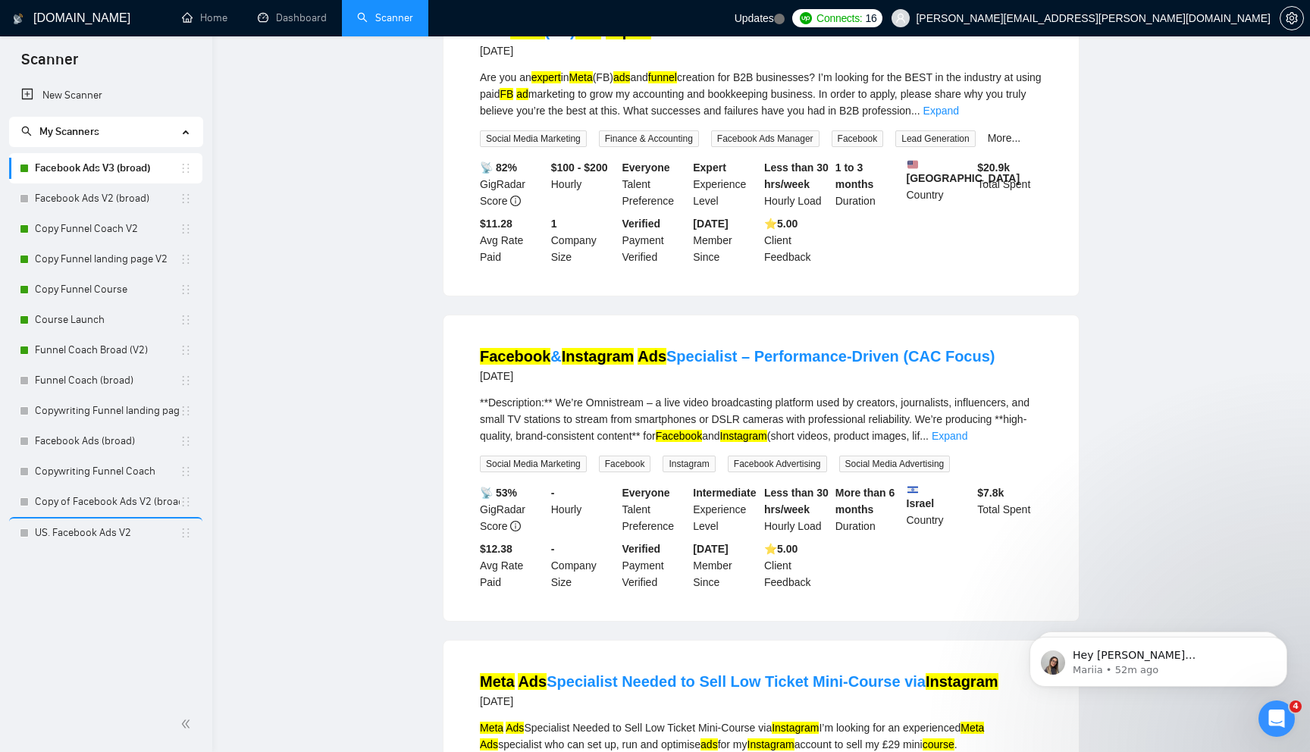
scroll to position [0, 0]
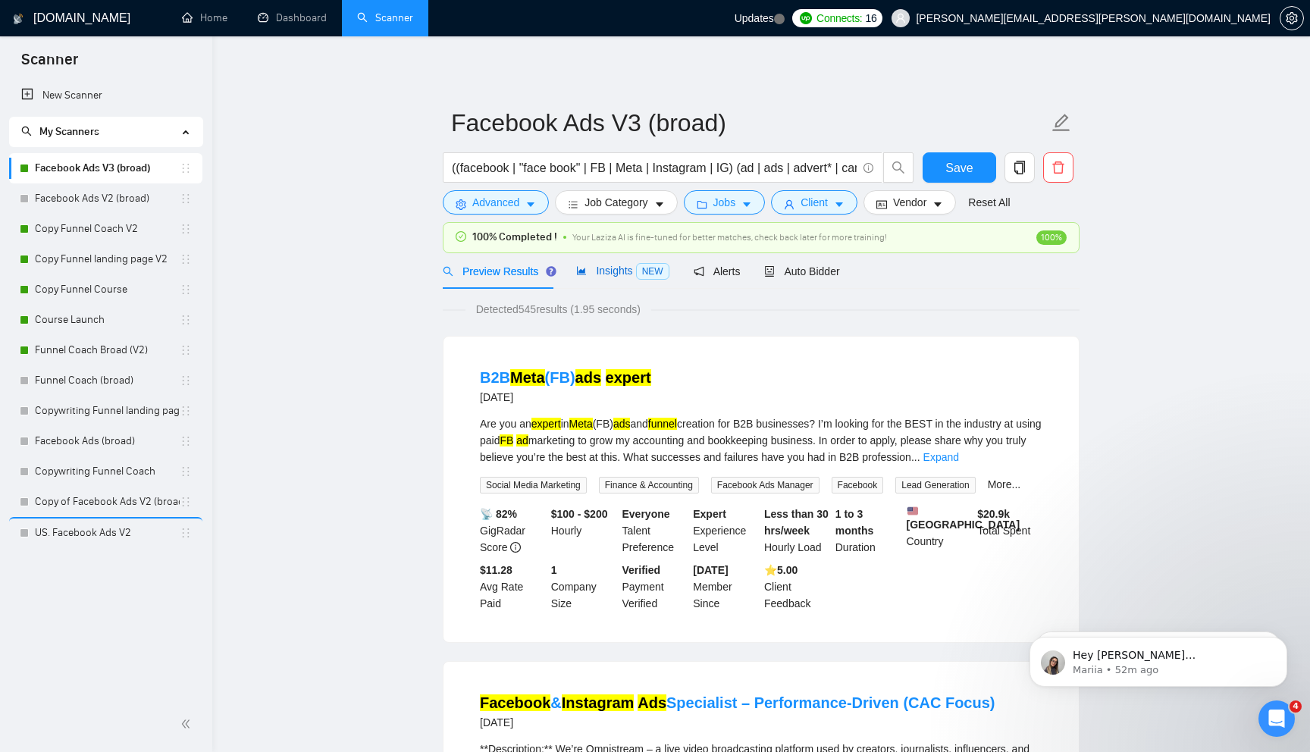
click at [600, 268] on span "Insights NEW" at bounding box center [622, 271] width 92 height 12
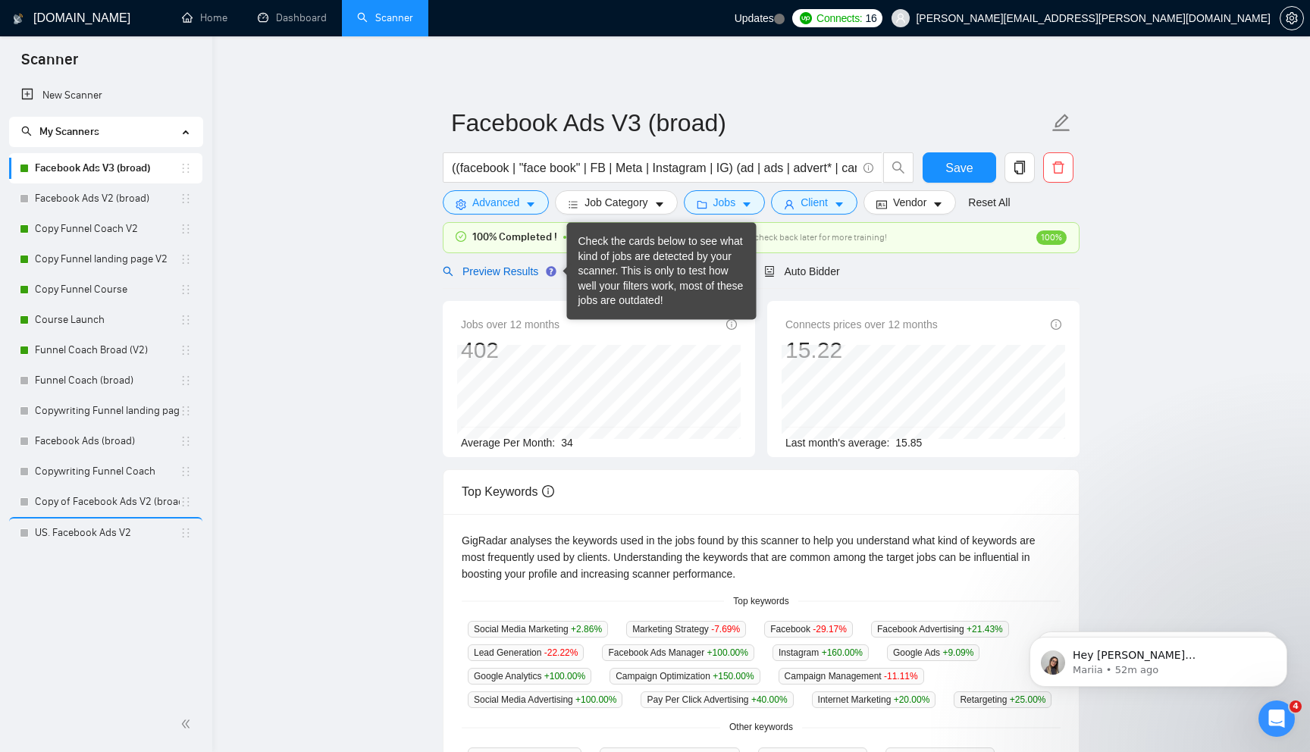
click at [520, 273] on span "Preview Results" at bounding box center [497, 271] width 109 height 12
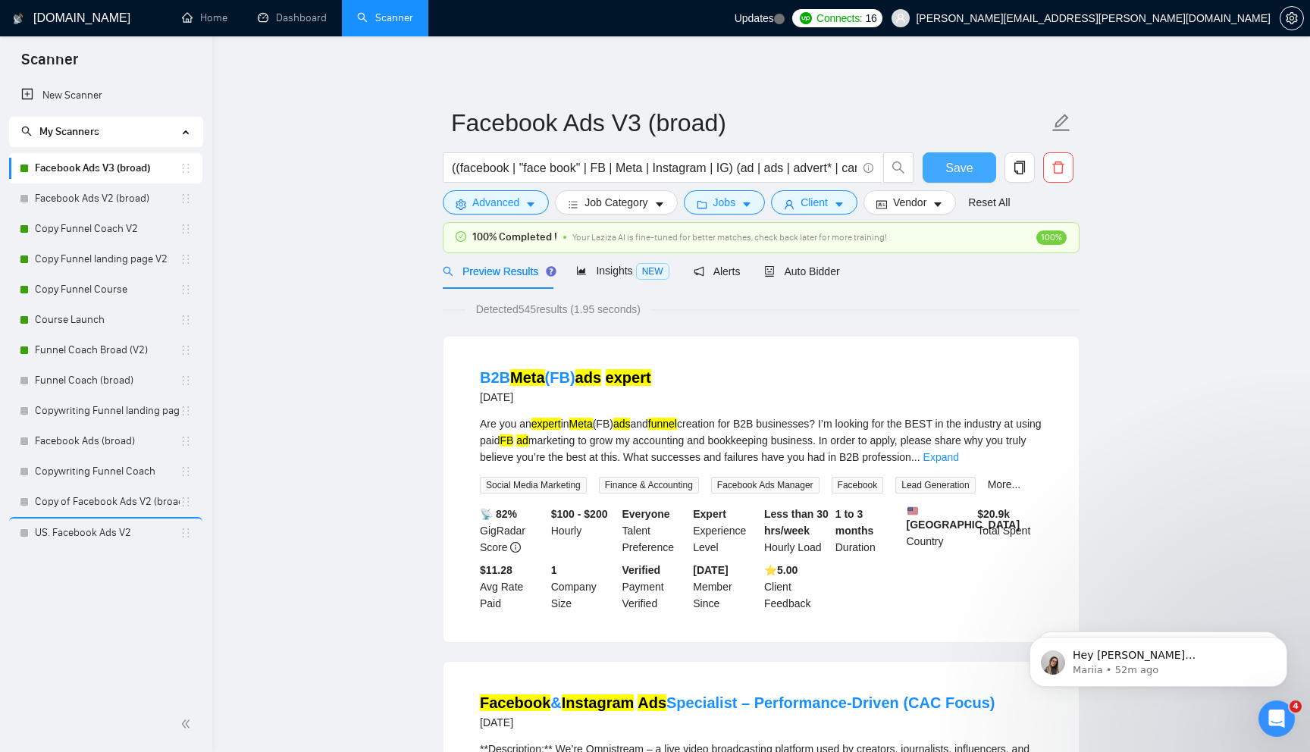
click at [960, 163] on span "Save" at bounding box center [958, 167] width 27 height 19
click at [797, 267] on span "Auto Bidder" at bounding box center [801, 271] width 75 height 12
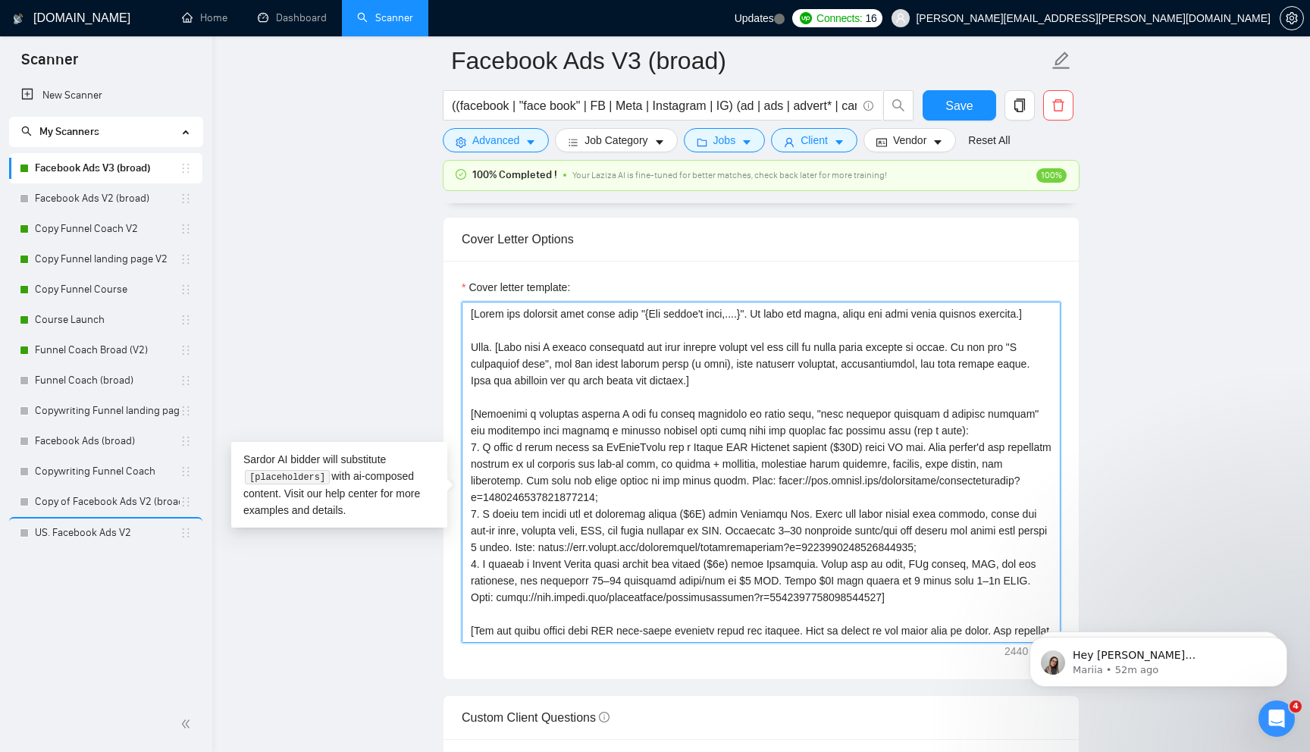
drag, startPoint x: 775, startPoint y: 408, endPoint x: 472, endPoint y: 372, distance: 305.3
click at [472, 372] on textarea "Cover letter template:" at bounding box center [761, 472] width 599 height 341
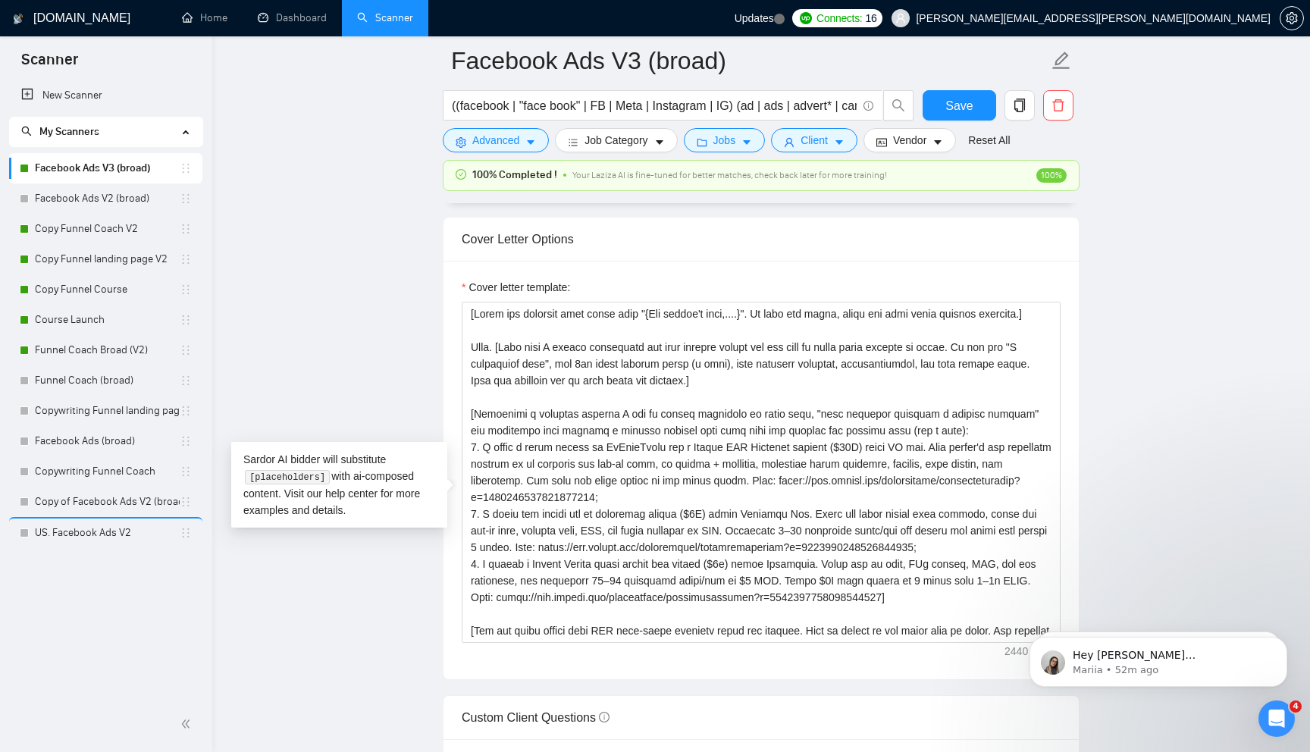
click at [367, 307] on main "Facebook Ads V3 (broad) ((facebook | "face book" | FB | Meta | Instagram | IG) …" at bounding box center [760, 473] width 1049 height 4101
click at [129, 228] on link "Copy Funnel Coach V2" at bounding box center [107, 229] width 145 height 30
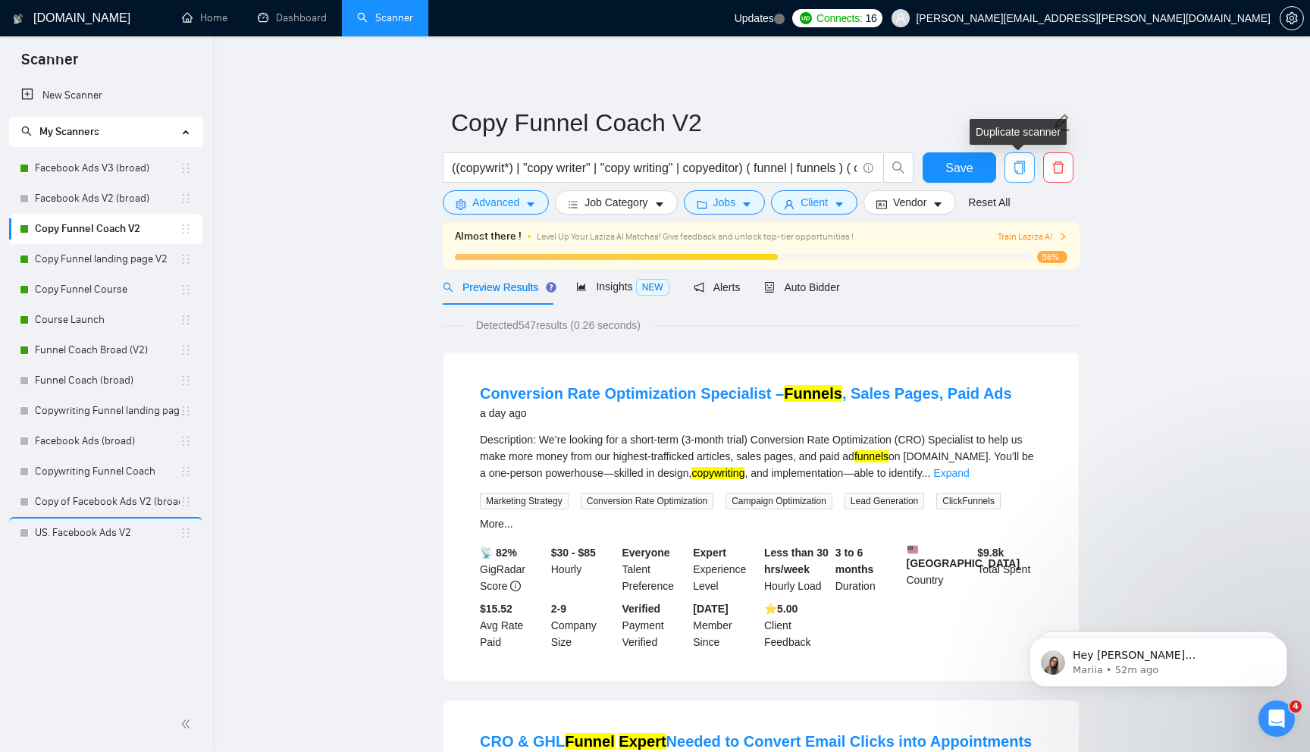
click at [1021, 167] on icon "copy" at bounding box center [1020, 168] width 14 height 14
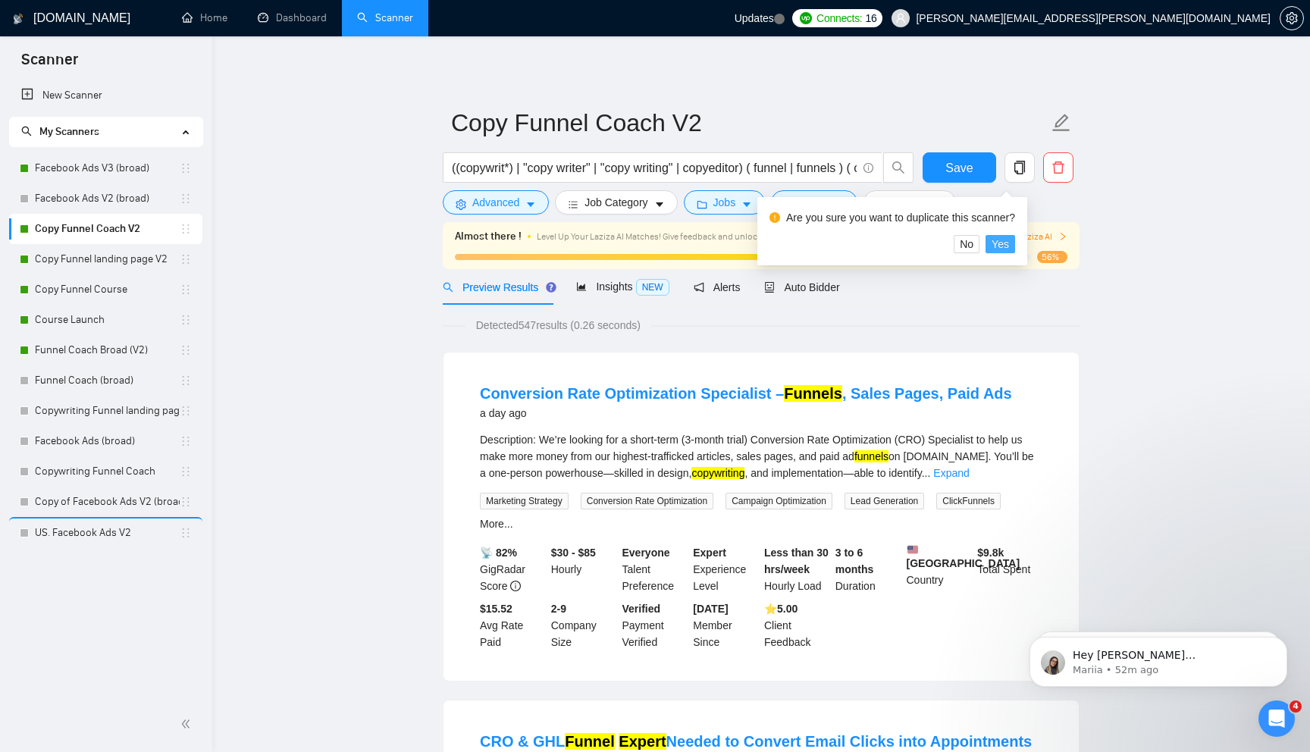
click at [1009, 244] on span "Yes" at bounding box center [999, 244] width 17 height 17
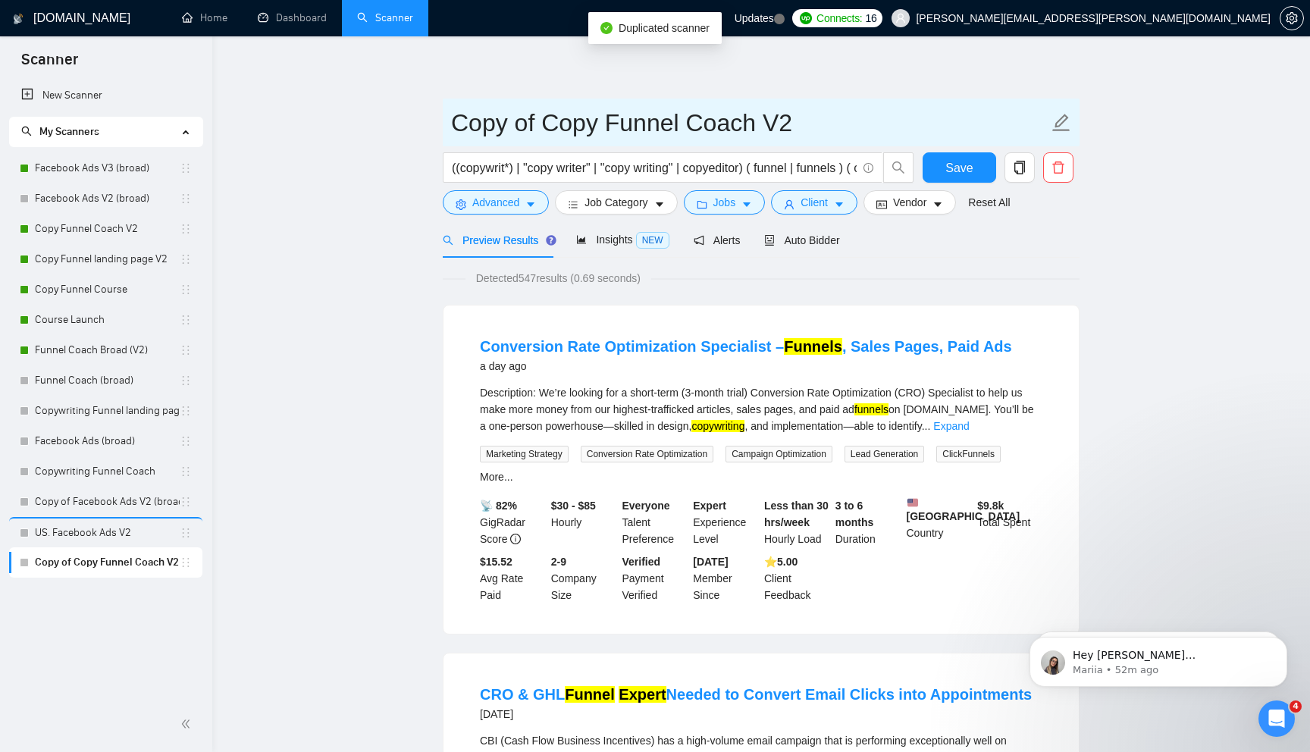
click at [539, 129] on input "Copy of Copy Funnel Coach V2" at bounding box center [749, 123] width 597 height 38
type input "Copy Funnel Coach V3"
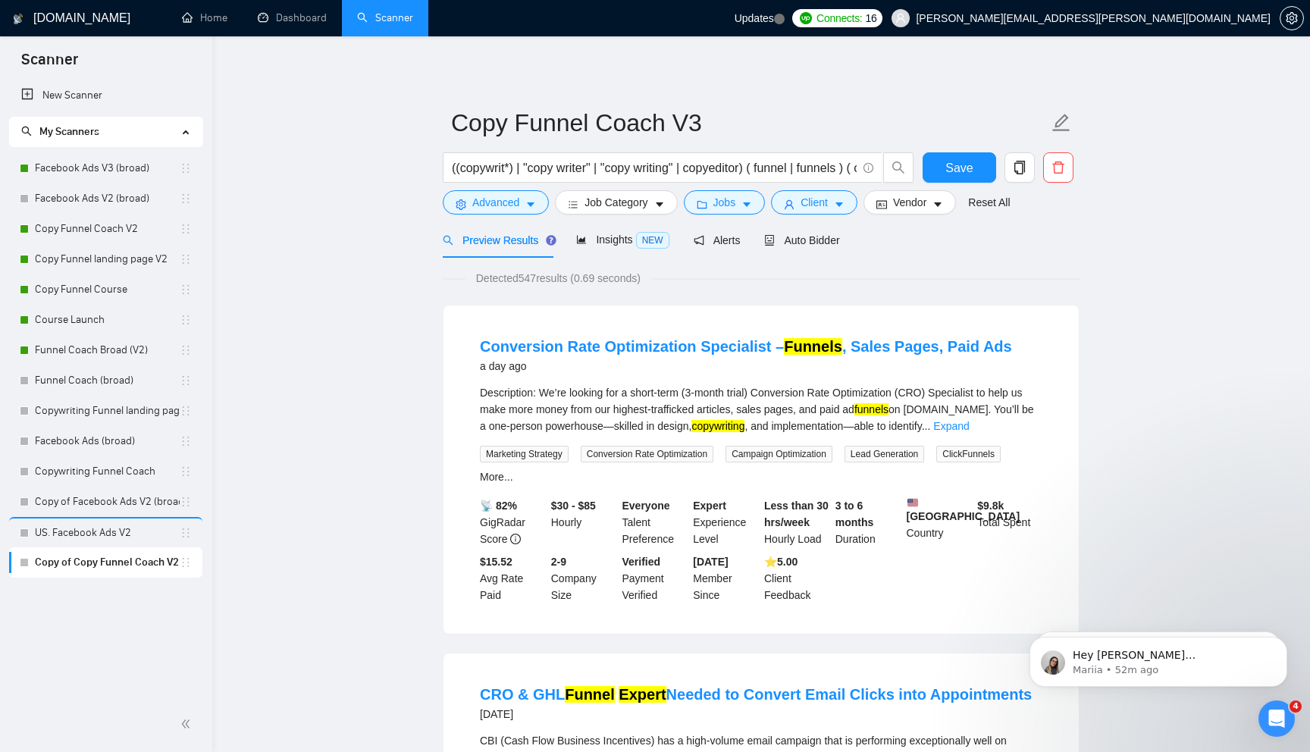
click at [797, 243] on span "Auto Bidder" at bounding box center [801, 240] width 75 height 12
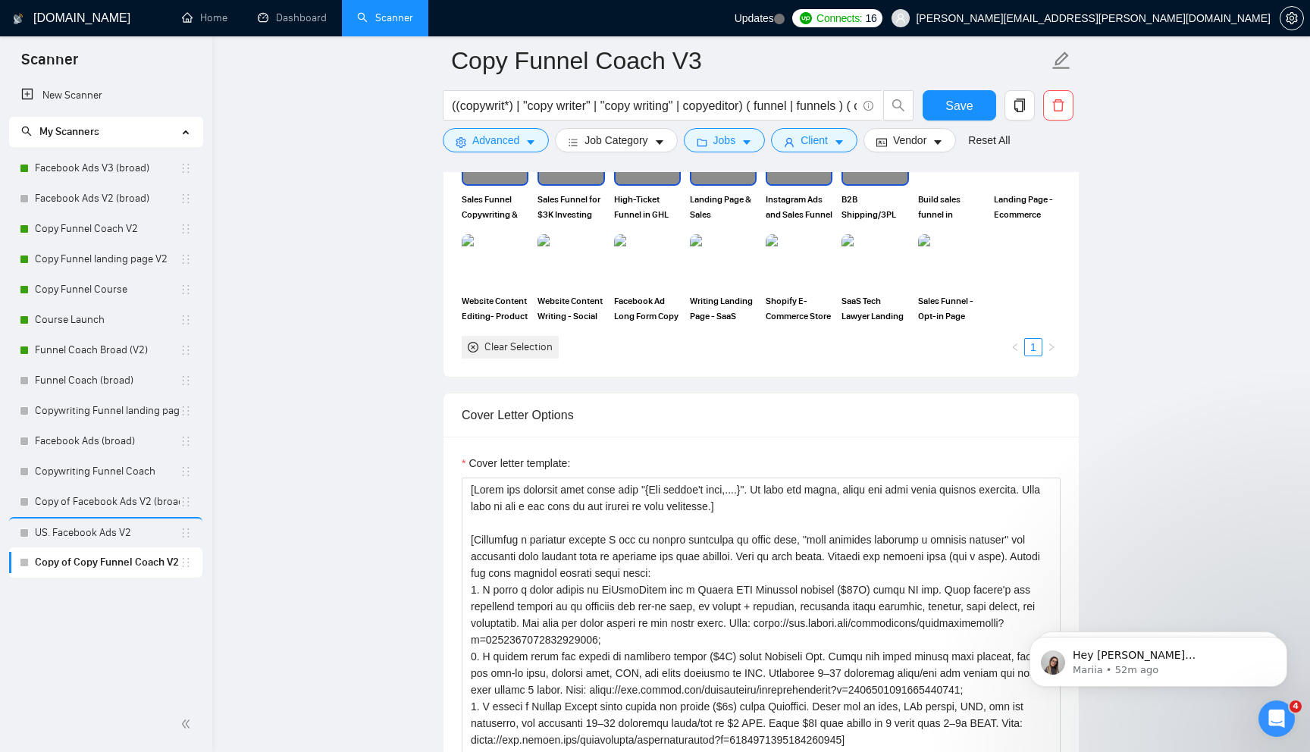
scroll to position [1523, 0]
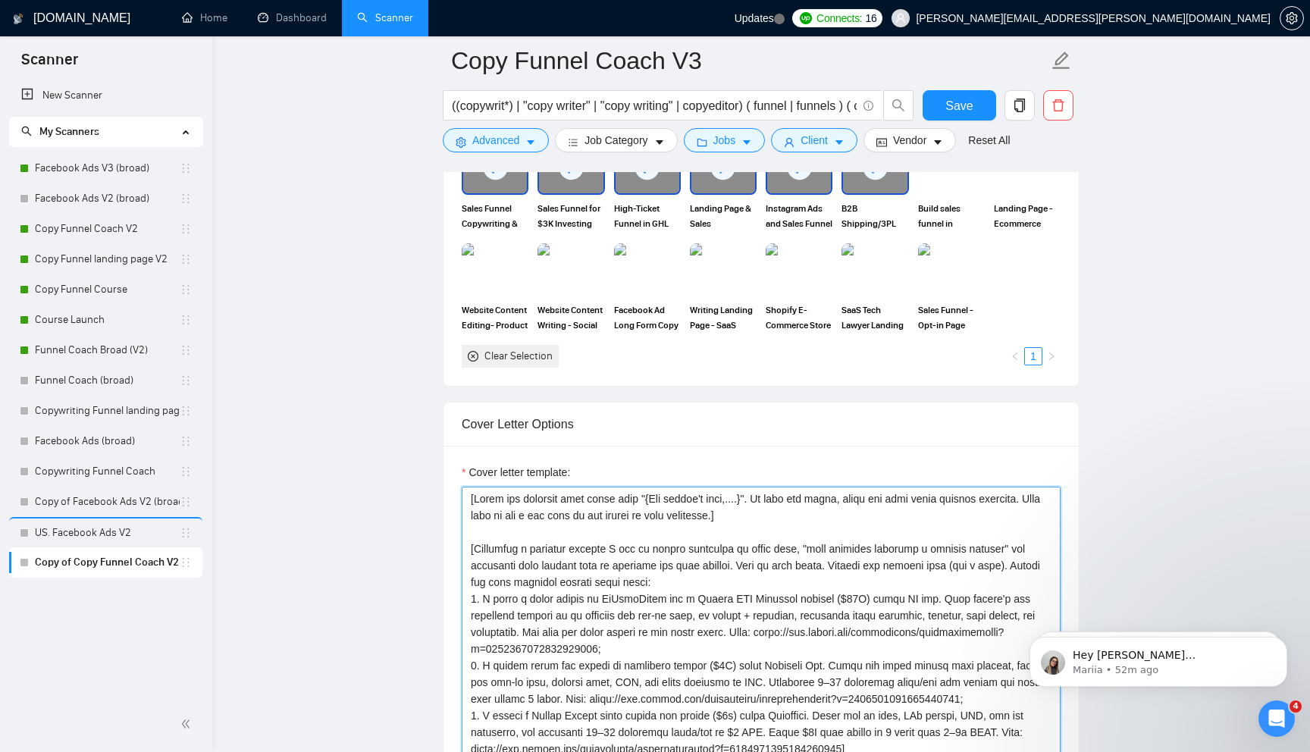
click at [553, 533] on textarea "Cover letter template:" at bounding box center [761, 657] width 599 height 341
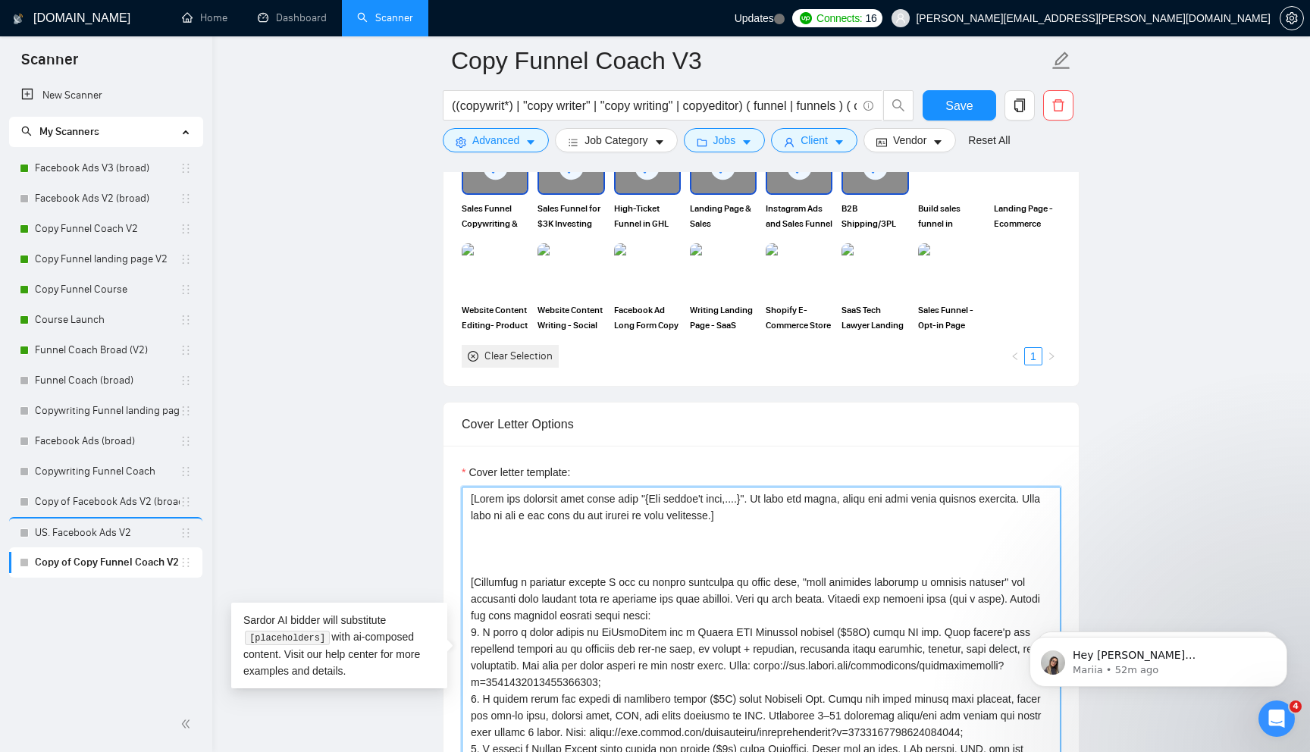
paste textarea "Easy. [Show that I deeply understand the real problem behind the job post or ab…"
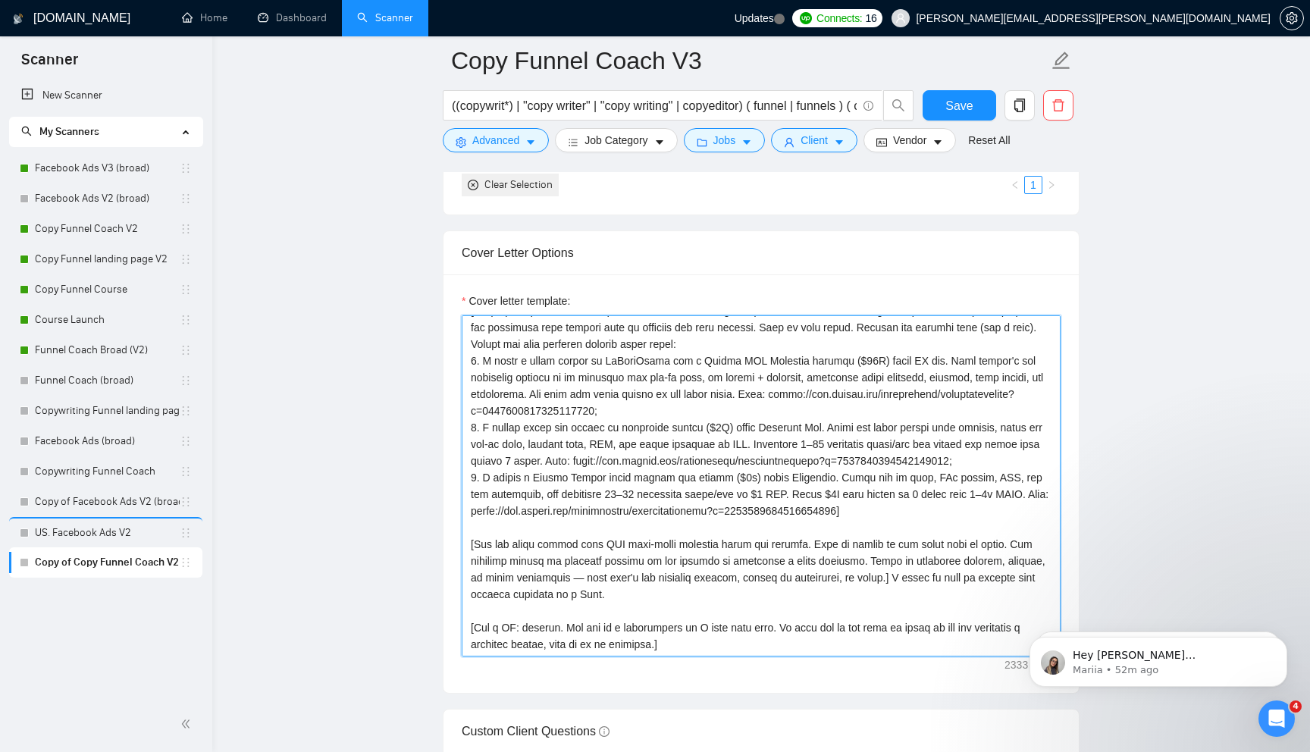
scroll to position [1697, 0]
click at [940, 577] on textarea "Cover letter template:" at bounding box center [761, 482] width 599 height 341
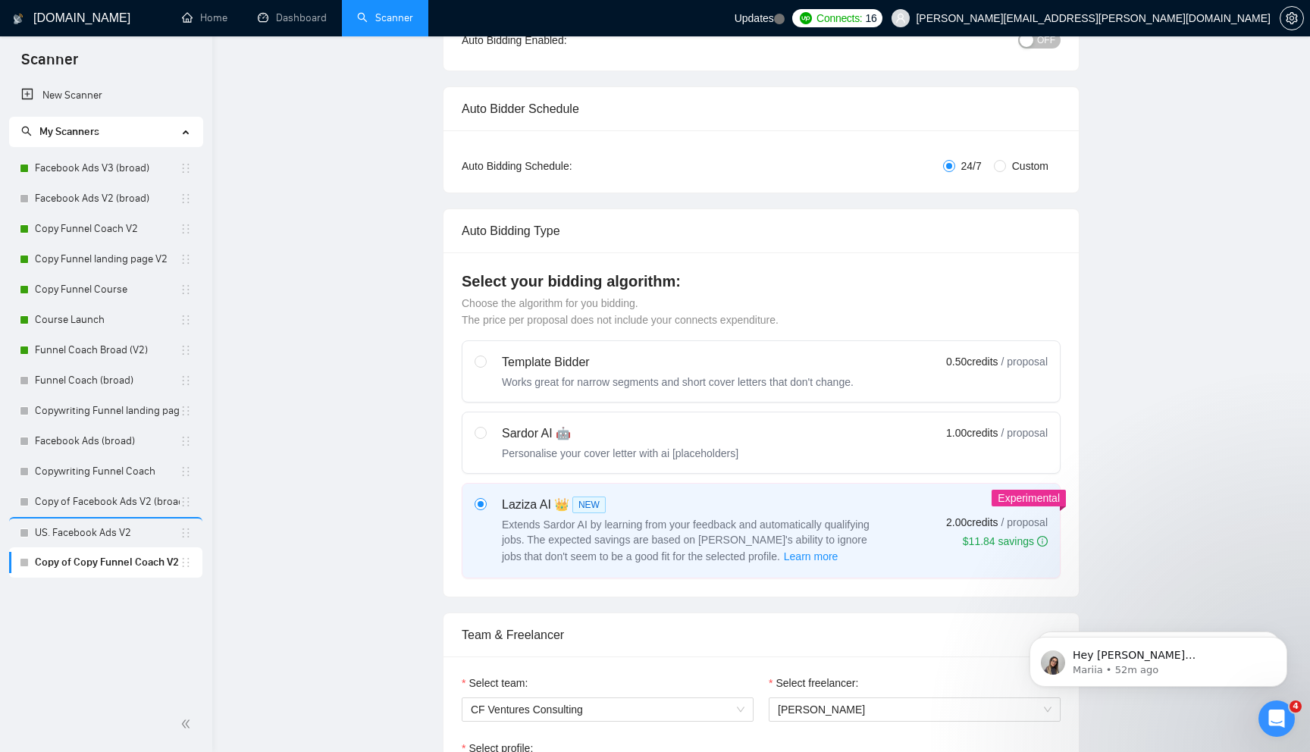
scroll to position [0, 0]
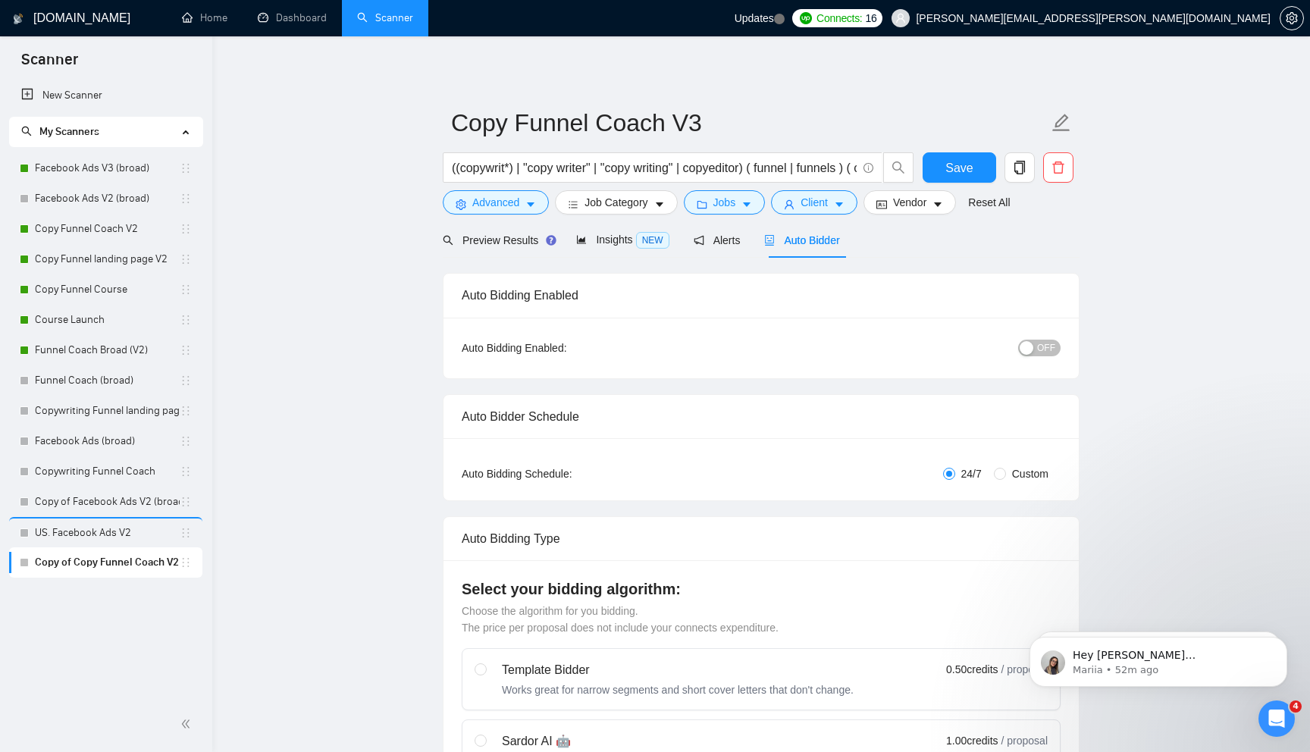
type textarea "[Lorem ips dolorsit amet conse adip "{Eli seddoe't inci,....}". Ut labo etd mag…"
click at [1051, 355] on span "OFF" at bounding box center [1046, 348] width 18 height 17
click at [961, 172] on span "Save" at bounding box center [958, 167] width 27 height 19
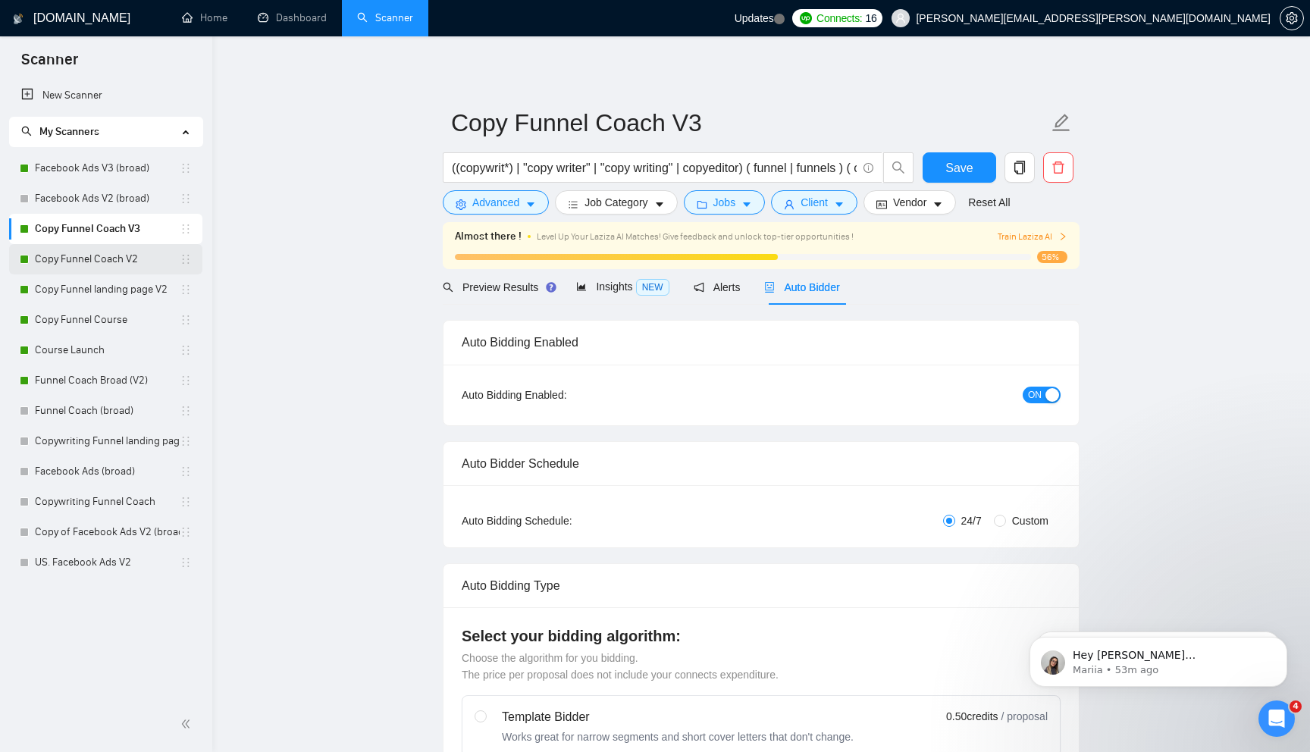
click at [149, 259] on link "Copy Funnel Coach V2" at bounding box center [107, 259] width 145 height 30
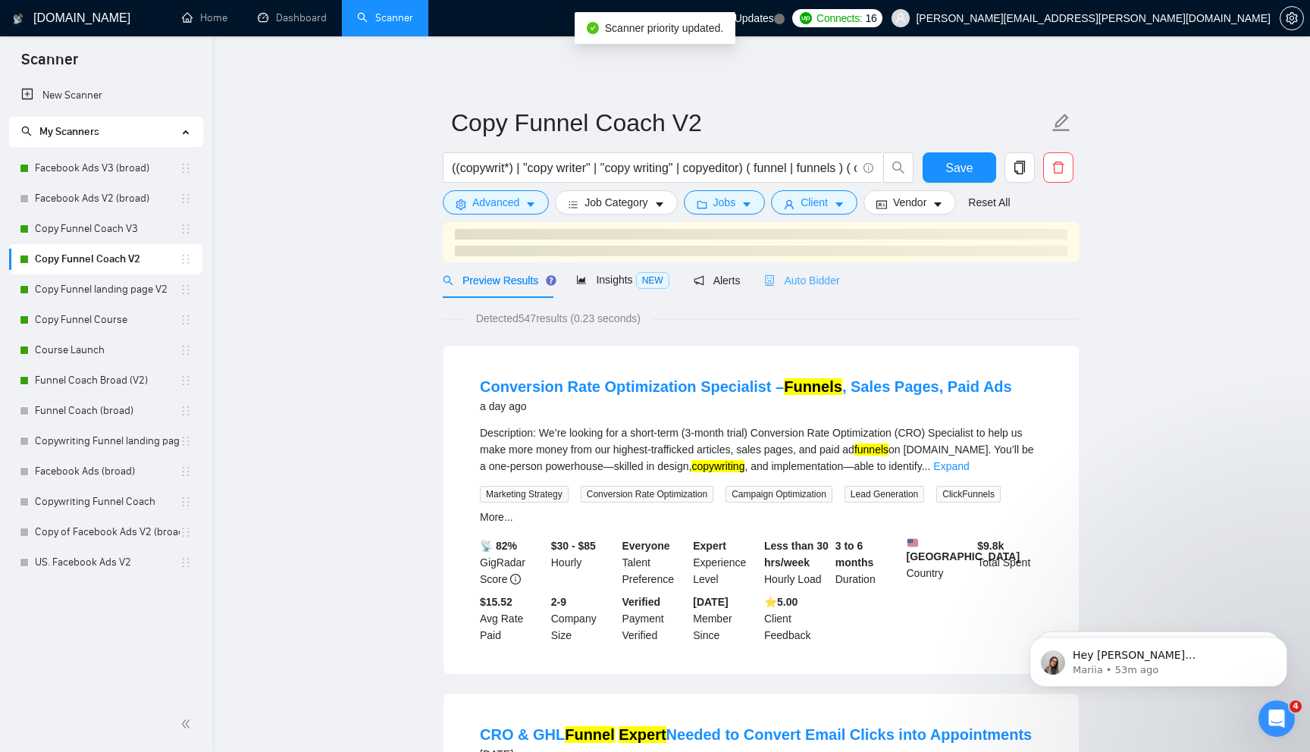
click at [829, 276] on div "Auto Bidder" at bounding box center [801, 280] width 75 height 36
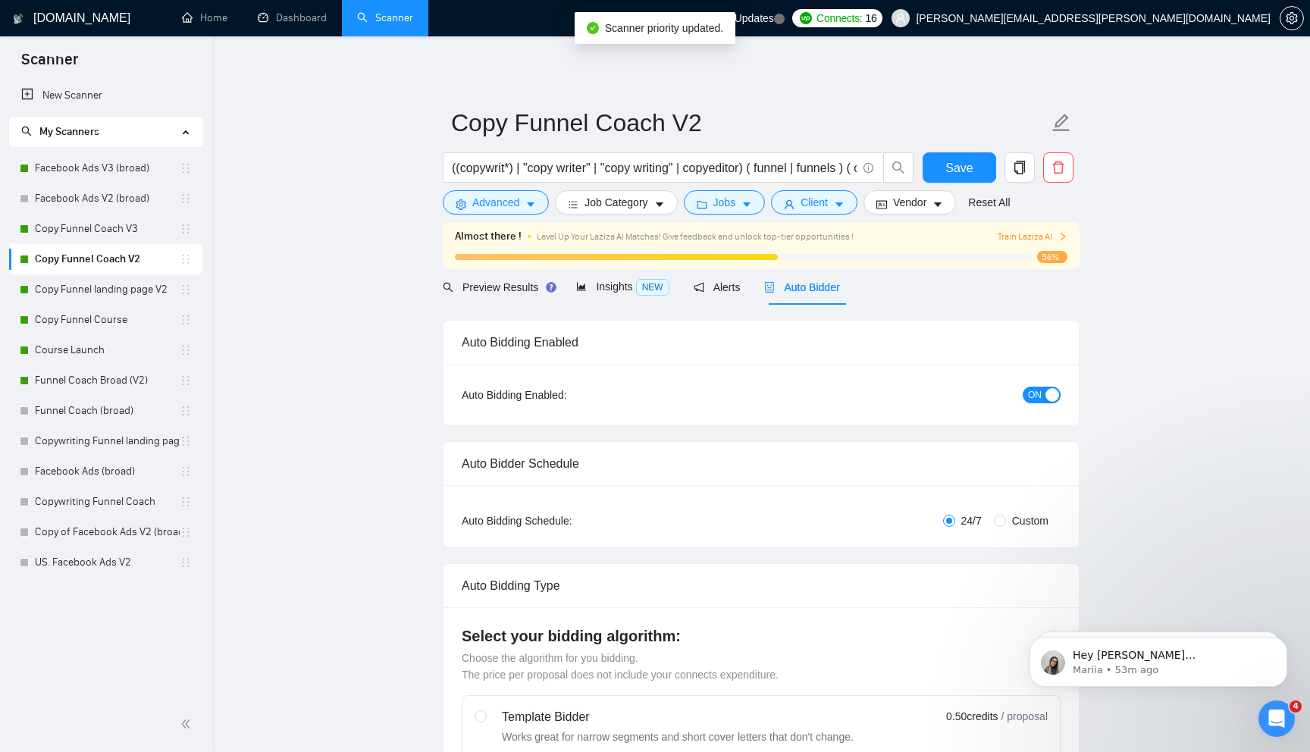
click at [1040, 403] on div "ON" at bounding box center [960, 395] width 199 height 24
click at [1054, 390] on div "button" at bounding box center [1052, 395] width 14 height 14
click at [958, 169] on span "Save" at bounding box center [958, 167] width 27 height 19
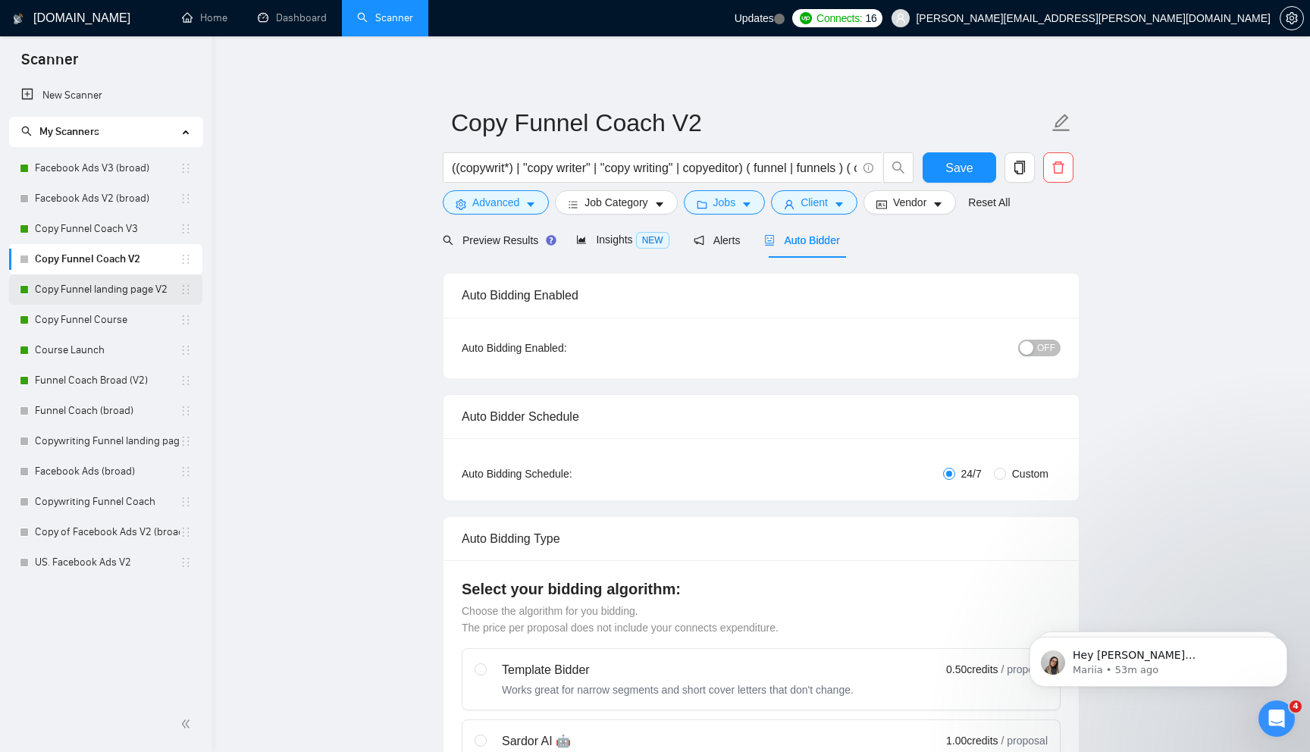
click at [134, 290] on link "Copy Funnel landing page V2" at bounding box center [107, 289] width 145 height 30
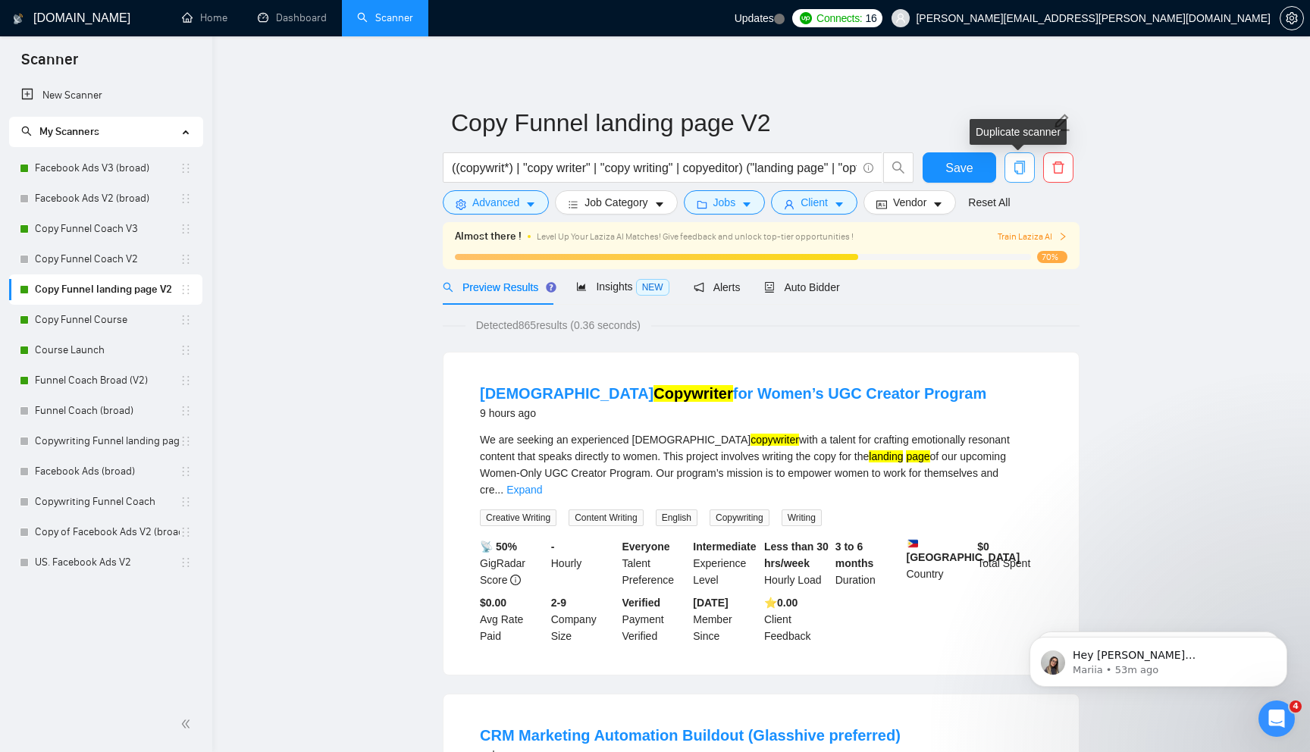
click at [1026, 164] on span "copy" at bounding box center [1019, 168] width 29 height 14
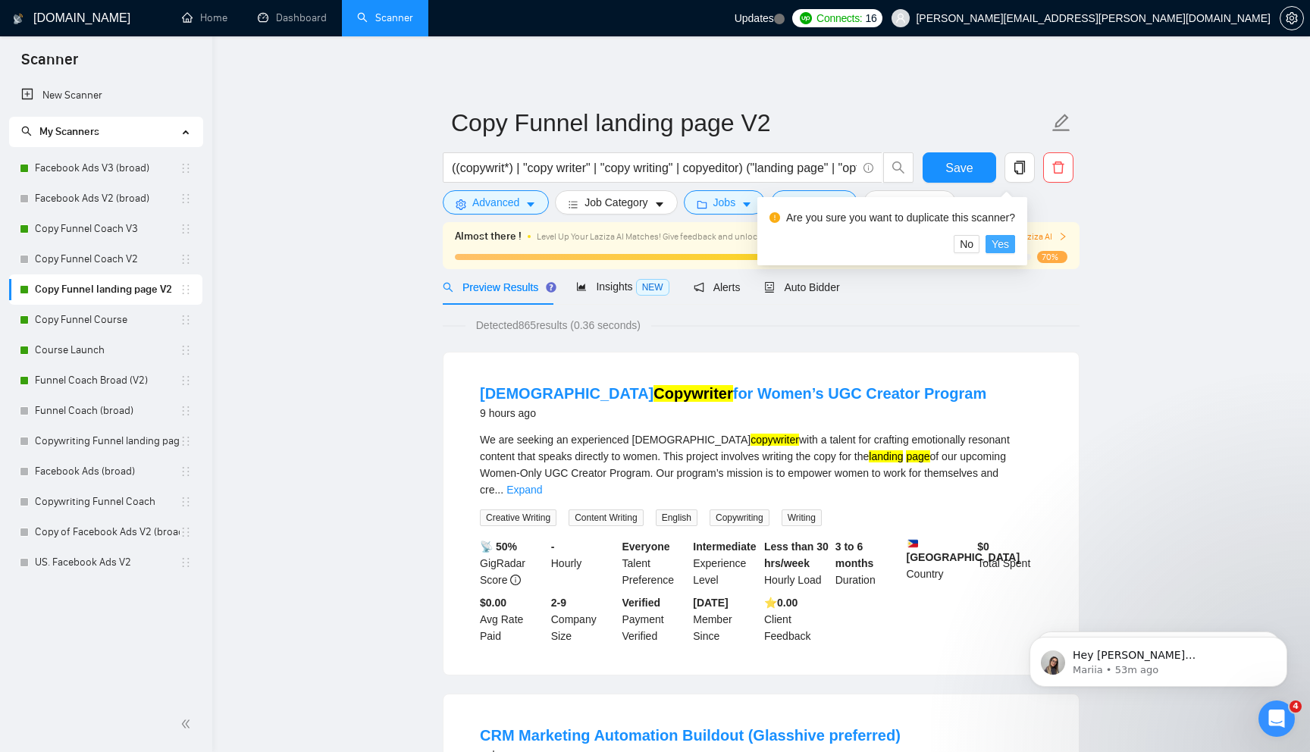
click at [1009, 241] on span "Yes" at bounding box center [999, 244] width 17 height 17
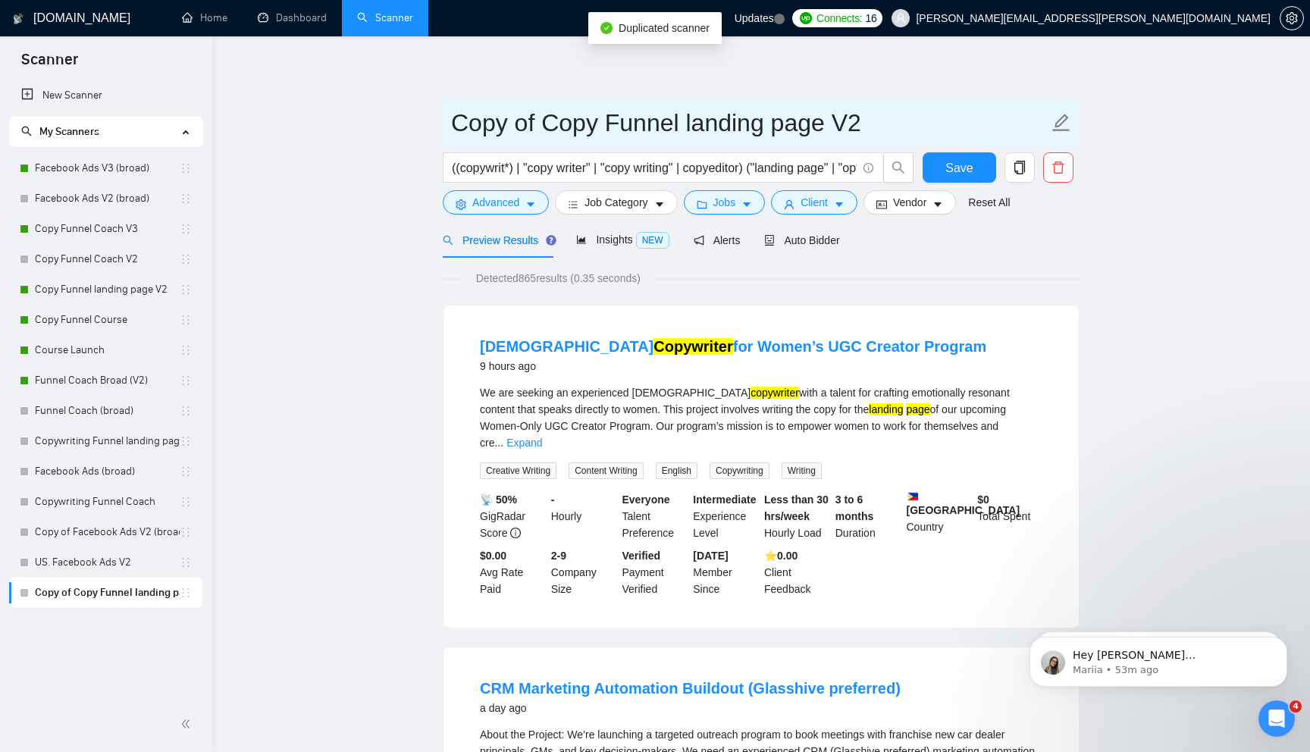
click at [599, 124] on input "Copy of Copy Funnel landing page V2" at bounding box center [749, 123] width 597 height 38
type input "Funnel landing page V3"
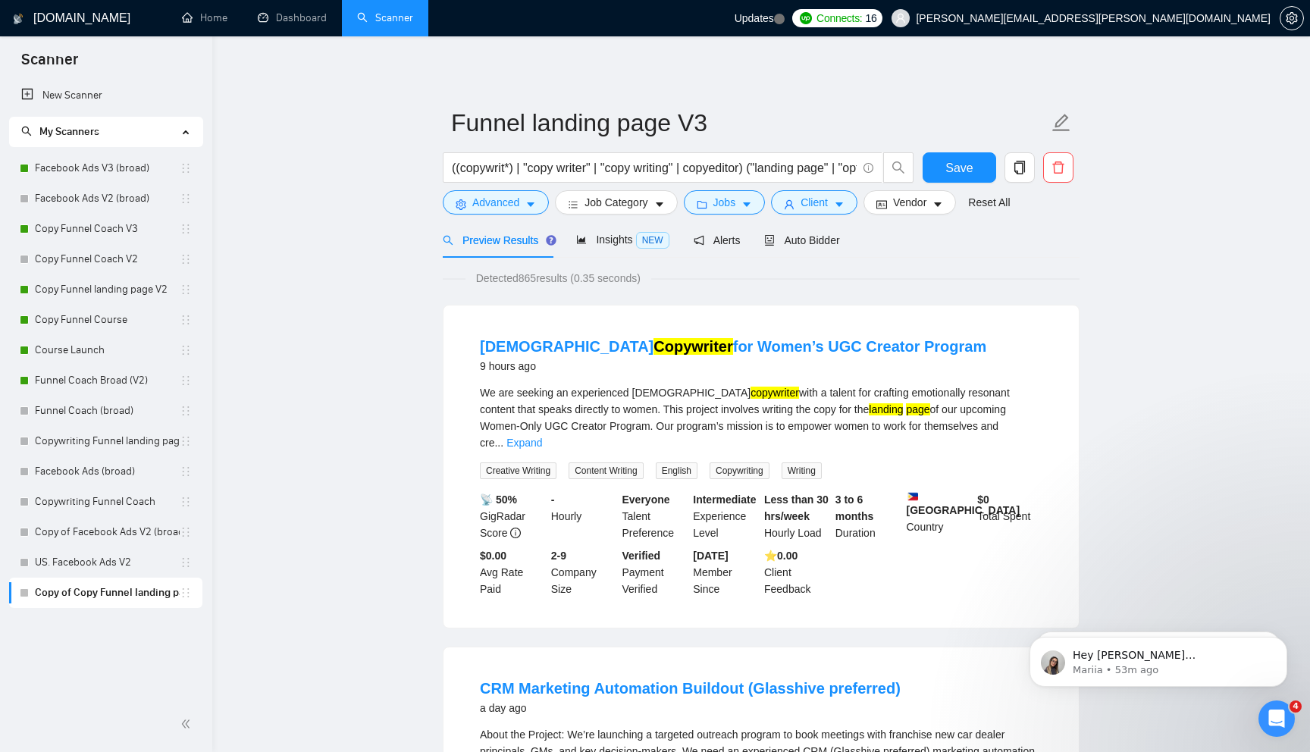
click at [818, 247] on div "Auto Bidder" at bounding box center [801, 240] width 75 height 17
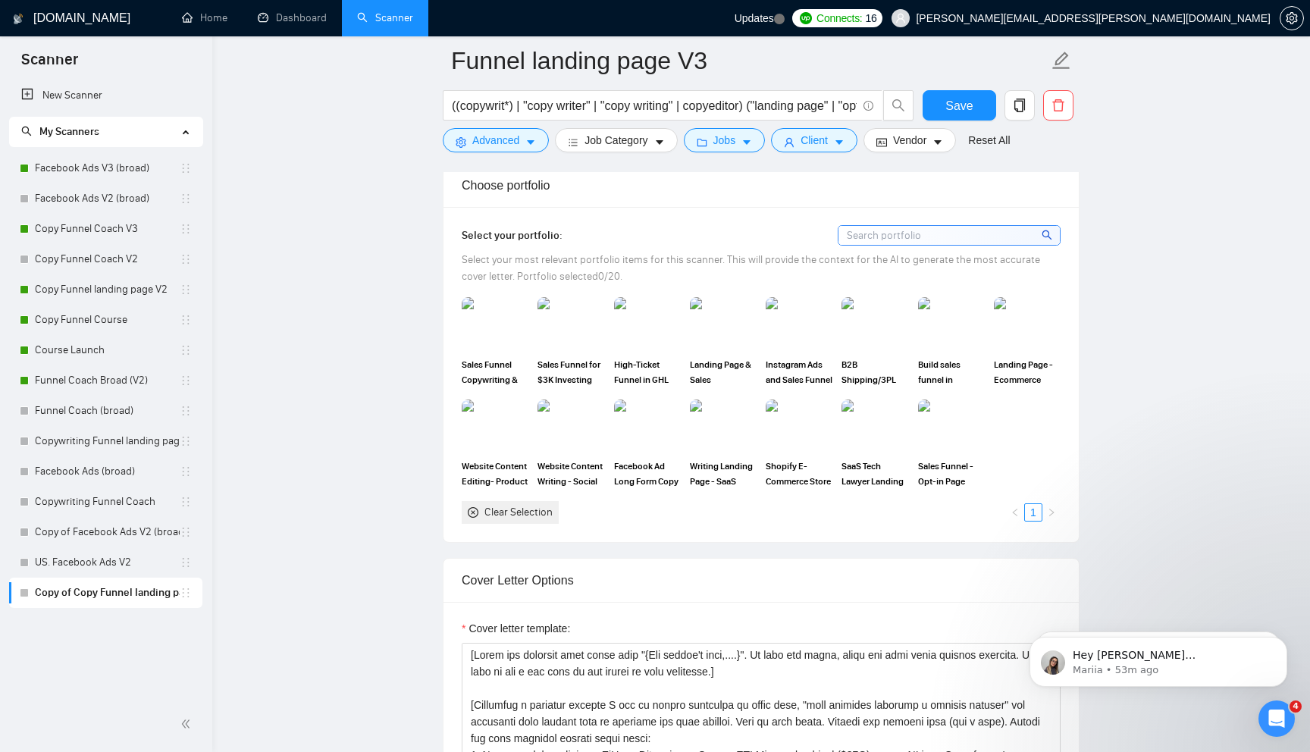
scroll to position [1326, 0]
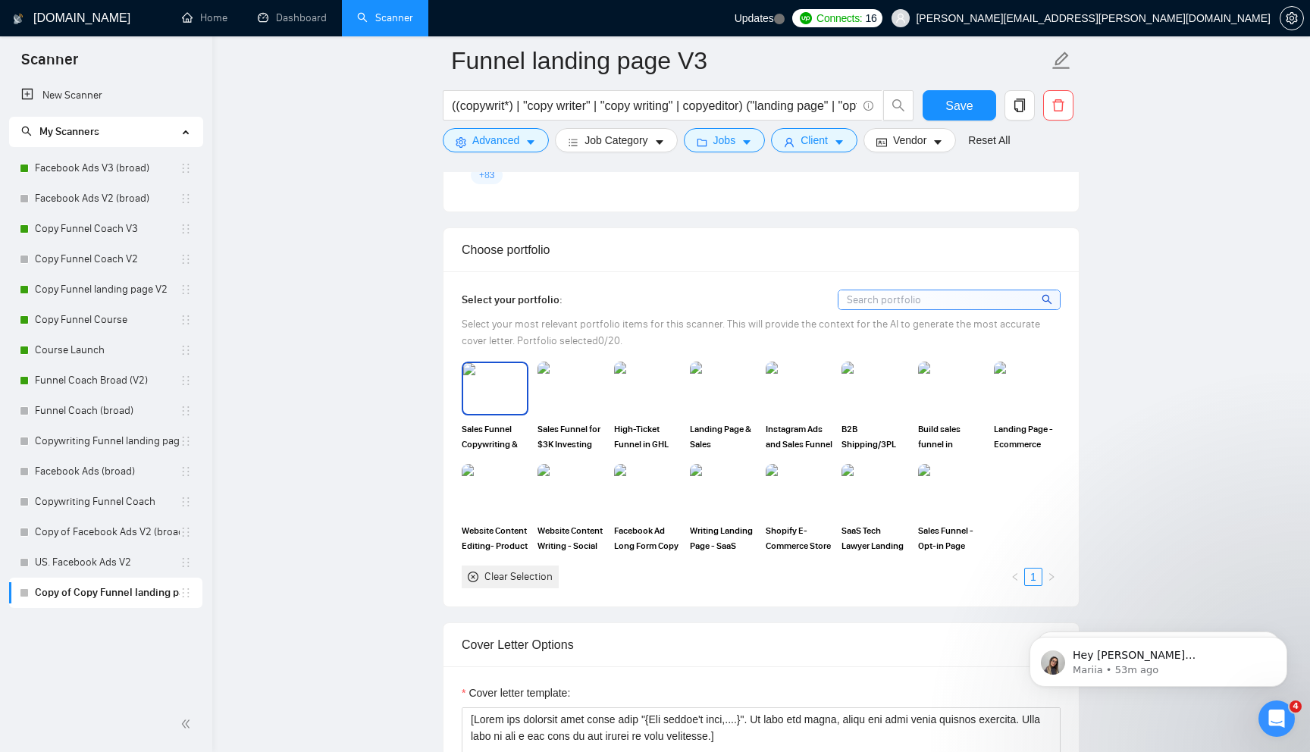
click at [506, 393] on img at bounding box center [495, 388] width 64 height 50
click at [573, 395] on img at bounding box center [571, 388] width 64 height 50
click at [657, 395] on img at bounding box center [647, 388] width 67 height 53
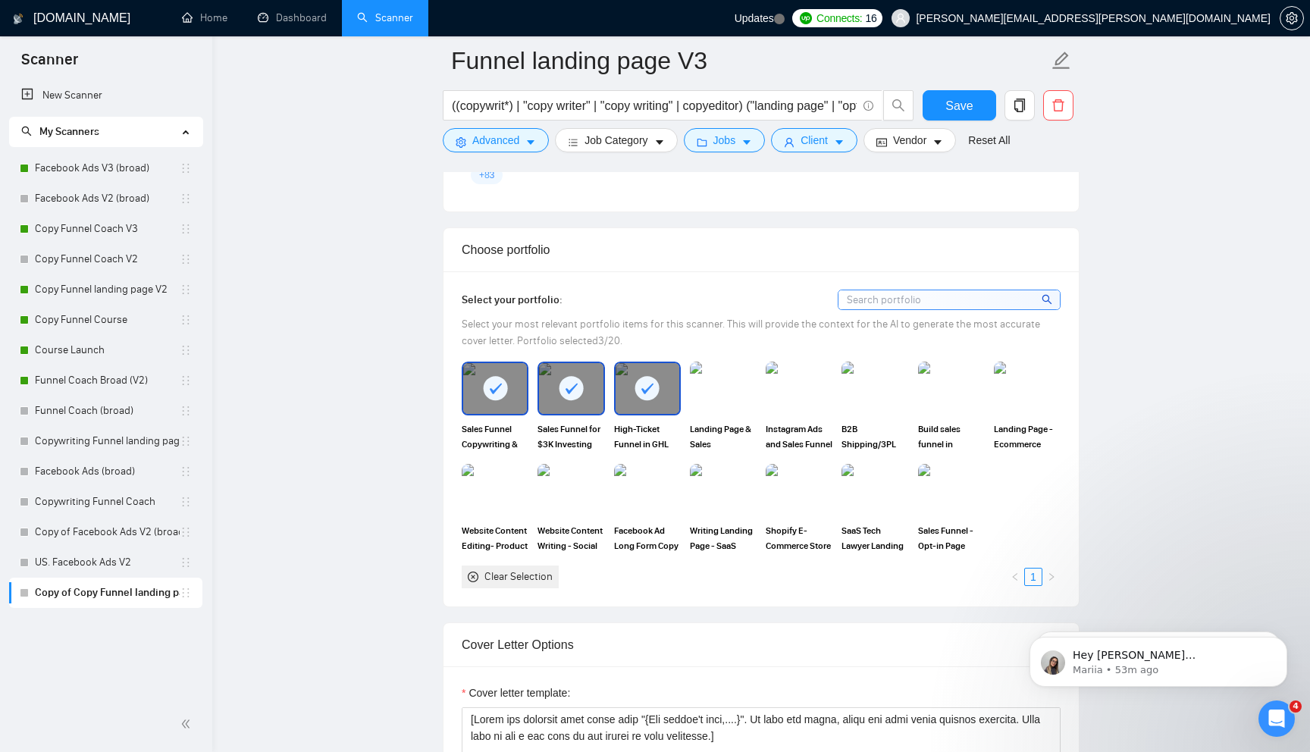
click at [738, 396] on img at bounding box center [723, 388] width 67 height 53
click at [874, 396] on img at bounding box center [875, 388] width 64 height 50
click at [509, 509] on img at bounding box center [495, 490] width 64 height 50
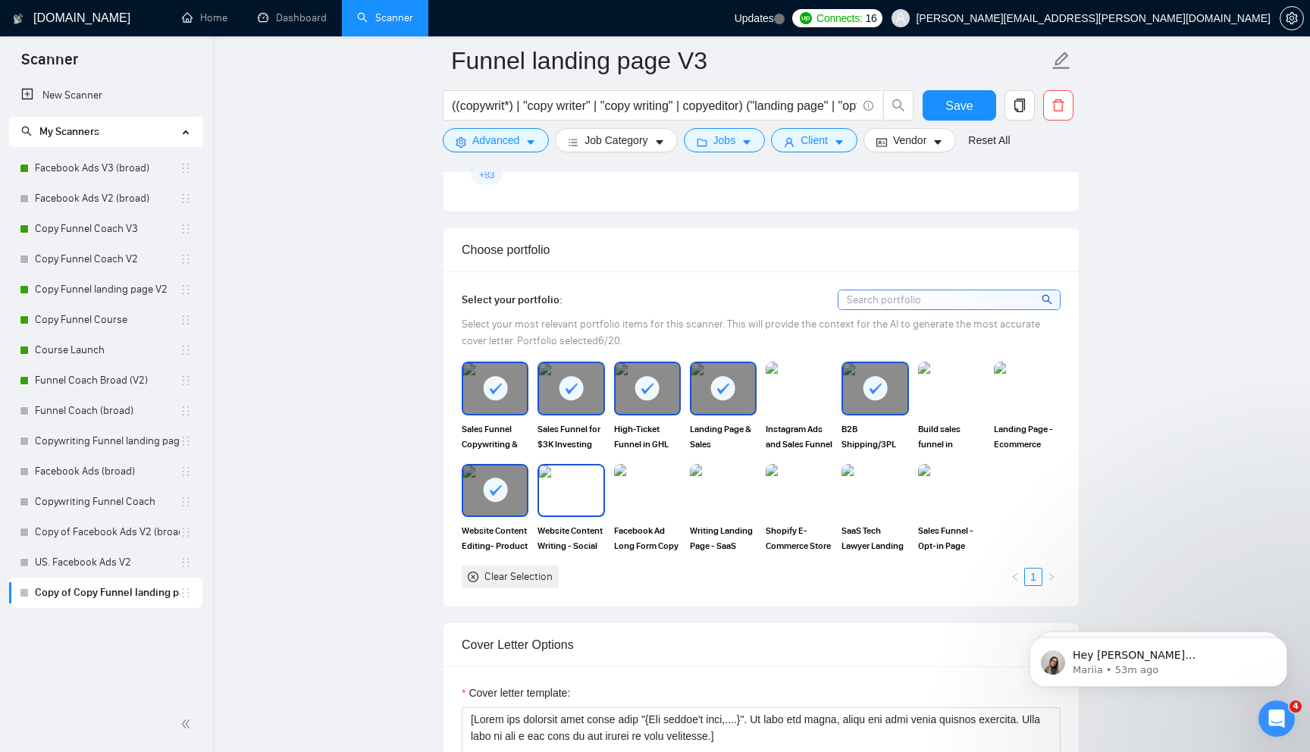
click at [572, 509] on img at bounding box center [571, 490] width 64 height 50
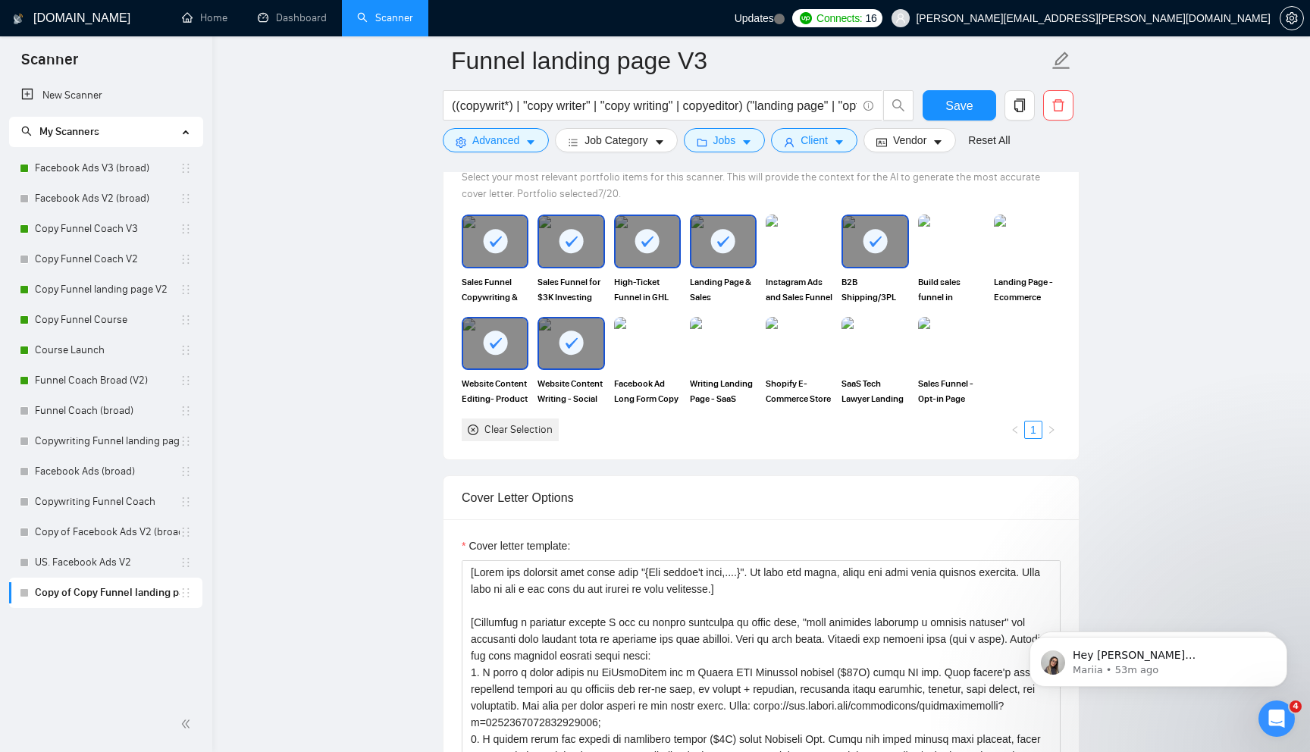
scroll to position [1447, 0]
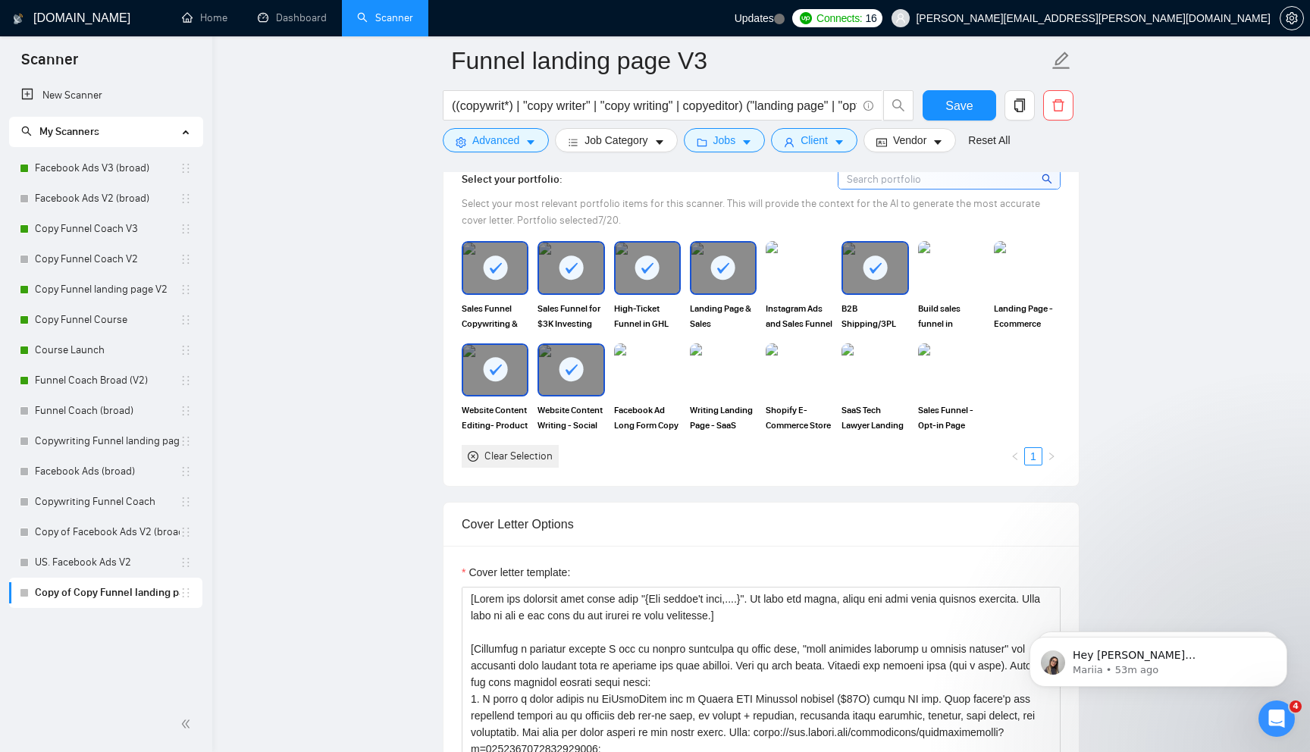
click at [1042, 259] on img at bounding box center [1027, 267] width 67 height 53
click at [567, 632] on textarea "Cover letter template:" at bounding box center [761, 757] width 599 height 341
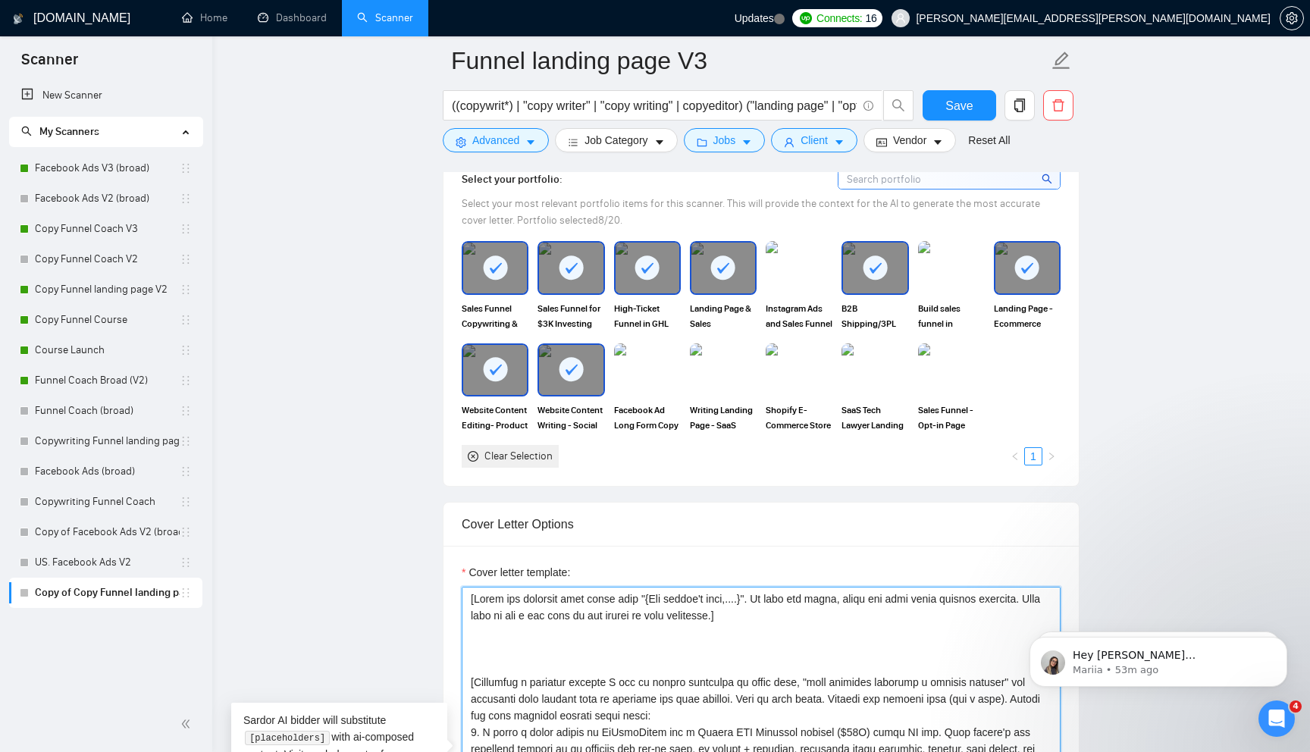
paste textarea "Easy. [Show that I deeply understand the real problem behind the job post or ab…"
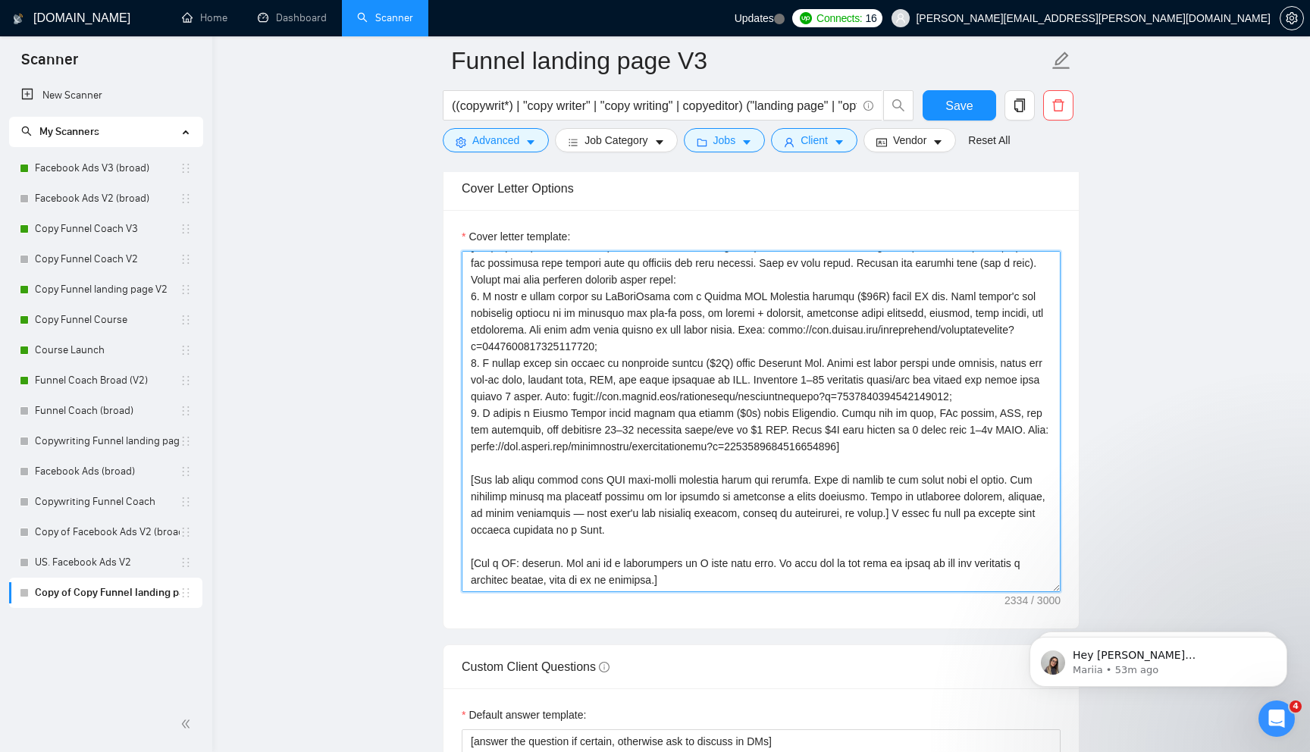
scroll to position [1805, 0]
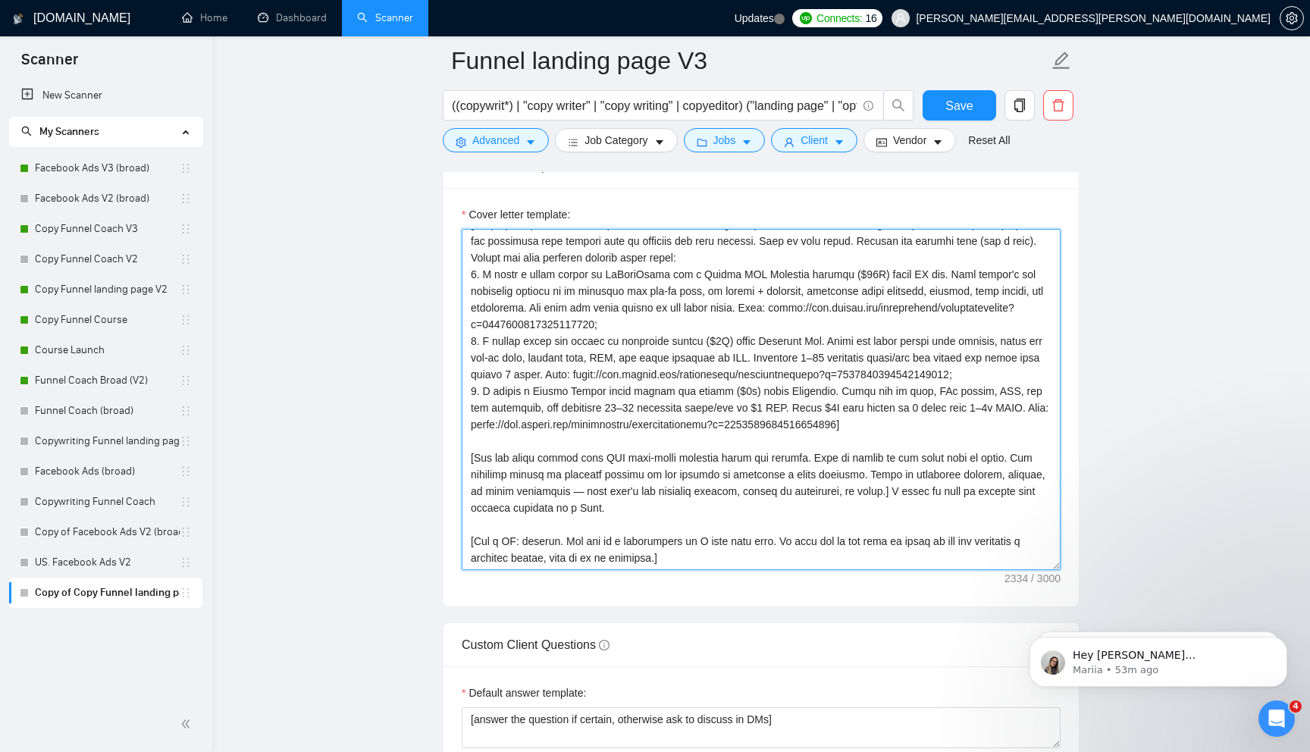
click at [944, 474] on textarea "Cover letter template:" at bounding box center [761, 399] width 599 height 341
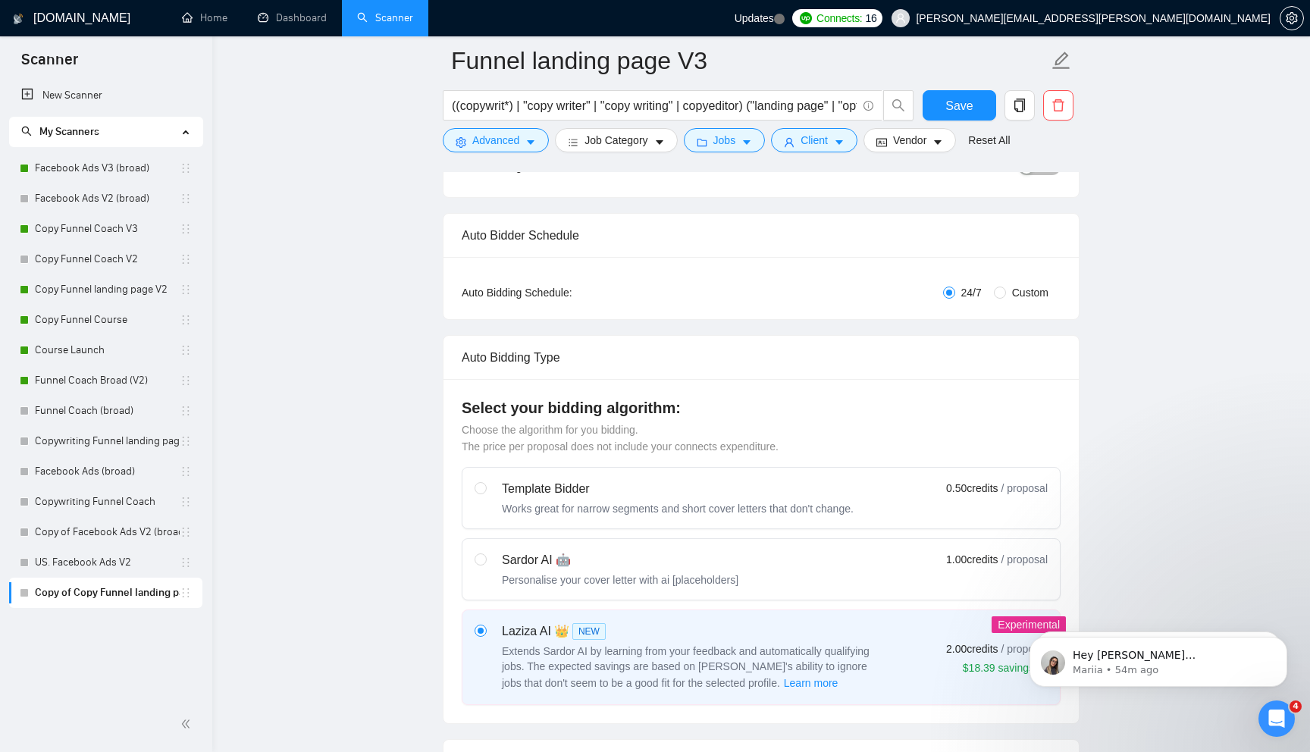
scroll to position [0, 0]
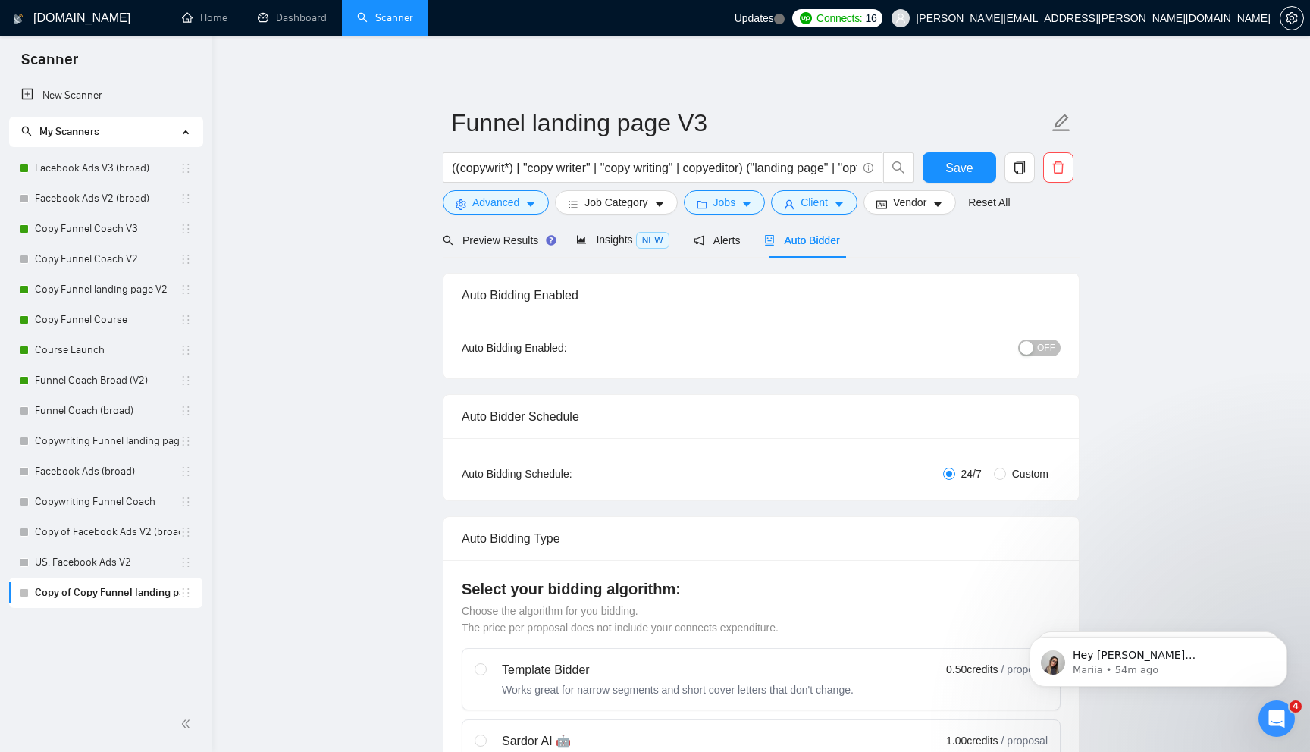
type textarea "[Lorem ips dolorsit amet conse adip "{Eli seddoe't inci,....}". Ut labo etd mag…"
click at [1011, 351] on div "OFF" at bounding box center [960, 347] width 199 height 17
click at [1031, 348] on div "button" at bounding box center [1026, 348] width 14 height 14
click at [959, 169] on span "Save" at bounding box center [958, 167] width 27 height 19
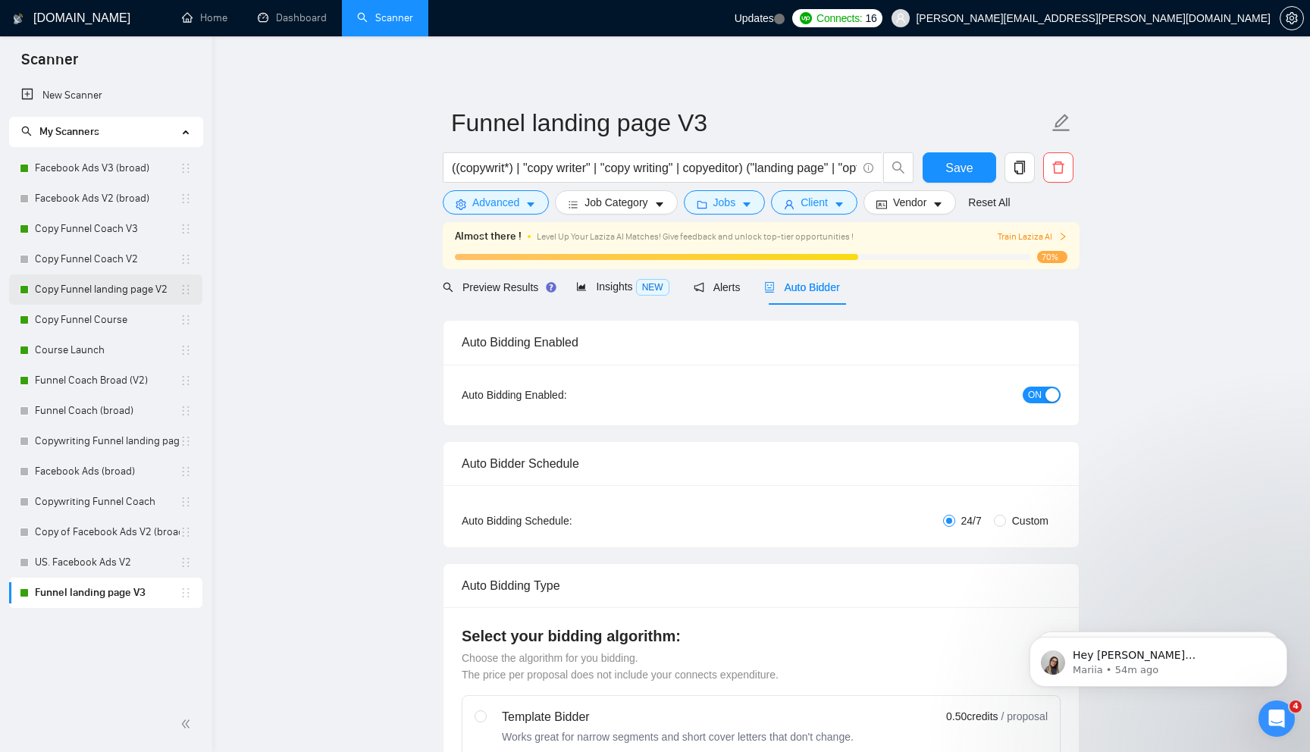
click at [139, 289] on link "Copy Funnel landing page V2" at bounding box center [107, 289] width 145 height 30
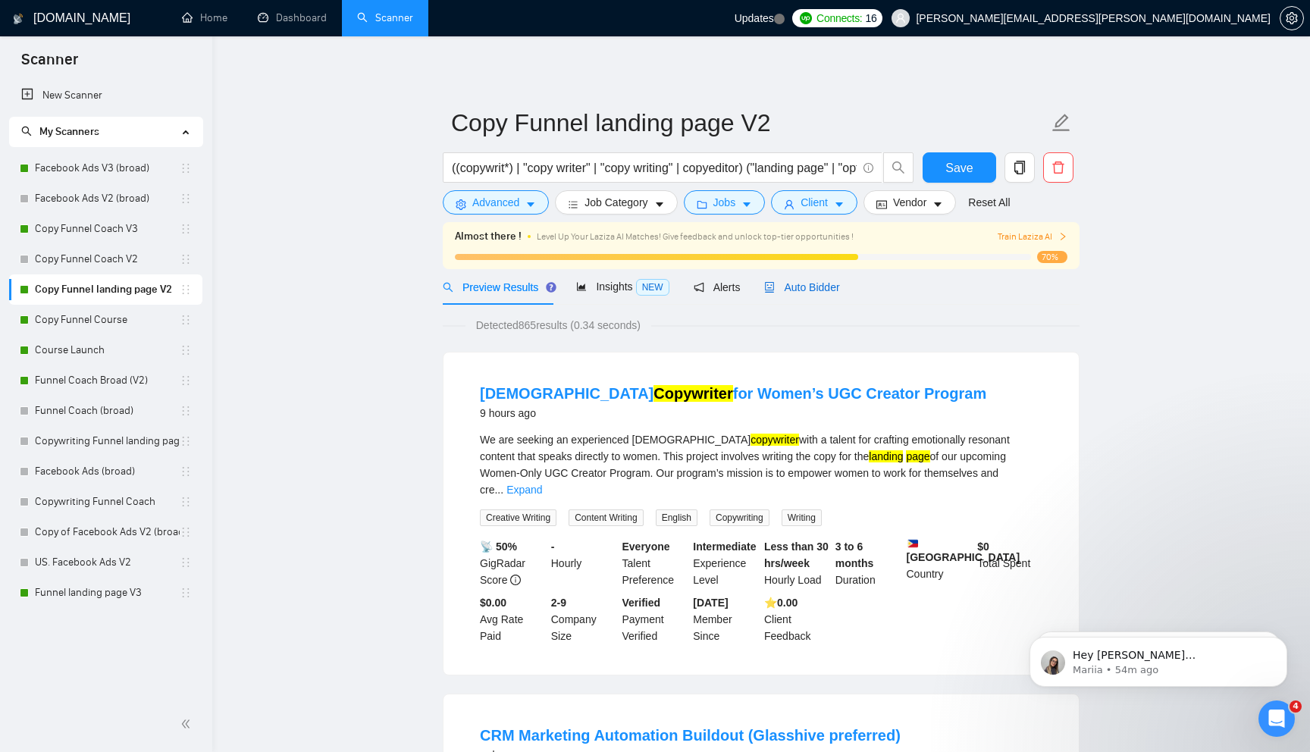
click at [824, 279] on div "Auto Bidder" at bounding box center [801, 287] width 75 height 17
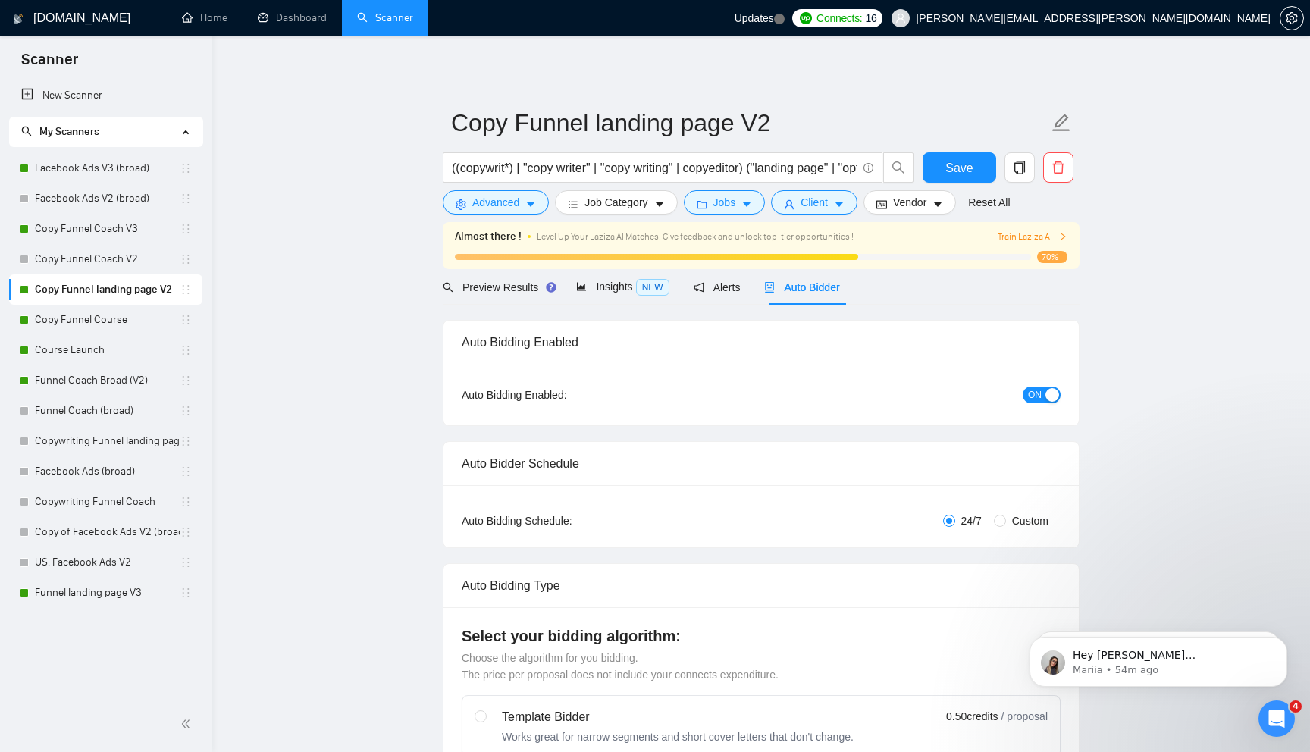
click at [1036, 394] on span "ON" at bounding box center [1035, 395] width 14 height 17
click at [961, 168] on span "Save" at bounding box center [958, 167] width 27 height 19
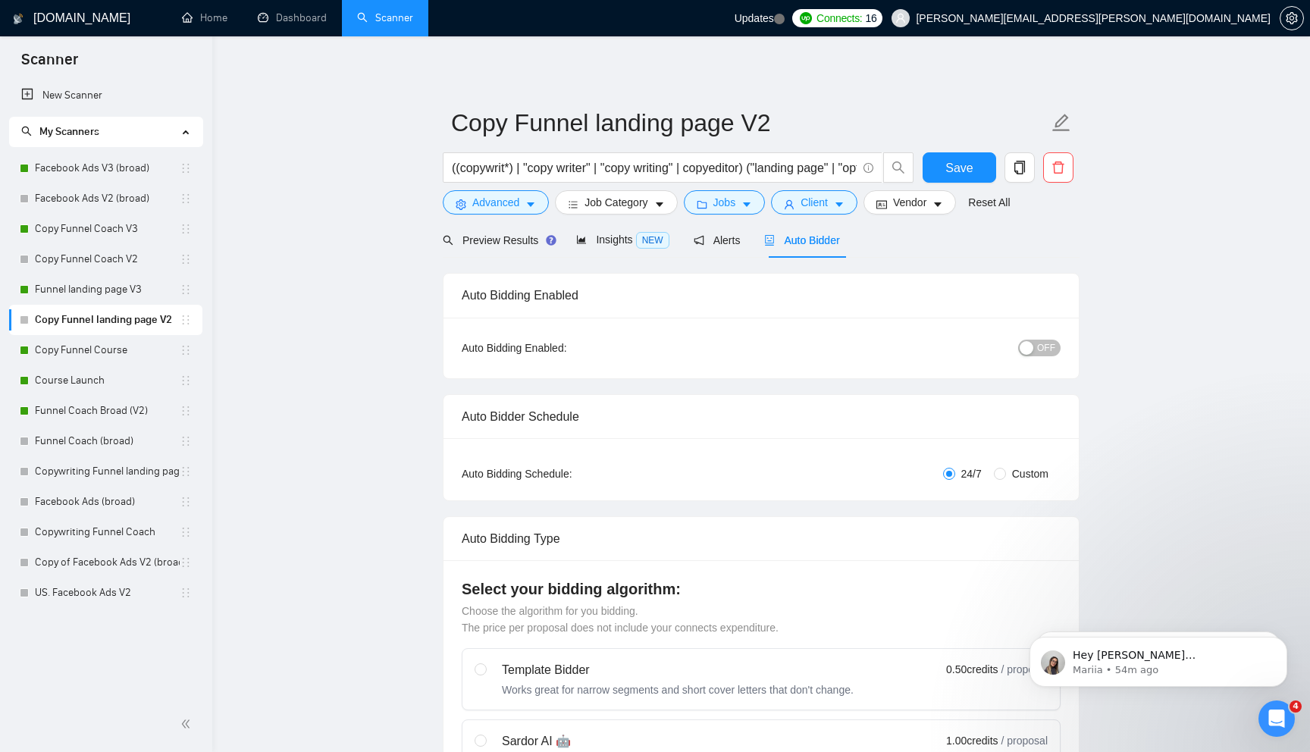
click at [143, 351] on link "Copy Funnel Course" at bounding box center [107, 350] width 145 height 30
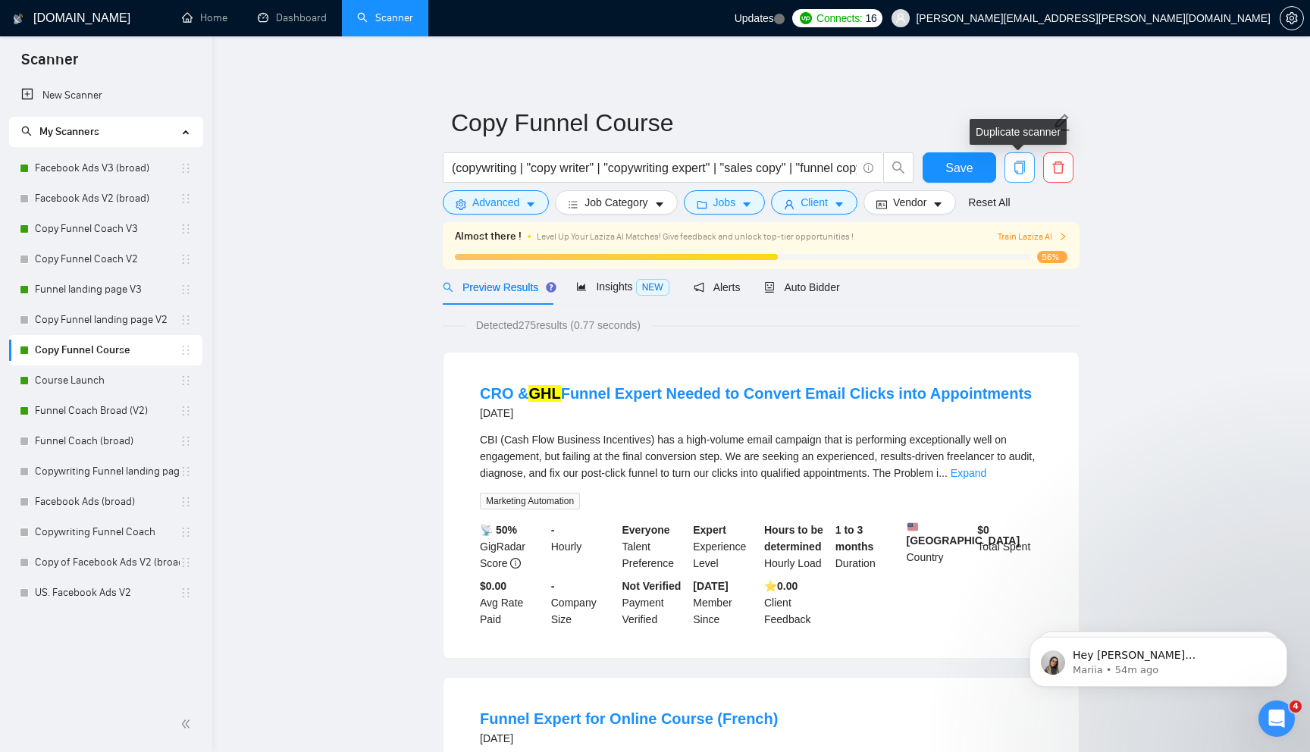
click at [1026, 174] on button "button" at bounding box center [1019, 167] width 30 height 30
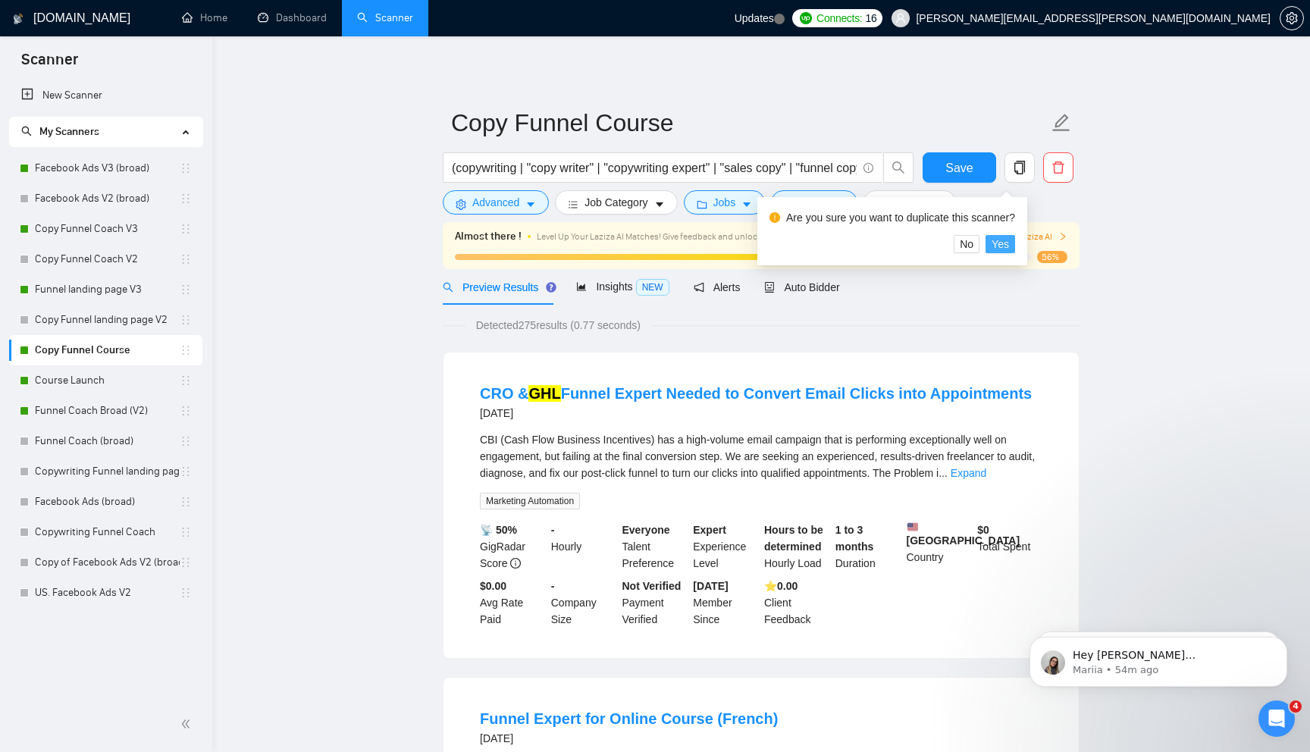
click at [1006, 243] on span "Yes" at bounding box center [999, 244] width 17 height 17
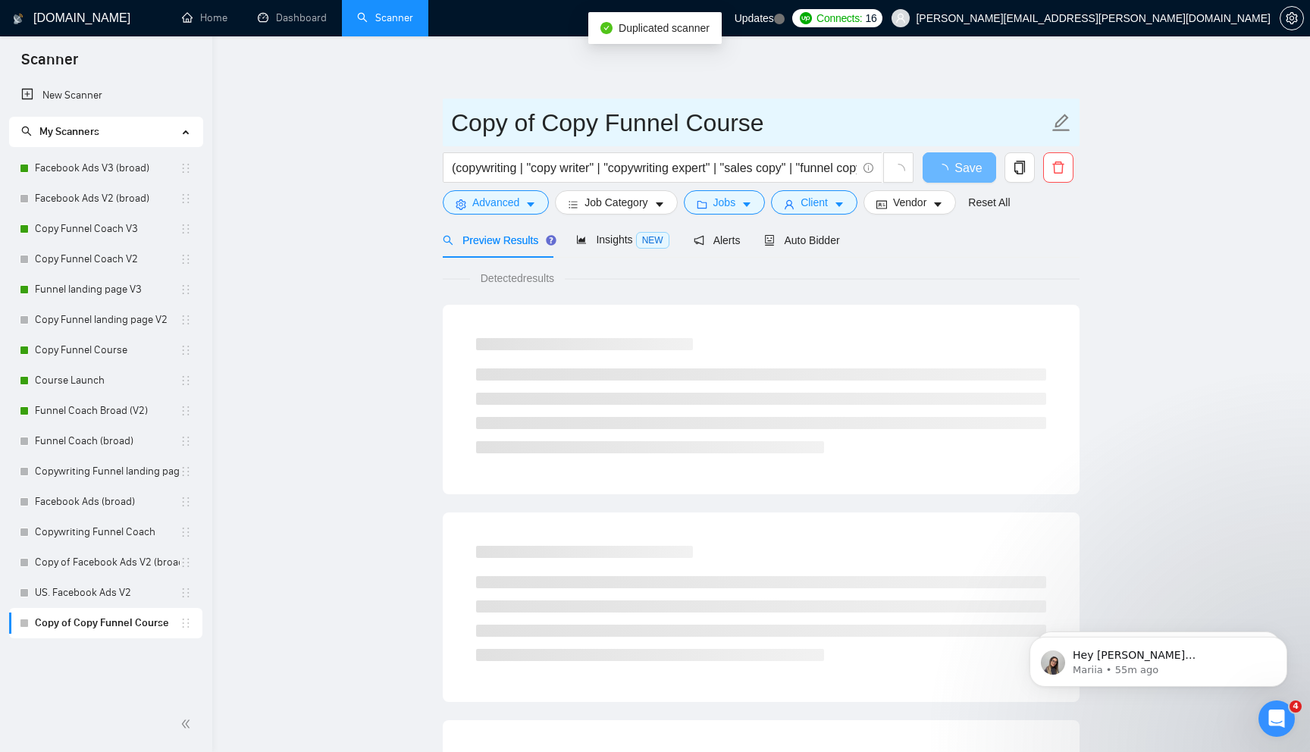
click at [597, 118] on input "Copy of Copy Funnel Course" at bounding box center [749, 123] width 597 height 38
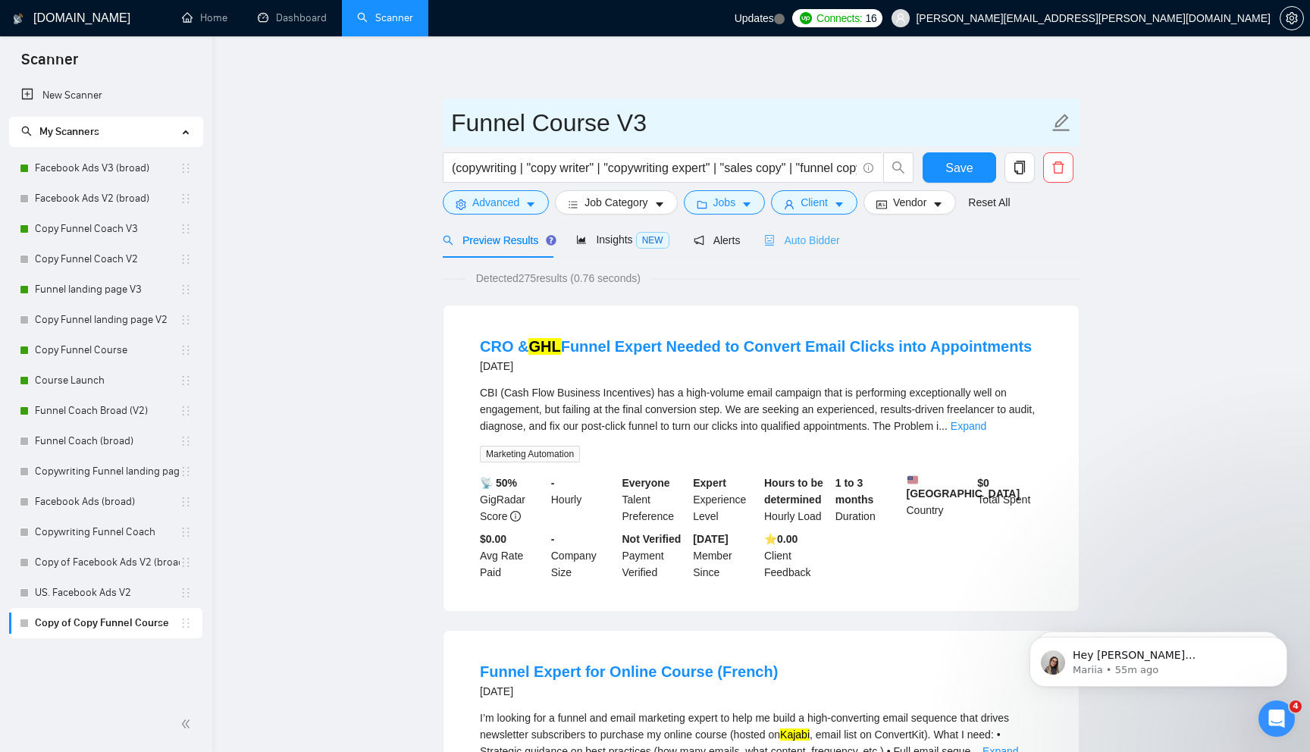
type input "Funnel Course V3"
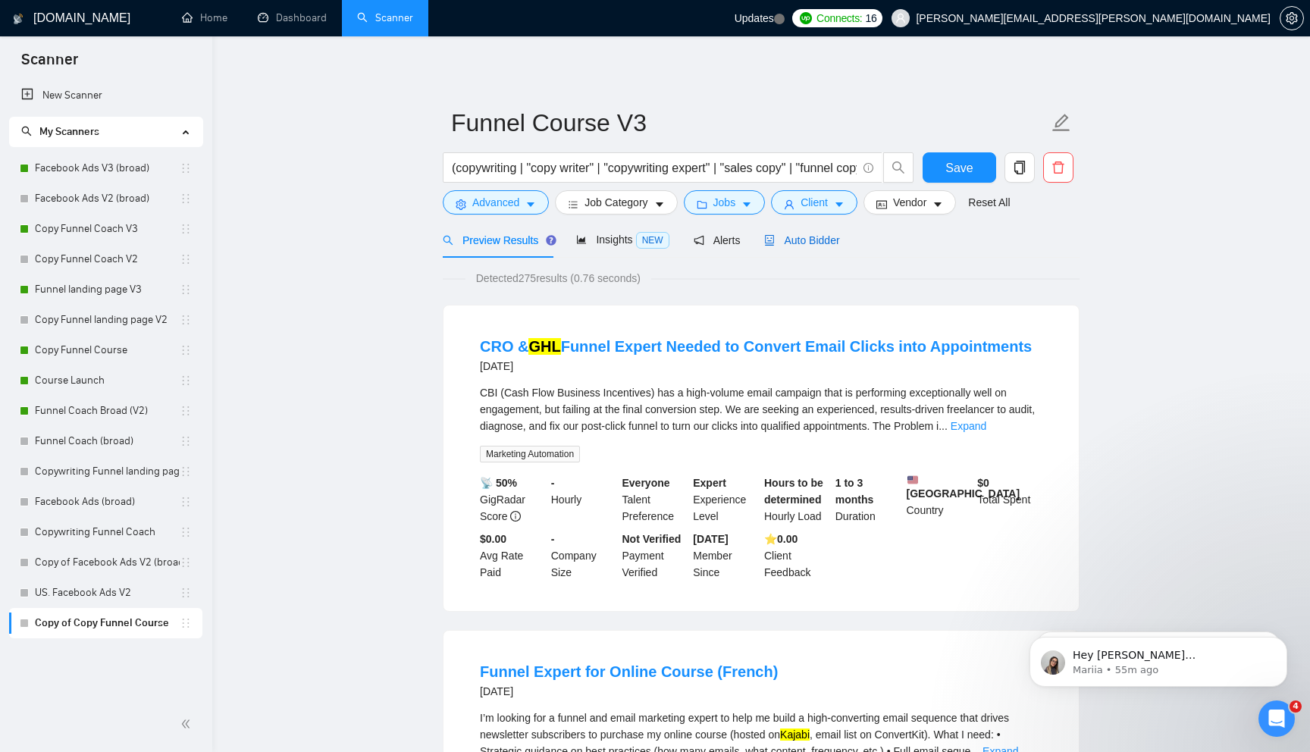
click at [810, 243] on span "Auto Bidder" at bounding box center [801, 240] width 75 height 12
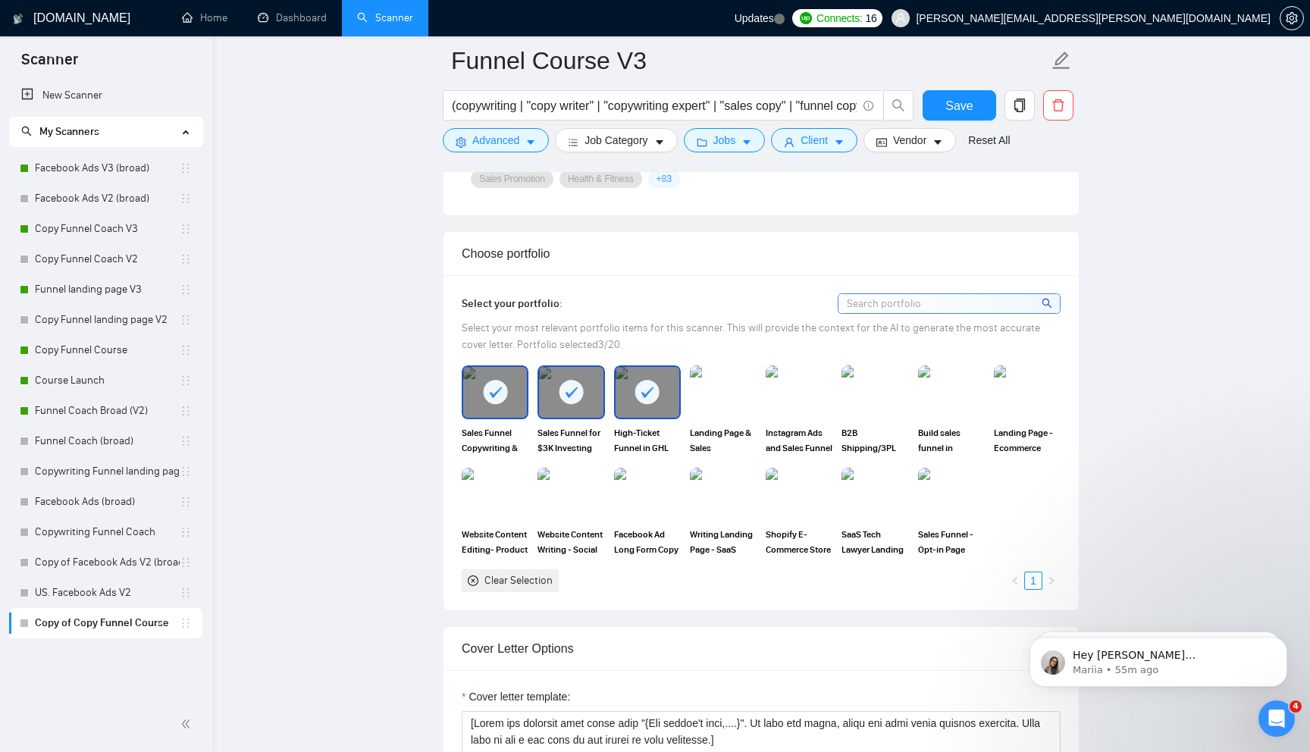
scroll to position [1309, 0]
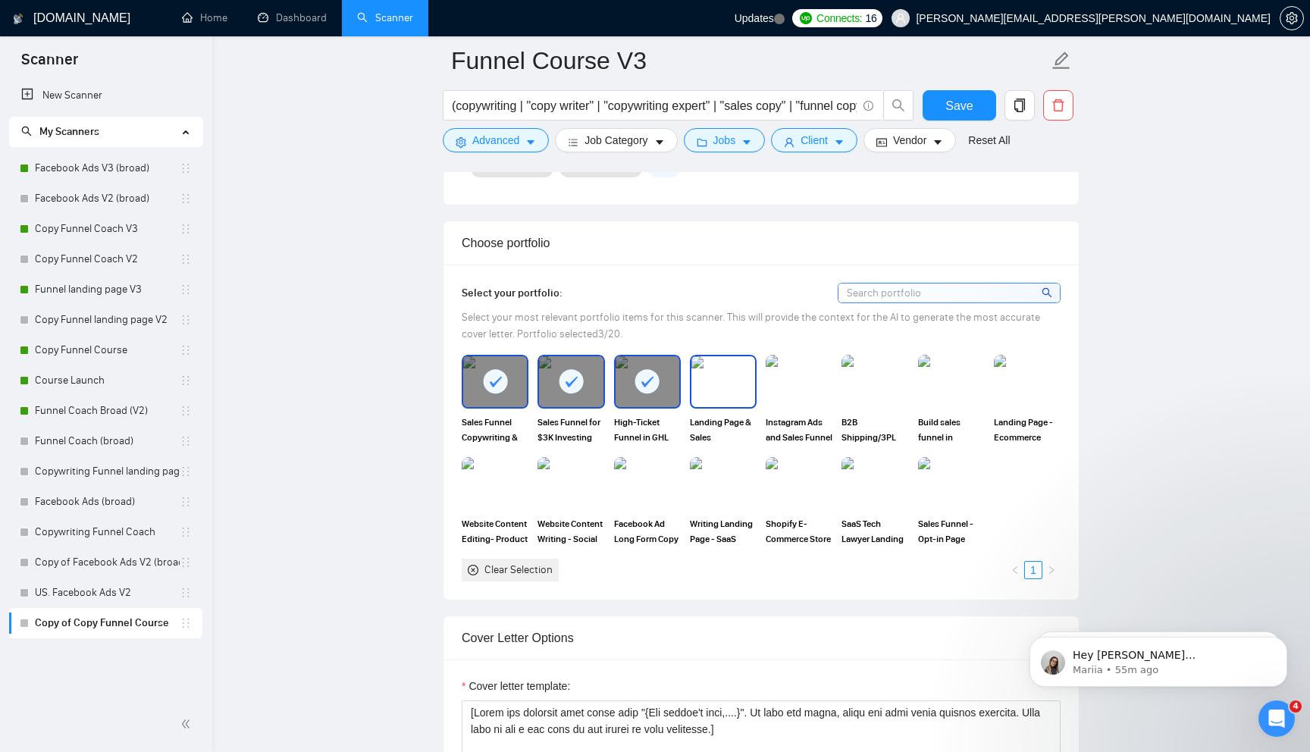
click at [731, 380] on img at bounding box center [723, 381] width 64 height 50
click at [857, 382] on img at bounding box center [875, 381] width 64 height 50
click at [799, 381] on img at bounding box center [799, 381] width 64 height 50
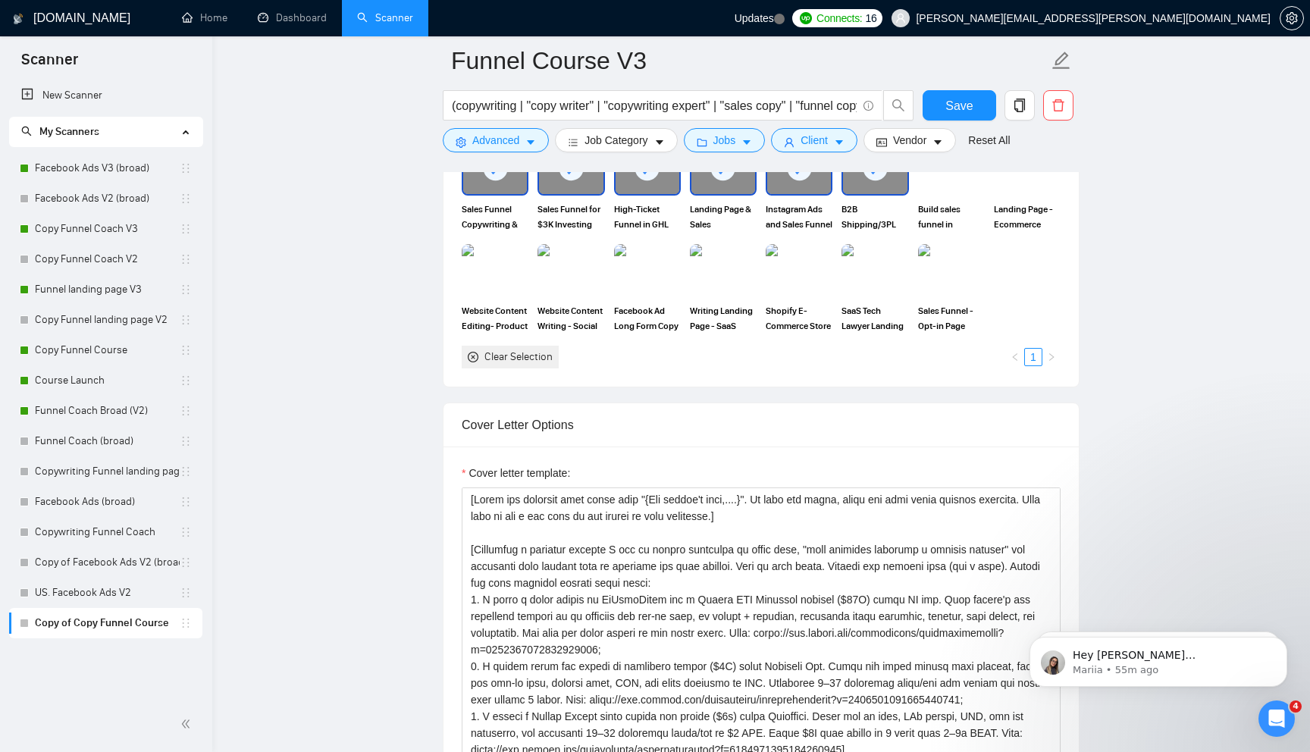
scroll to position [1534, 0]
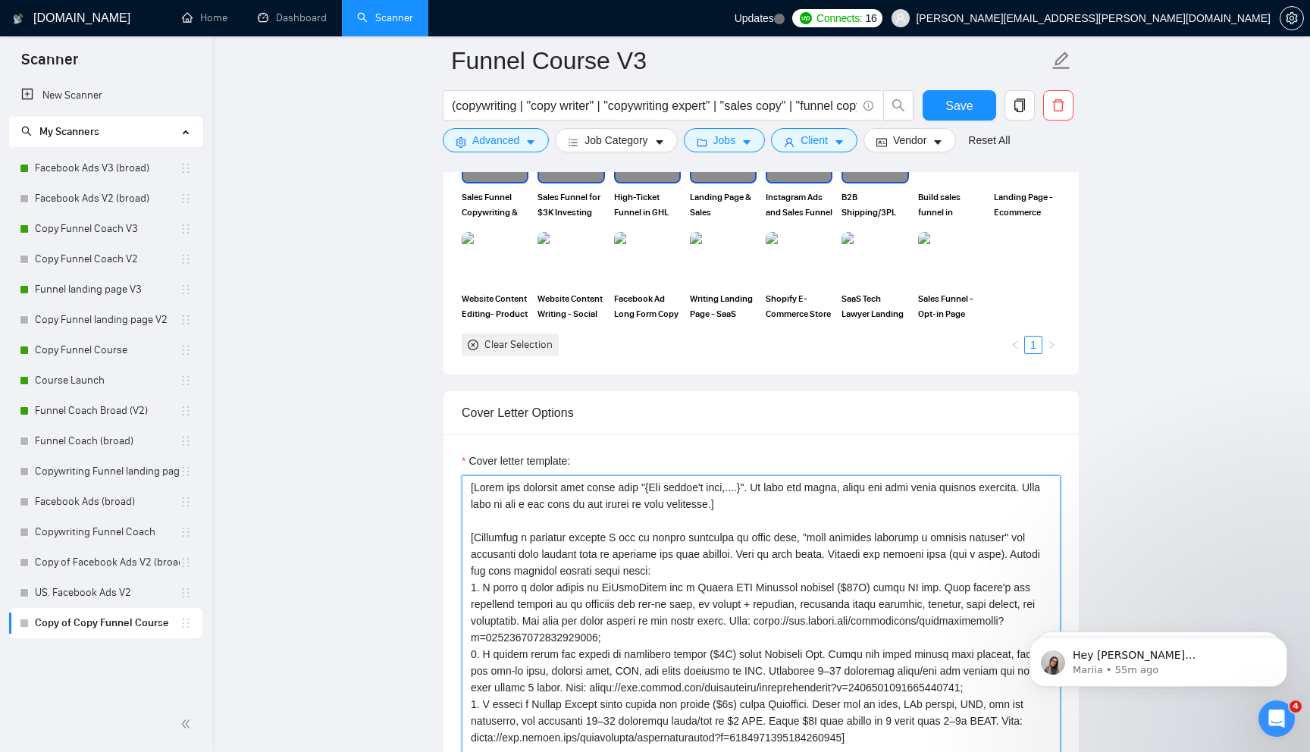
click at [779, 504] on textarea "Cover letter template:" at bounding box center [761, 645] width 599 height 341
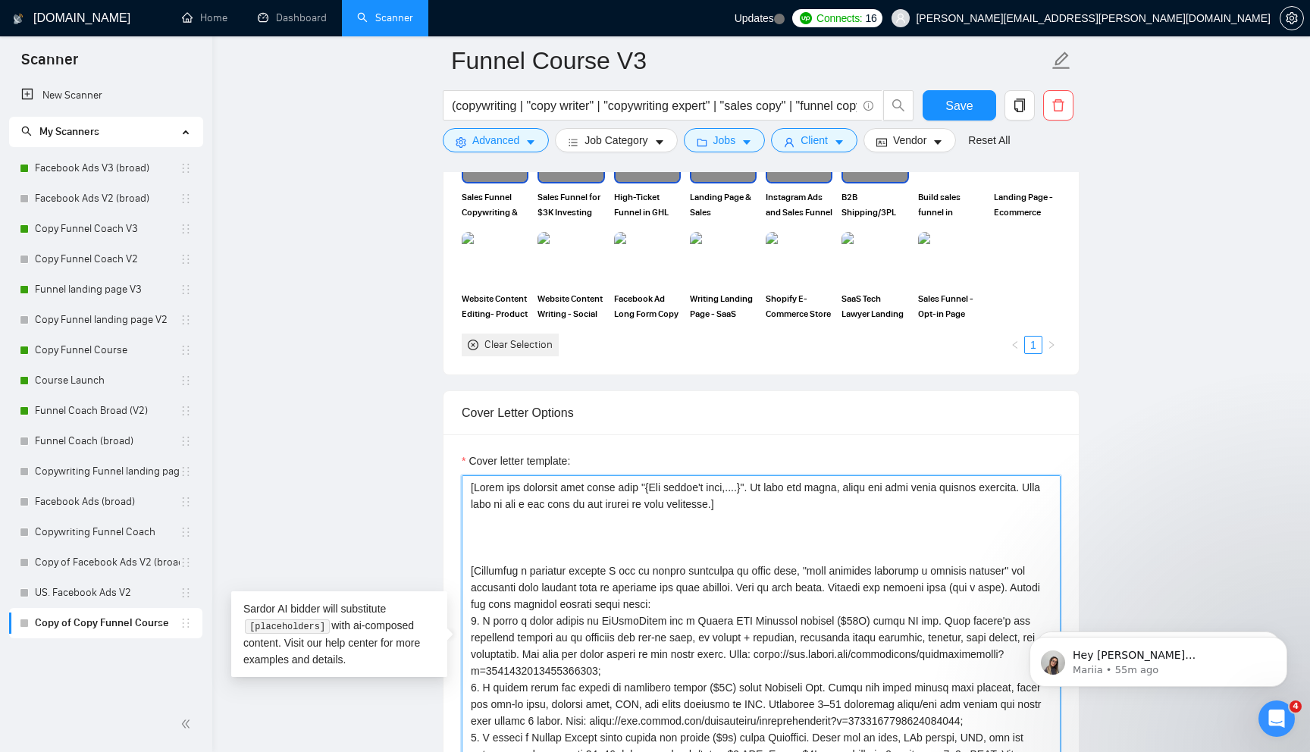
paste textarea "Easy. [Show that I deeply understand the real problem behind the job post or ab…"
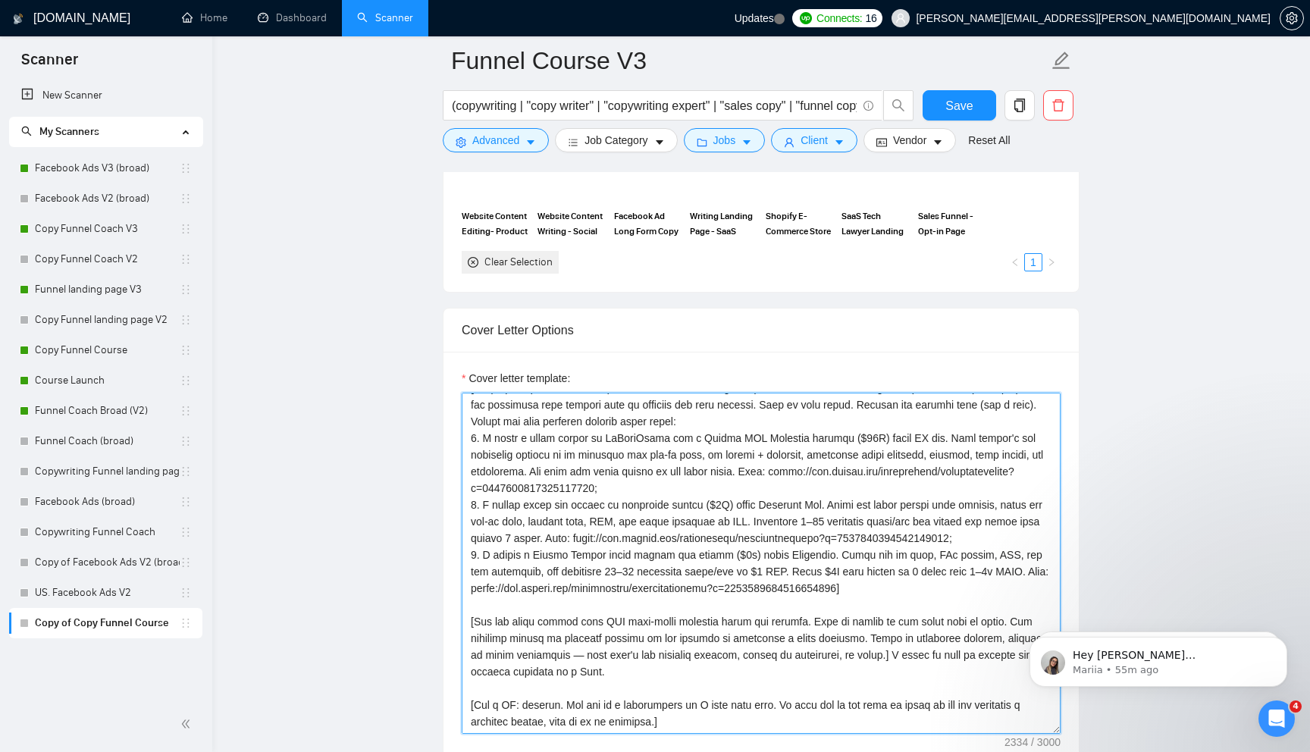
scroll to position [1647, 0]
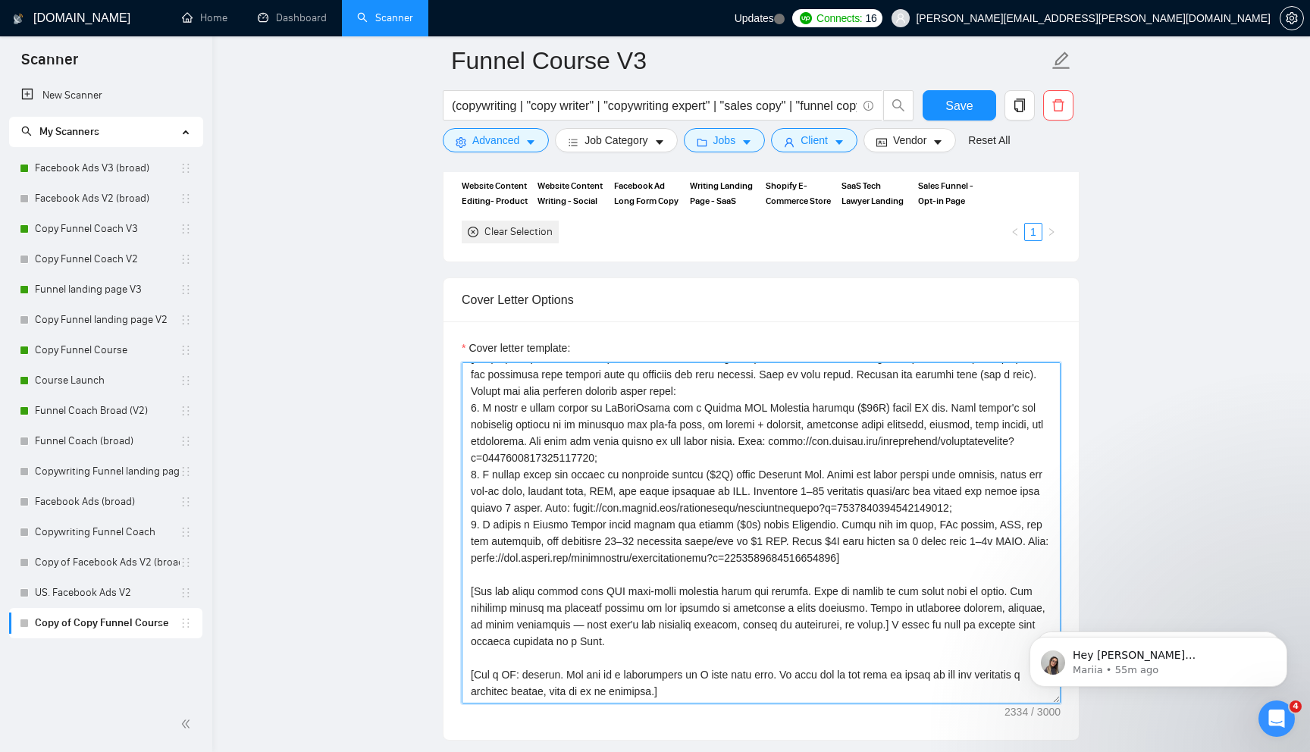
click at [941, 613] on textarea "Cover letter template:" at bounding box center [761, 532] width 599 height 341
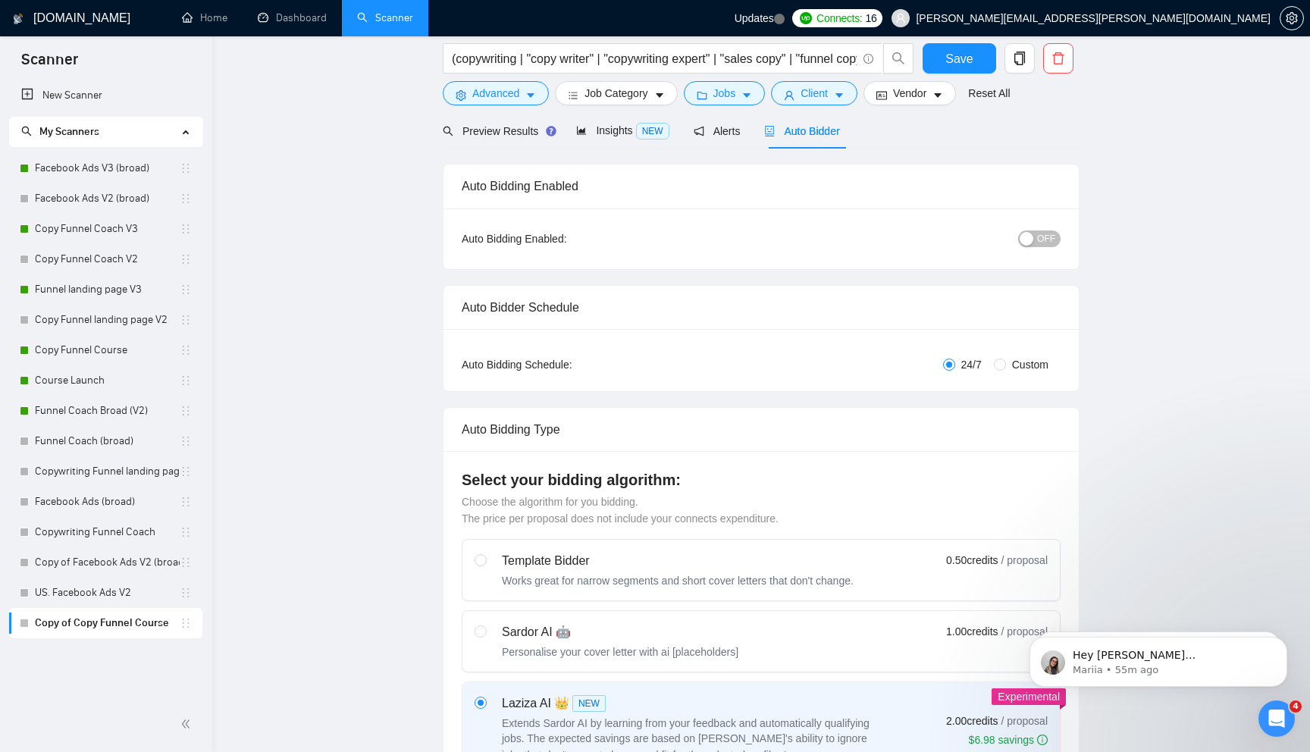
scroll to position [0, 0]
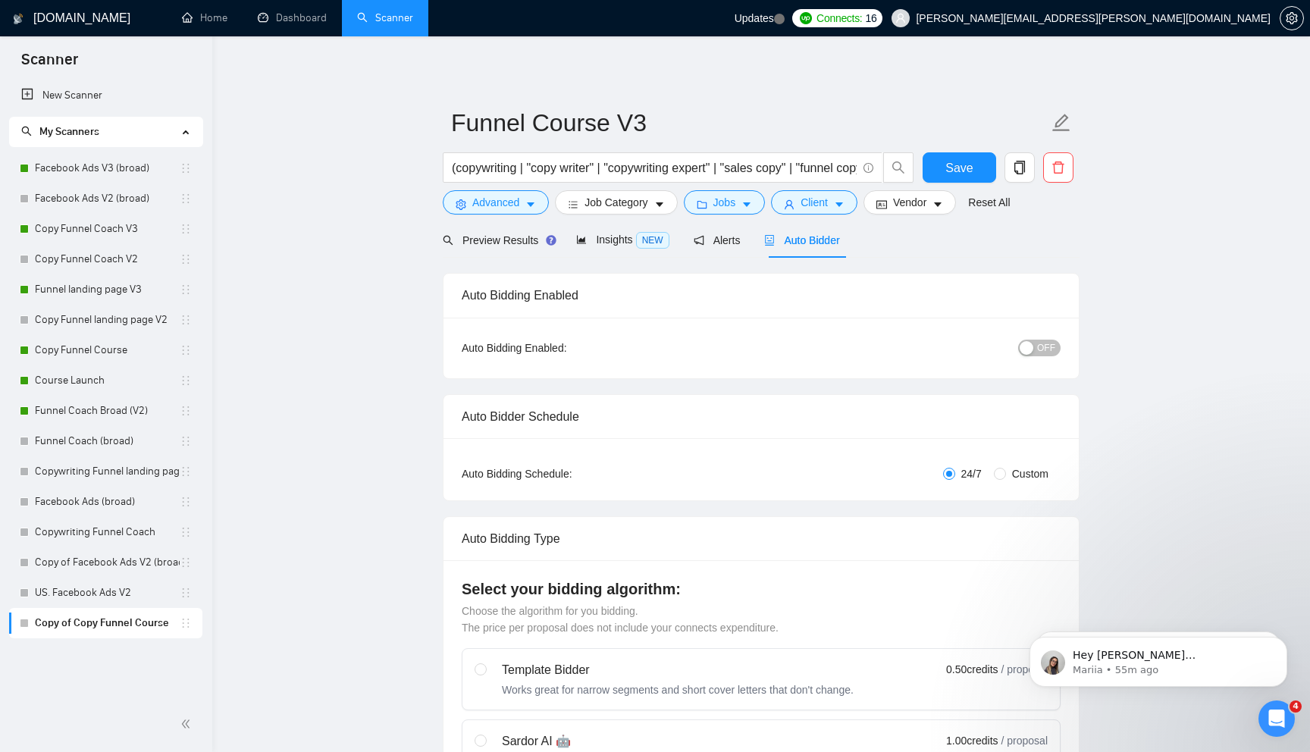
type textarea "[Lorem ips dolorsit amet conse adip "{Eli seddoe't inci,....}". Ut labo etd mag…"
click at [1054, 339] on div "OFF" at bounding box center [960, 347] width 199 height 17
click at [1033, 347] on div "button" at bounding box center [1026, 348] width 14 height 14
click at [963, 166] on span "Save" at bounding box center [958, 167] width 27 height 19
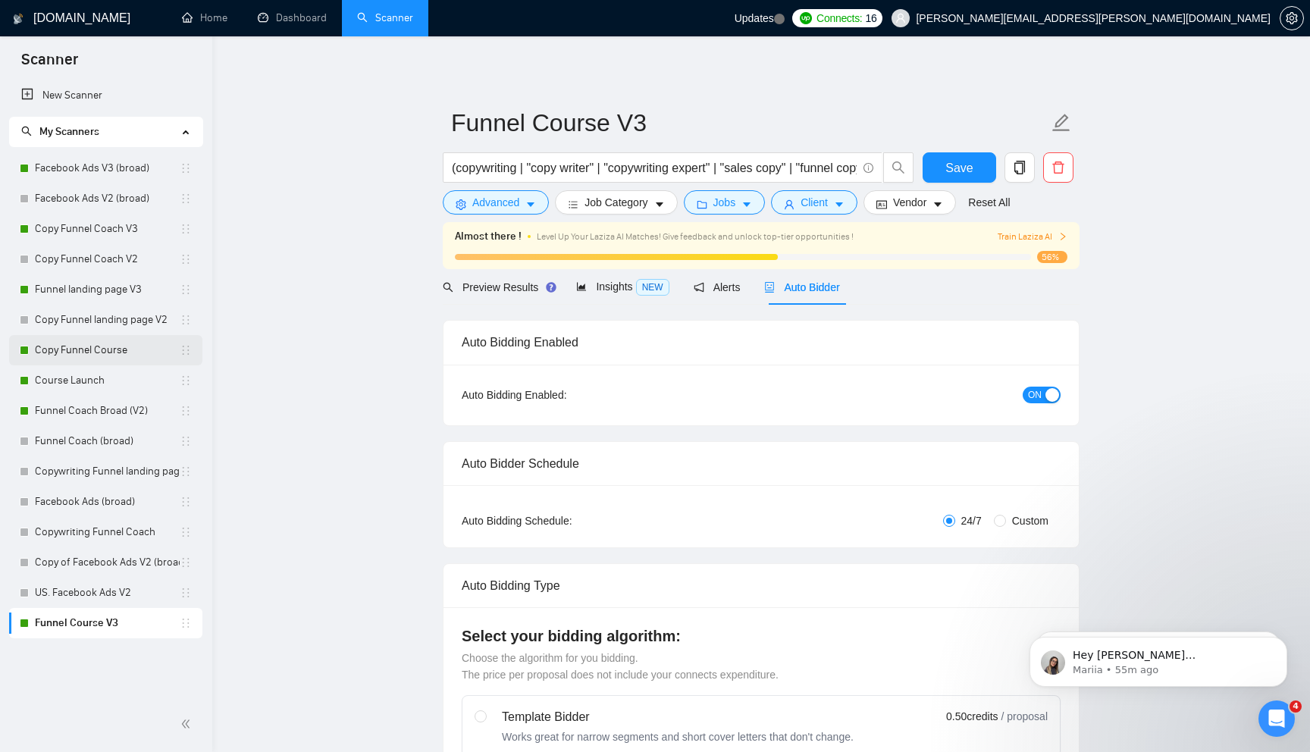
click at [139, 344] on link "Copy Funnel Course" at bounding box center [107, 350] width 145 height 30
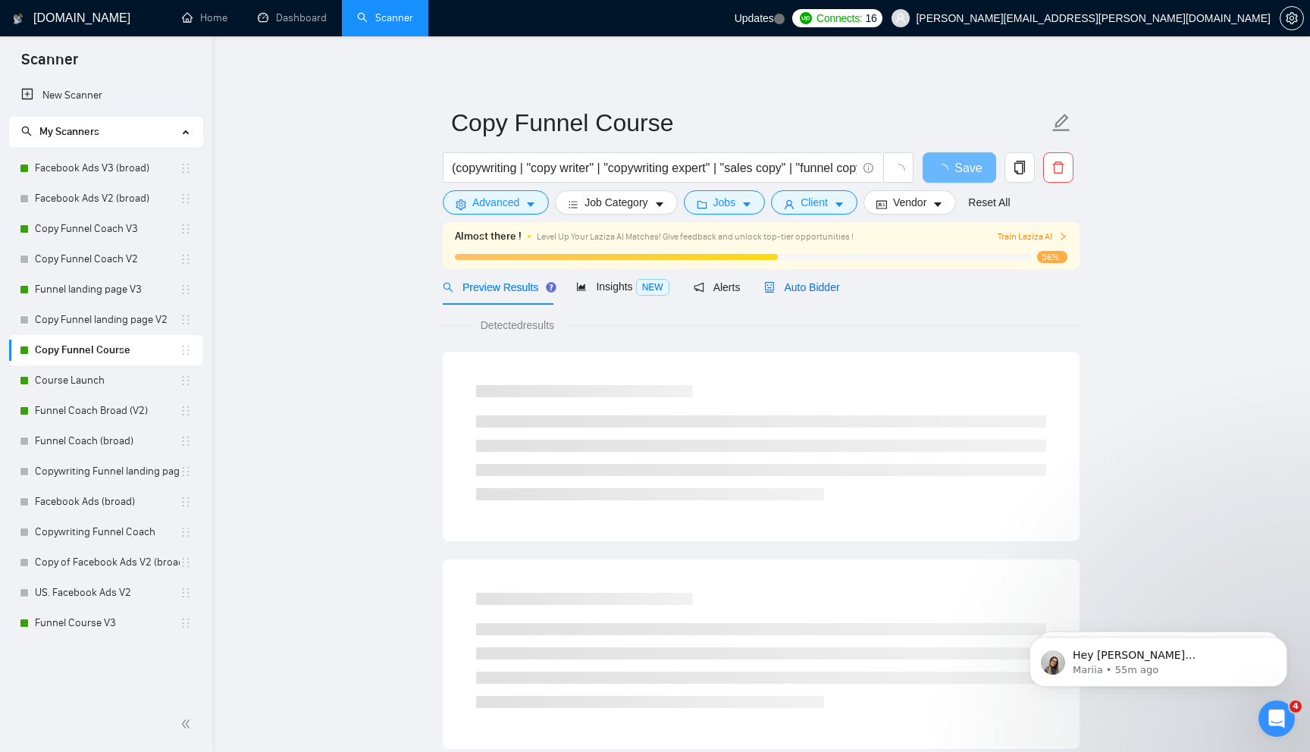
click at [835, 284] on span "Auto Bidder" at bounding box center [801, 287] width 75 height 12
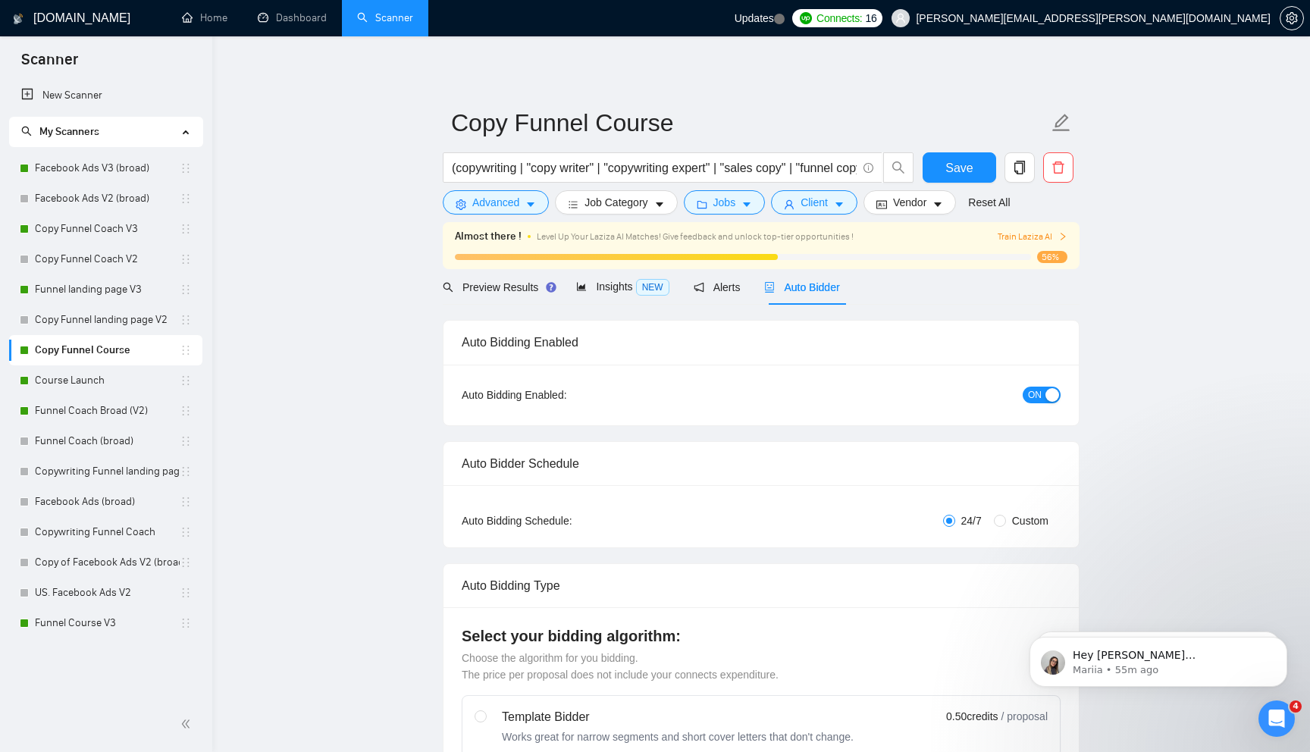
click at [1053, 391] on div "button" at bounding box center [1052, 395] width 14 height 14
click at [952, 177] on button "Save" at bounding box center [959, 167] width 74 height 30
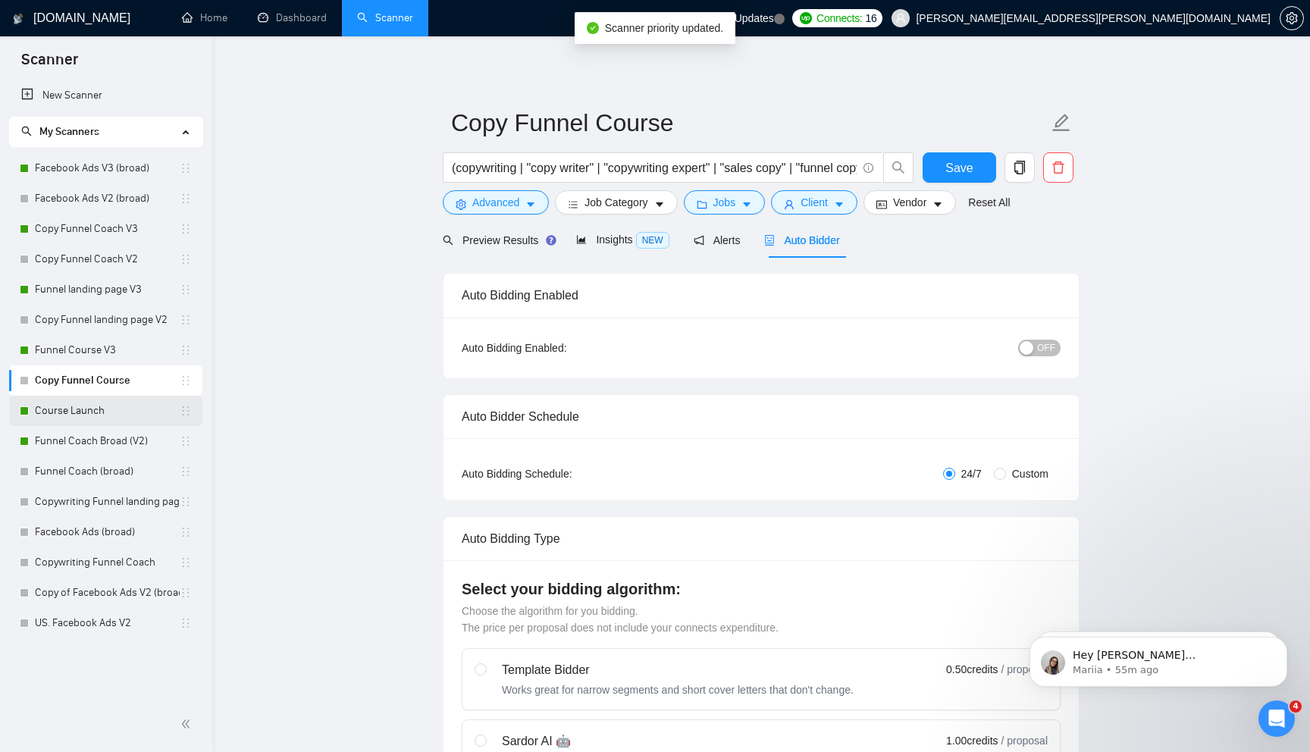
click at [150, 405] on link "Course Launch" at bounding box center [107, 411] width 145 height 30
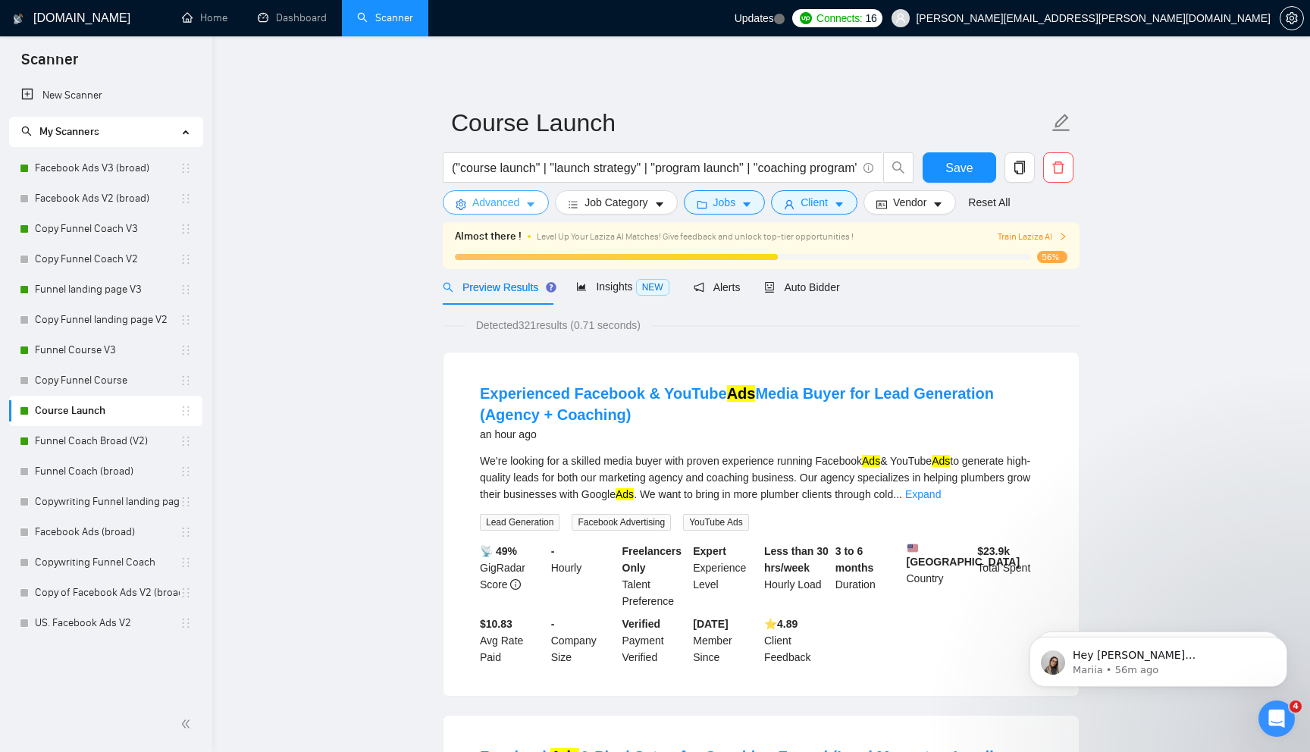
click at [528, 200] on icon "caret-down" at bounding box center [530, 204] width 11 height 11
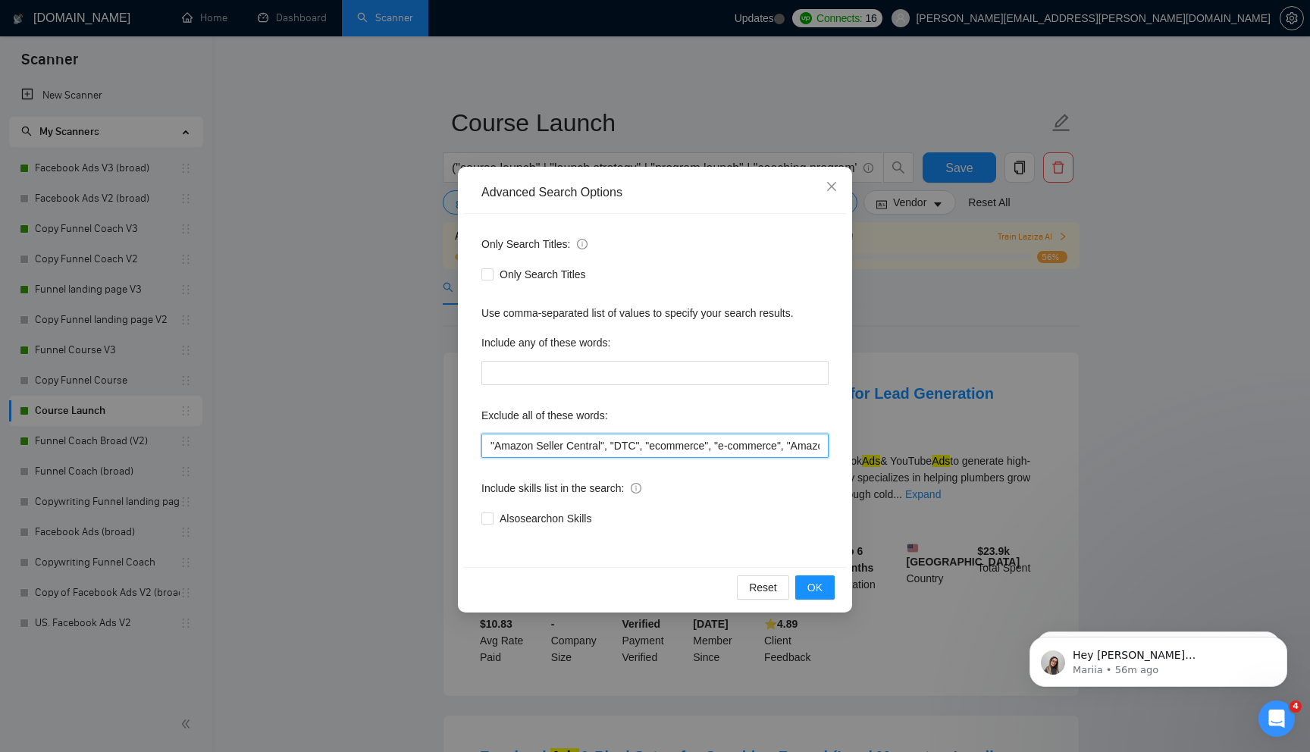
click at [521, 440] on input ""Amazon Seller Central", "DTC", "ecommerce", "e-commerce", "Amazon", "designer"…" at bounding box center [654, 446] width 347 height 24
type input ""Youtube ads", "Amazon Seller Central", "DTC", "ecommerce", "e-commerce", "Amaz…"
click at [813, 581] on span "OK" at bounding box center [814, 587] width 15 height 17
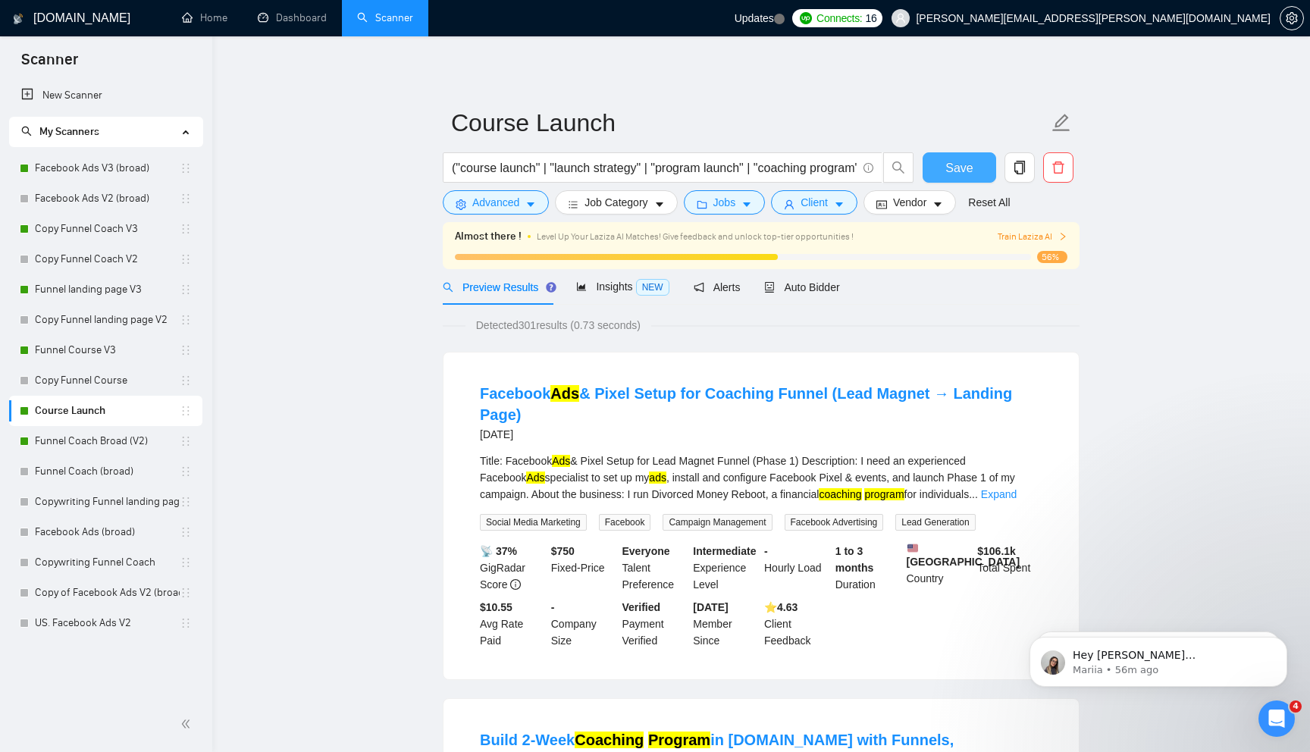
click at [967, 169] on span "Save" at bounding box center [958, 167] width 27 height 19
click at [1024, 164] on icon "copy" at bounding box center [1019, 168] width 11 height 14
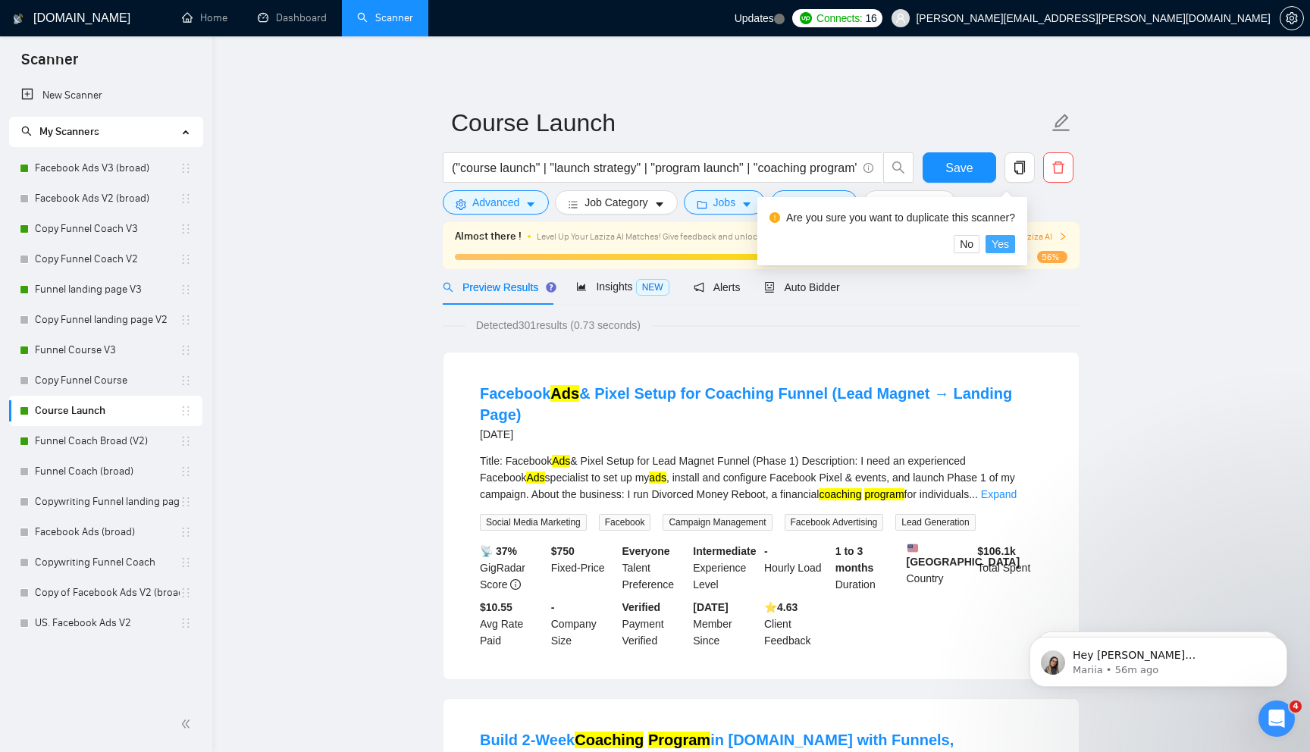
click at [1009, 243] on span "Yes" at bounding box center [999, 244] width 17 height 17
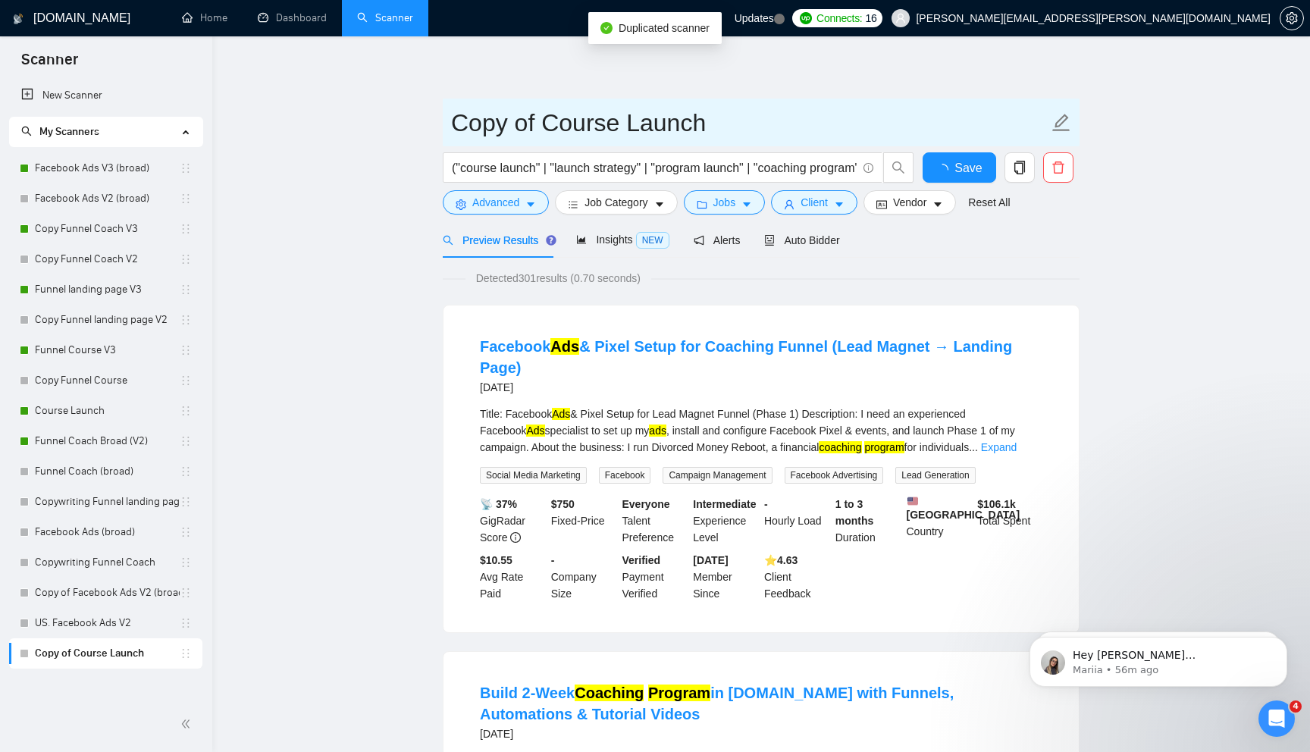
click at [539, 127] on input "Copy of Course Launch" at bounding box center [749, 123] width 597 height 38
type input "Course Launch V3"
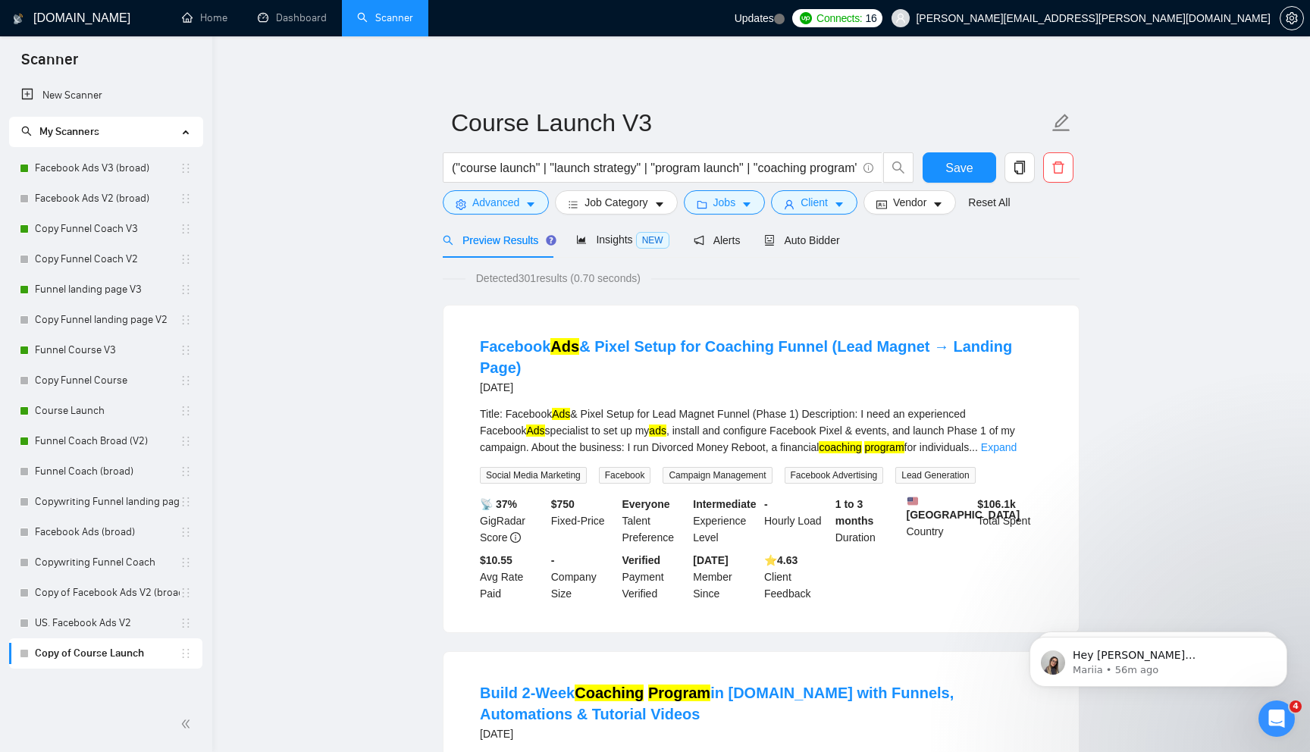
click at [812, 274] on div "Detected 301 results (0.70 seconds)" at bounding box center [761, 278] width 637 height 17
click at [822, 238] on span "Auto Bidder" at bounding box center [801, 240] width 75 height 12
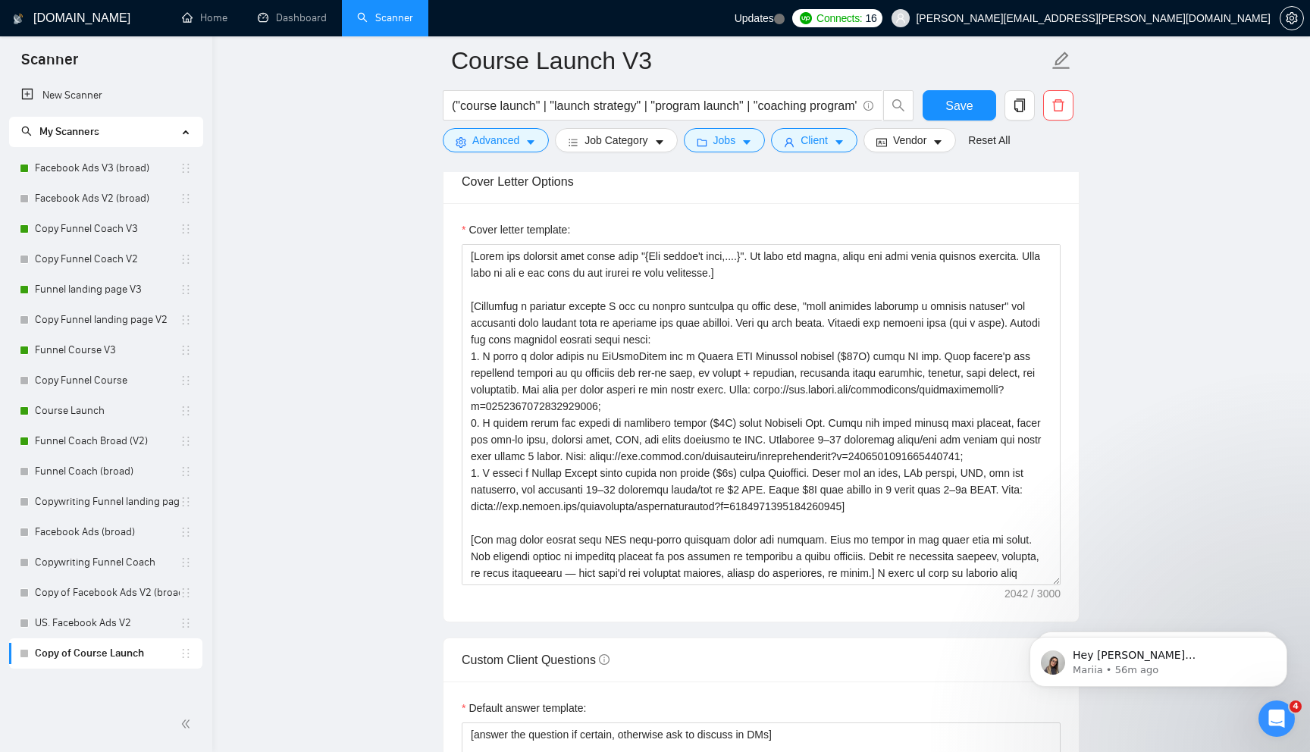
scroll to position [1668, 0]
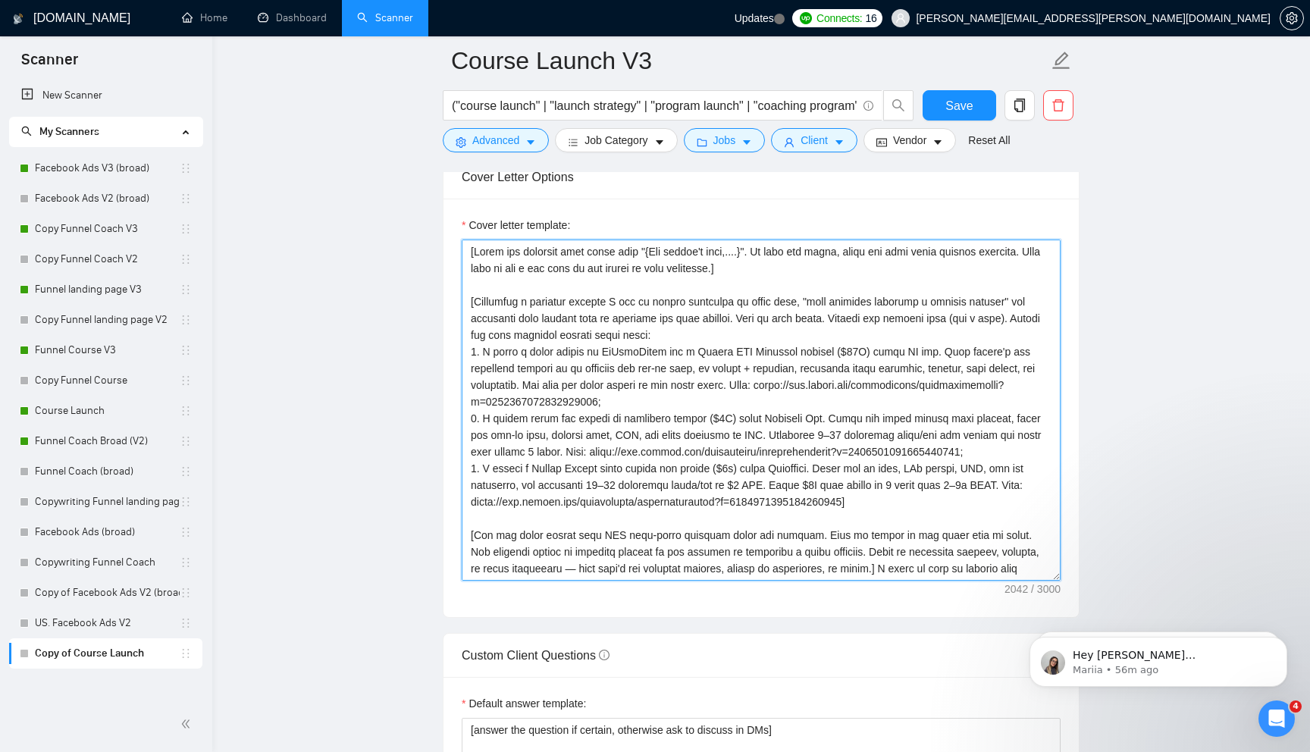
click at [781, 271] on textarea "Cover letter template:" at bounding box center [761, 410] width 599 height 341
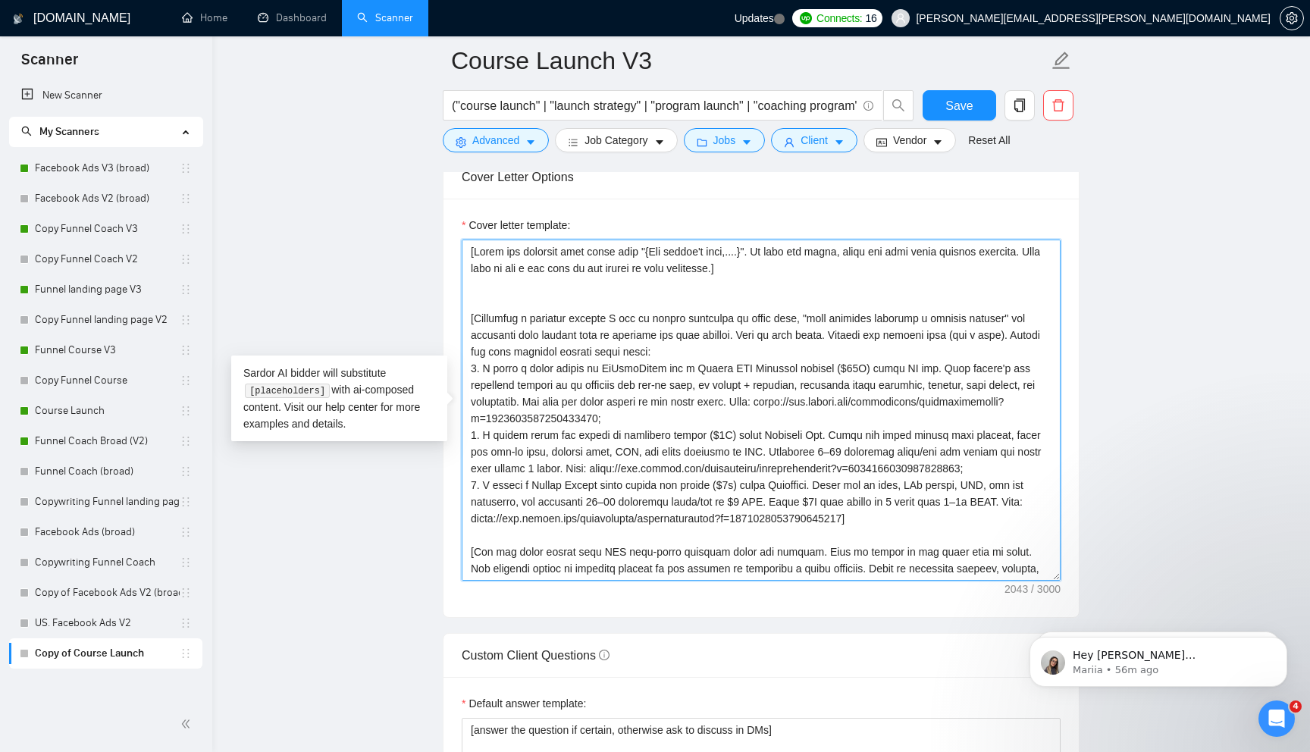
paste textarea "Easy. [Show that I deeply understand the real problem behind the job post or ab…"
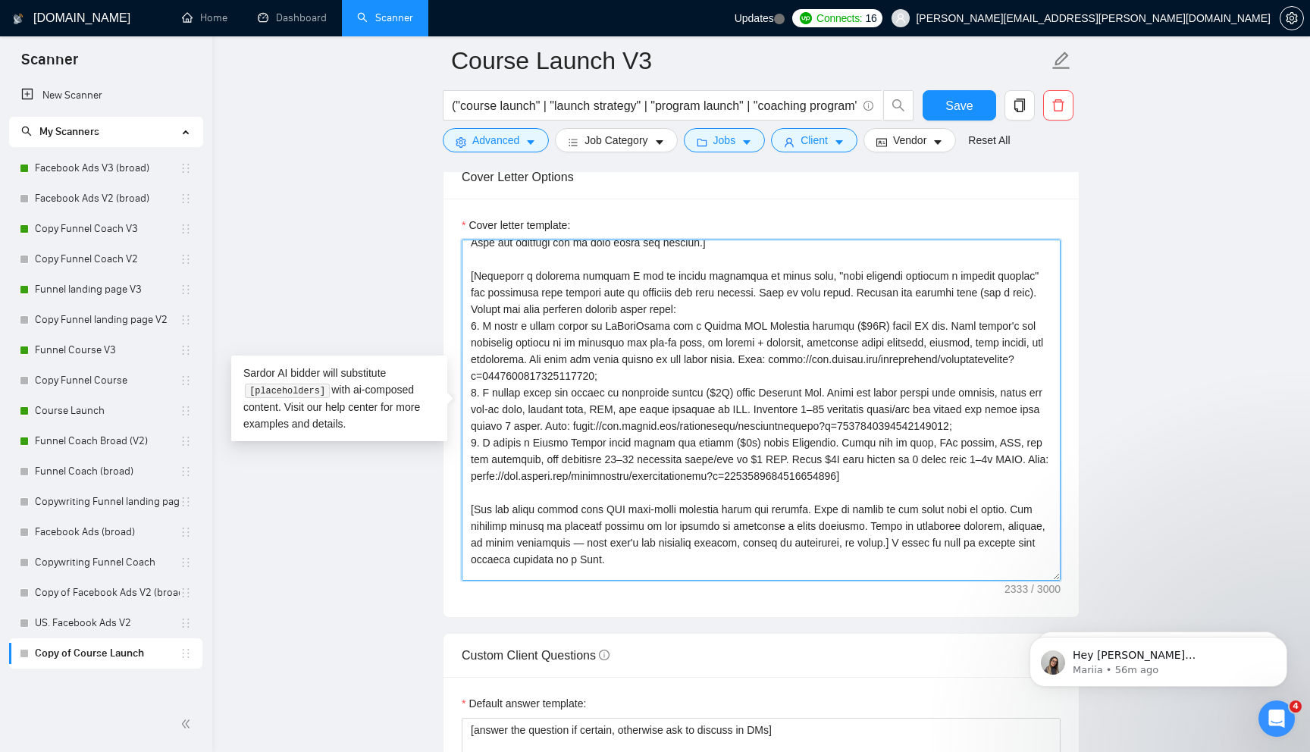
scroll to position [133, 0]
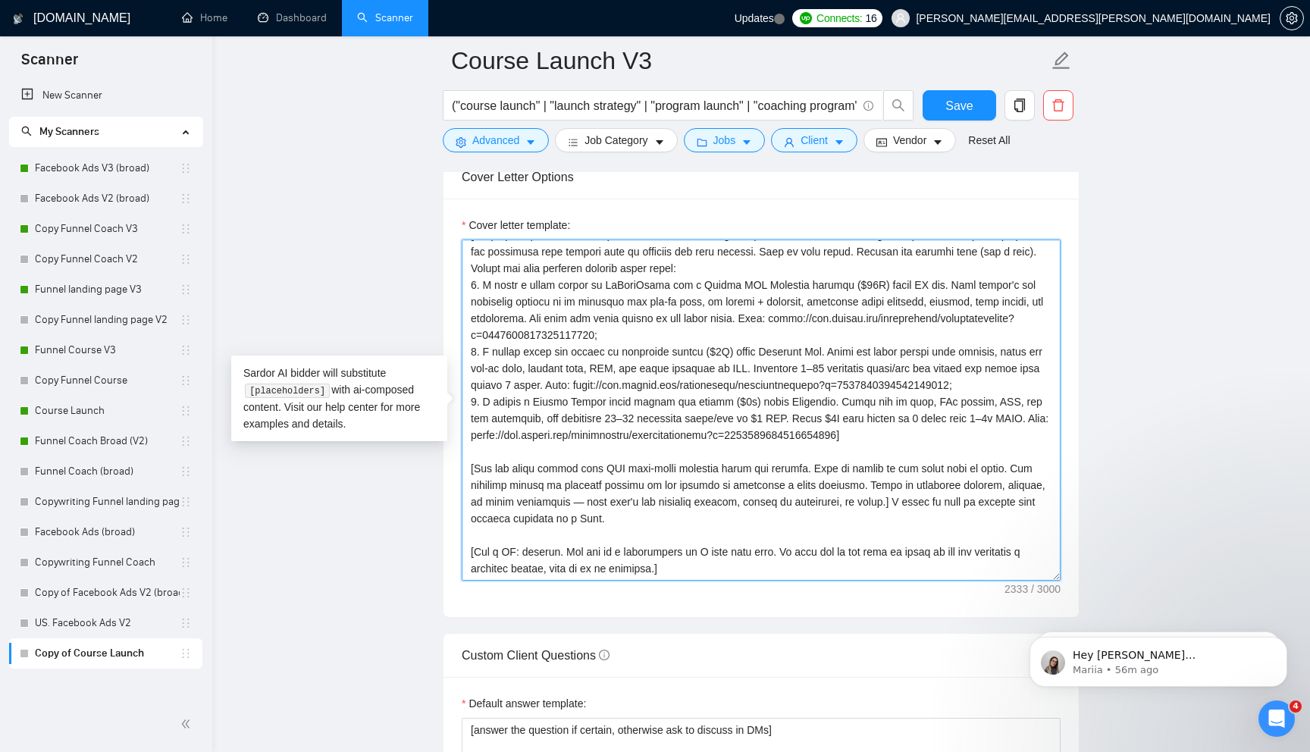
click at [940, 503] on textarea "Cover letter template:" at bounding box center [761, 410] width 599 height 341
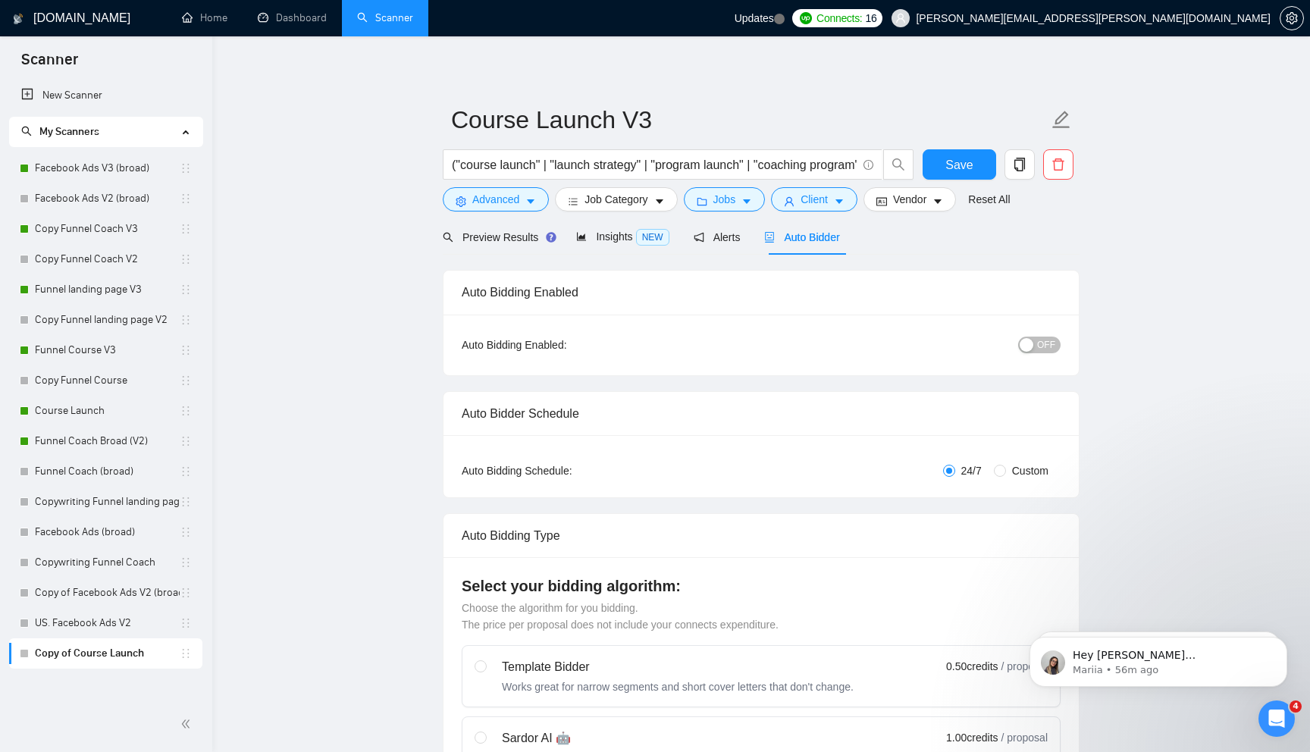
scroll to position [0, 0]
type textarea "[Lorem ips dolorsit amet conse adip "{Eli seddoe't inci,....}". Ut labo etd mag…"
click at [1045, 342] on span "OFF" at bounding box center [1046, 348] width 18 height 17
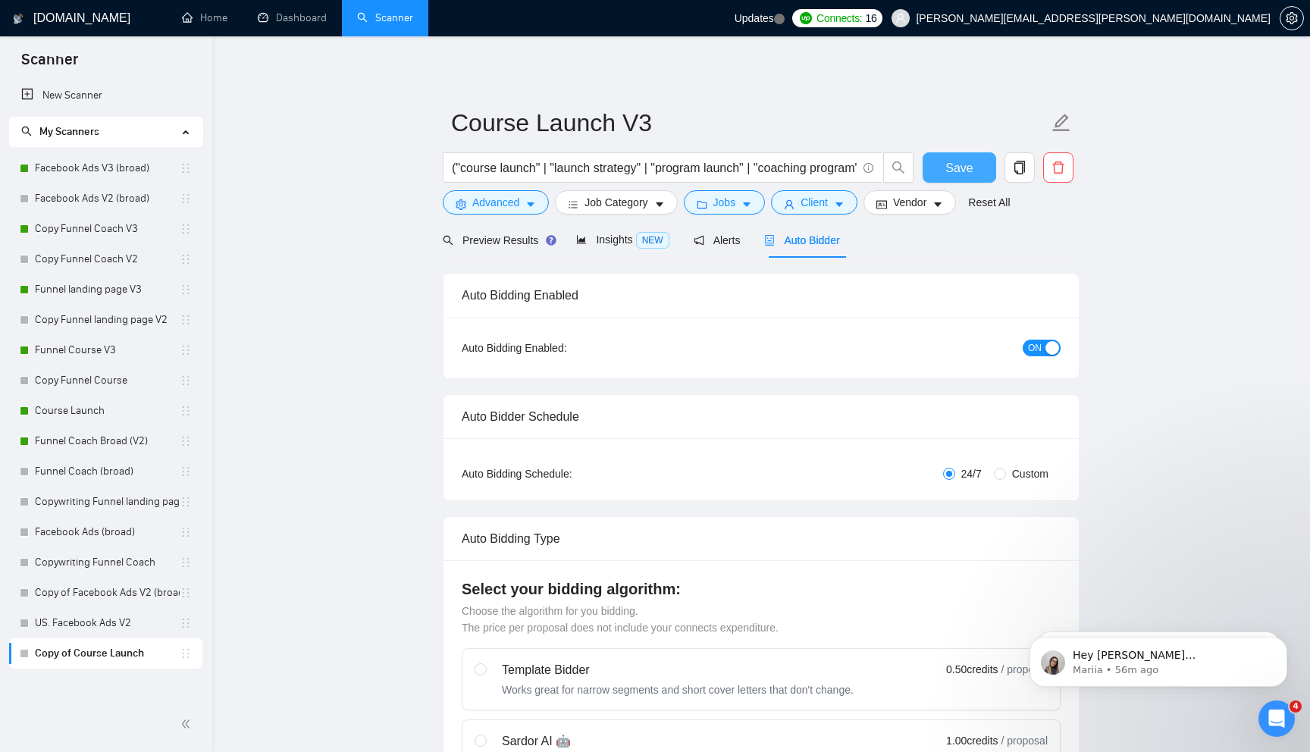
click at [961, 171] on span "Save" at bounding box center [958, 167] width 27 height 19
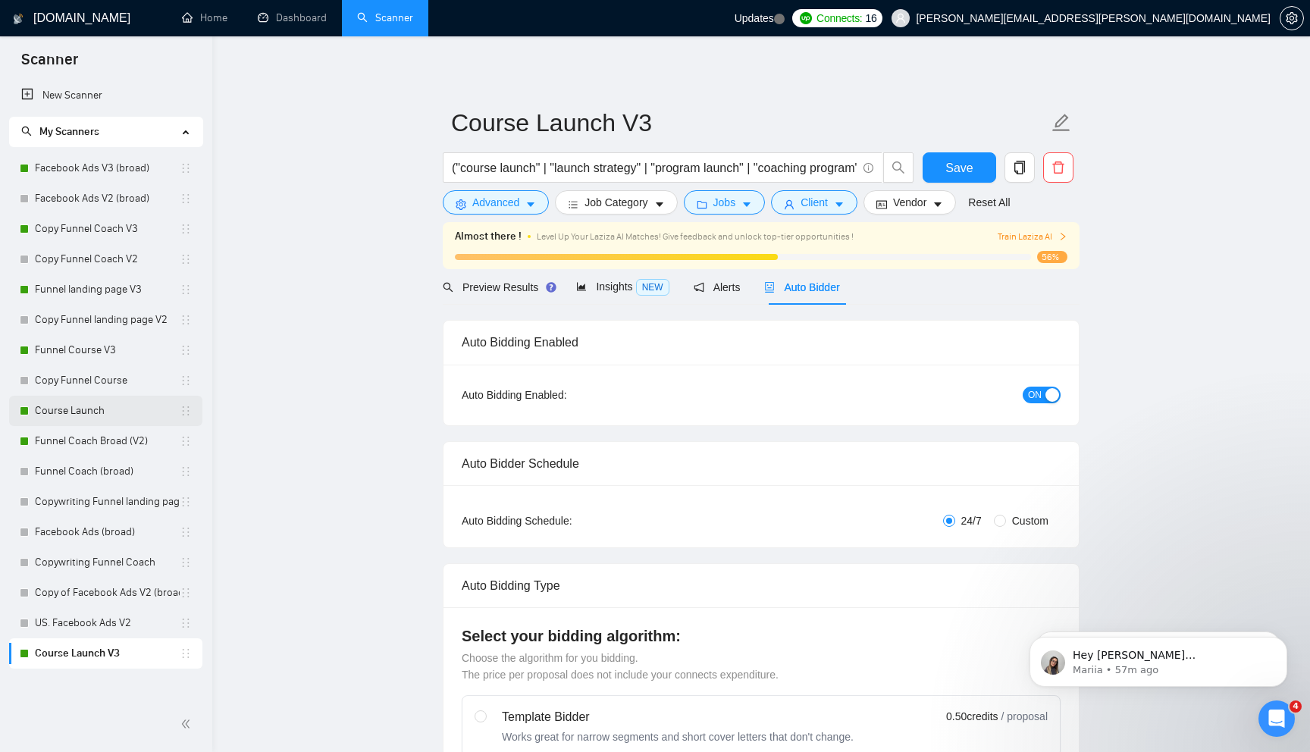
click at [138, 411] on link "Course Launch" at bounding box center [107, 411] width 145 height 30
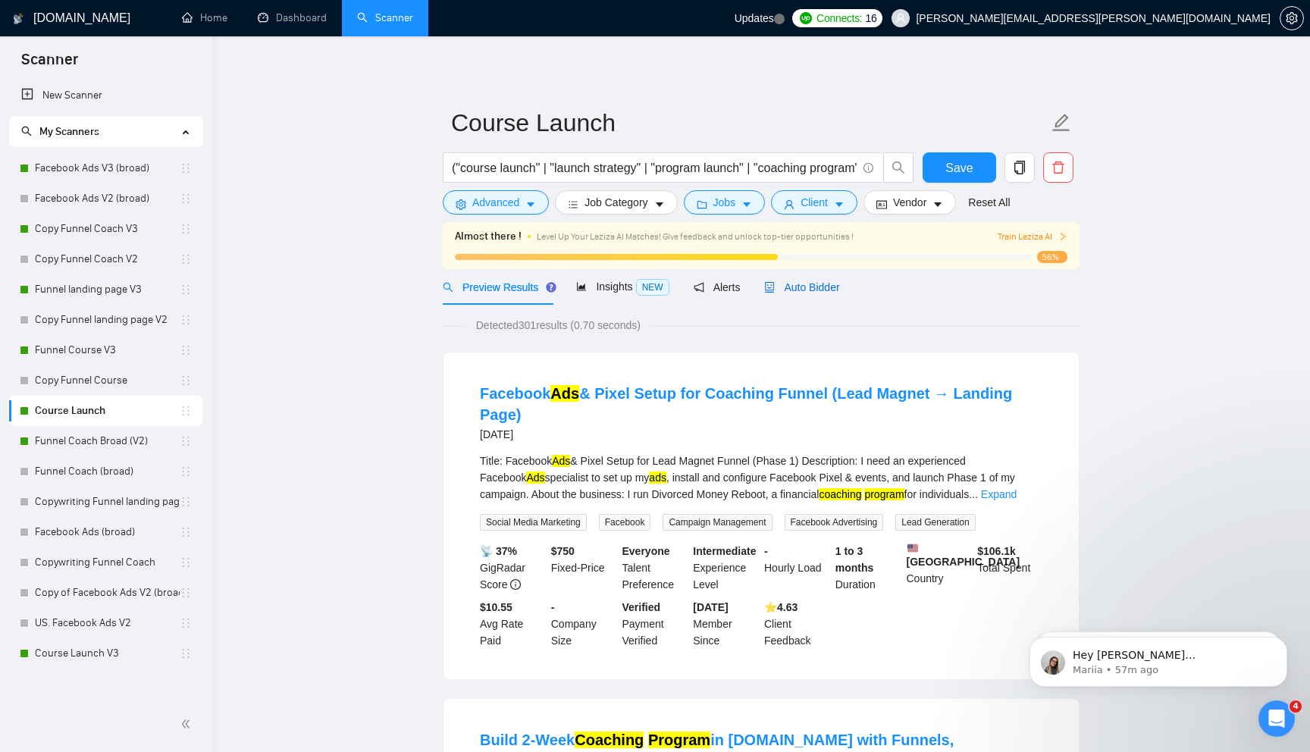
click at [812, 293] on span "Auto Bidder" at bounding box center [801, 287] width 75 height 12
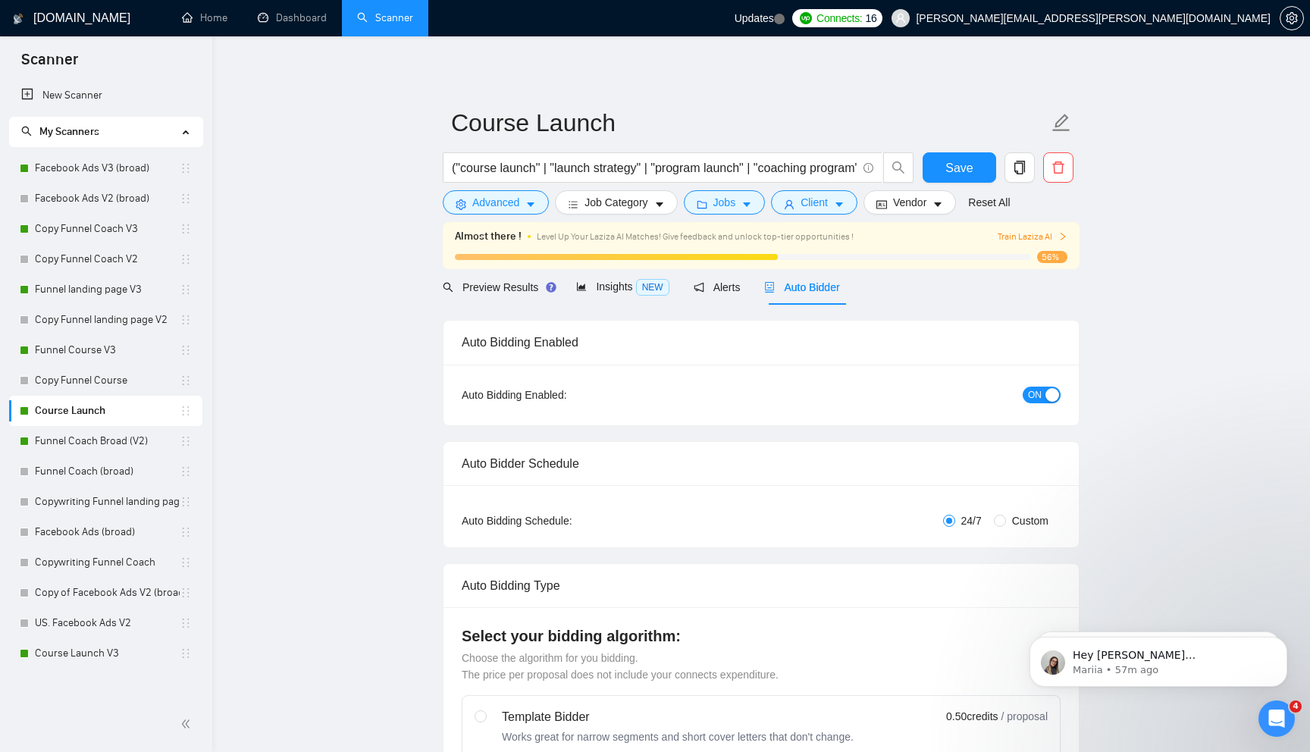
click at [1048, 393] on div "button" at bounding box center [1052, 395] width 14 height 14
click at [969, 168] on span "Save" at bounding box center [958, 167] width 27 height 19
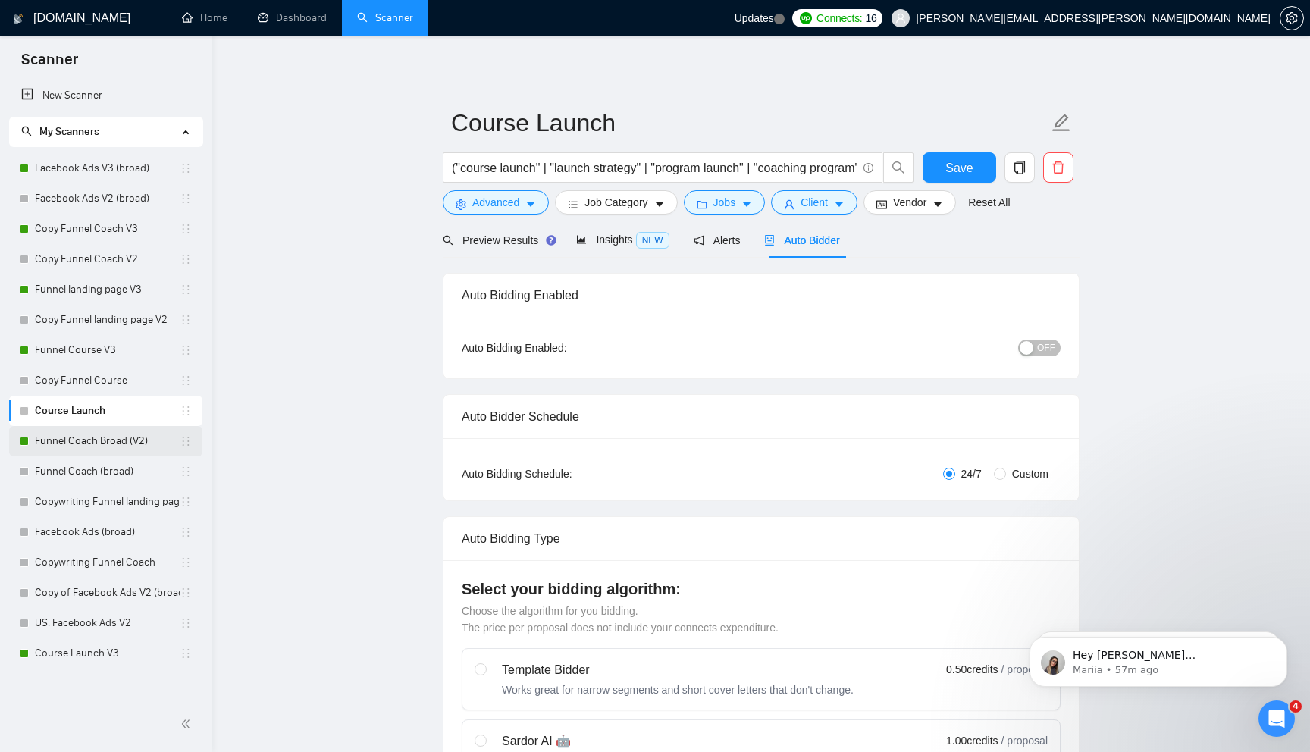
click at [109, 437] on link "Funnel Coach Broad (V2)" at bounding box center [107, 441] width 145 height 30
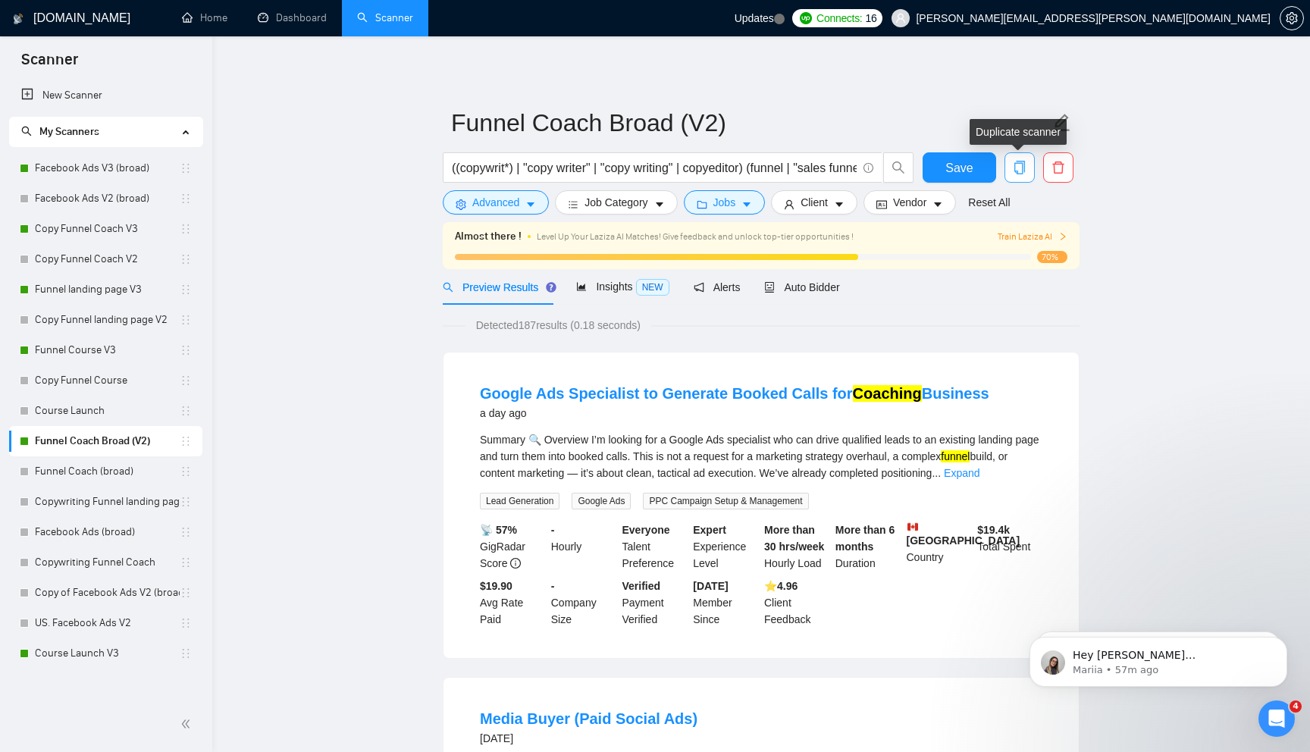
click at [1021, 166] on icon "copy" at bounding box center [1020, 168] width 14 height 14
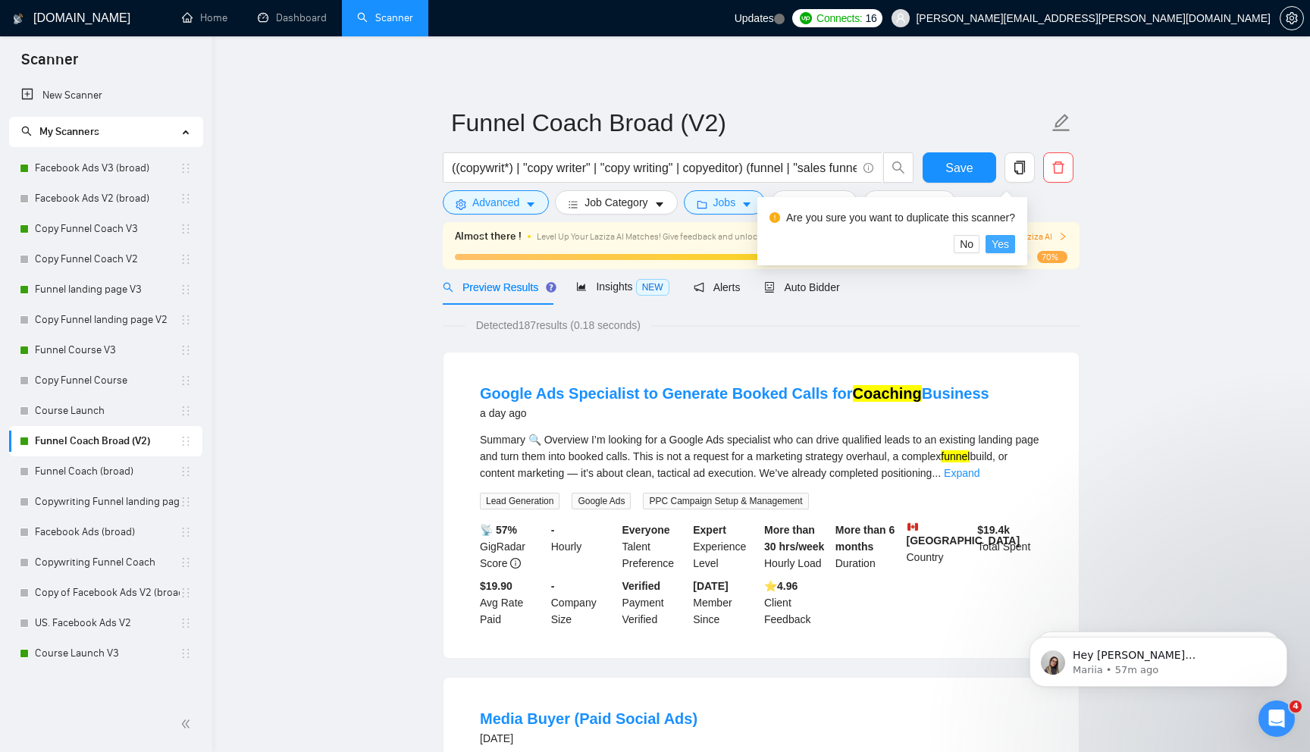
click at [1004, 246] on span "Yes" at bounding box center [999, 244] width 17 height 17
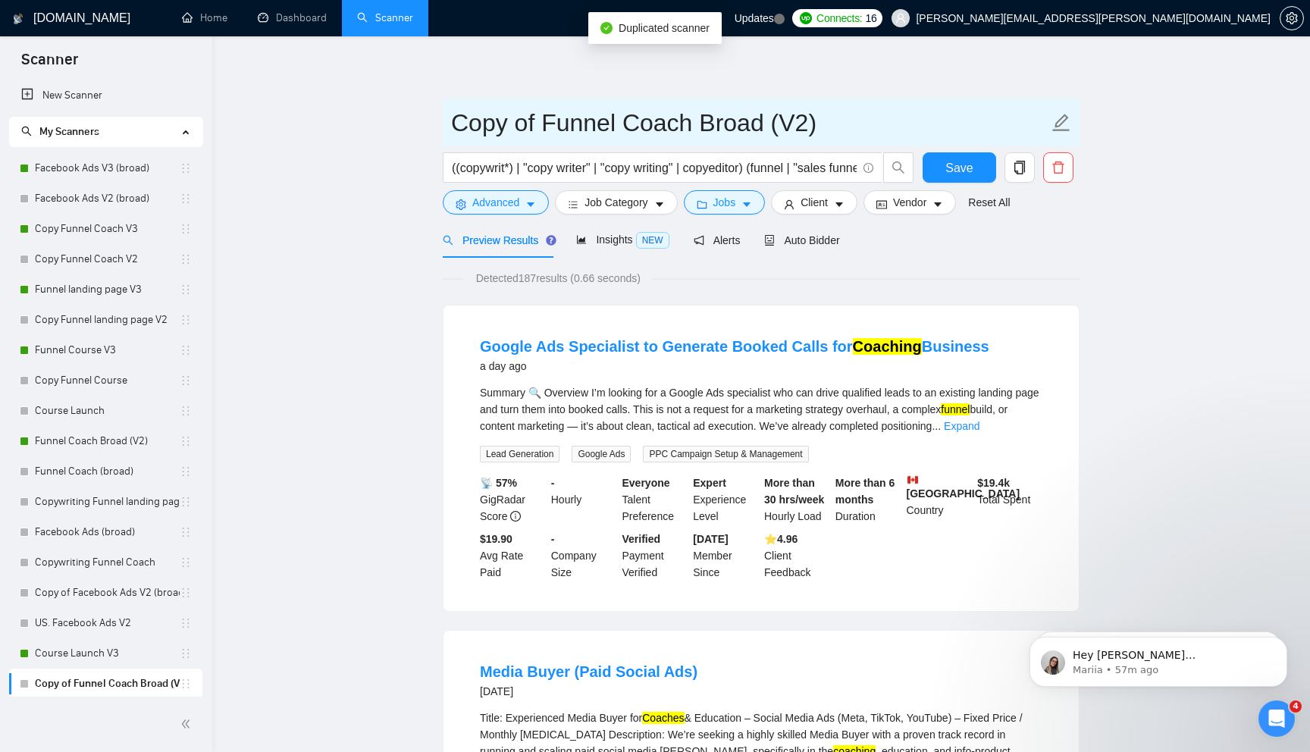
click at [546, 124] on input "Copy of Funnel Coach Broad (V2)" at bounding box center [749, 123] width 597 height 38
type input "Funnel Coach Broad (V3)"
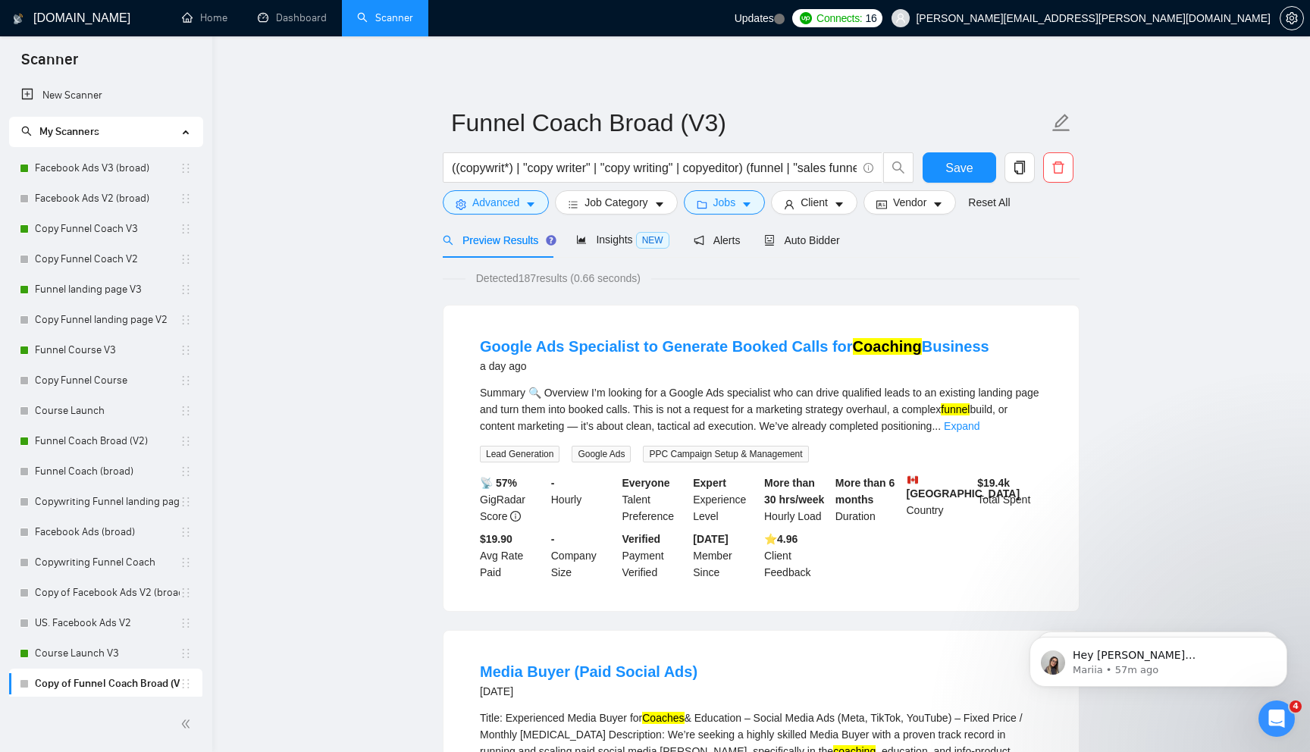
click at [512, 208] on span "Advanced" at bounding box center [495, 202] width 47 height 17
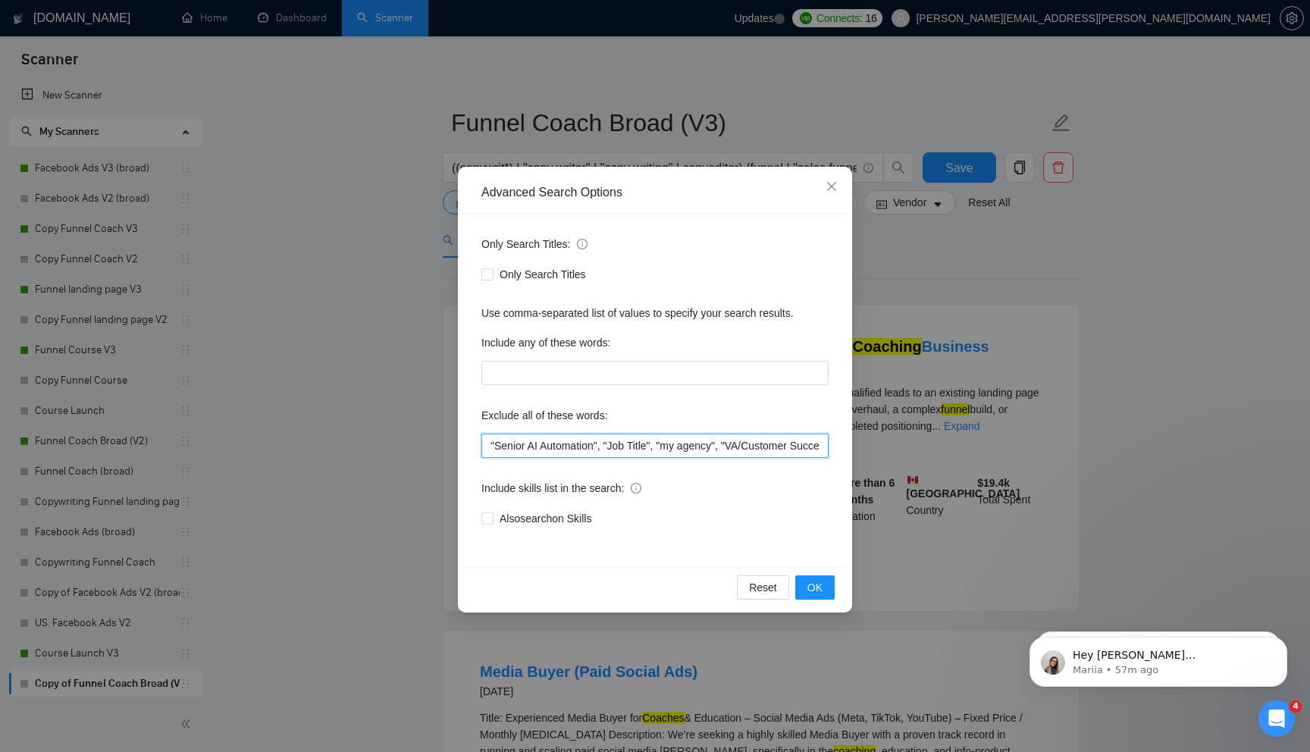
click at [500, 438] on input ""Senior AI Automation", "Job Title", "my agency", "VA/Customer Success", "VA", …" at bounding box center [654, 446] width 347 height 24
type input ""google ads", "Senior AI Automation", "Job Title", "my agency", "VA/Customer Su…"
click at [805, 587] on button "OK" at bounding box center [814, 587] width 39 height 24
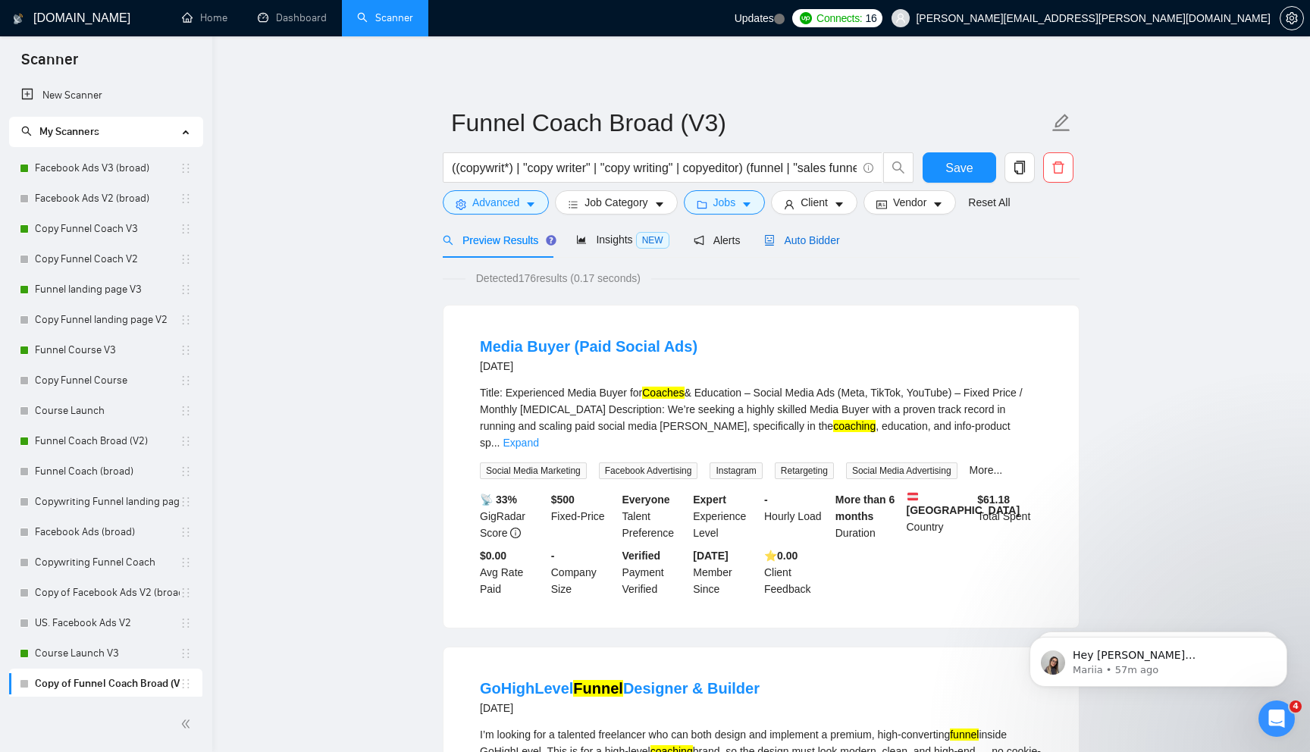
click at [810, 240] on span "Auto Bidder" at bounding box center [801, 240] width 75 height 12
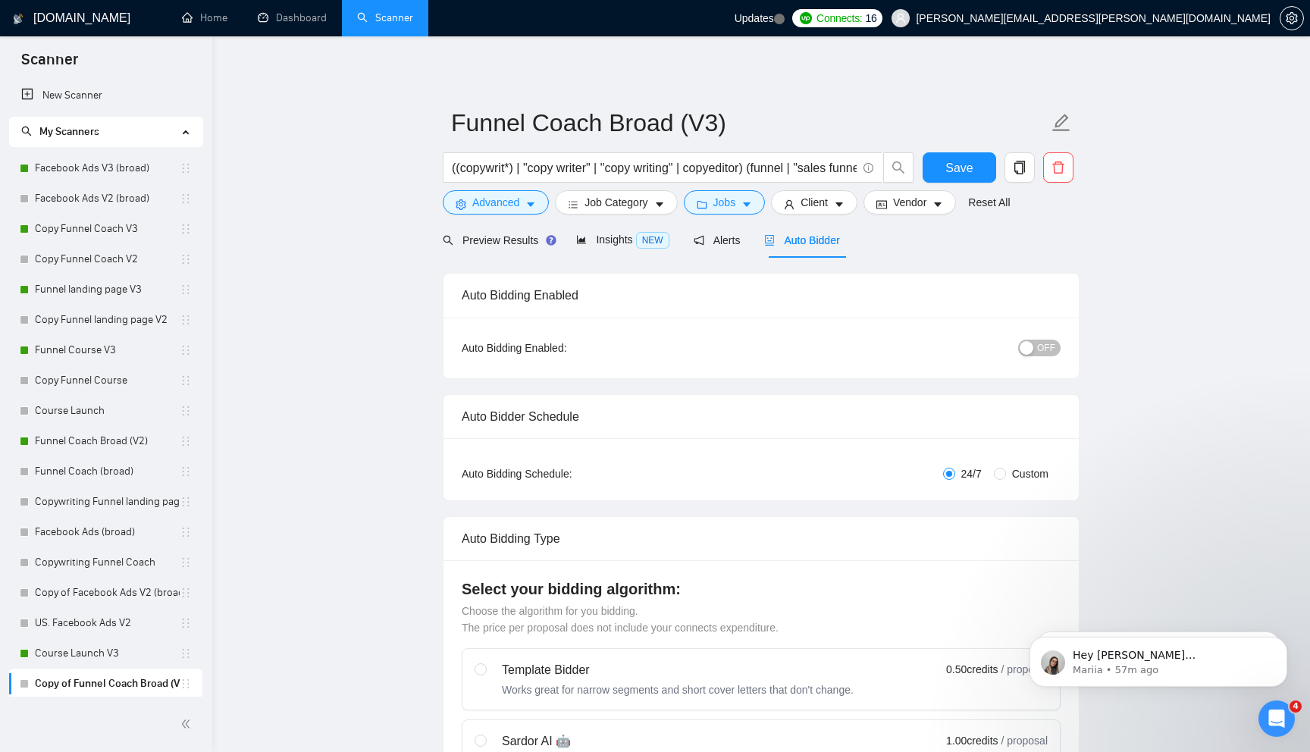
click at [1037, 343] on button "OFF" at bounding box center [1039, 348] width 42 height 17
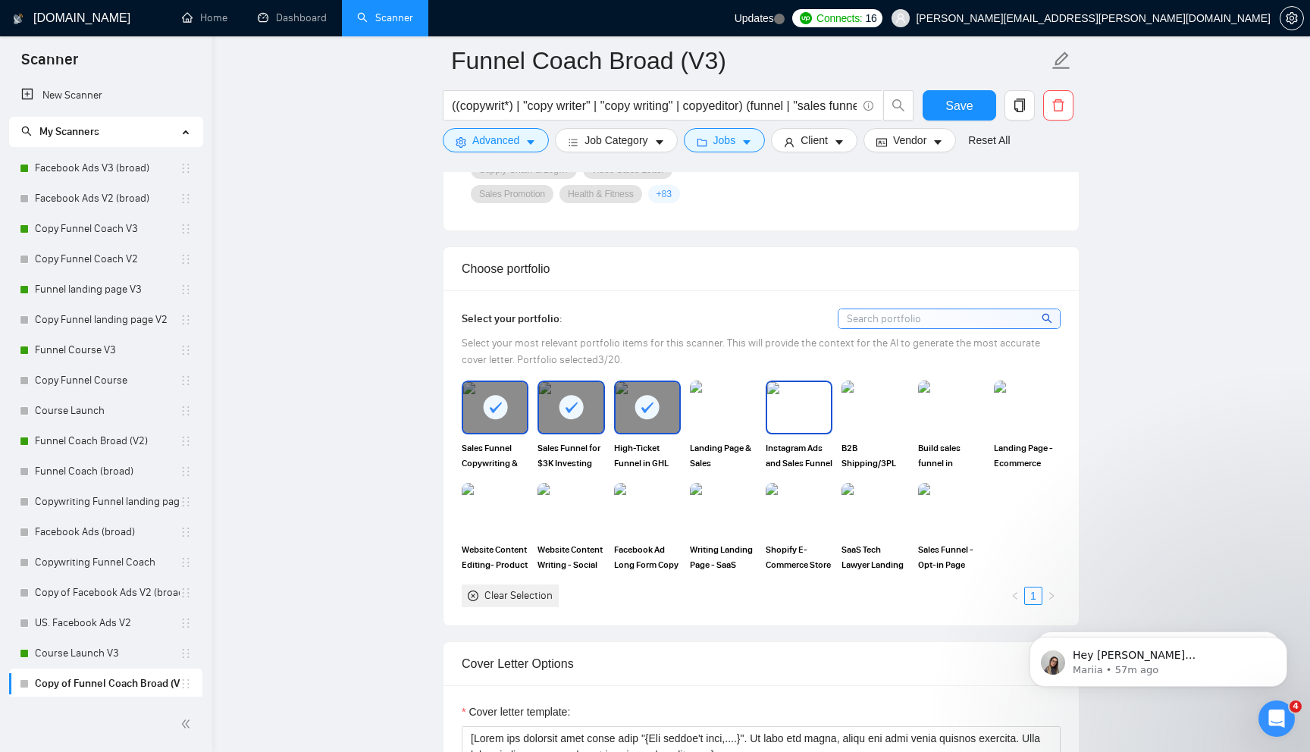
scroll to position [1285, 0]
click at [750, 425] on img at bounding box center [723, 406] width 64 height 50
click at [796, 425] on img at bounding box center [799, 406] width 64 height 50
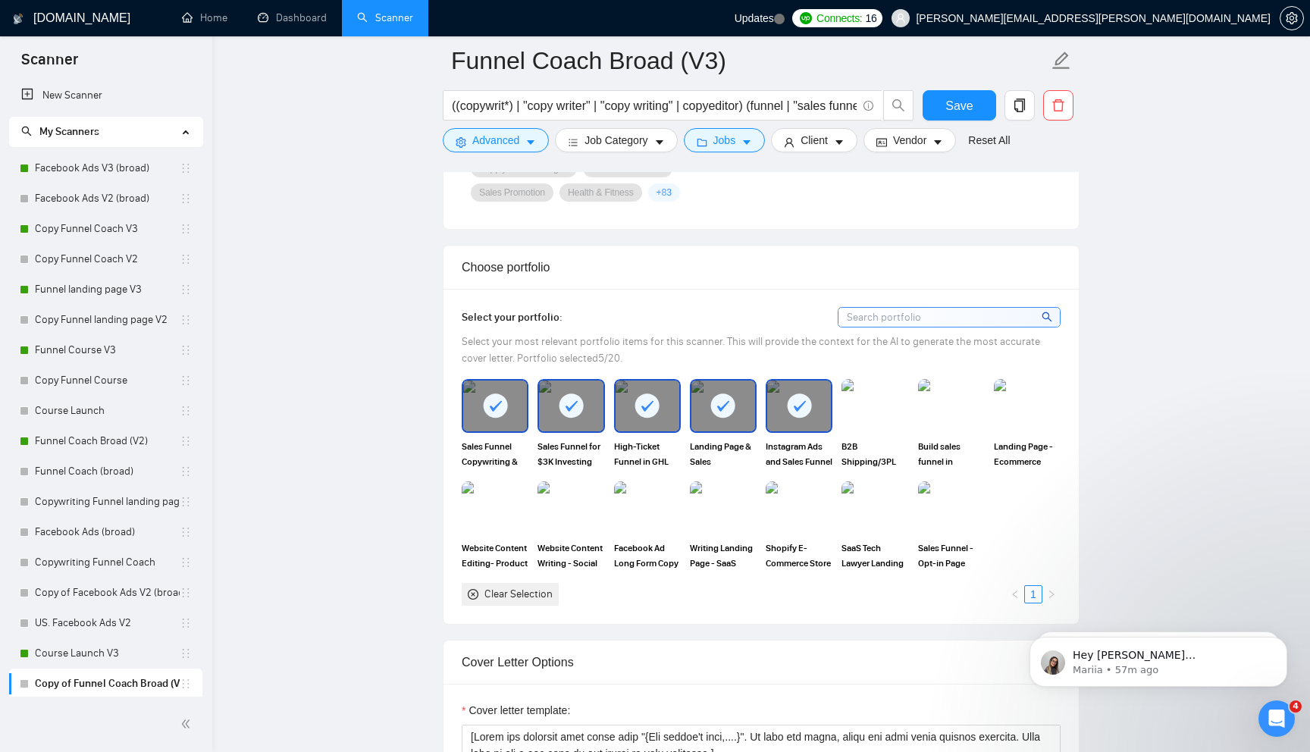
click at [865, 416] on img at bounding box center [874, 405] width 67 height 53
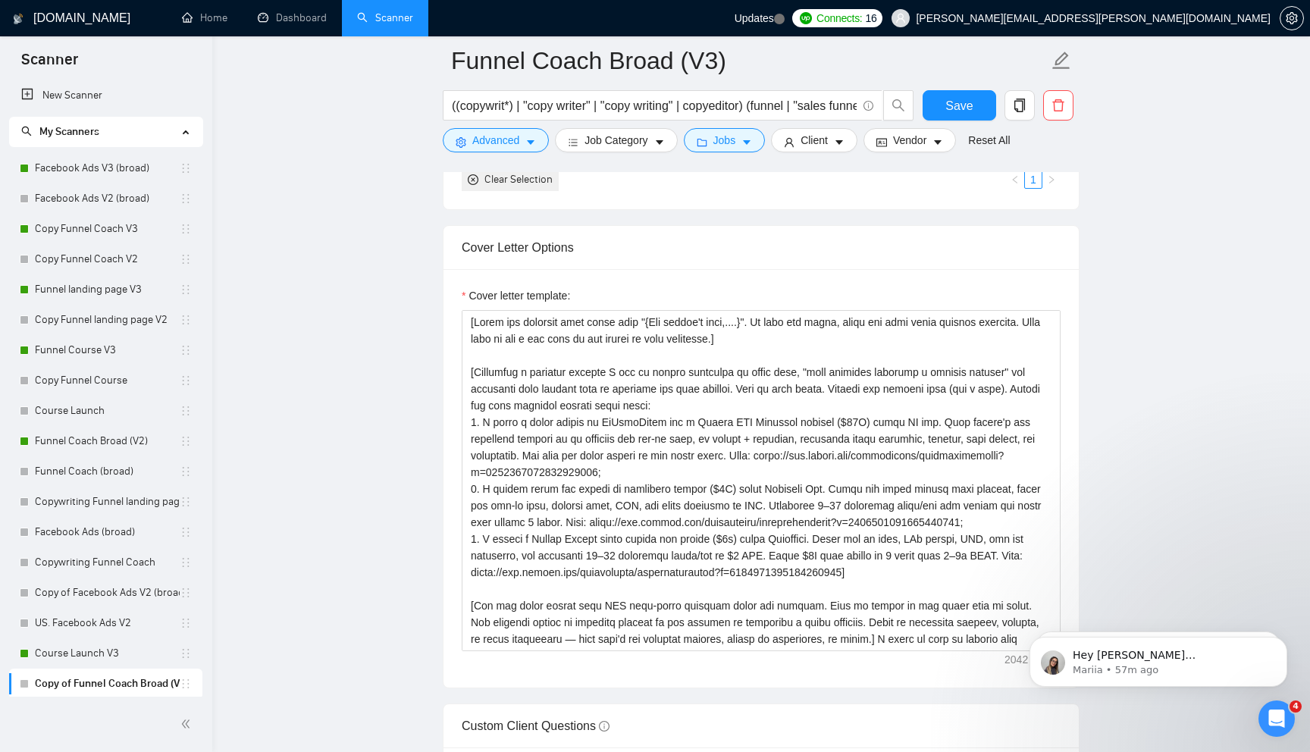
scroll to position [1716, 0]
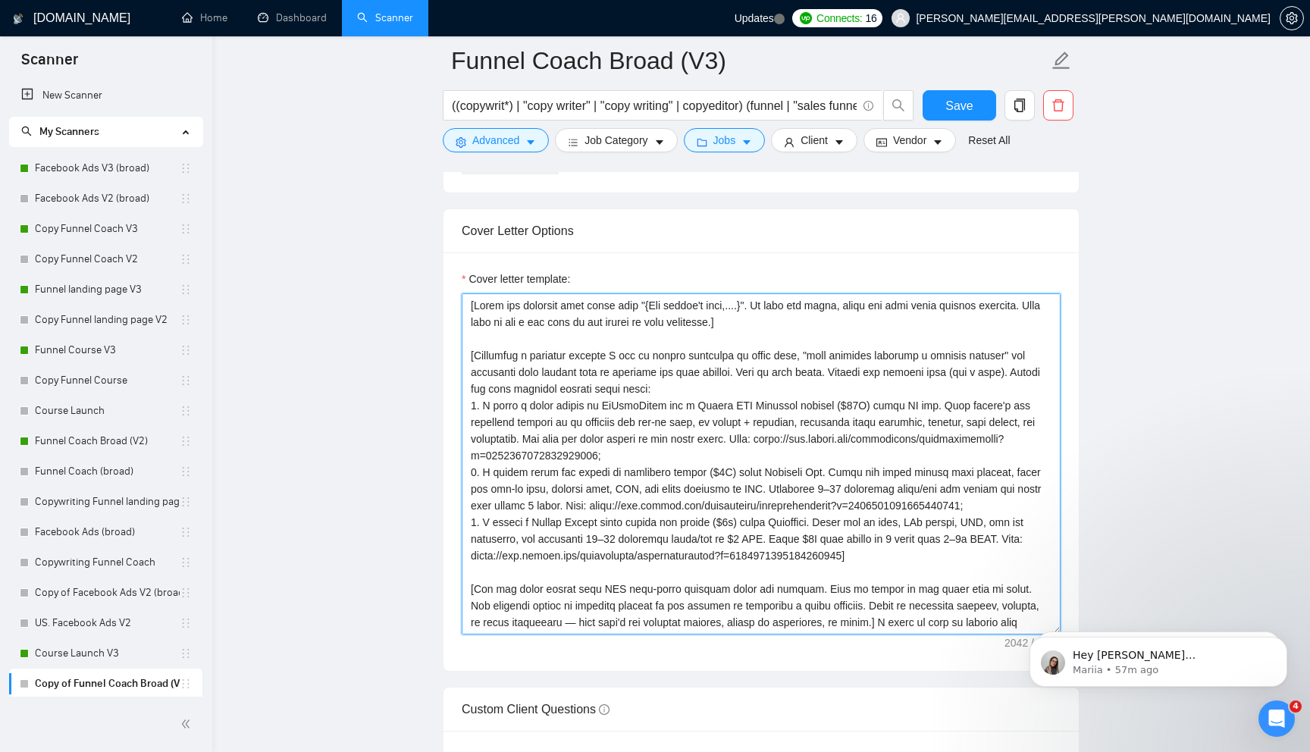
click at [770, 321] on textarea "Cover letter template:" at bounding box center [761, 463] width 599 height 341
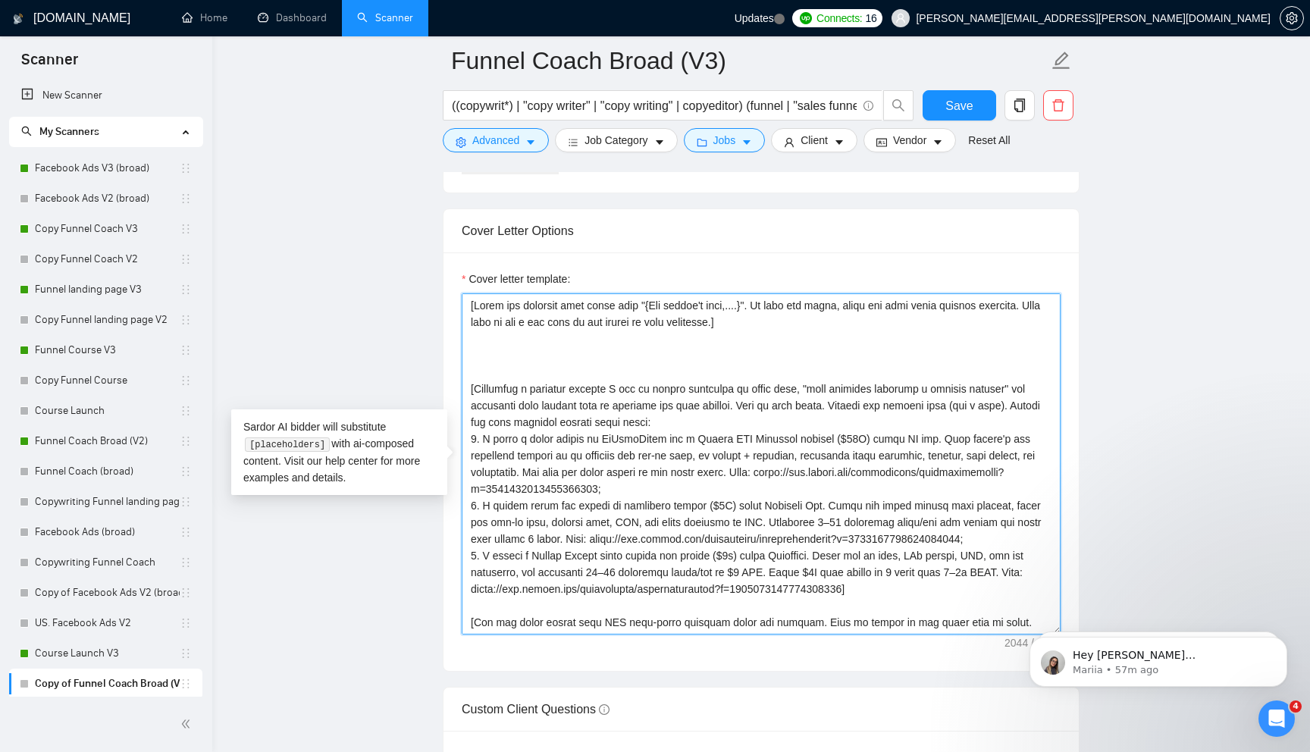
paste textarea "Easy. [Show that I deeply understand the real problem behind the job post or ab…"
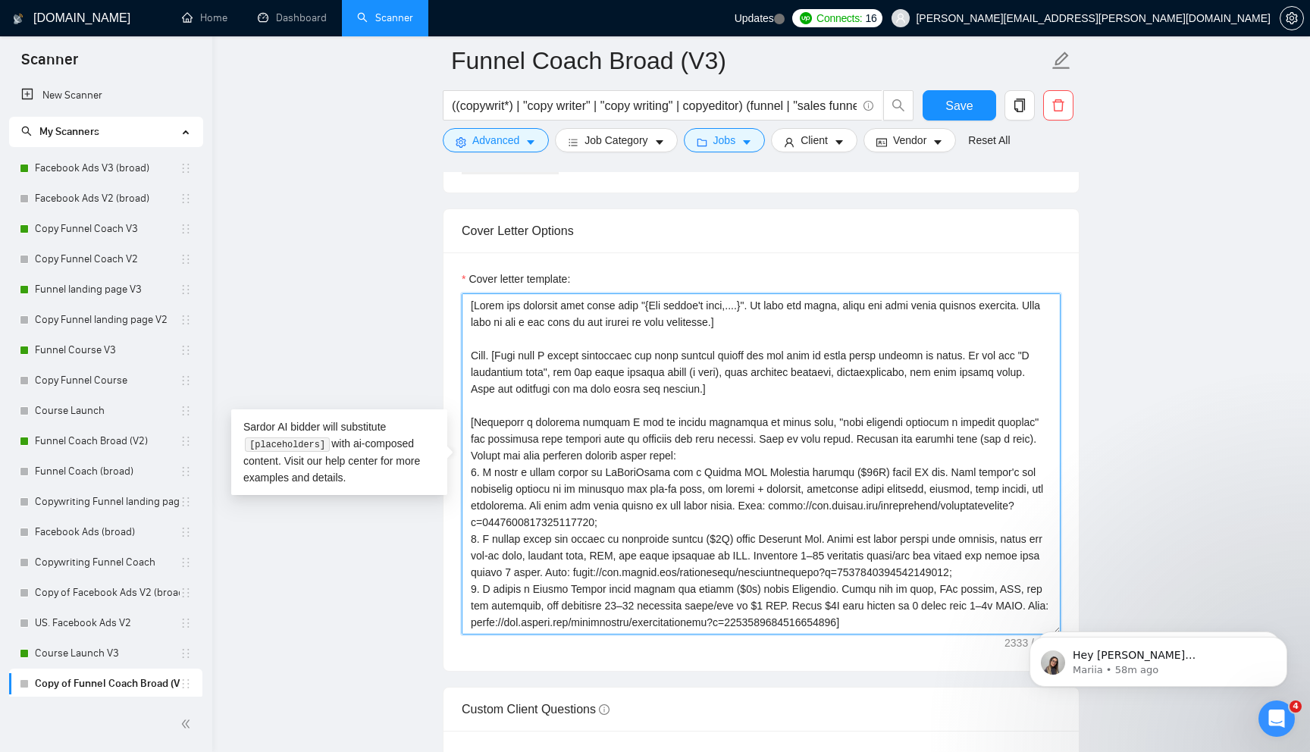
scroll to position [133, 0]
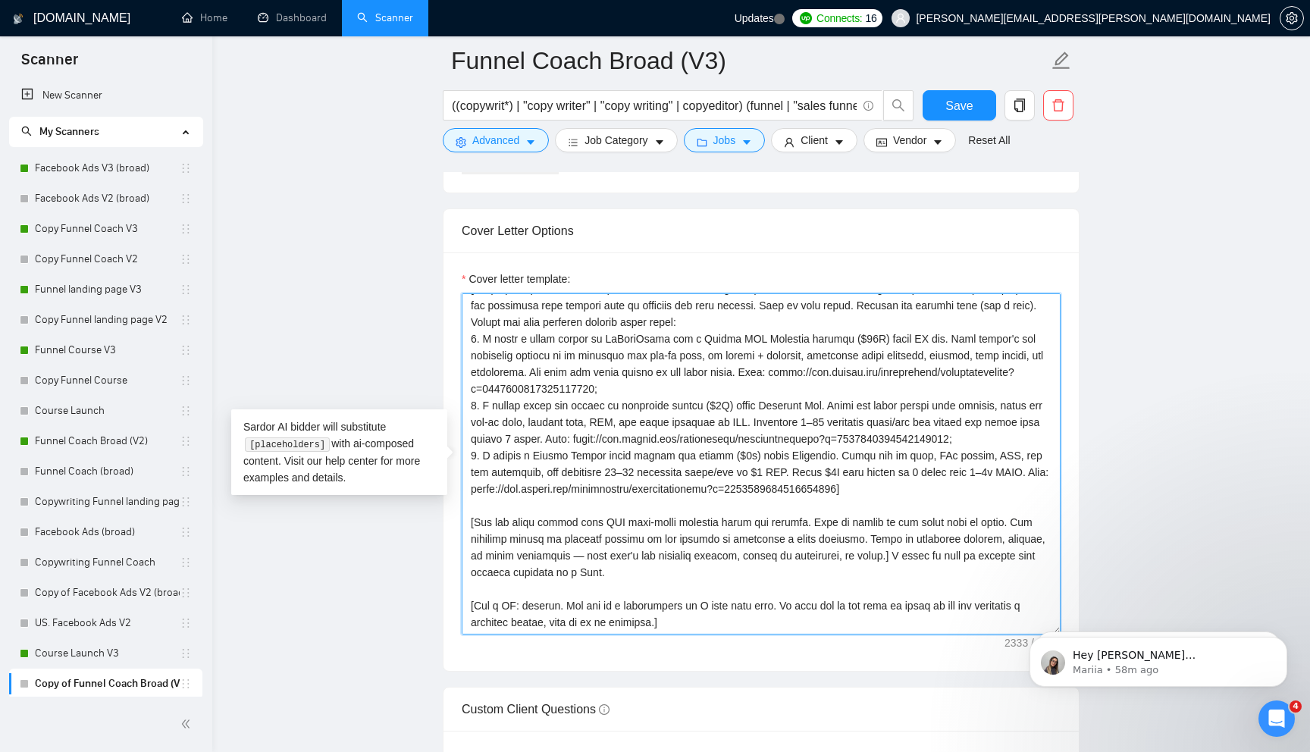
click at [941, 553] on textarea "Cover letter template:" at bounding box center [761, 463] width 599 height 341
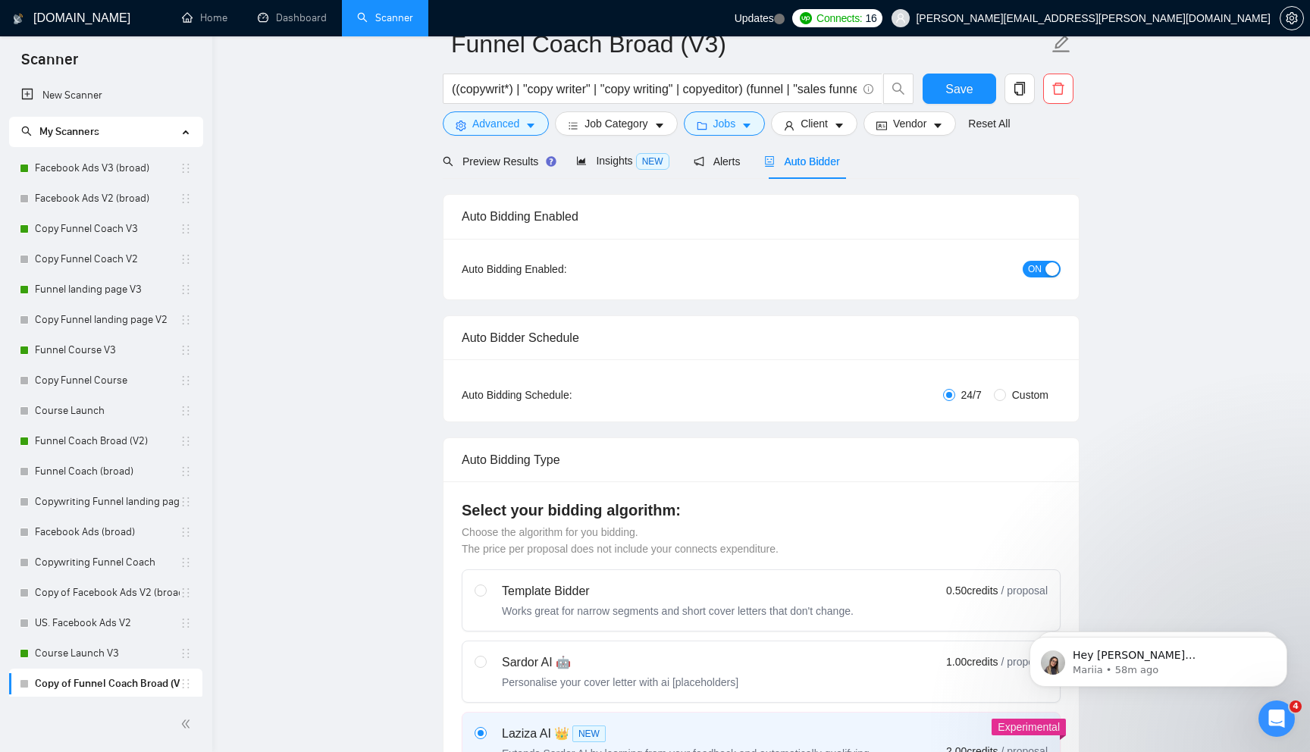
scroll to position [0, 0]
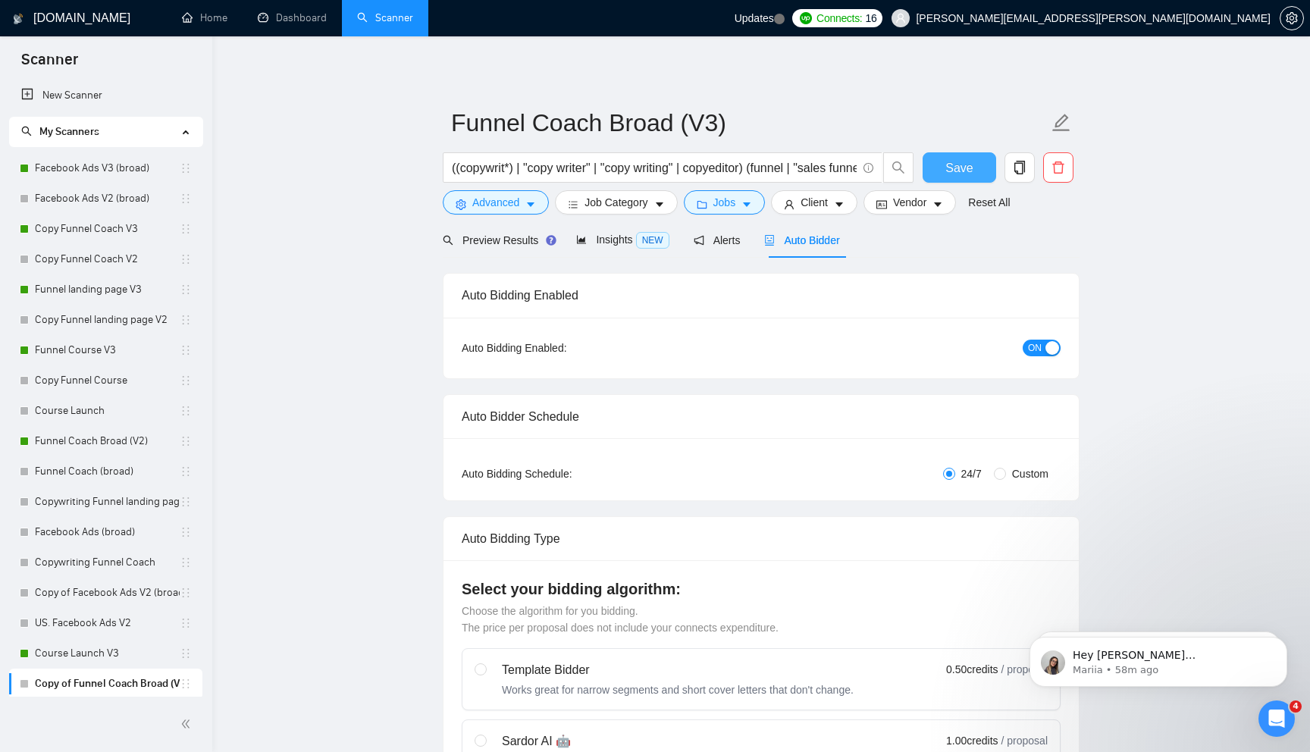
type textarea "[Lorem ips dolorsit amet conse adip "{Eli seddoe't inci,....}". Ut labo etd mag…"
click at [935, 174] on button "Save" at bounding box center [959, 167] width 74 height 30
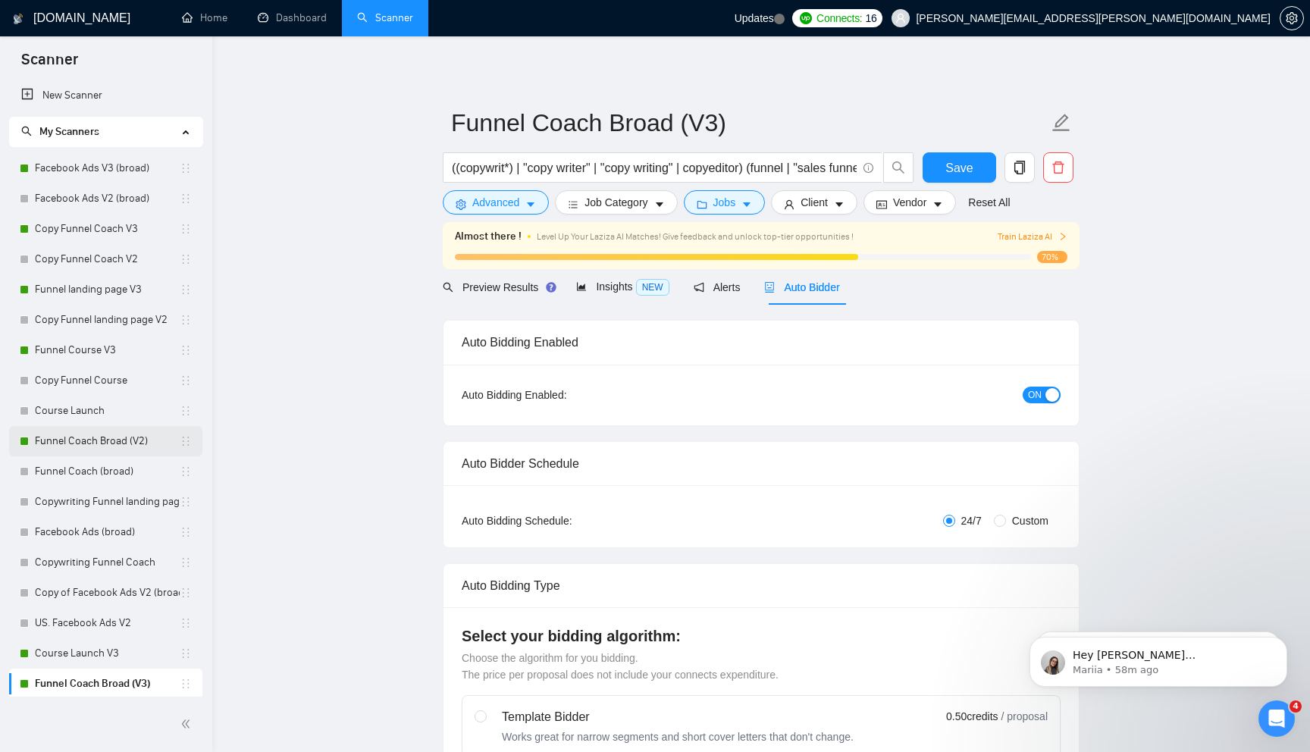
click at [129, 447] on link "Funnel Coach Broad (V2)" at bounding box center [107, 441] width 145 height 30
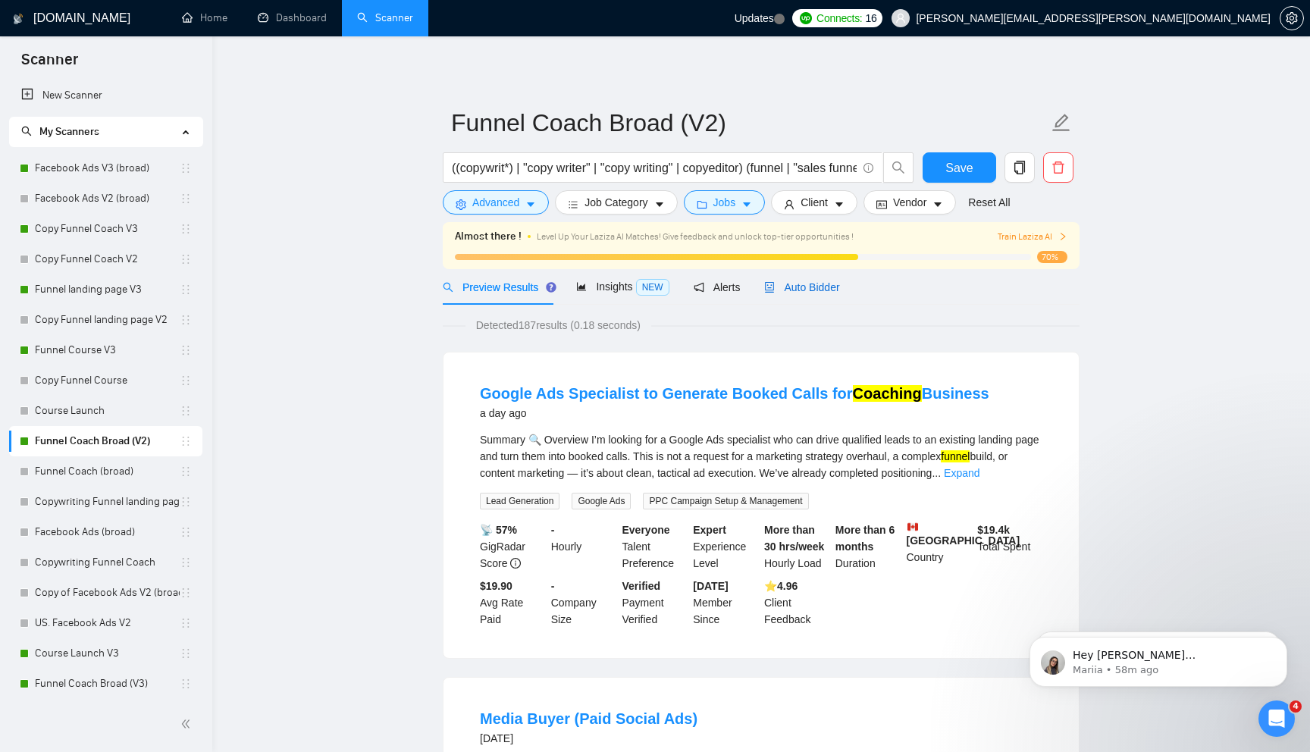
click at [836, 290] on span "Auto Bidder" at bounding box center [801, 287] width 75 height 12
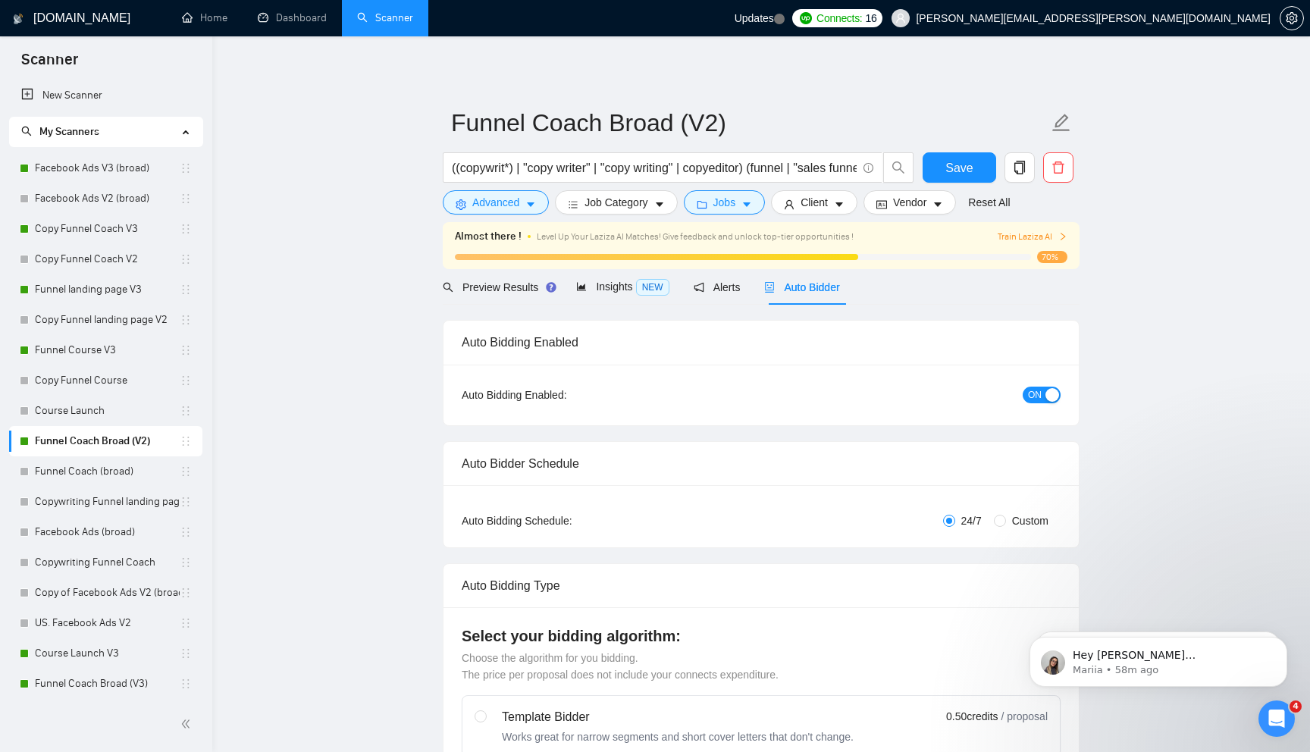
click at [1048, 405] on div "ON" at bounding box center [960, 395] width 199 height 24
click at [1038, 392] on span "ON" at bounding box center [1035, 395] width 14 height 17
click at [962, 165] on span "Save" at bounding box center [958, 167] width 27 height 19
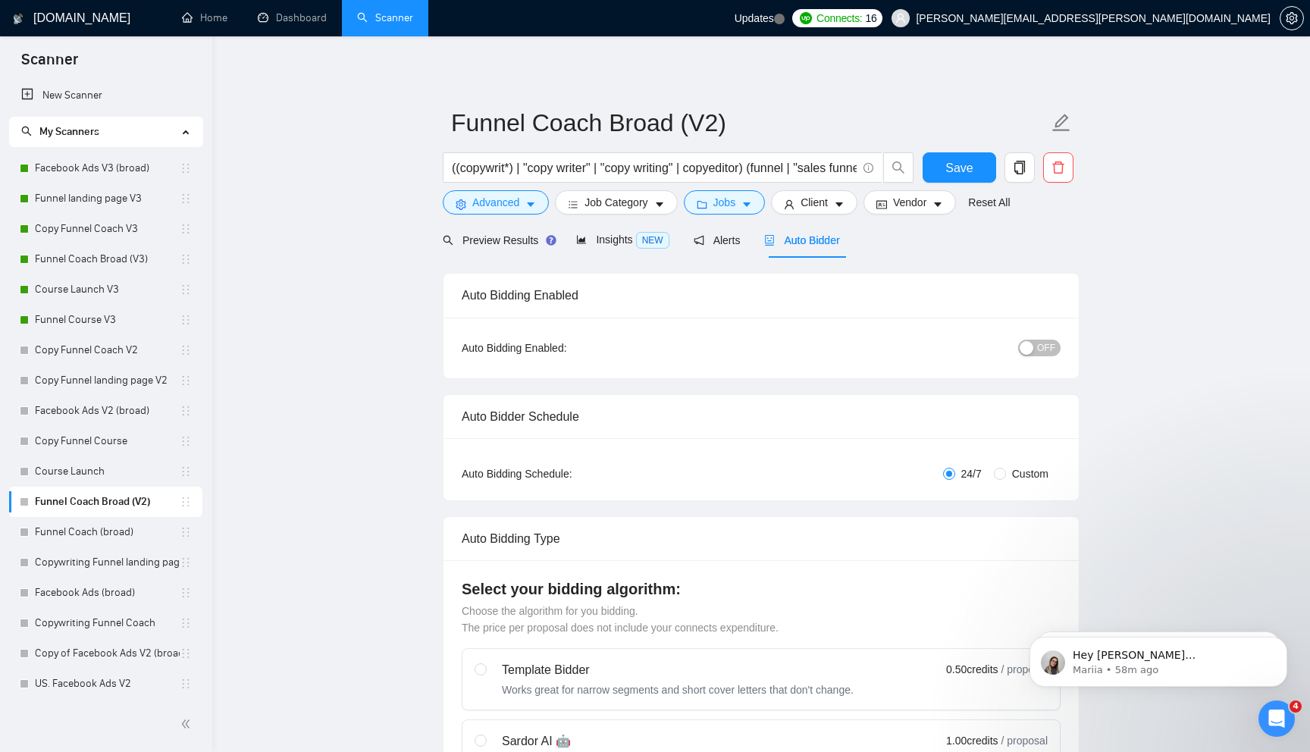
drag, startPoint x: 183, startPoint y: 312, endPoint x: 290, endPoint y: 282, distance: 110.9
click at [290, 24] on link "Dashboard" at bounding box center [292, 17] width 69 height 13
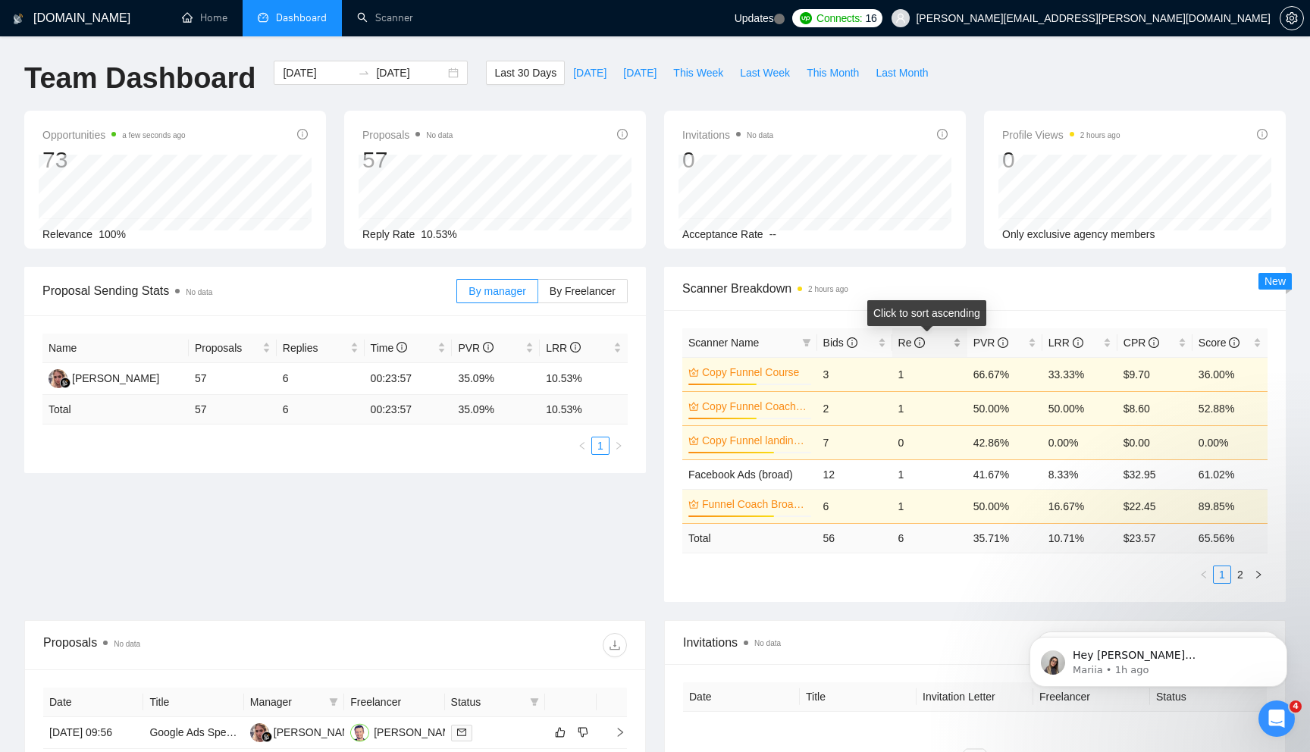
click at [954, 344] on div "Re" at bounding box center [929, 342] width 63 height 17
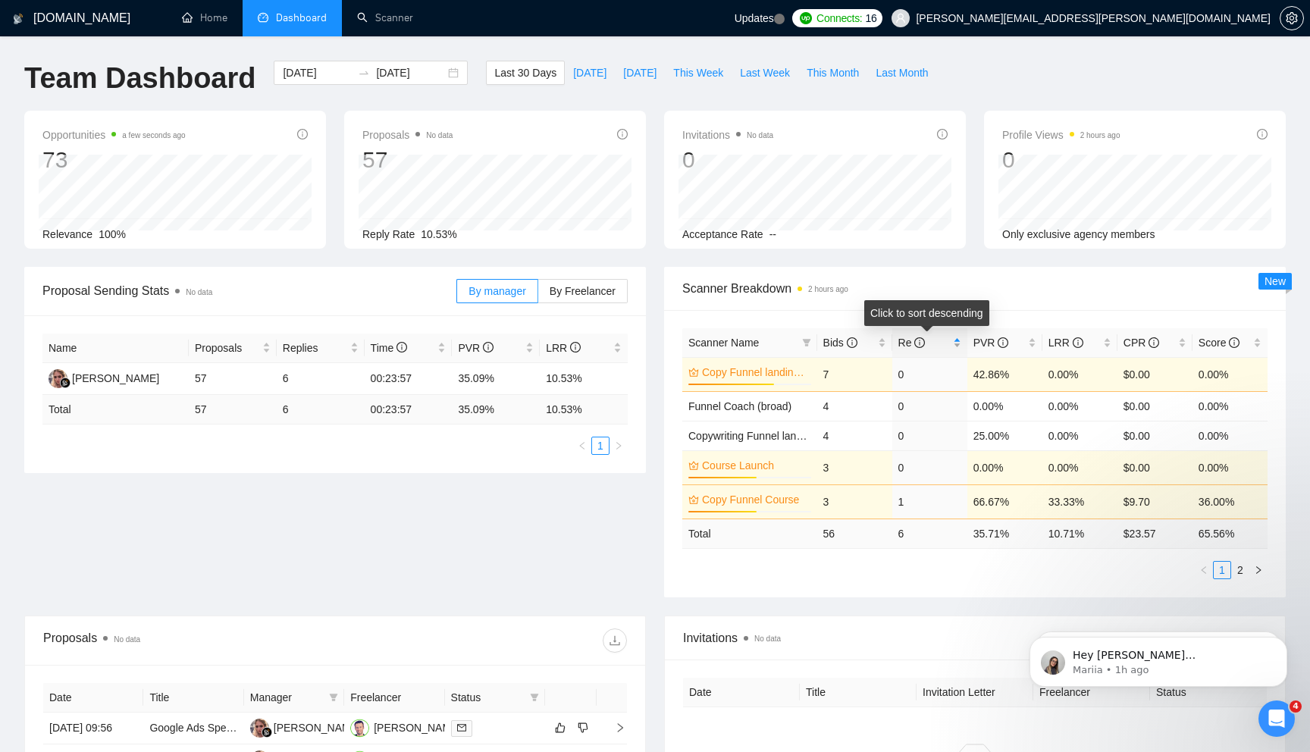
click at [954, 344] on div "Re" at bounding box center [929, 342] width 63 height 17
